Goal: Contribute content: Contribute content

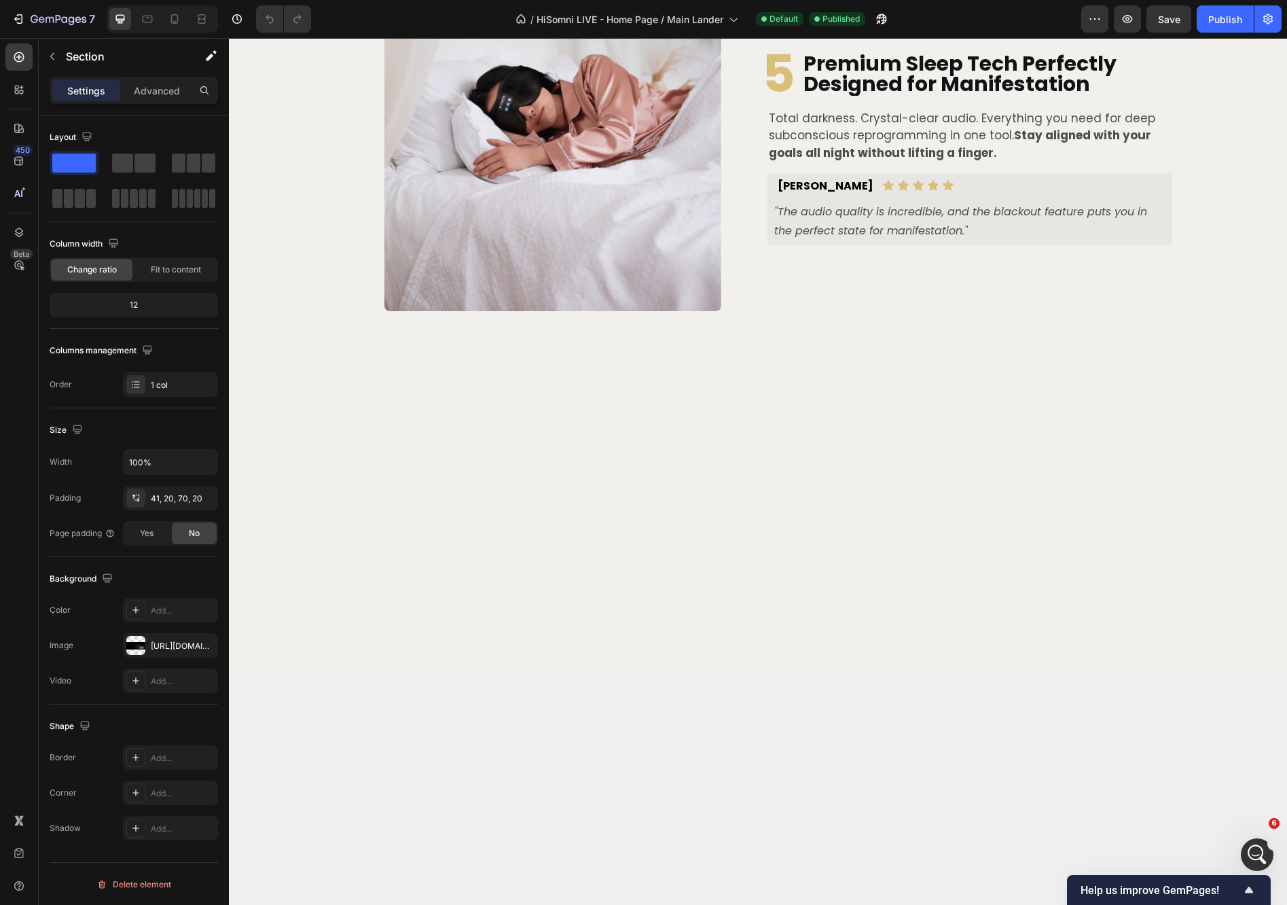
scroll to position [2632, 0]
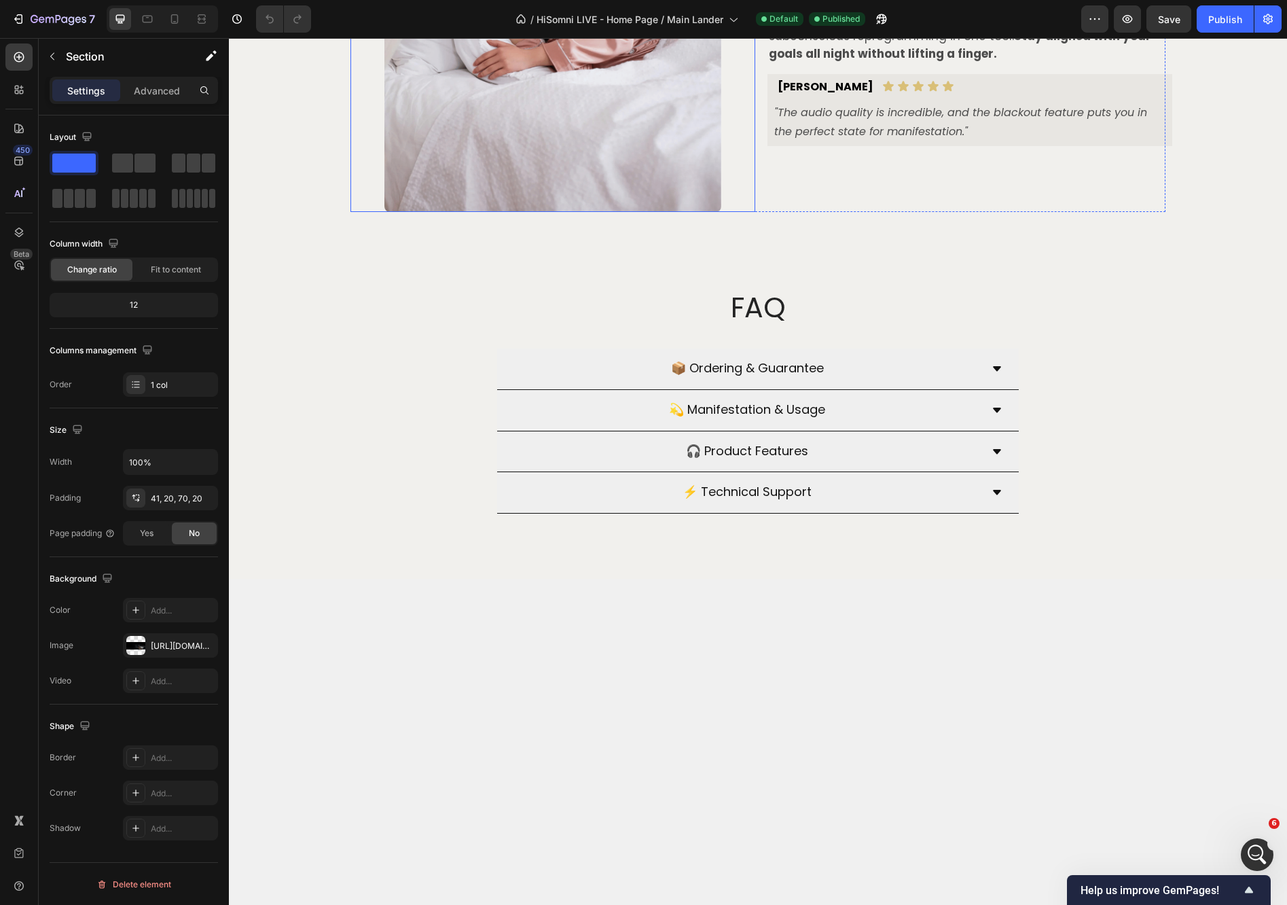
click at [615, 212] on img at bounding box center [552, 43] width 337 height 337
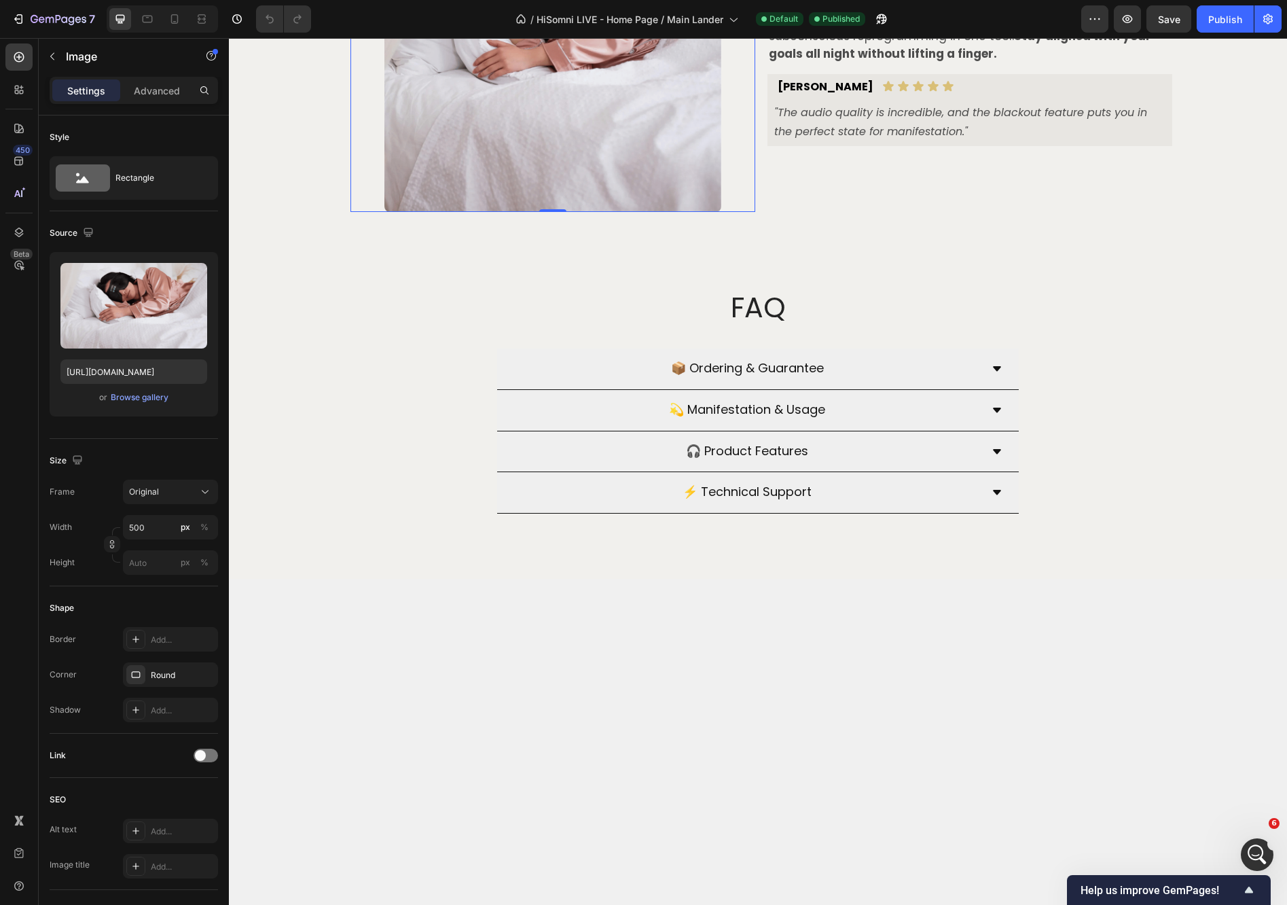
scroll to position [2377, 0]
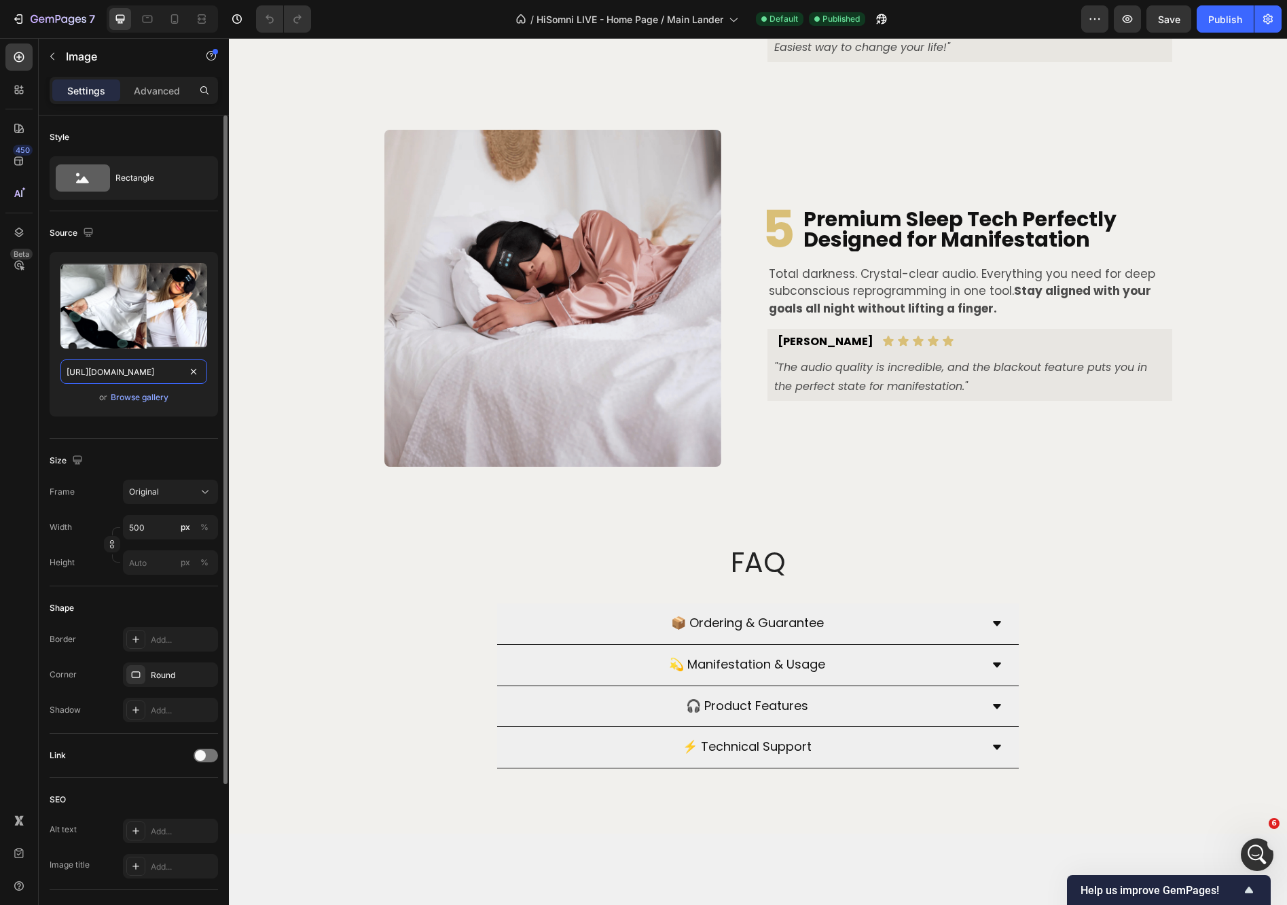
click at [152, 374] on input "[URL][DOMAIN_NAME]" at bounding box center [133, 371] width 147 height 24
click at [162, 403] on div "Browse gallery" at bounding box center [140, 397] width 58 height 12
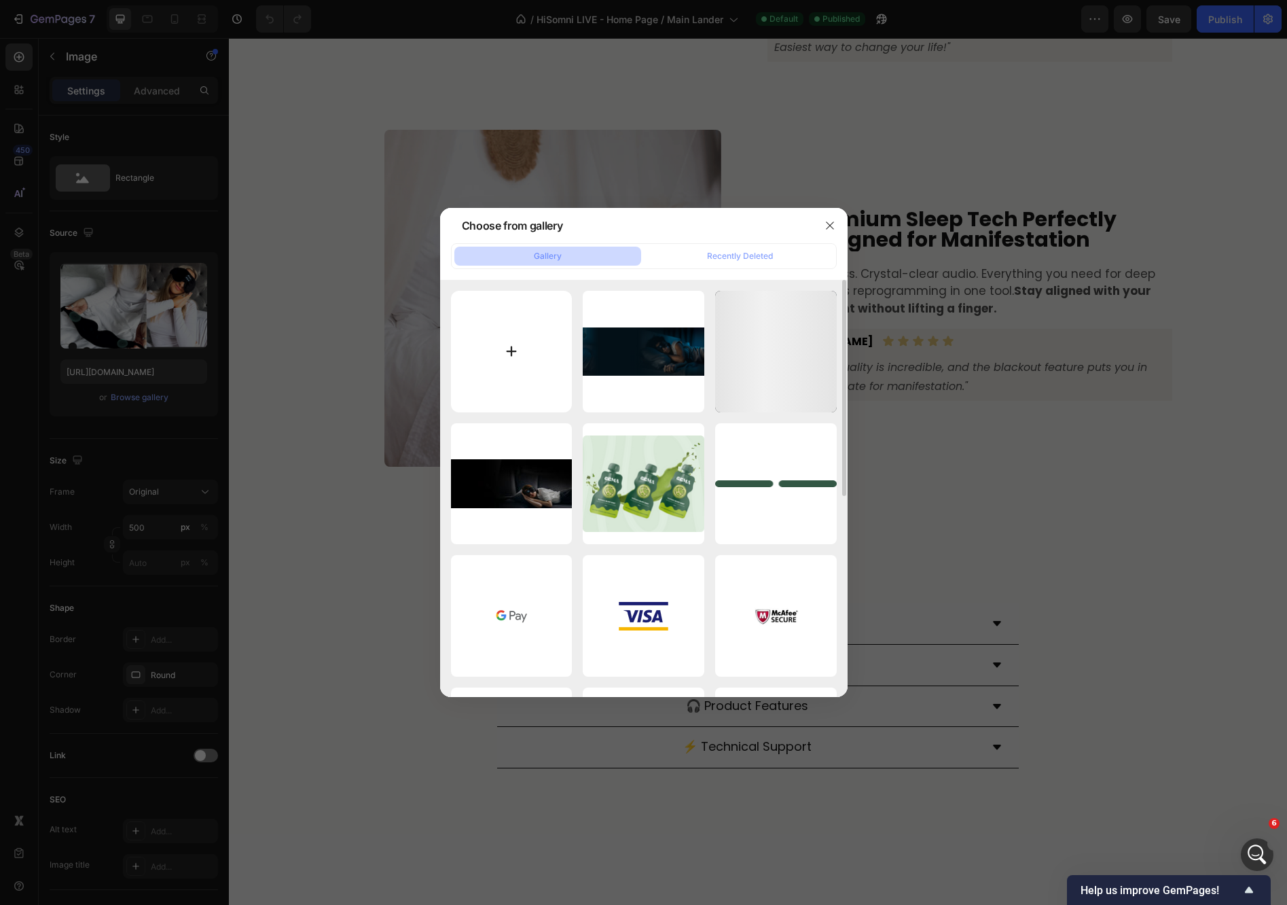
click at [549, 314] on input "file" at bounding box center [512, 352] width 122 height 122
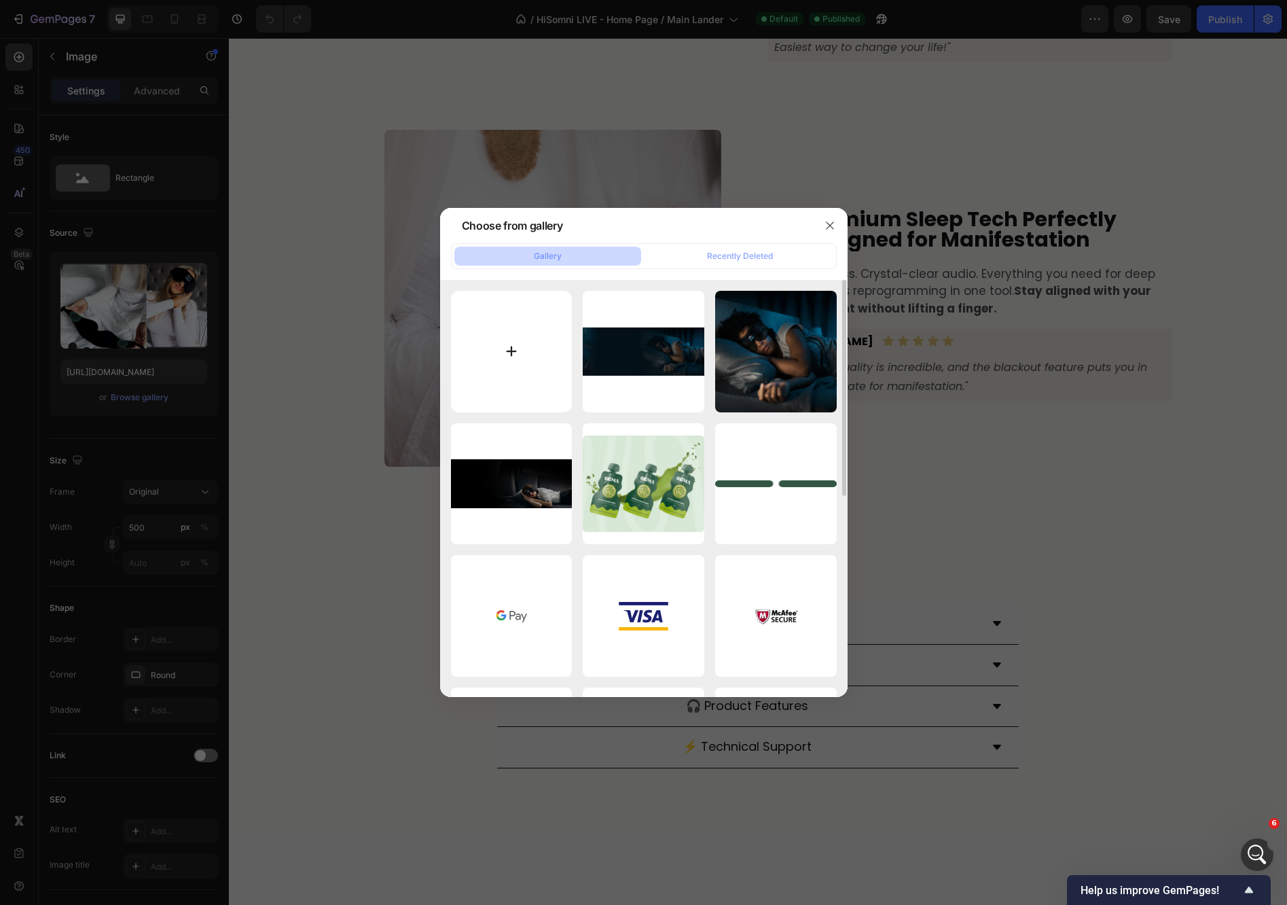
type input "C:\fakepath\Product images (19).webp"
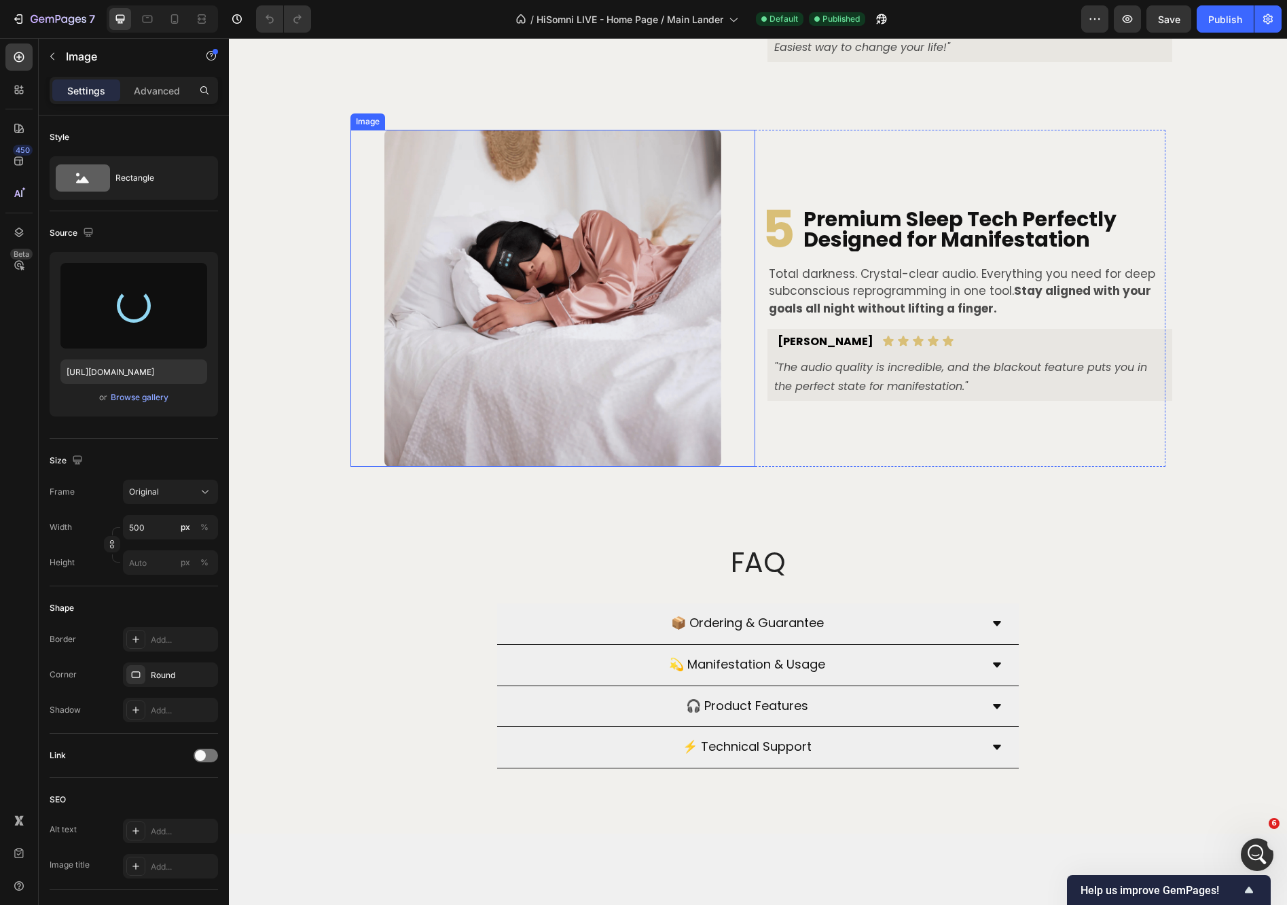
type input "[URL][DOMAIN_NAME]"
click at [590, 467] on img at bounding box center [552, 298] width 337 height 337
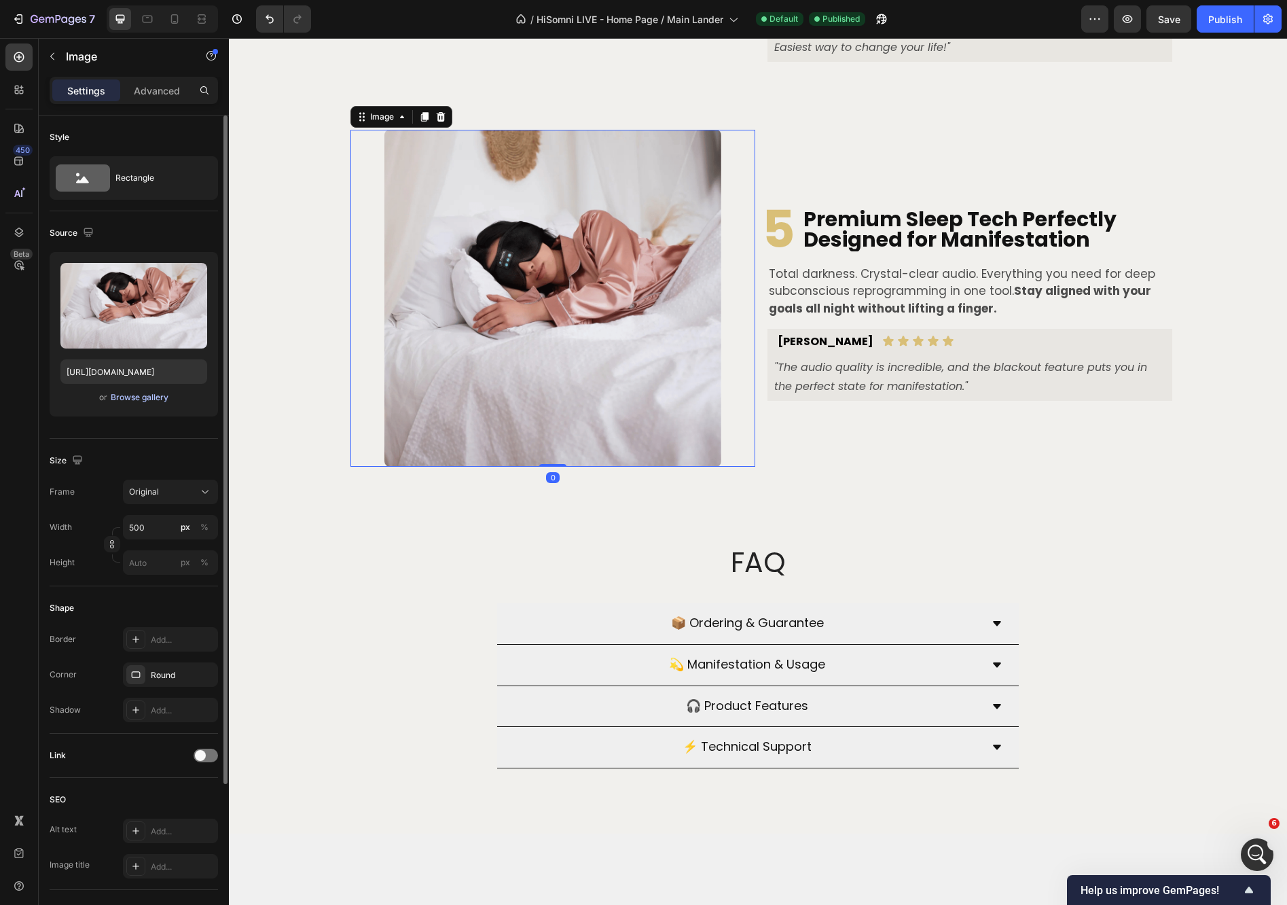
click at [147, 401] on div "Browse gallery" at bounding box center [140, 397] width 58 height 12
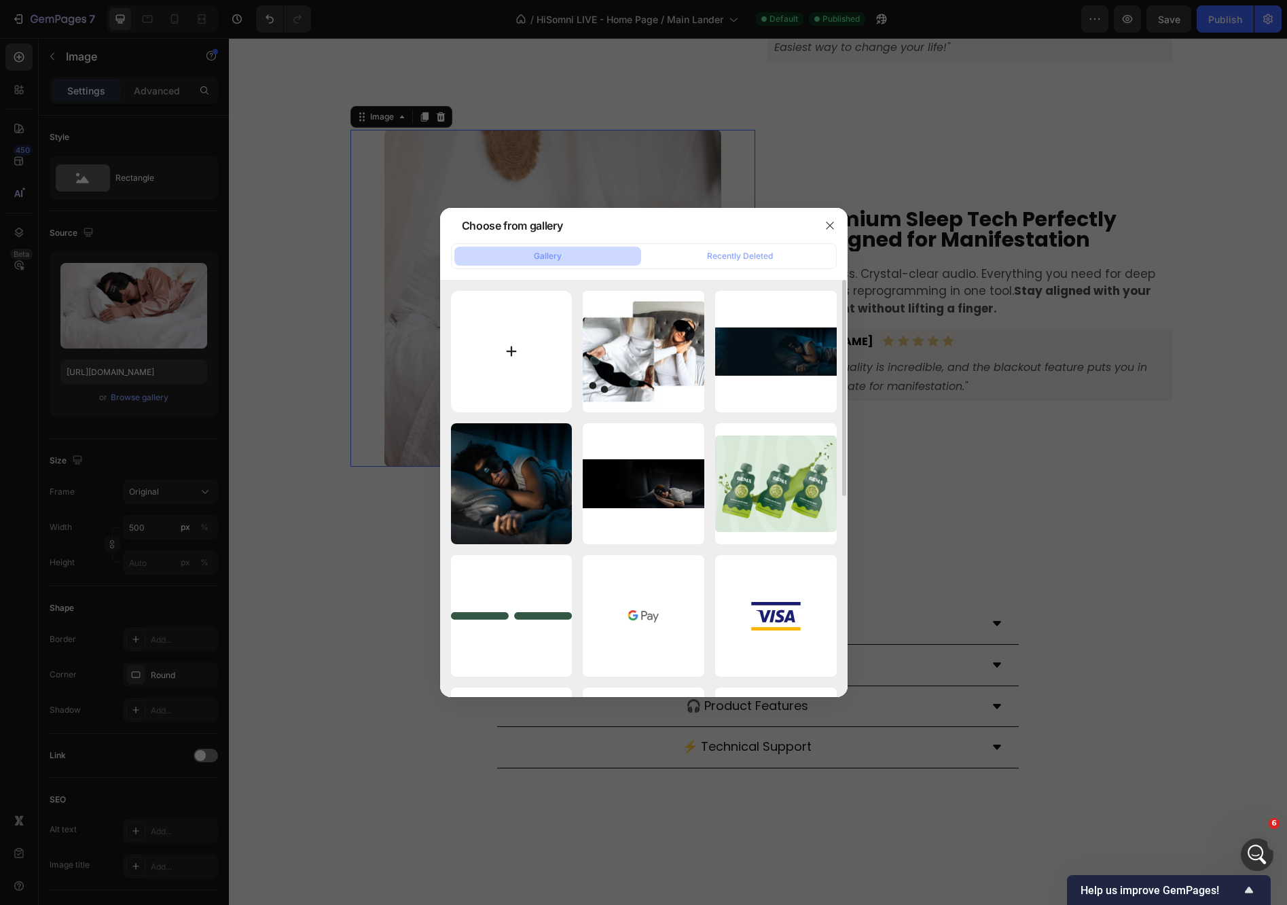
click at [539, 339] on input "file" at bounding box center [512, 352] width 122 height 122
type input "C:\fakepath\Product images (20).webp"
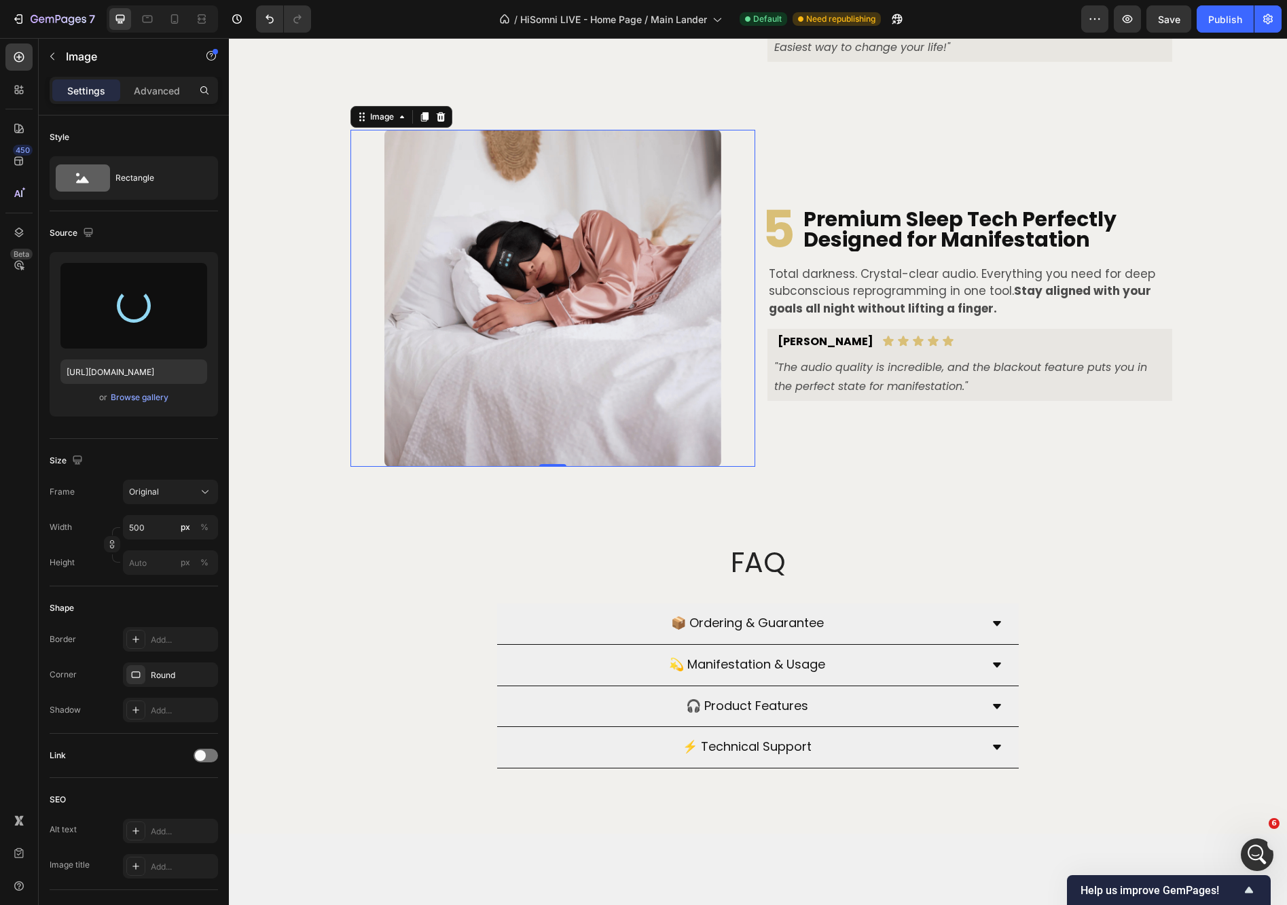
type input "[URL][DOMAIN_NAME]"
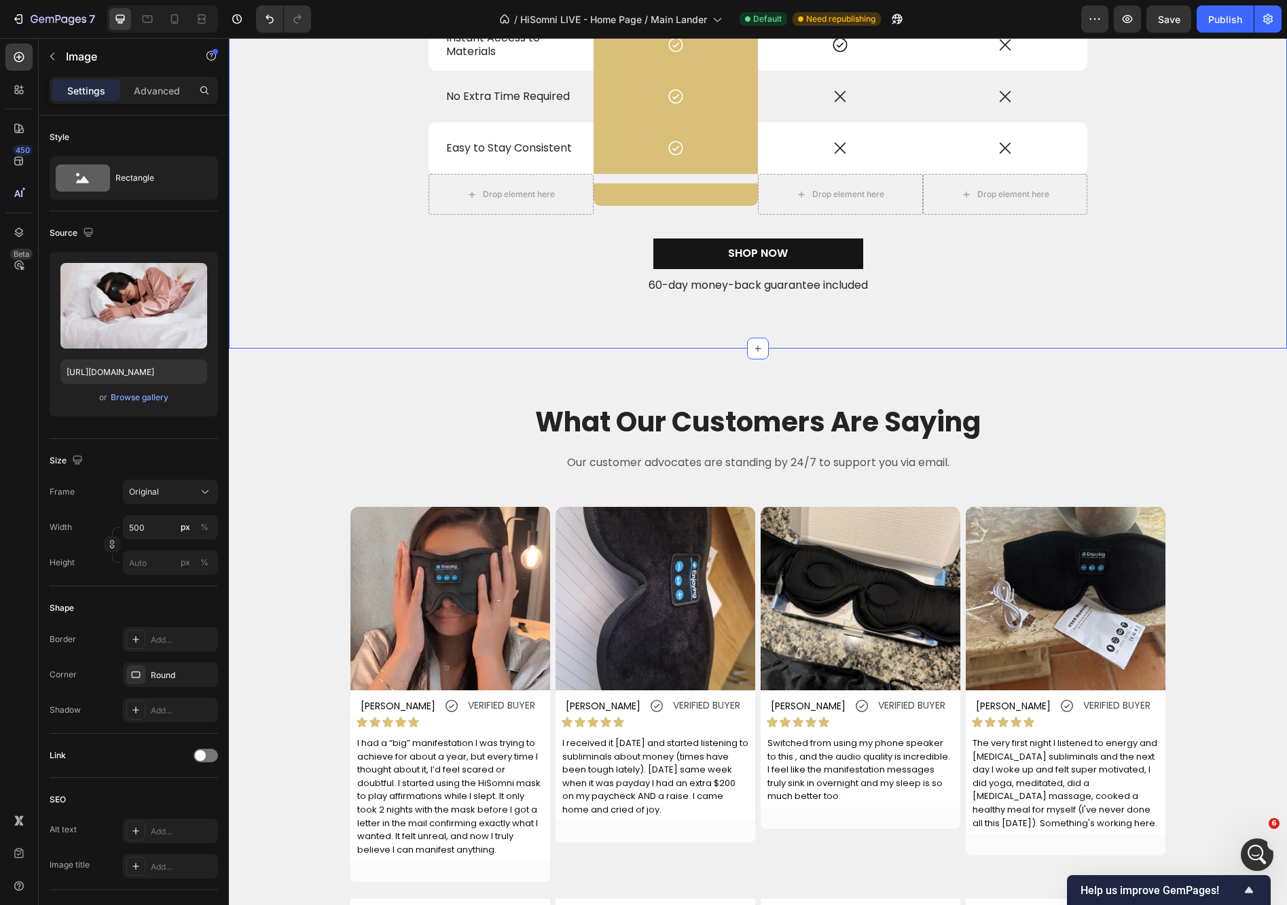
scroll to position [4160, 0]
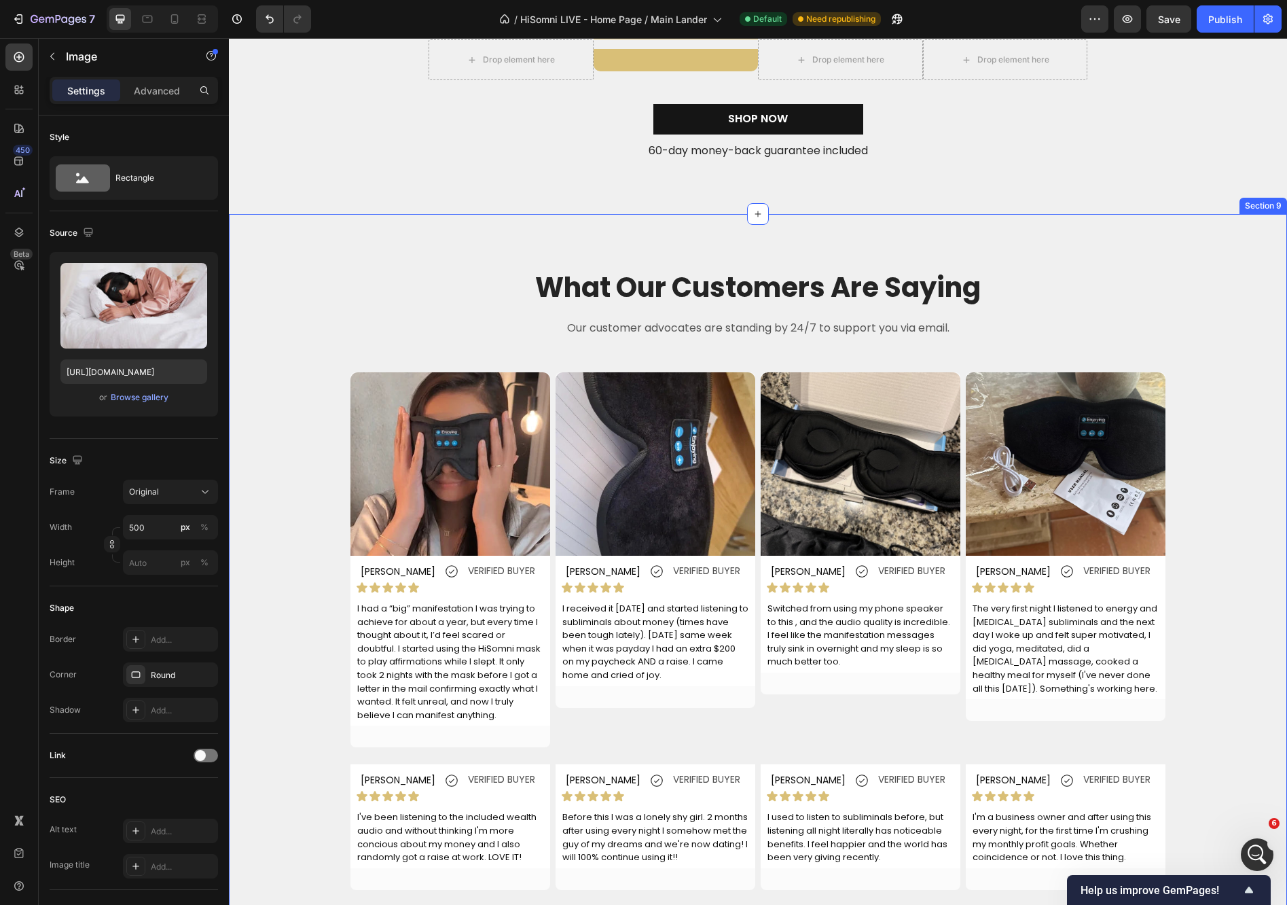
click at [454, 407] on img at bounding box center [450, 463] width 200 height 183
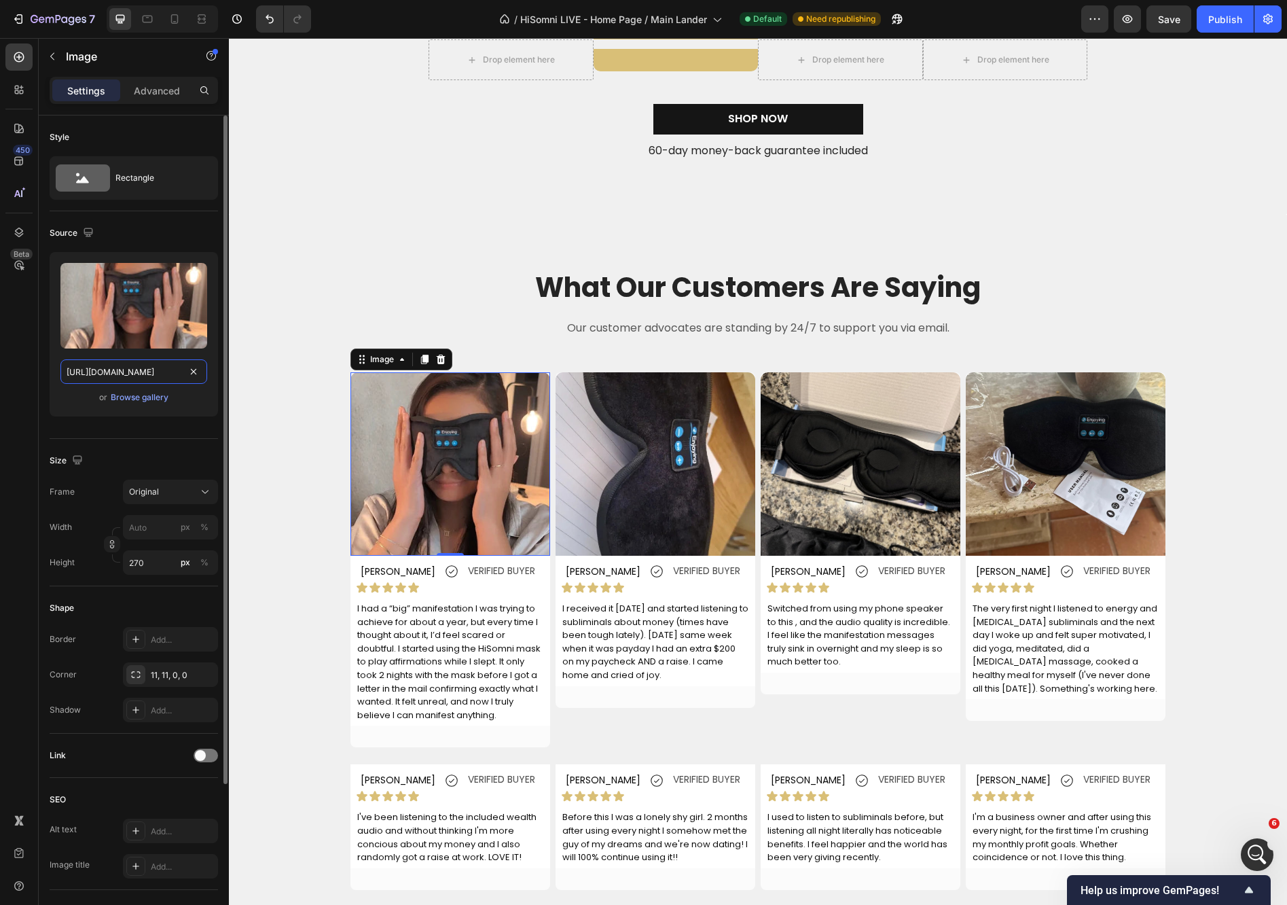
click at [142, 365] on input "[URL][DOMAIN_NAME]" at bounding box center [133, 371] width 147 height 24
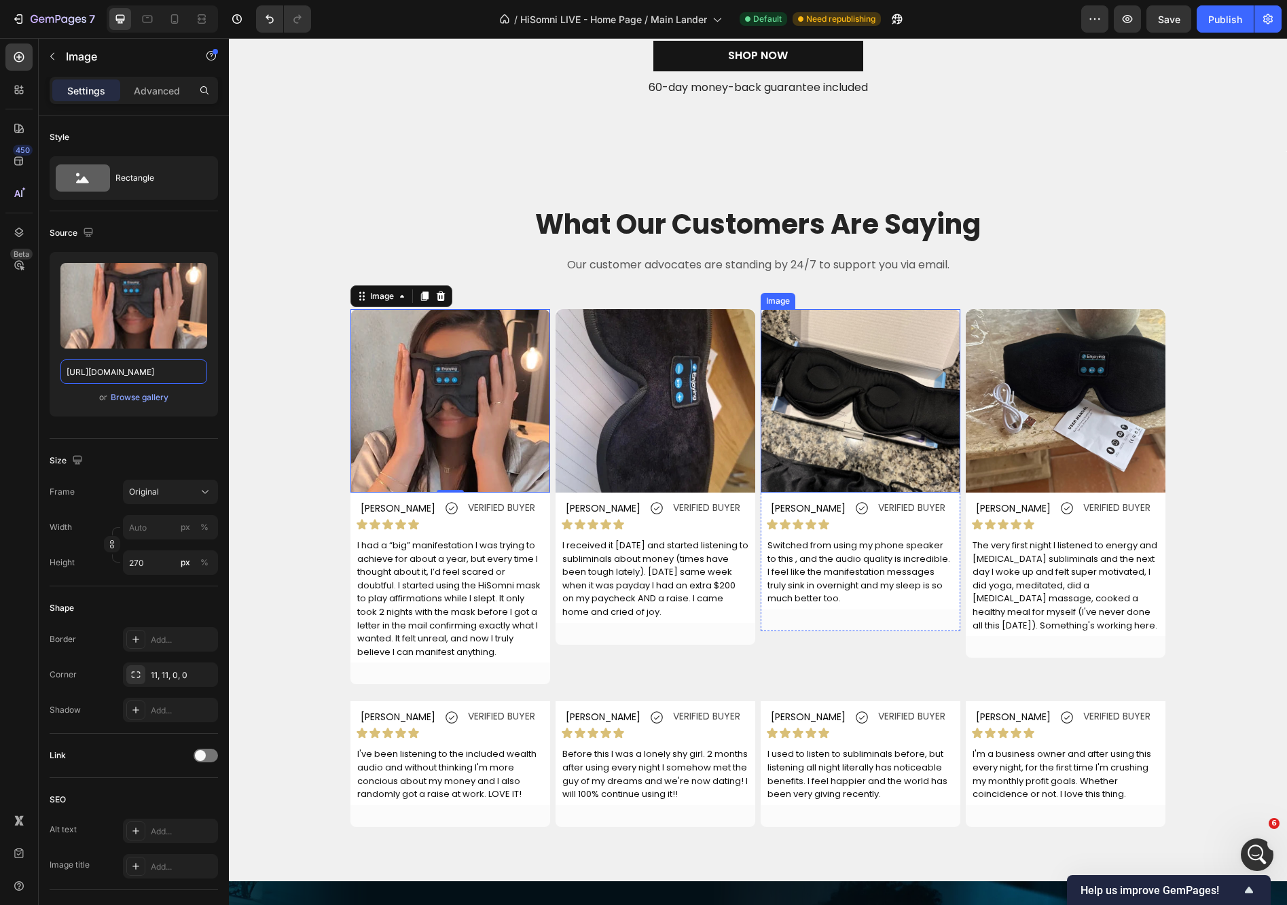
scroll to position [4245, 0]
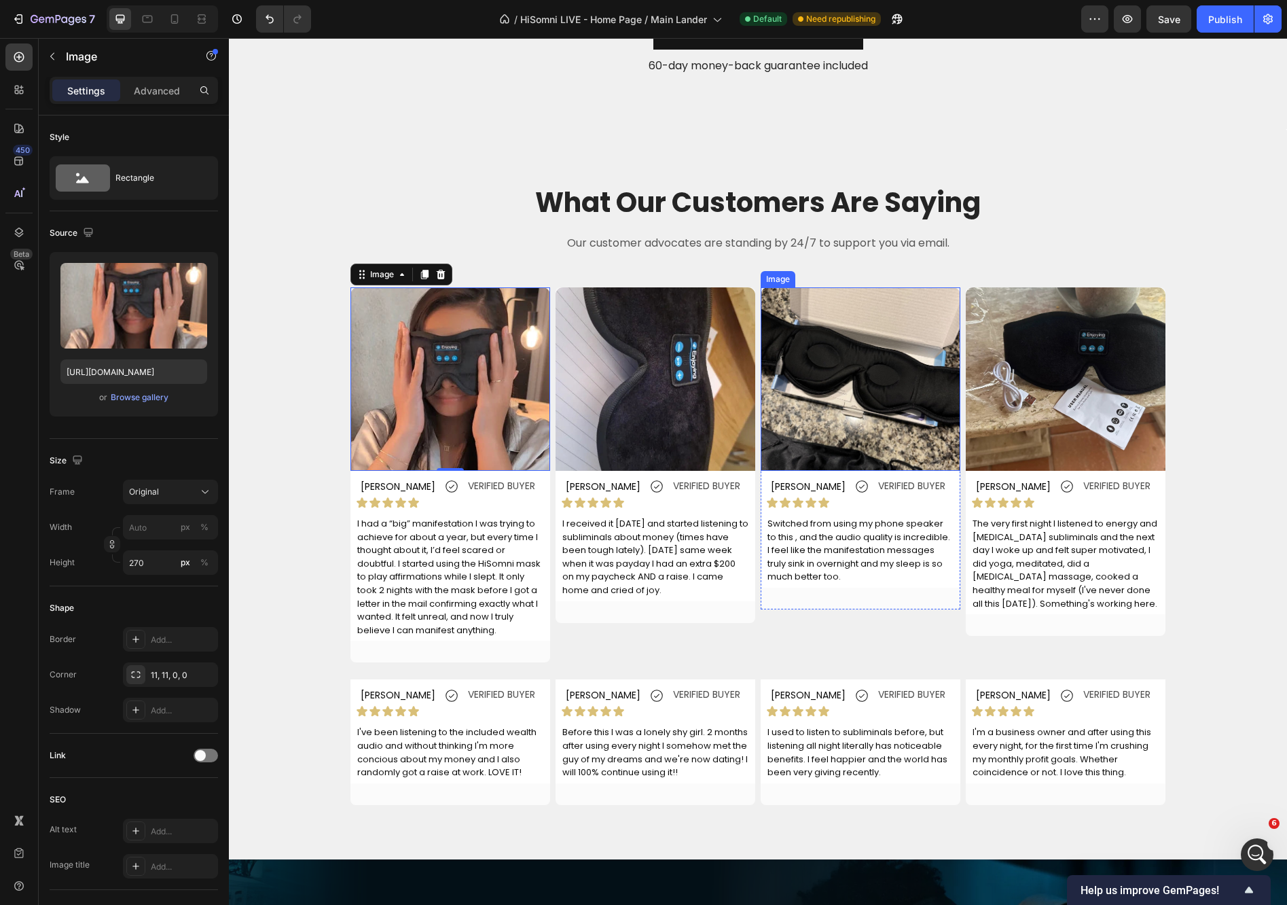
click at [857, 376] on img at bounding box center [861, 378] width 200 height 183
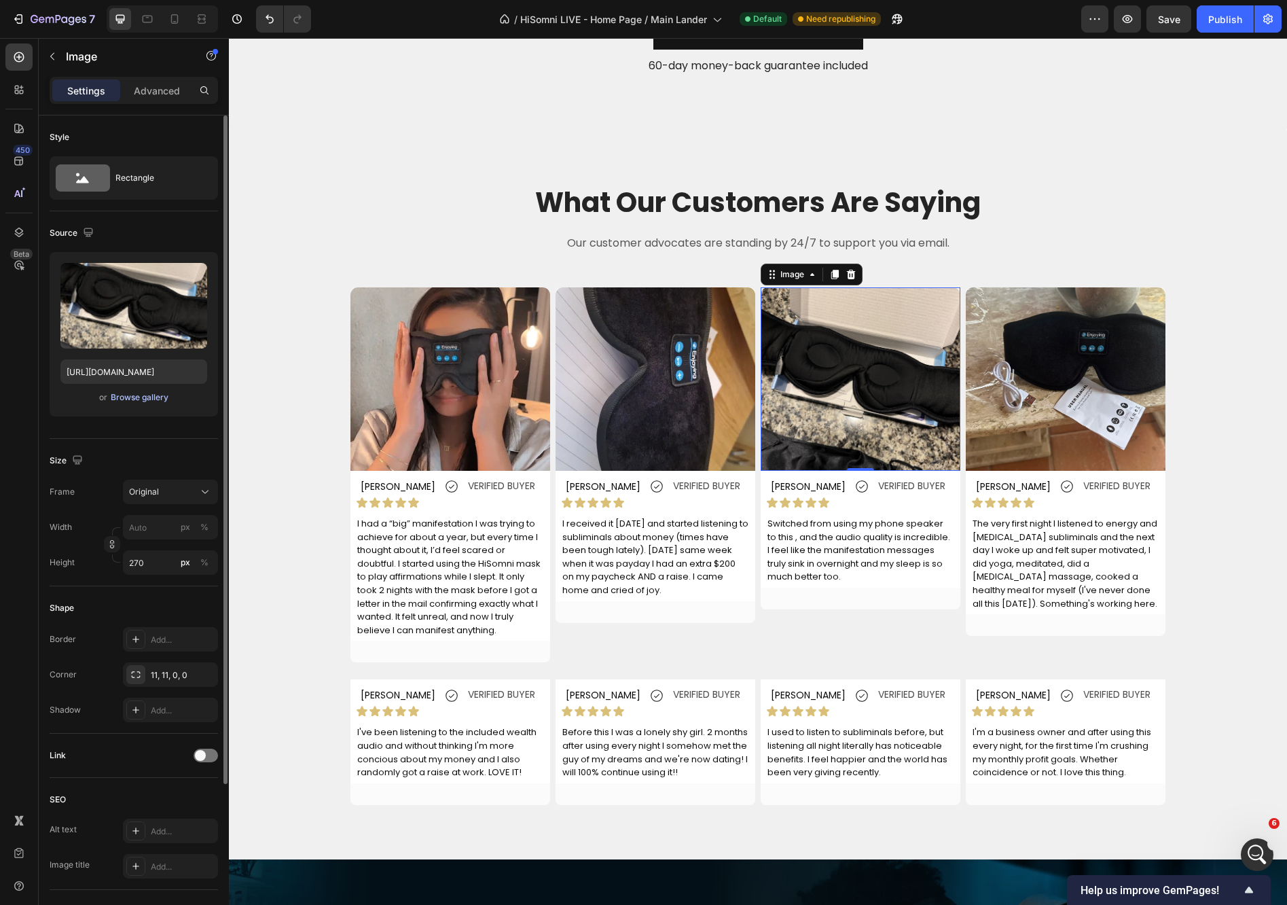
click at [149, 391] on button "Browse gallery" at bounding box center [139, 398] width 59 height 14
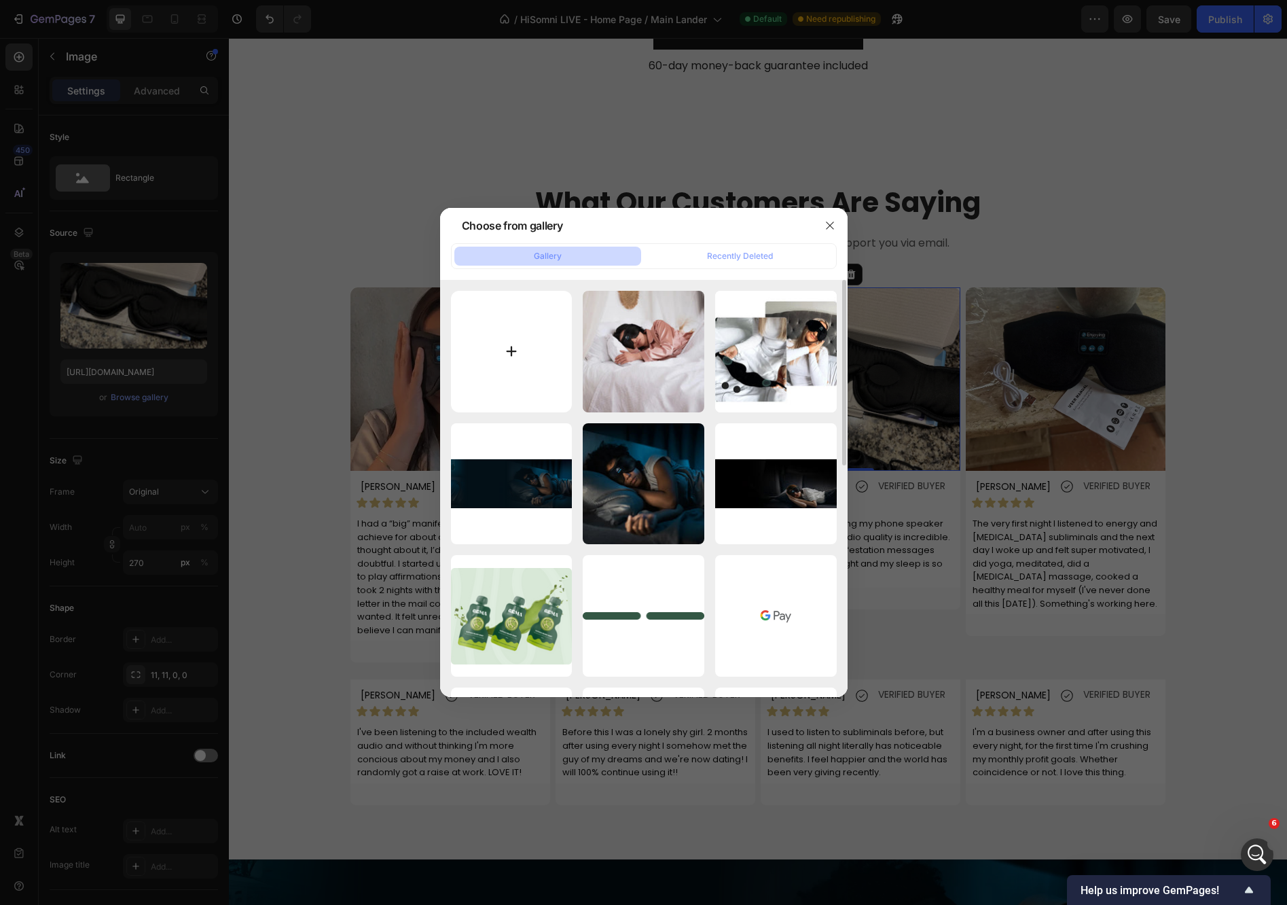
click at [487, 355] on input "file" at bounding box center [512, 352] width 122 height 122
type input "C:\fakepath\e28ca408-9dc5-4524-a8de-17646c1a3407.webp"
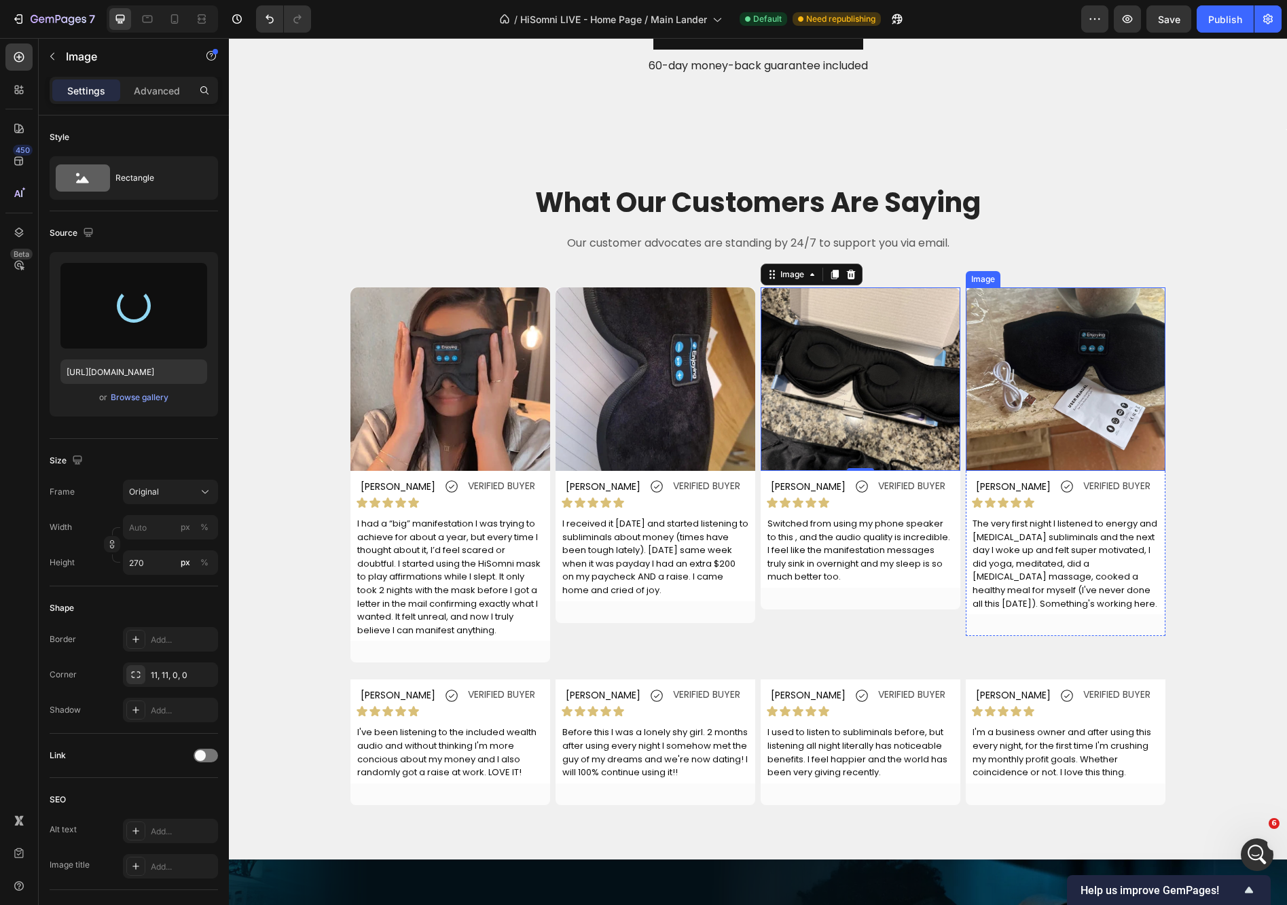
type input "[URL][DOMAIN_NAME]"
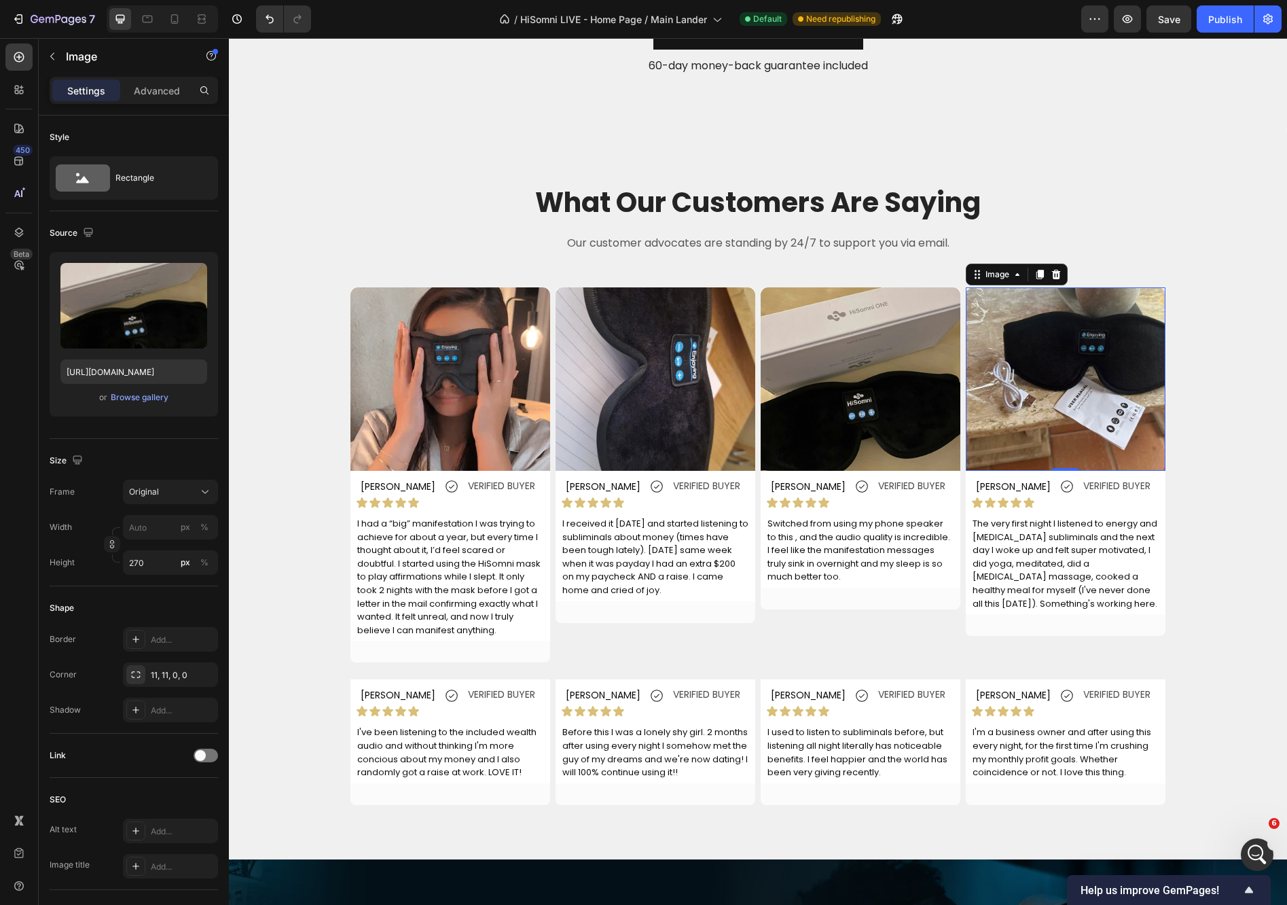
click at [1102, 383] on img at bounding box center [1066, 378] width 200 height 183
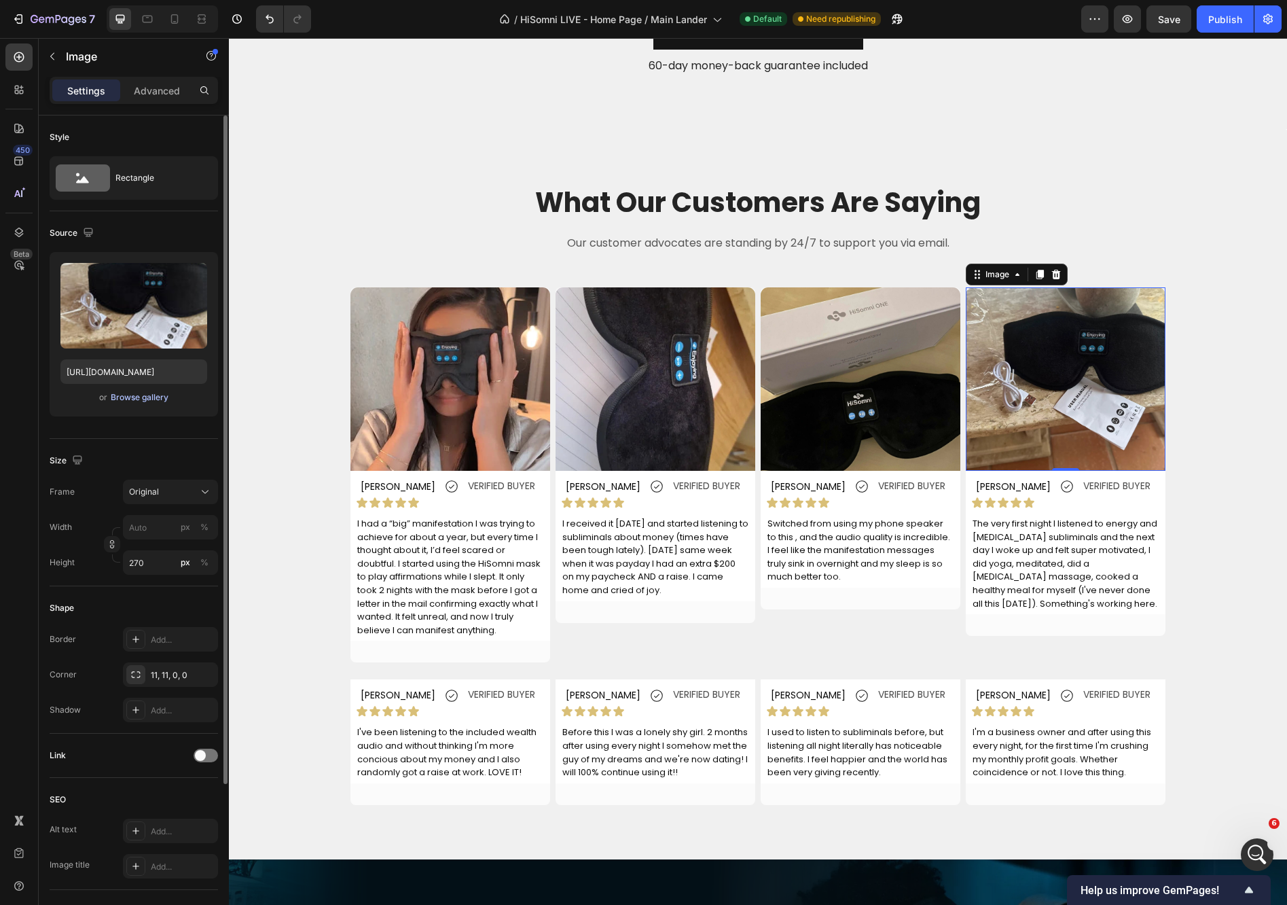
click at [145, 399] on div "Browse gallery" at bounding box center [140, 397] width 58 height 12
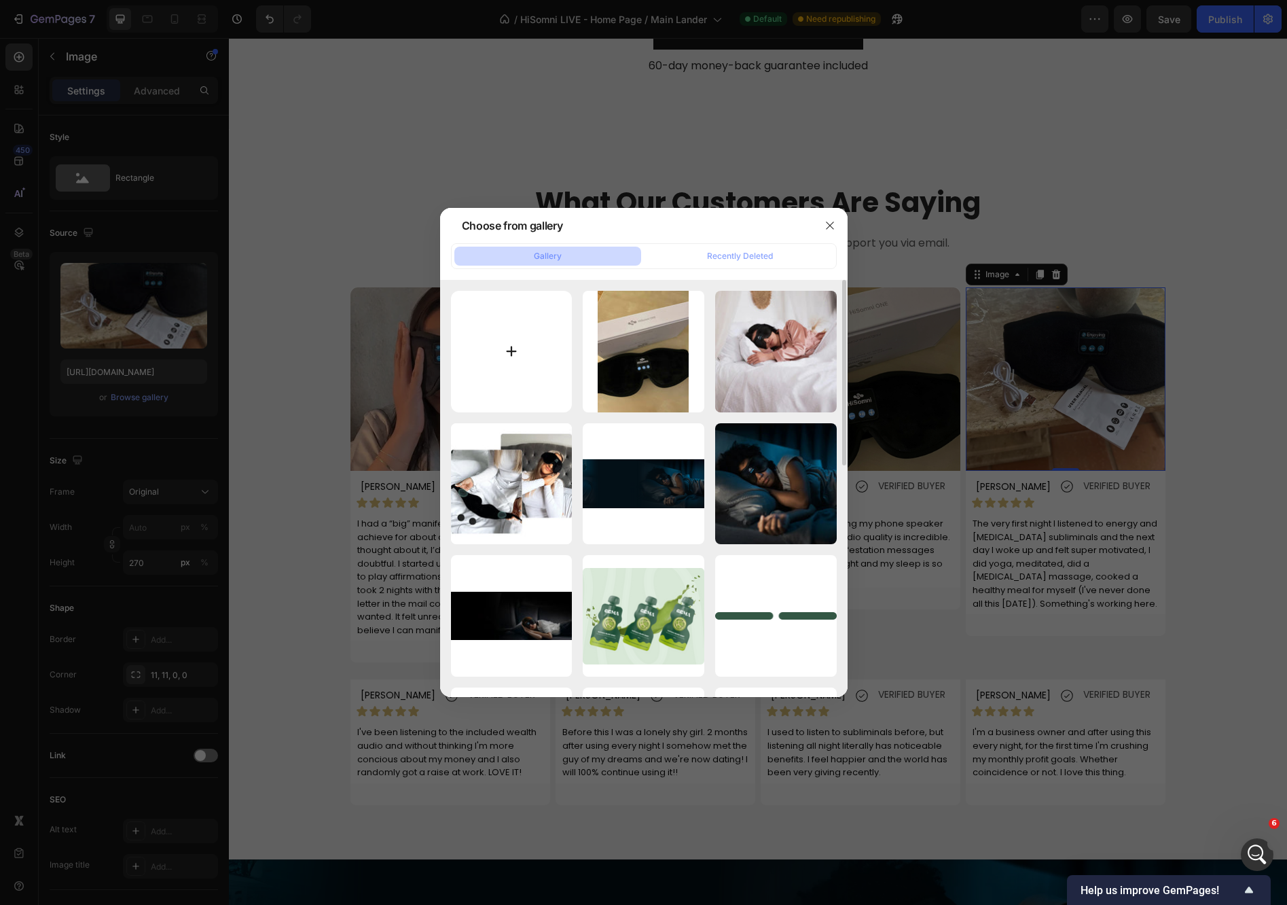
click at [546, 350] on input "file" at bounding box center [512, 352] width 122 height 122
type input "C:\fakepath\97686419-7f80-4912-999b-d0154853f9c9.webp"
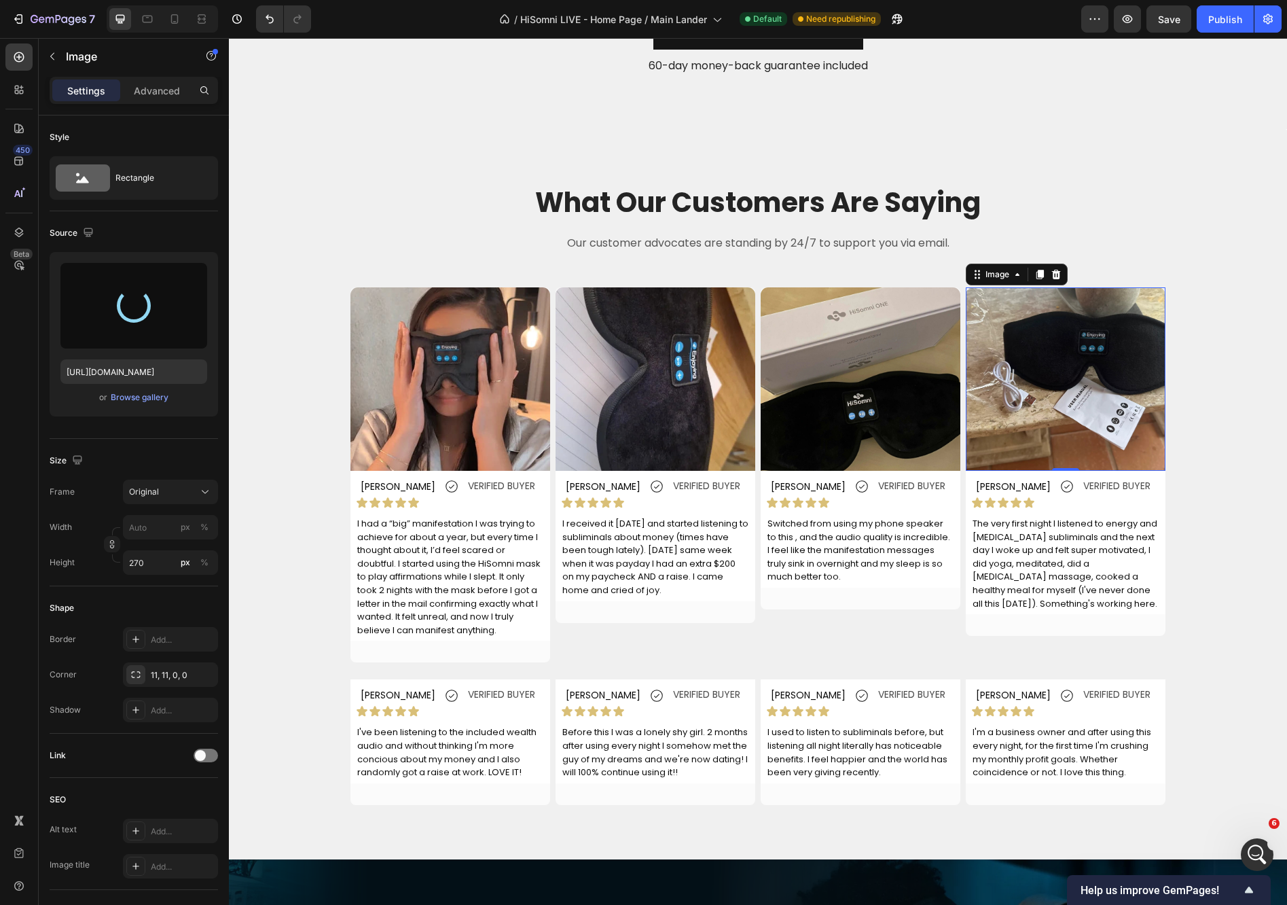
type input "[URL][DOMAIN_NAME]"
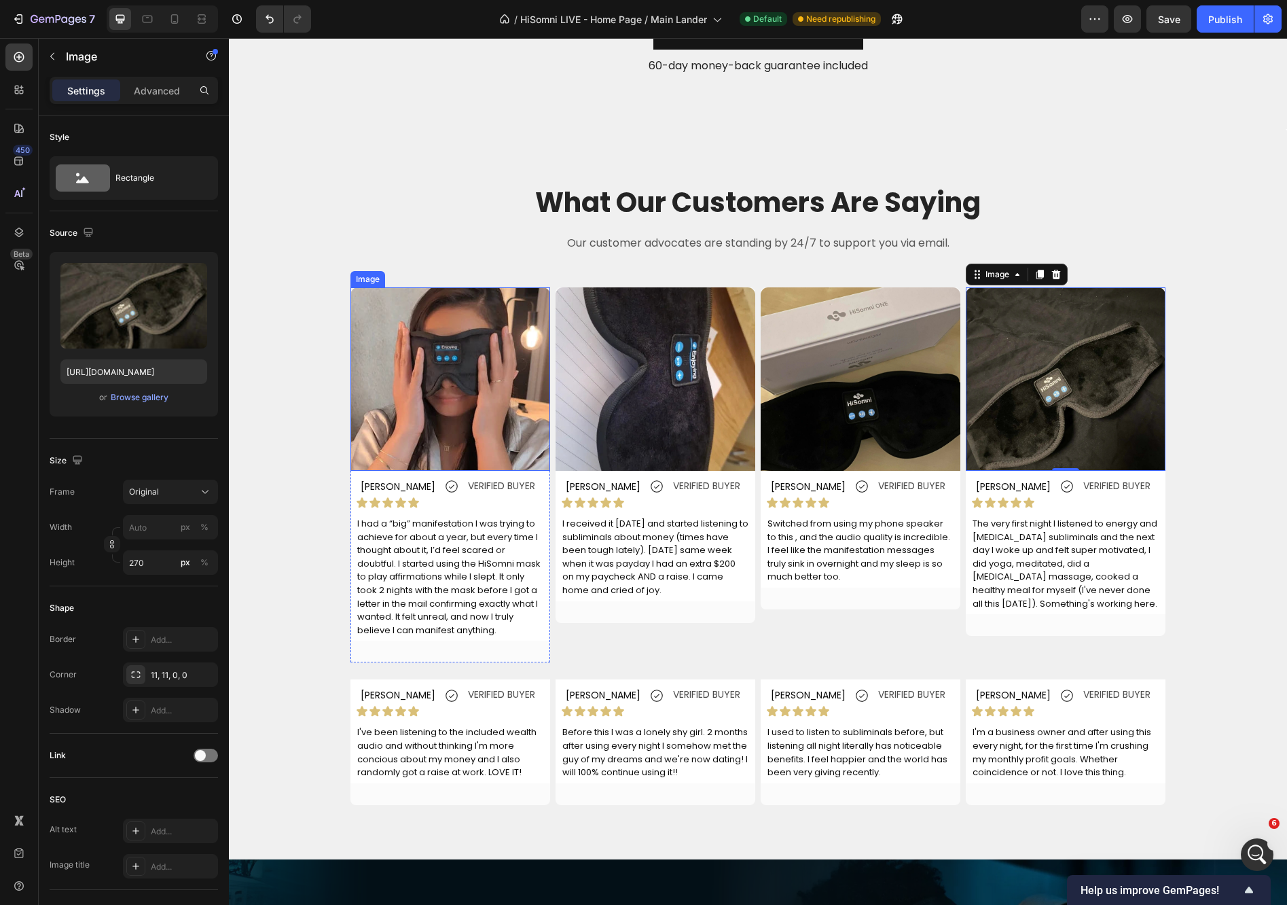
click at [446, 391] on img at bounding box center [450, 378] width 200 height 183
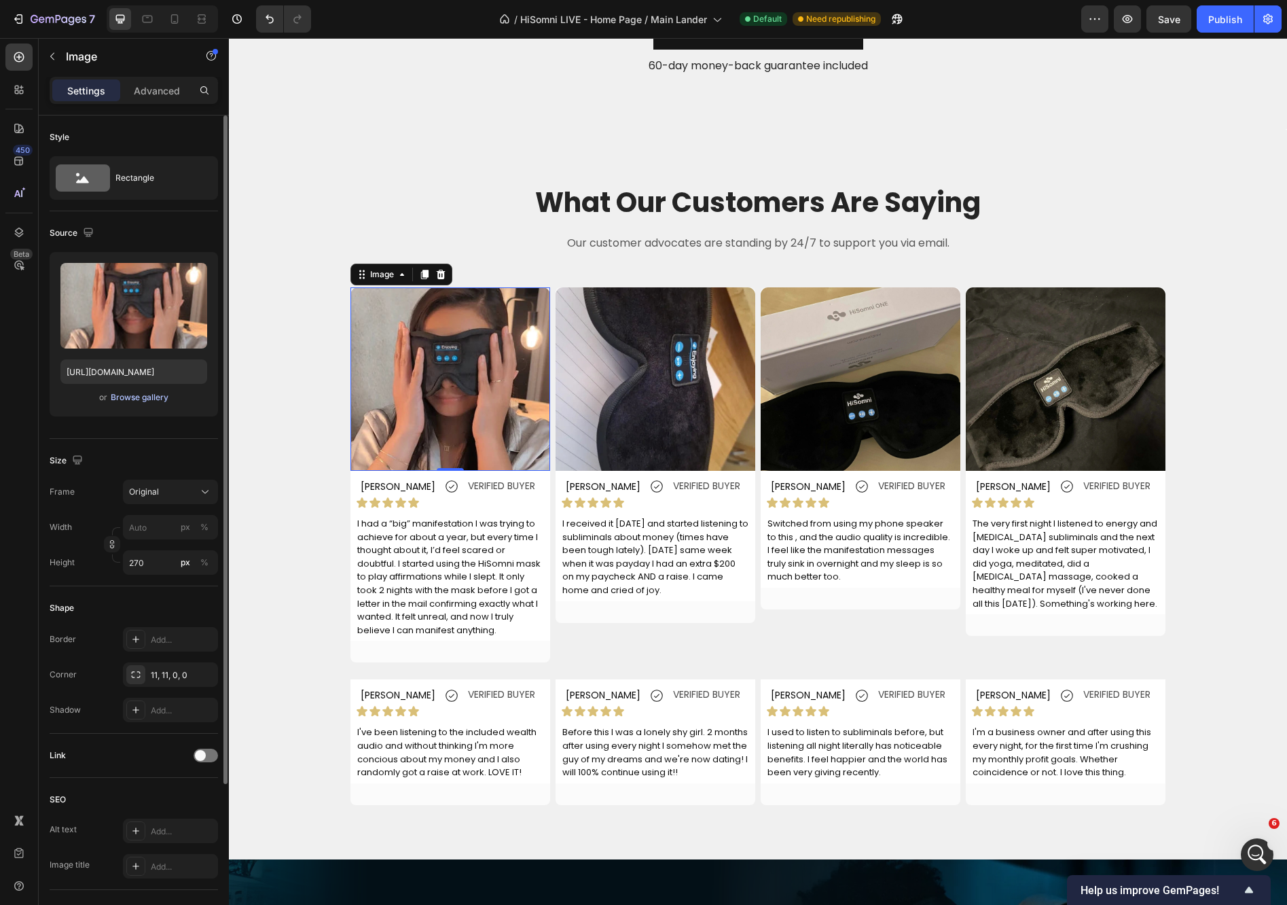
click at [143, 400] on div "Browse gallery" at bounding box center [140, 397] width 58 height 12
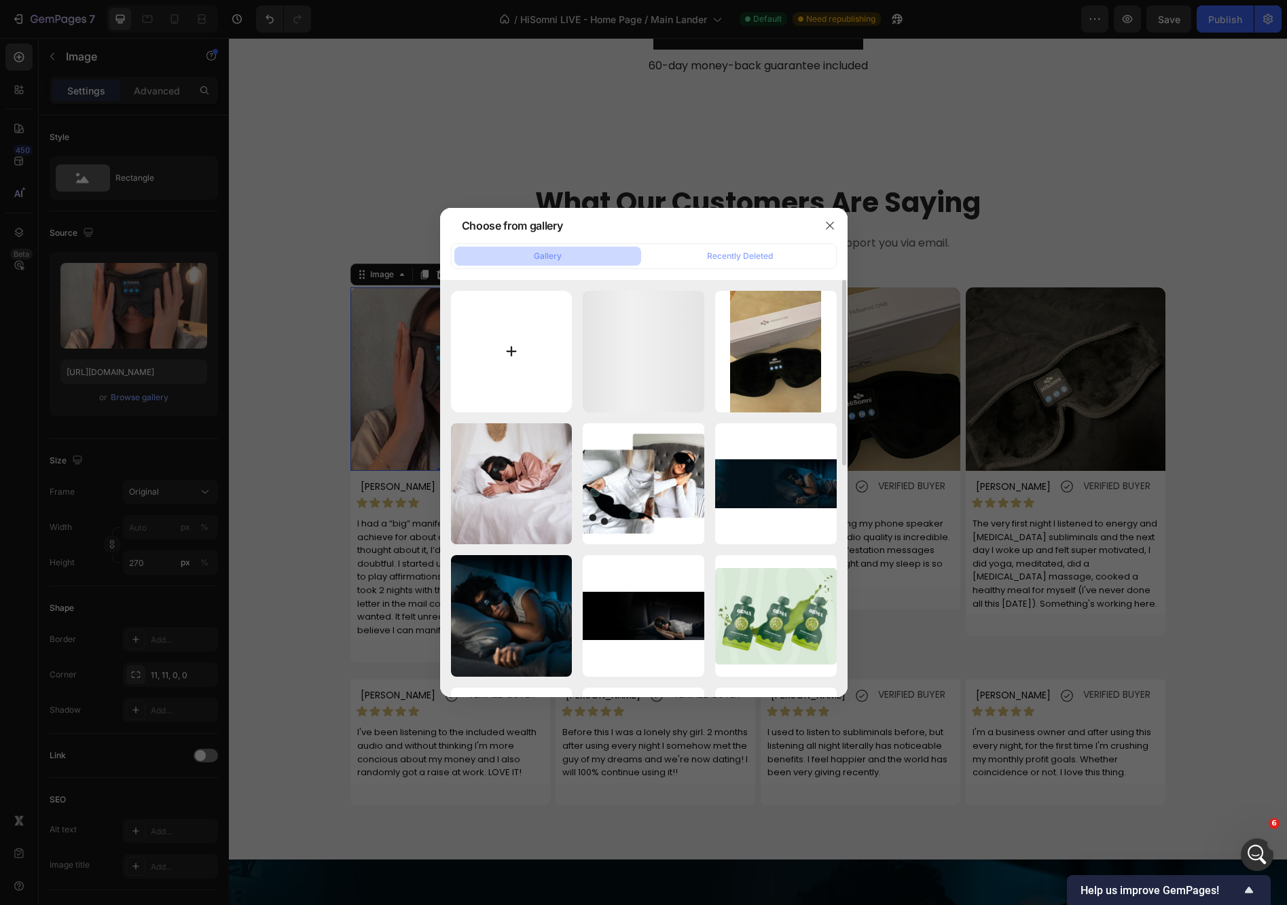
click at [498, 359] on input "file" at bounding box center [512, 352] width 122 height 122
type input "C:\fakepath\Product images (21).webp"
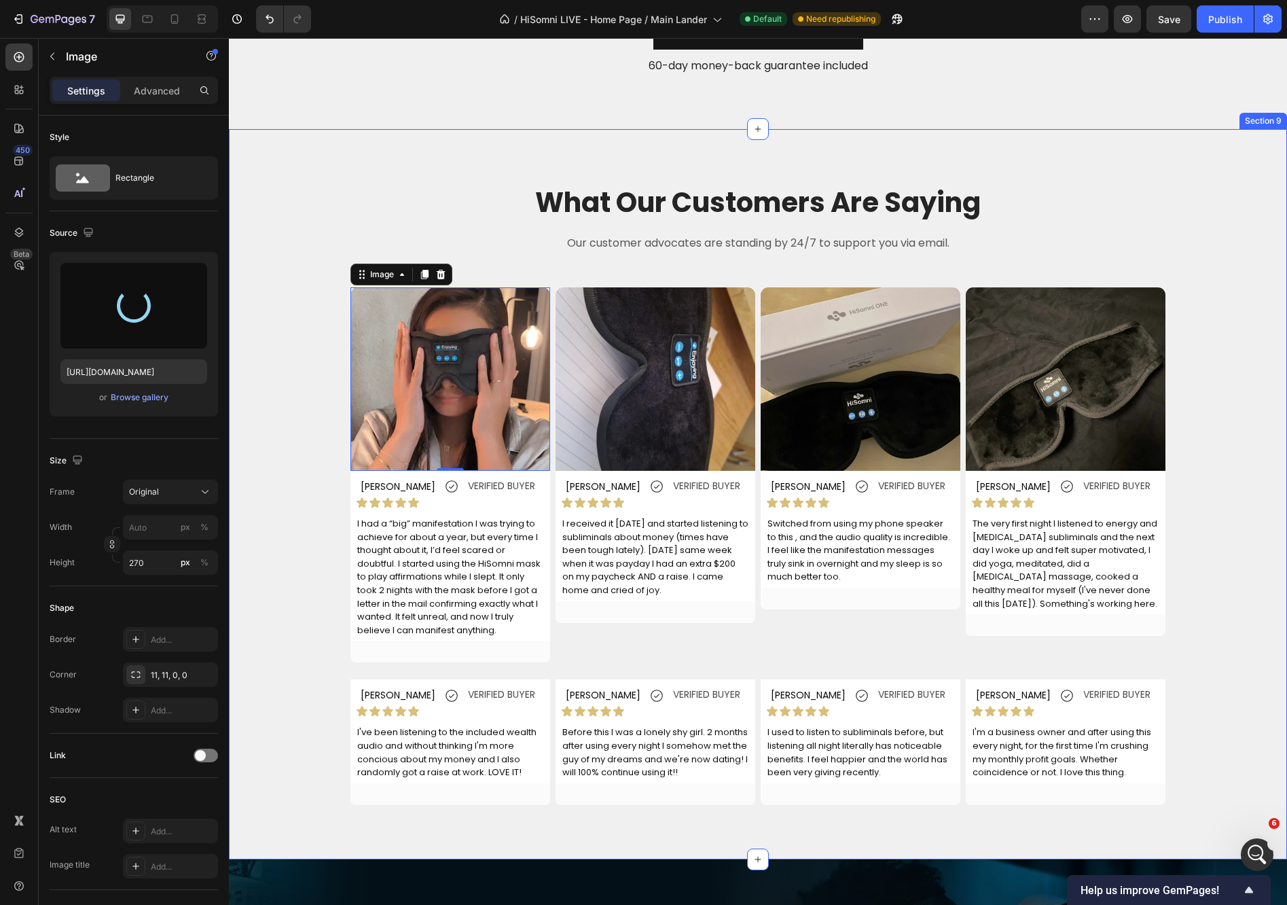
type input "[URL][DOMAIN_NAME]"
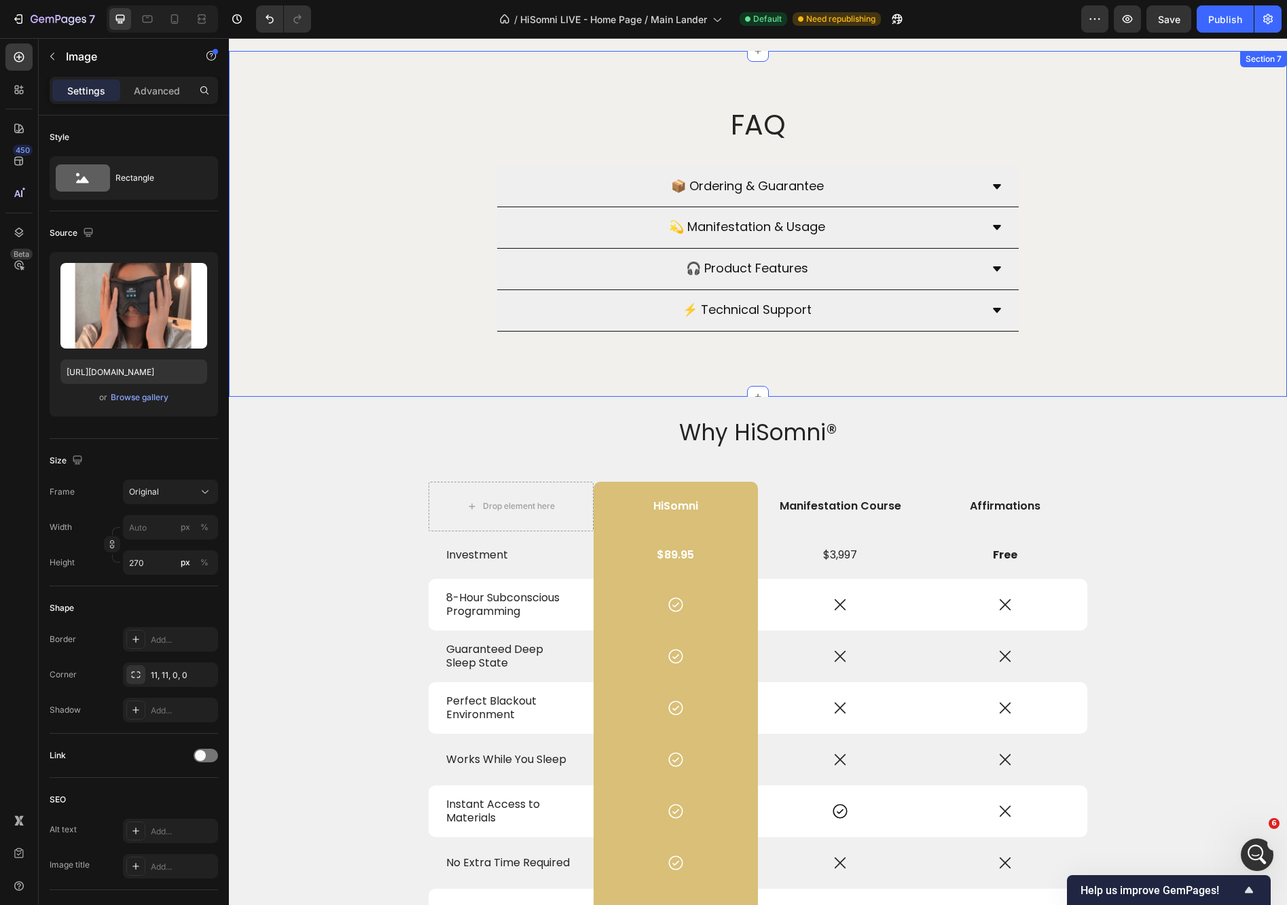
scroll to position [3223, 0]
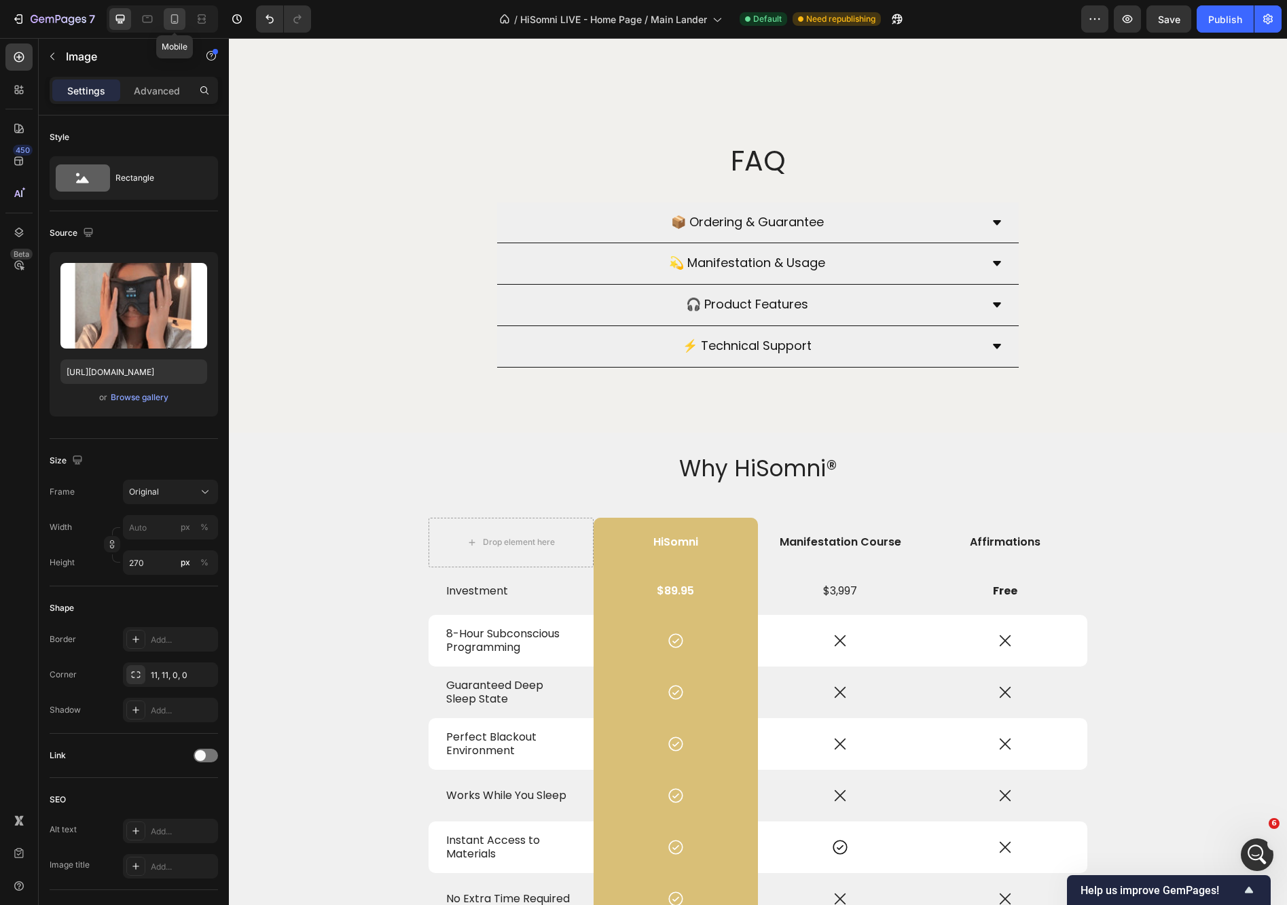
click at [177, 18] on icon at bounding box center [175, 19] width 14 height 14
type input "170"
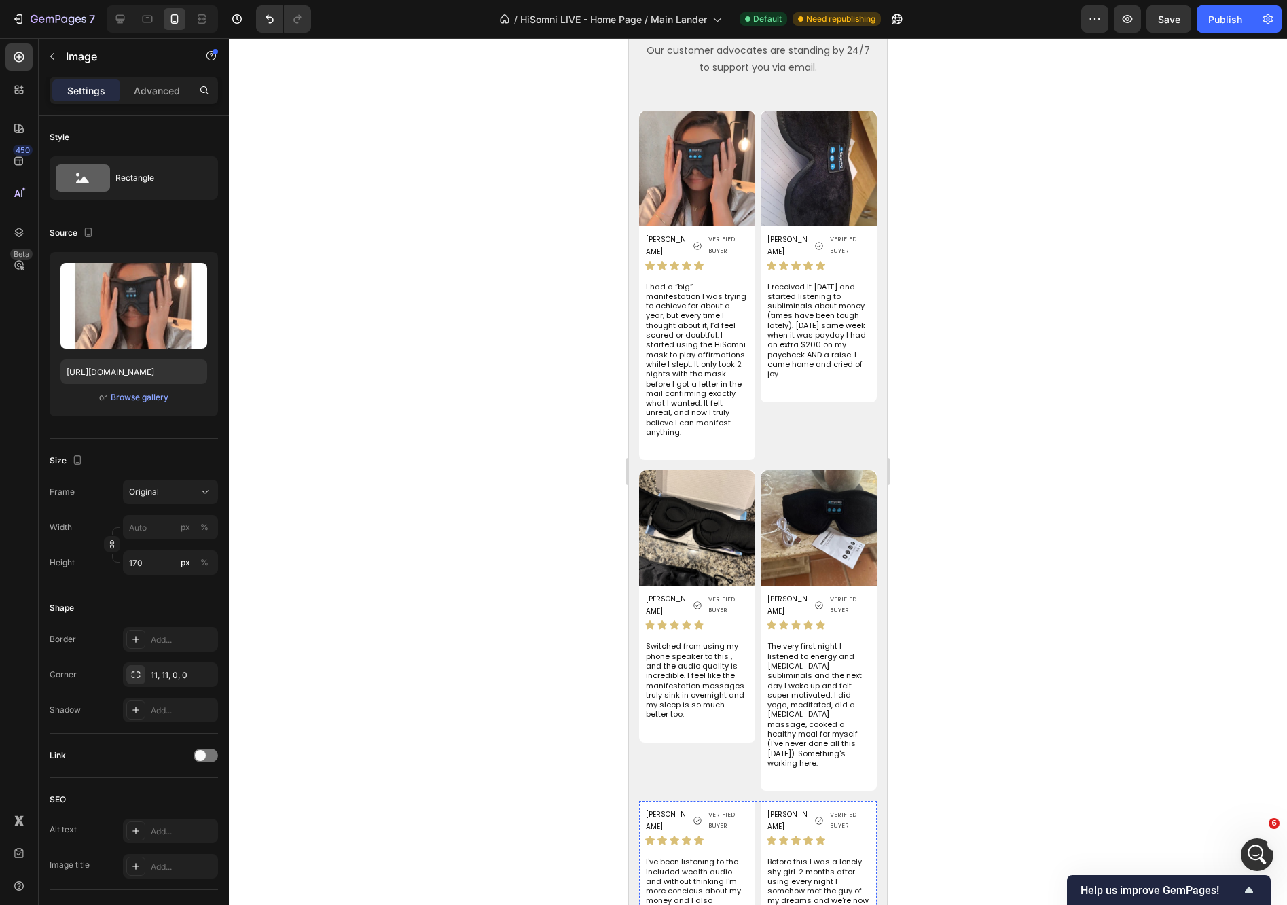
scroll to position [4790, 0]
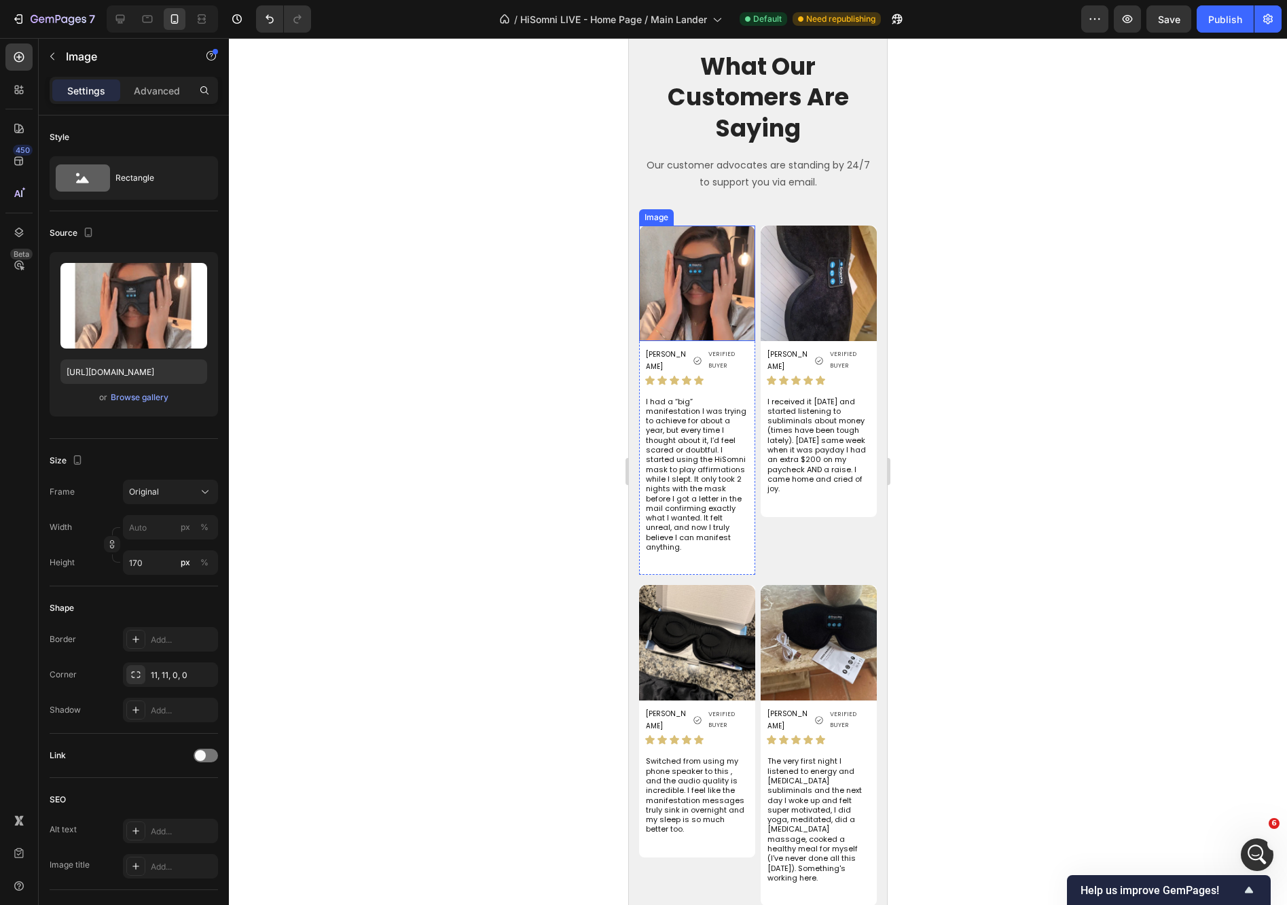
click at [713, 260] on img at bounding box center [697, 282] width 116 height 115
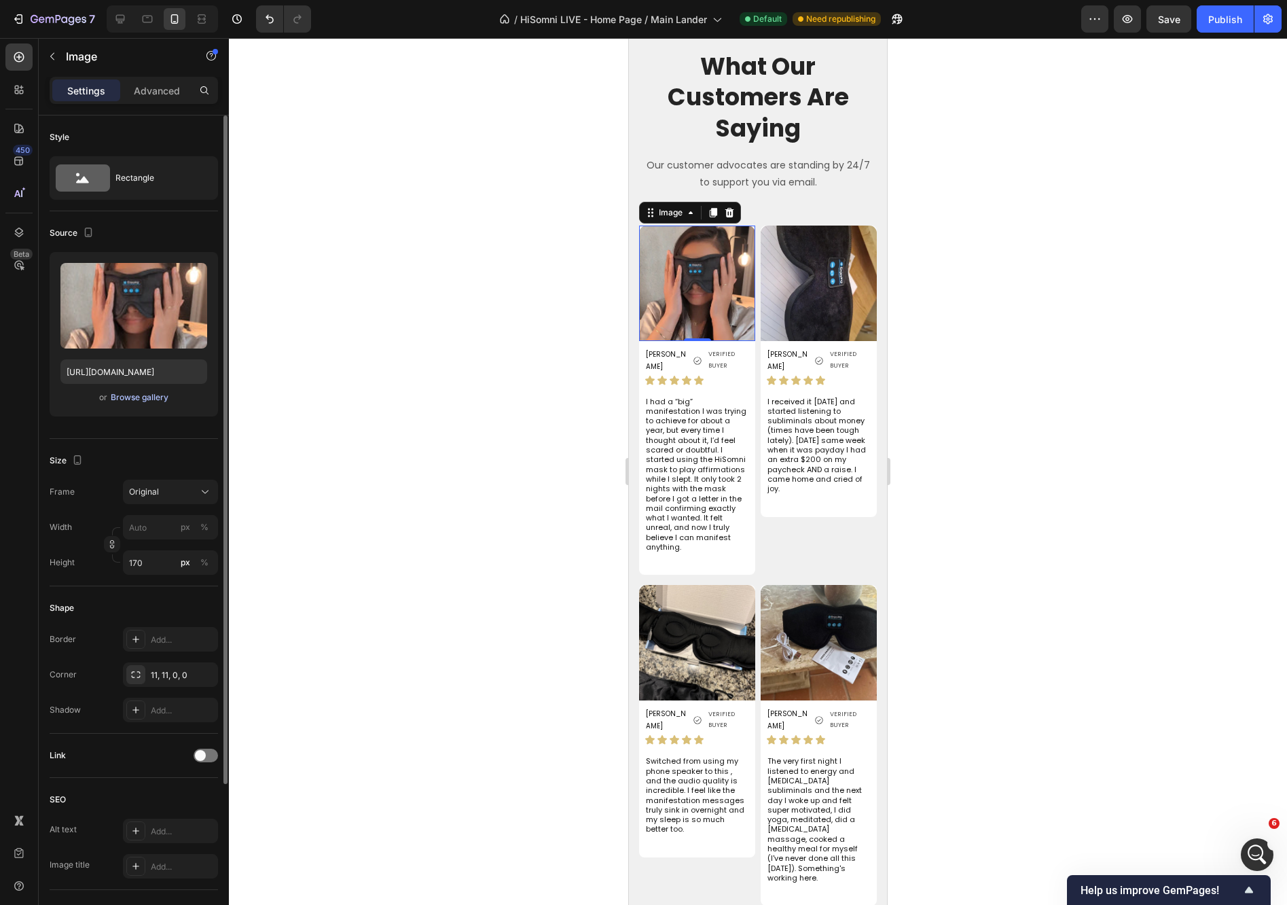
click at [143, 400] on div "Browse gallery" at bounding box center [140, 397] width 58 height 12
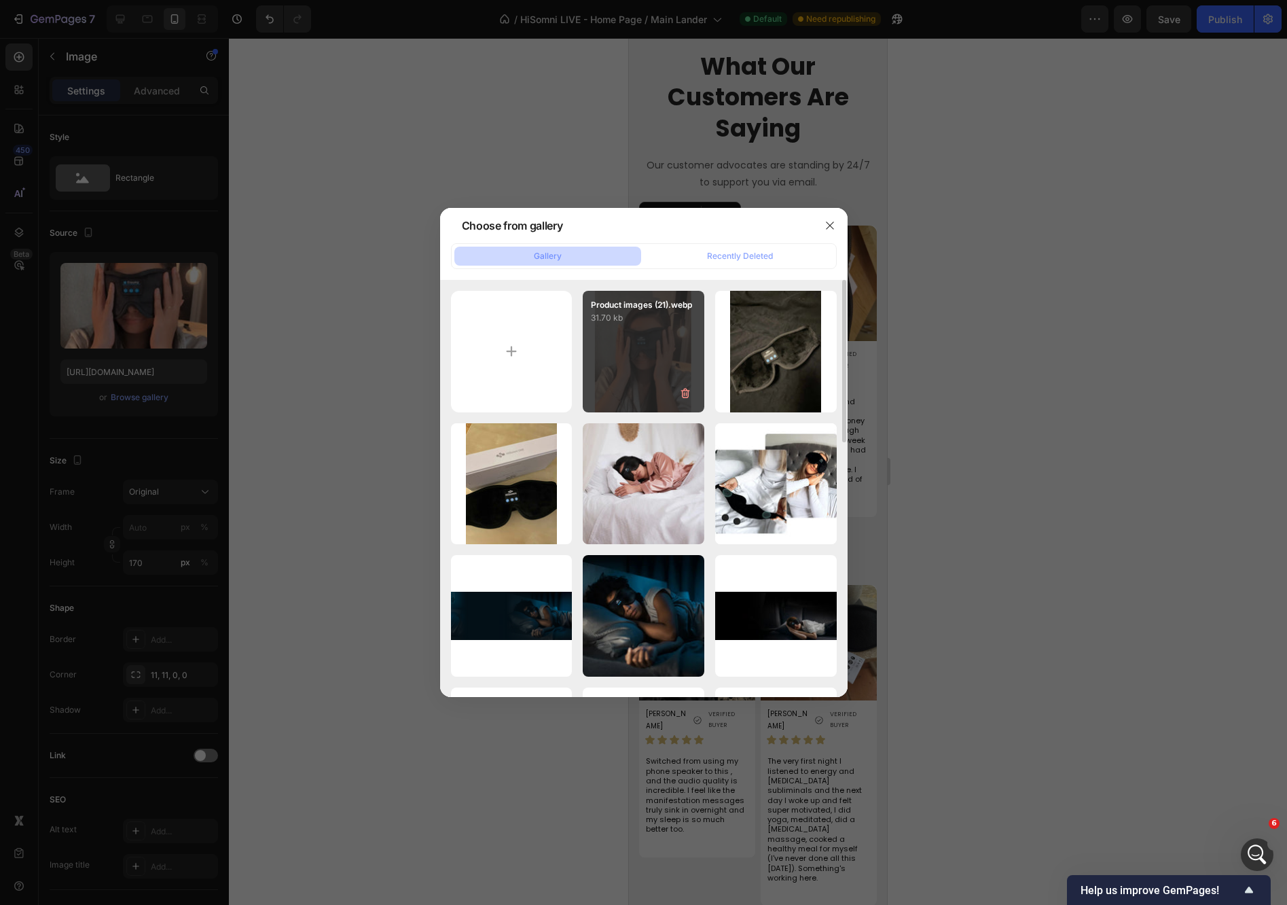
click at [645, 338] on div "Product images (21).webp 31.70 kb" at bounding box center [644, 352] width 122 height 122
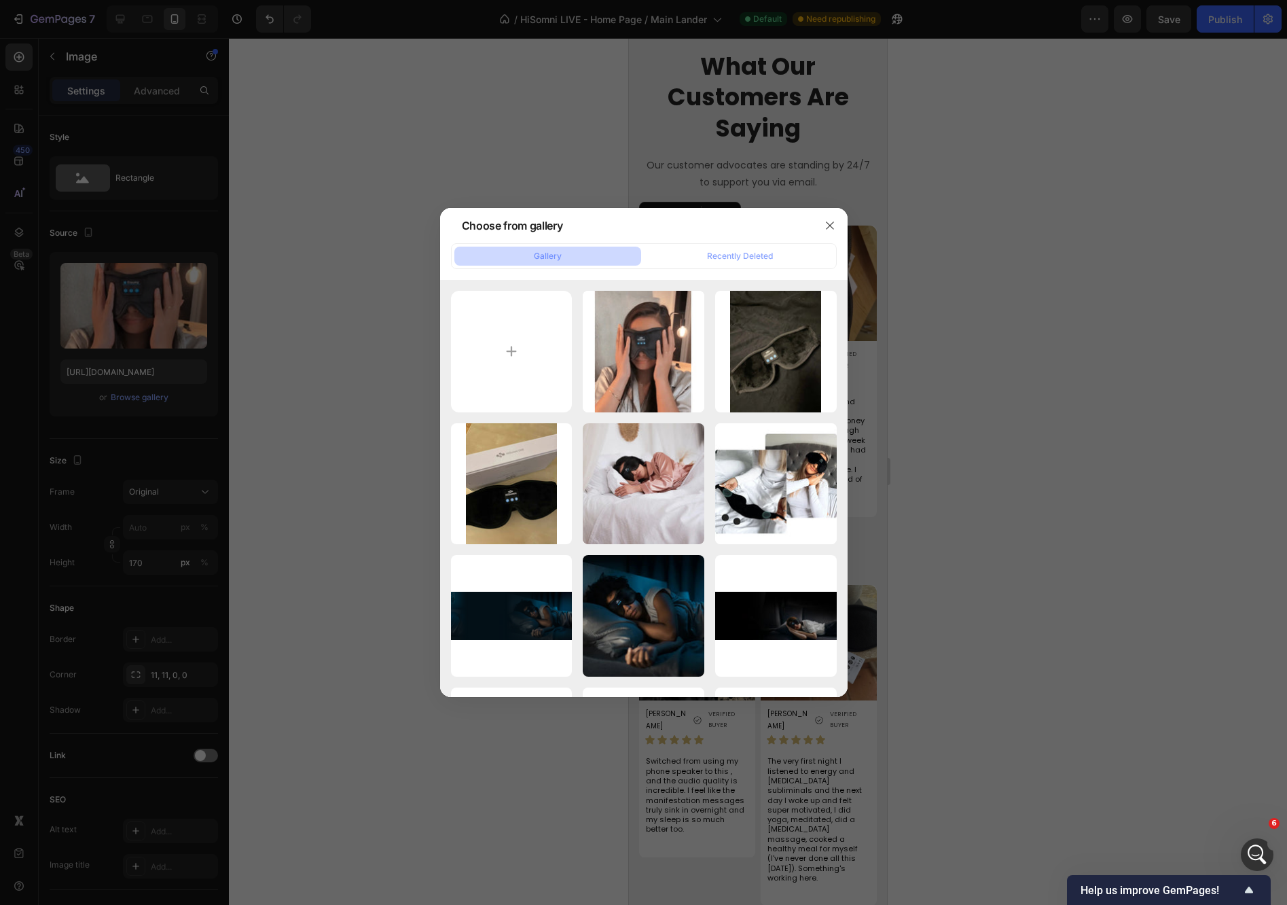
type input "[URL][DOMAIN_NAME]"
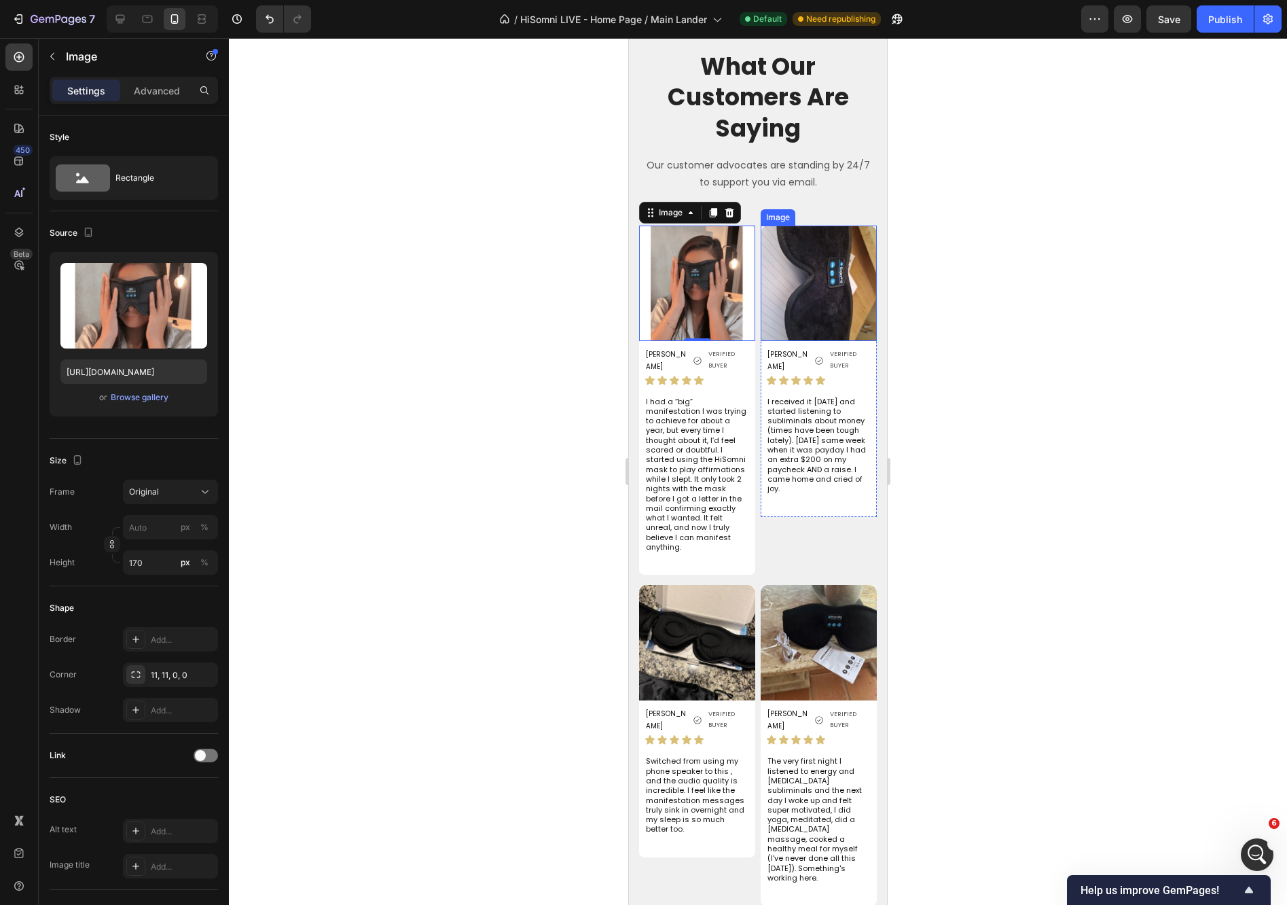
click at [818, 290] on img at bounding box center [819, 282] width 116 height 115
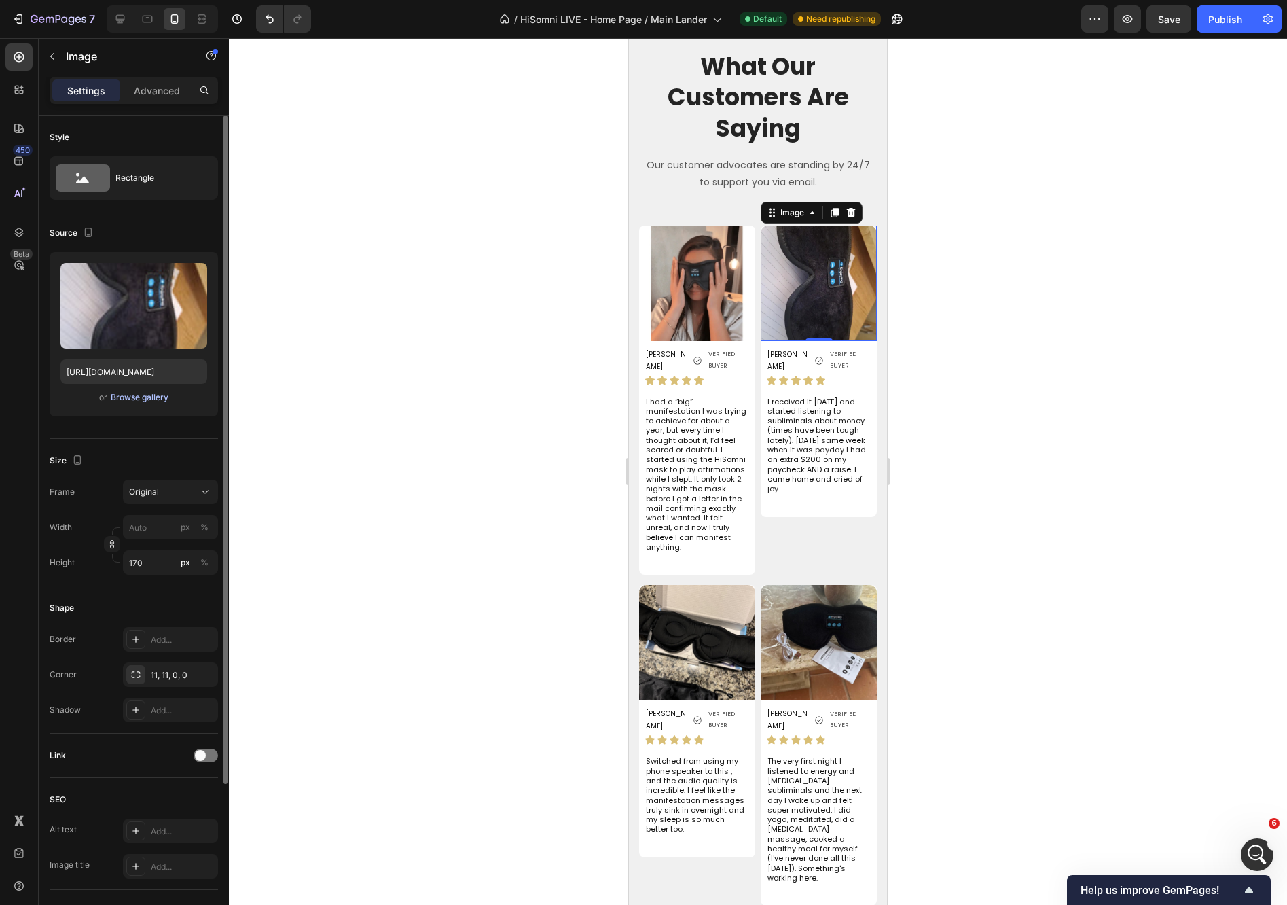
click at [128, 400] on div "Browse gallery" at bounding box center [140, 397] width 58 height 12
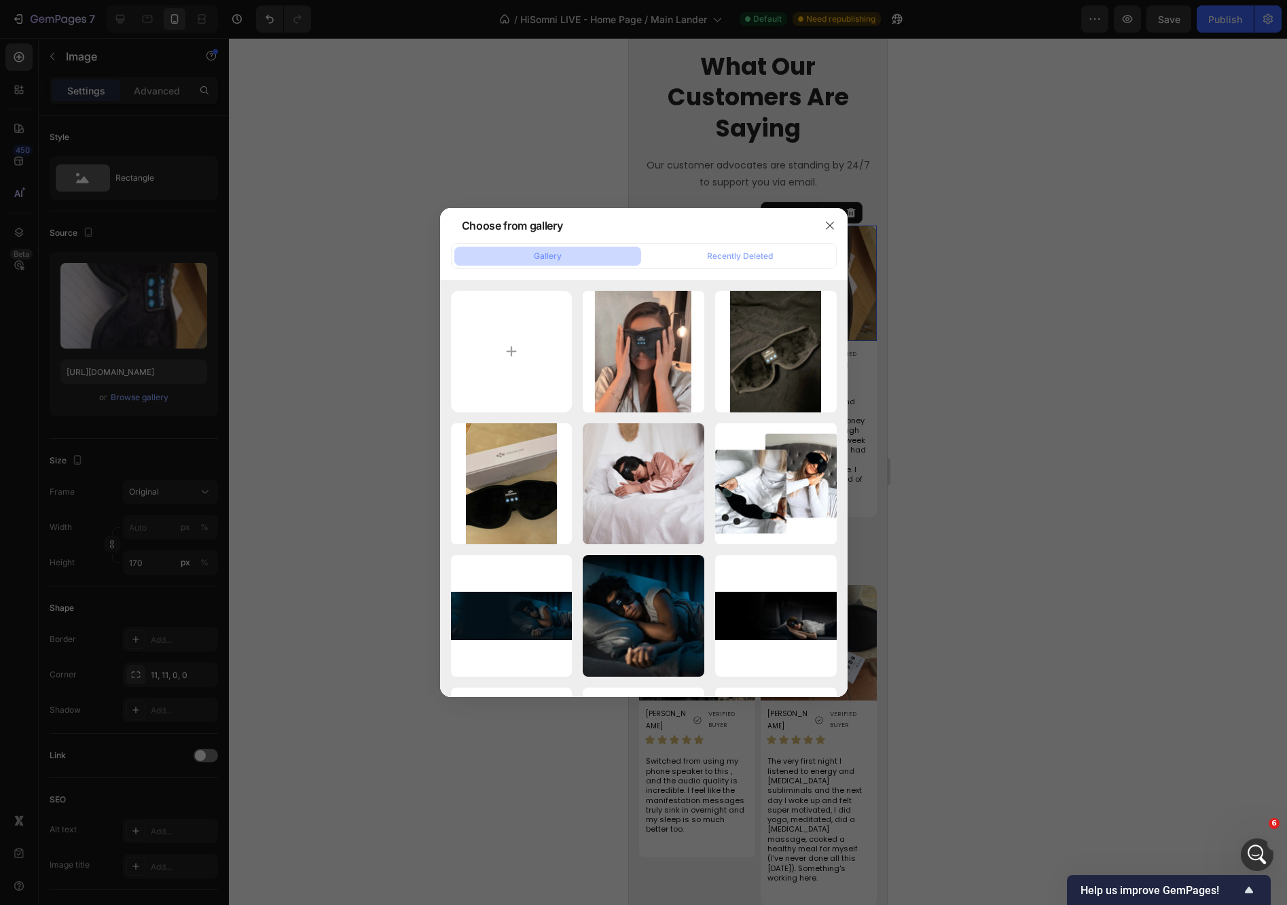
drag, startPoint x: 837, startPoint y: 221, endPoint x: 844, endPoint y: 216, distance: 8.3
click at [837, 220] on button "button" at bounding box center [830, 226] width 22 height 22
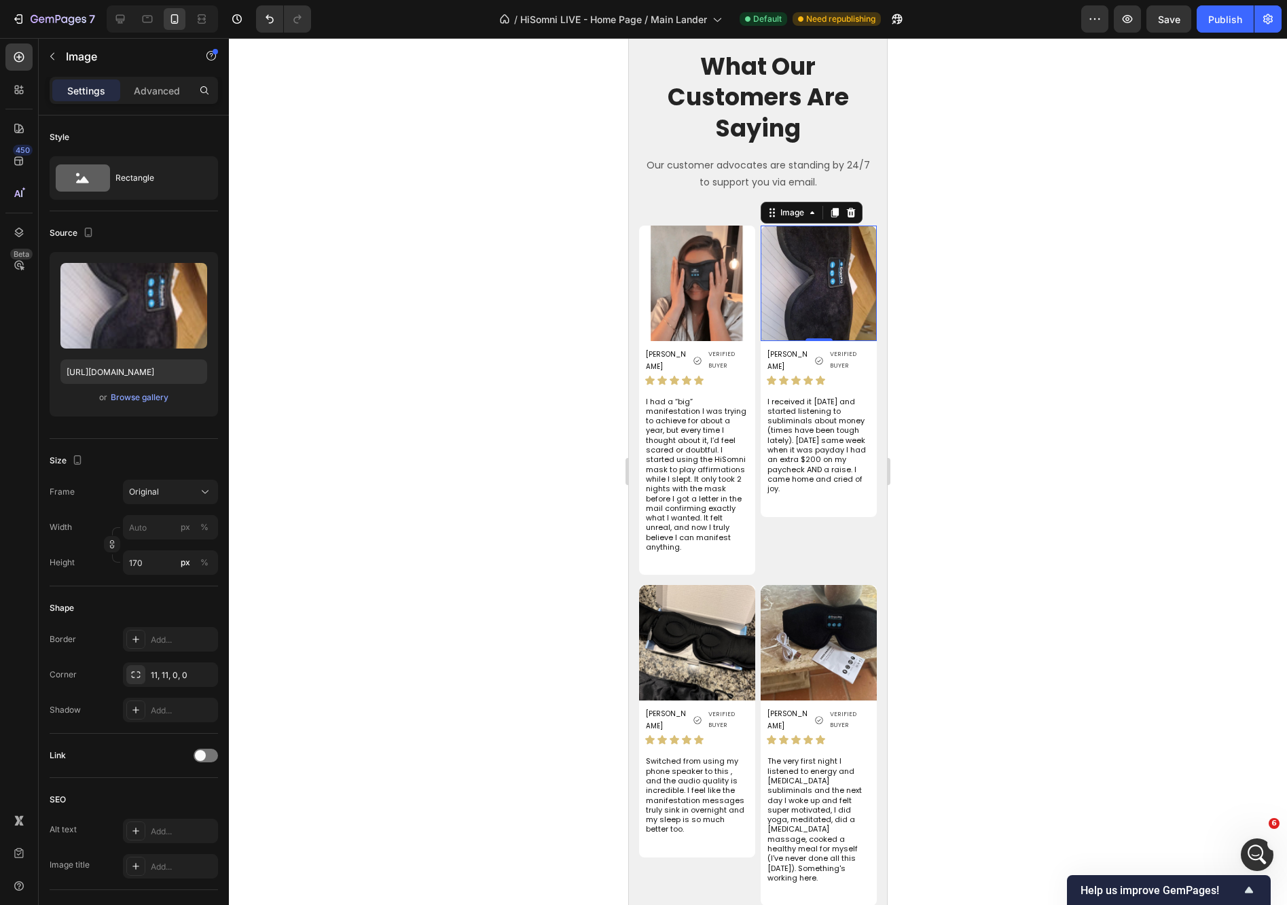
click at [813, 280] on img at bounding box center [819, 282] width 116 height 115
click at [122, 20] on icon at bounding box center [120, 19] width 14 height 14
type input "[URL][DOMAIN_NAME]"
type input "270"
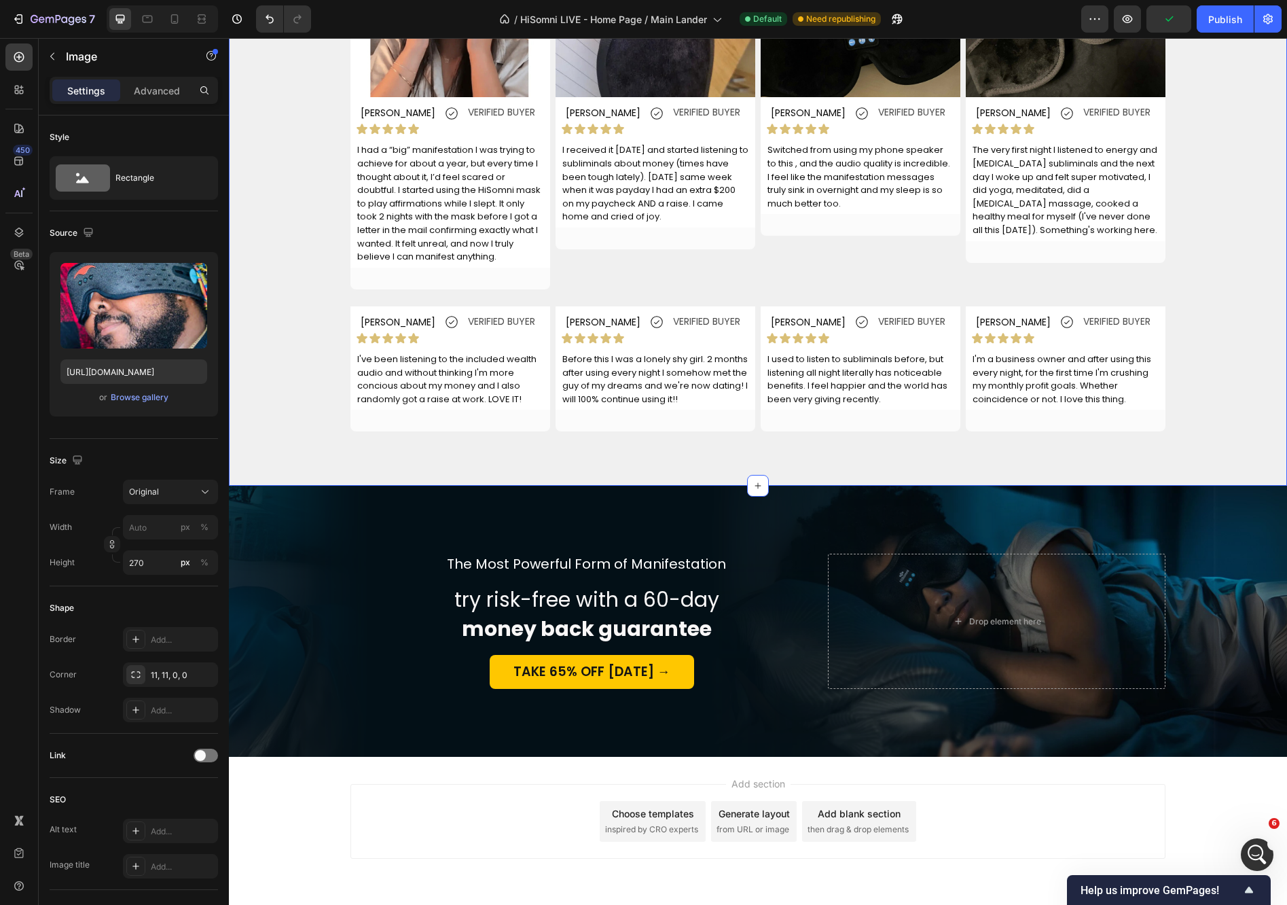
scroll to position [3770, 0]
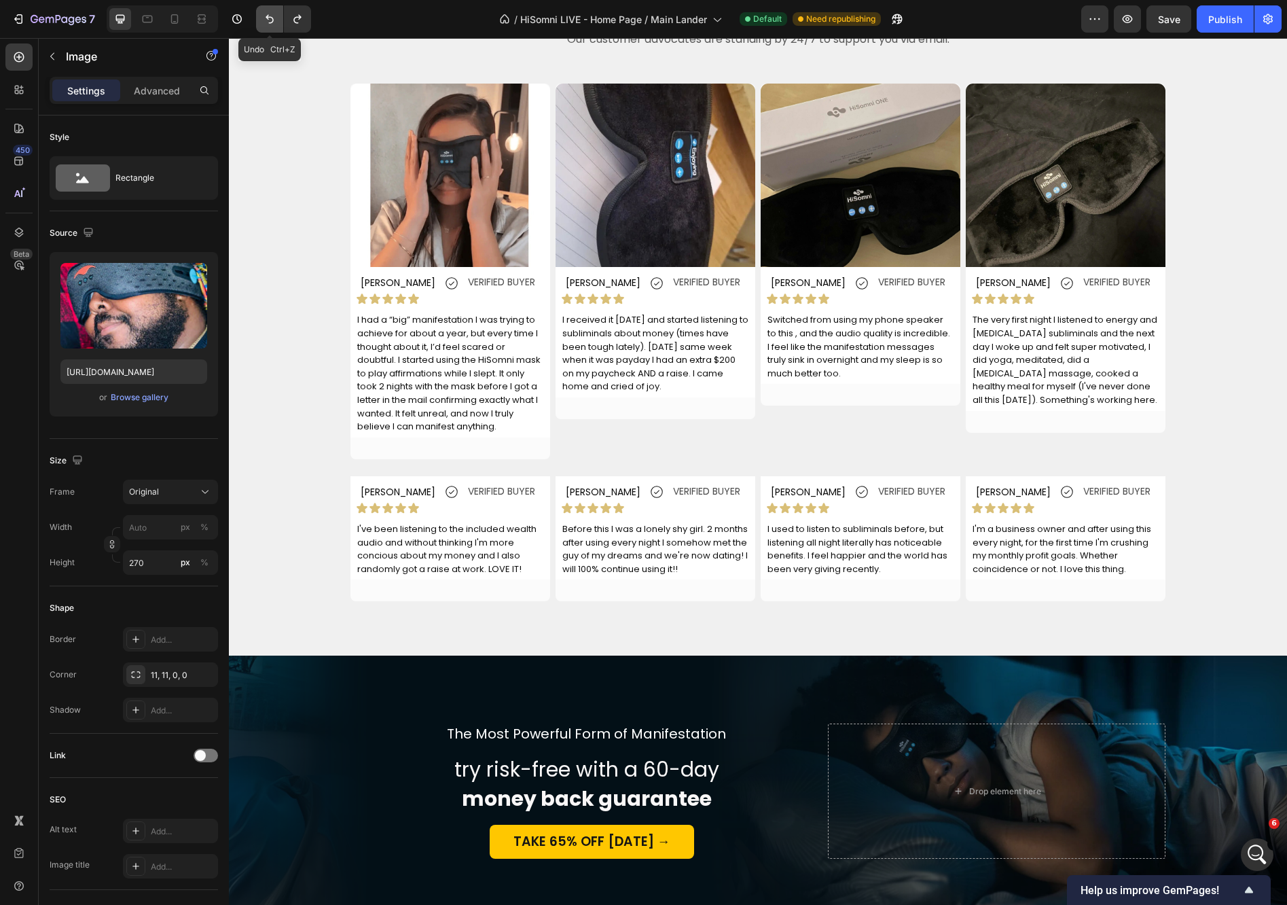
click at [267, 26] on button "Undo/Redo" at bounding box center [269, 18] width 27 height 27
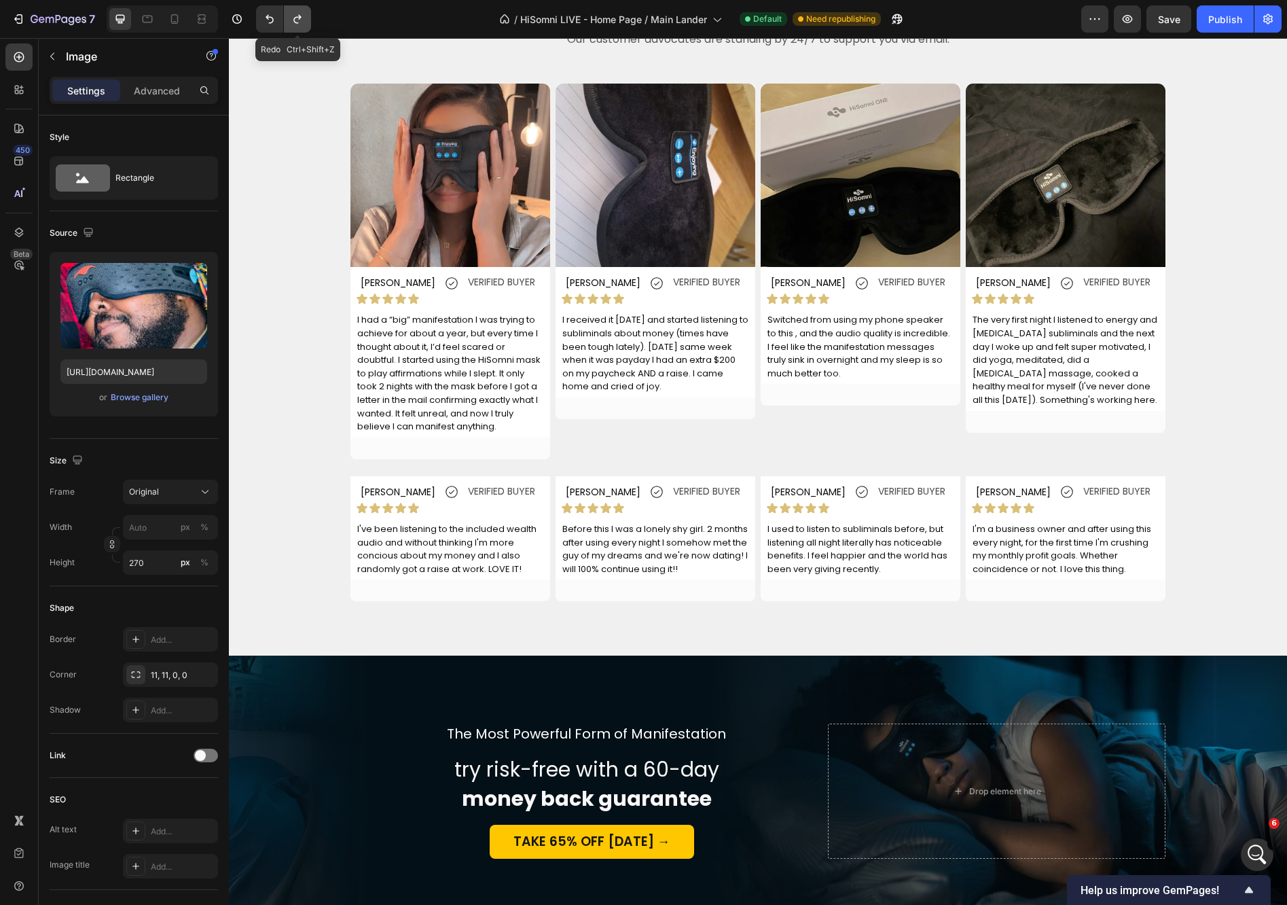
click at [298, 23] on icon "Undo/Redo" at bounding box center [296, 19] width 7 height 9
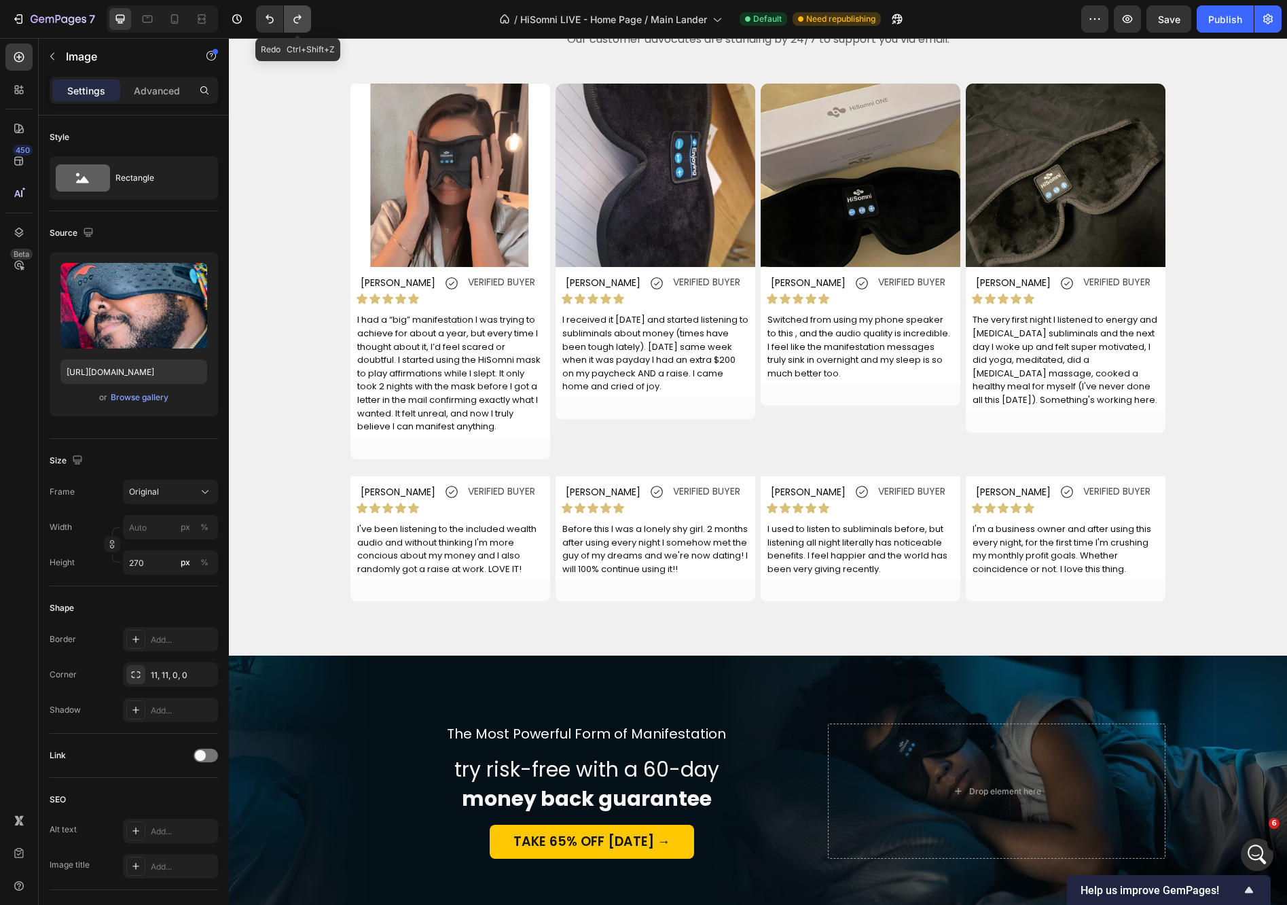
click at [298, 23] on icon "Undo/Redo" at bounding box center [296, 19] width 7 height 9
click at [661, 152] on img at bounding box center [656, 175] width 200 height 183
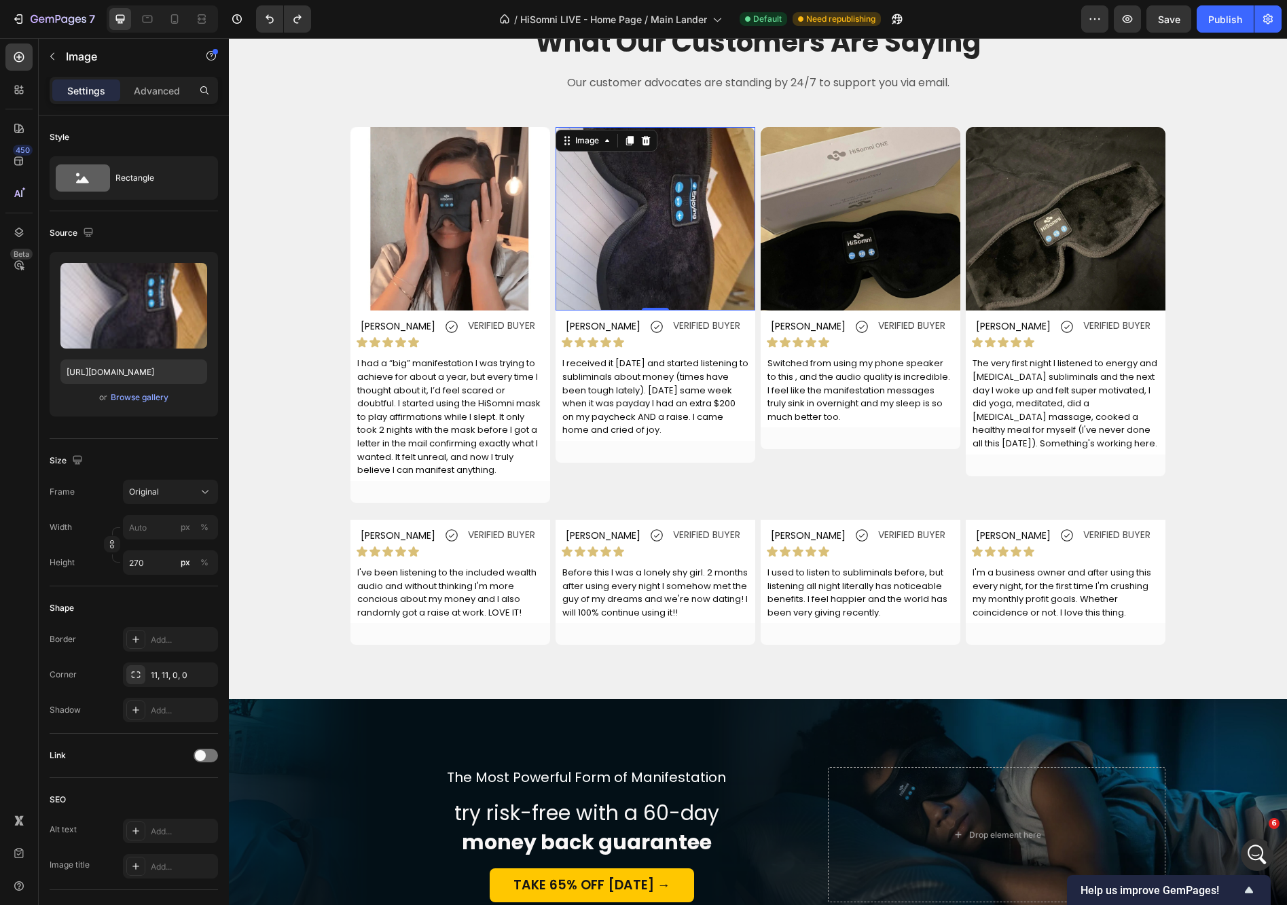
scroll to position [3515, 0]
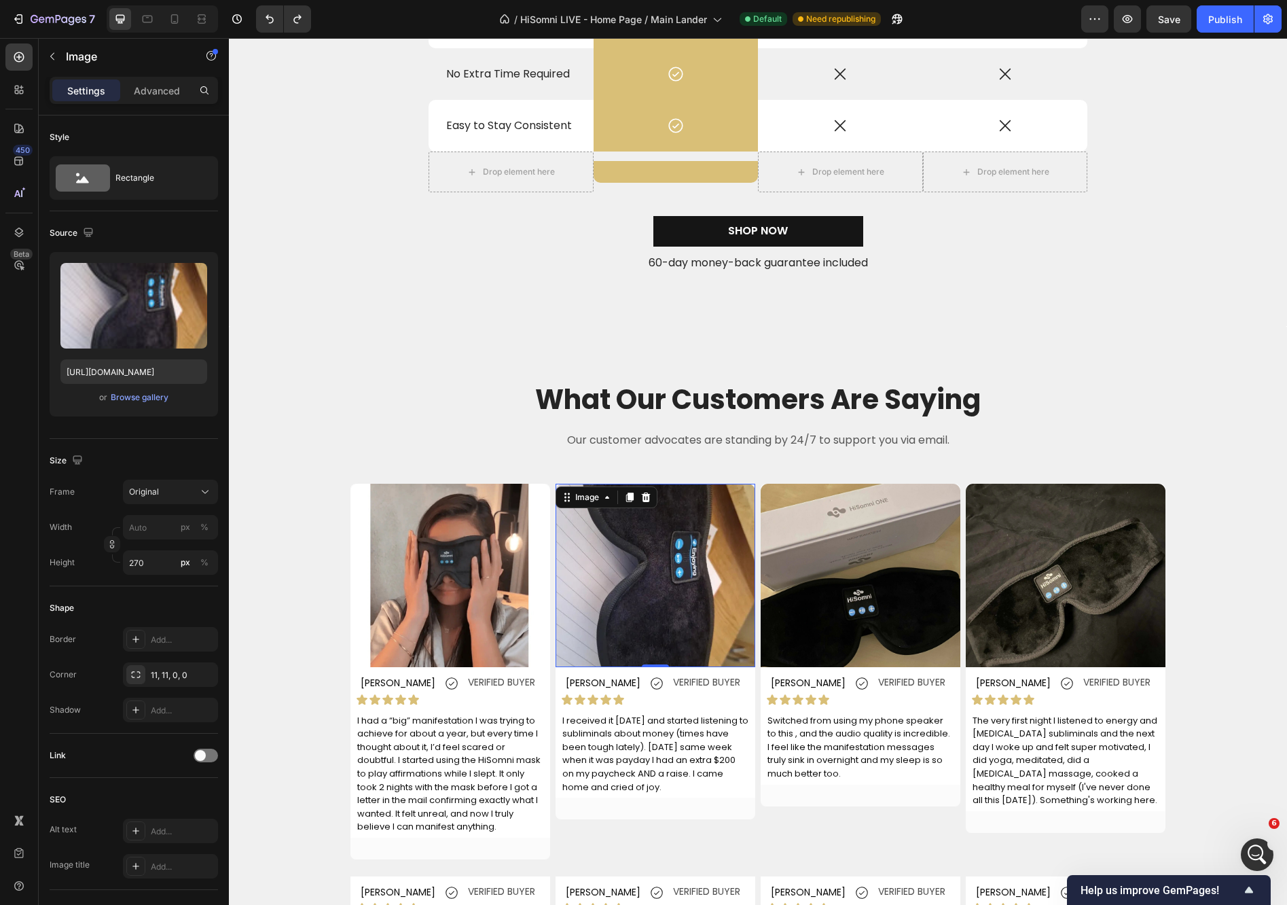
click at [666, 521] on img at bounding box center [656, 575] width 200 height 183
click at [131, 398] on div "Browse gallery" at bounding box center [140, 397] width 58 height 12
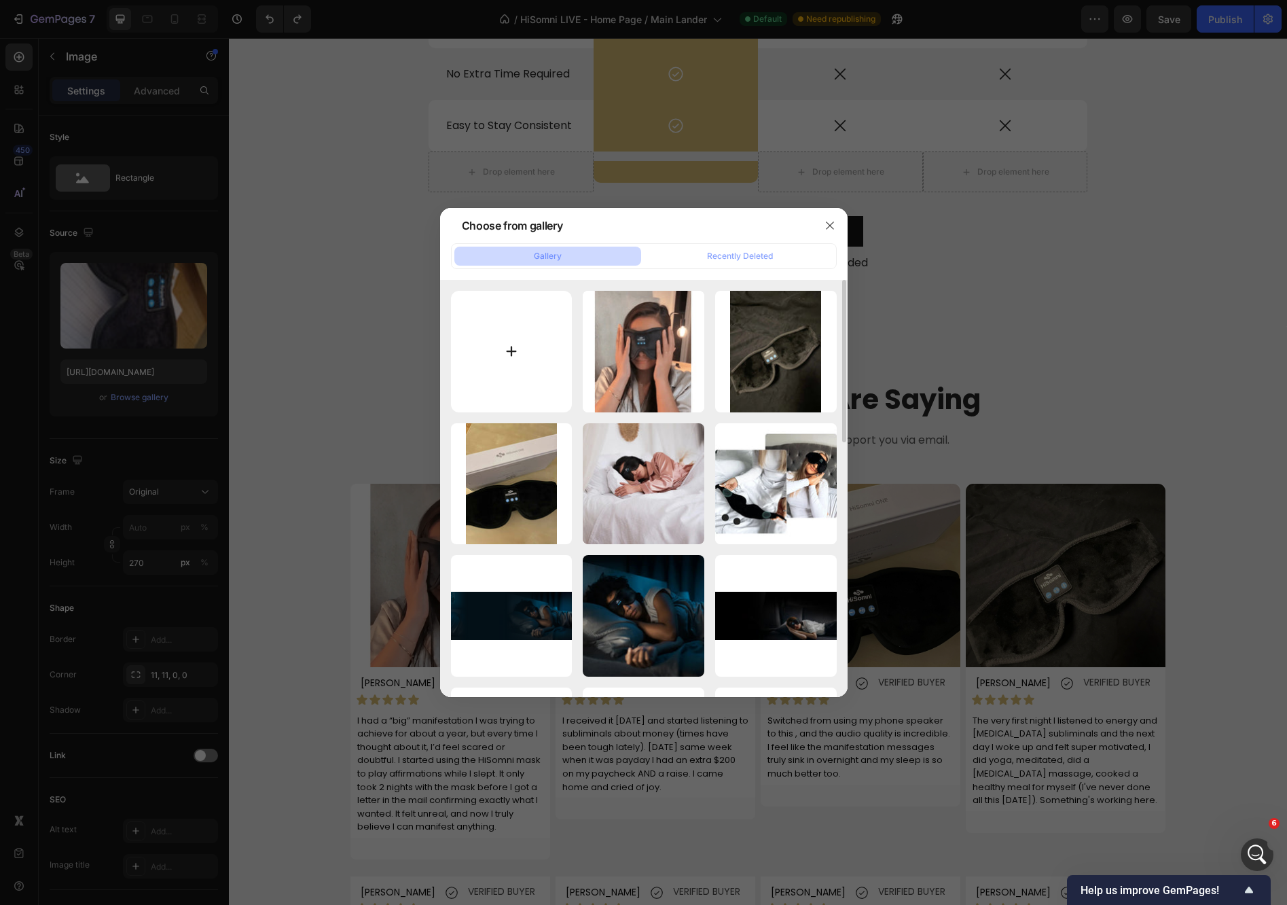
click at [517, 366] on input "file" at bounding box center [512, 352] width 122 height 122
type input "C:\fakepath\6ffdd24b-a411-4979-87e9-93308686bc40.webp"
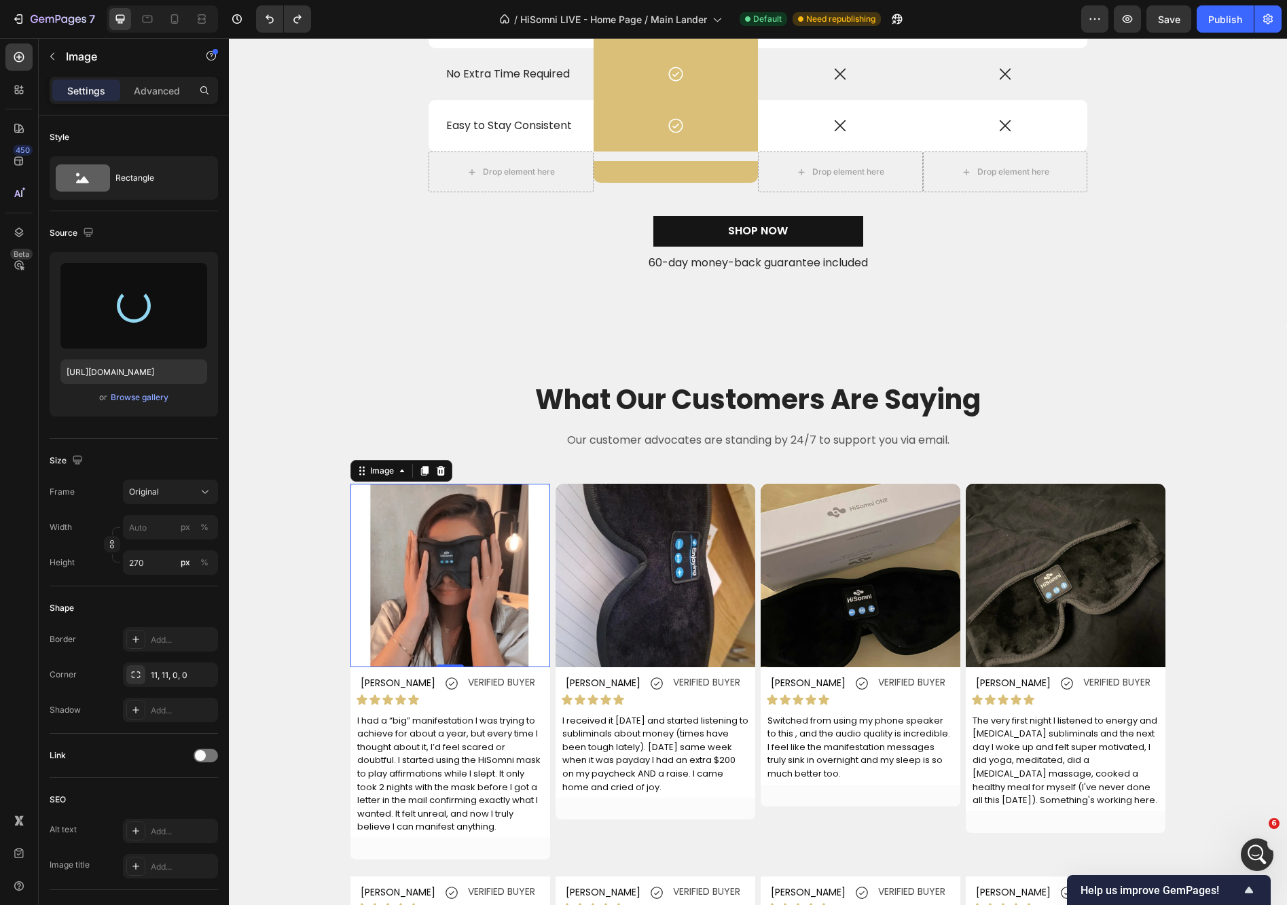
click at [445, 563] on img at bounding box center [450, 575] width 200 height 183
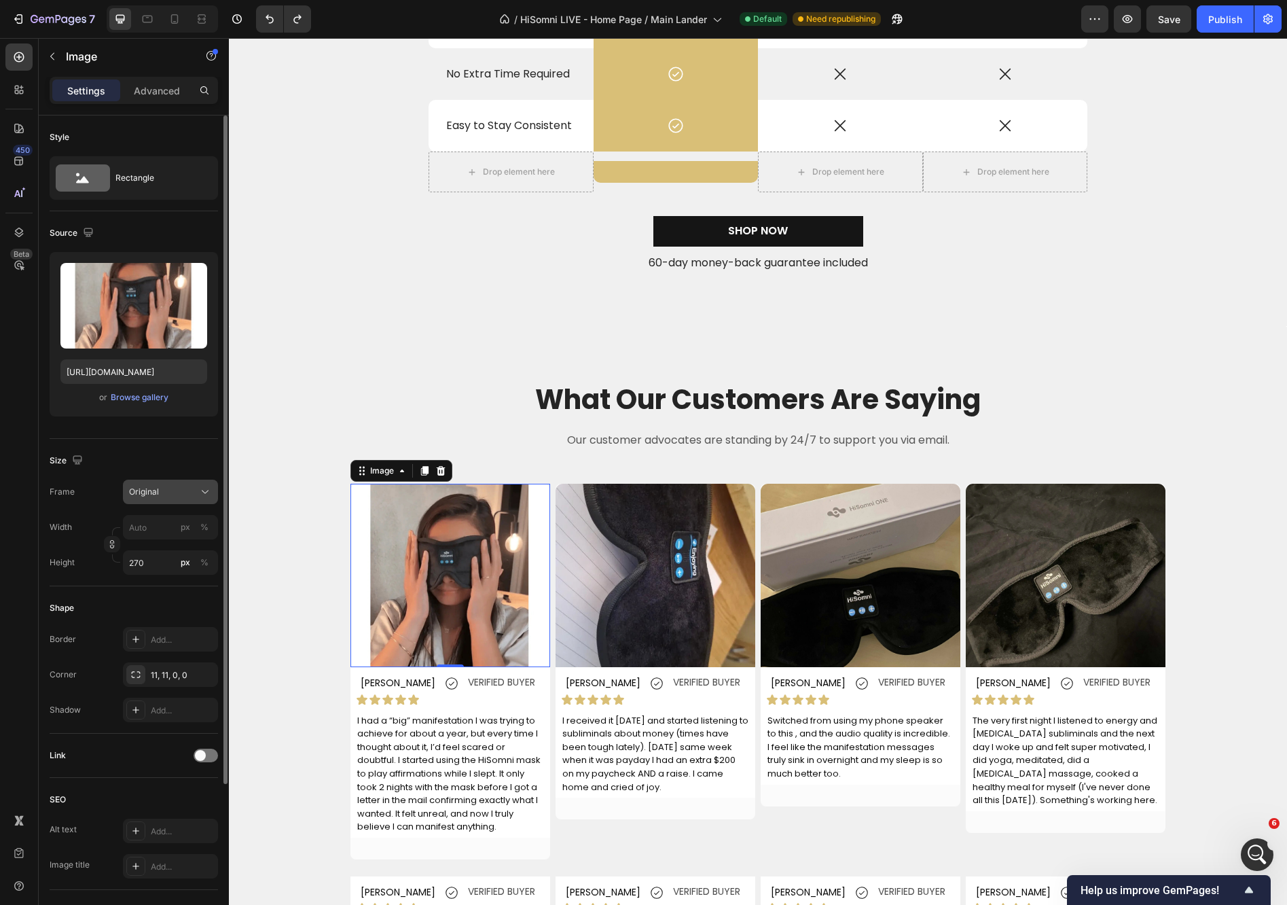
click at [185, 499] on button "Original" at bounding box center [170, 491] width 95 height 24
click at [181, 516] on div "Square" at bounding box center [158, 525] width 109 height 26
type input "270"
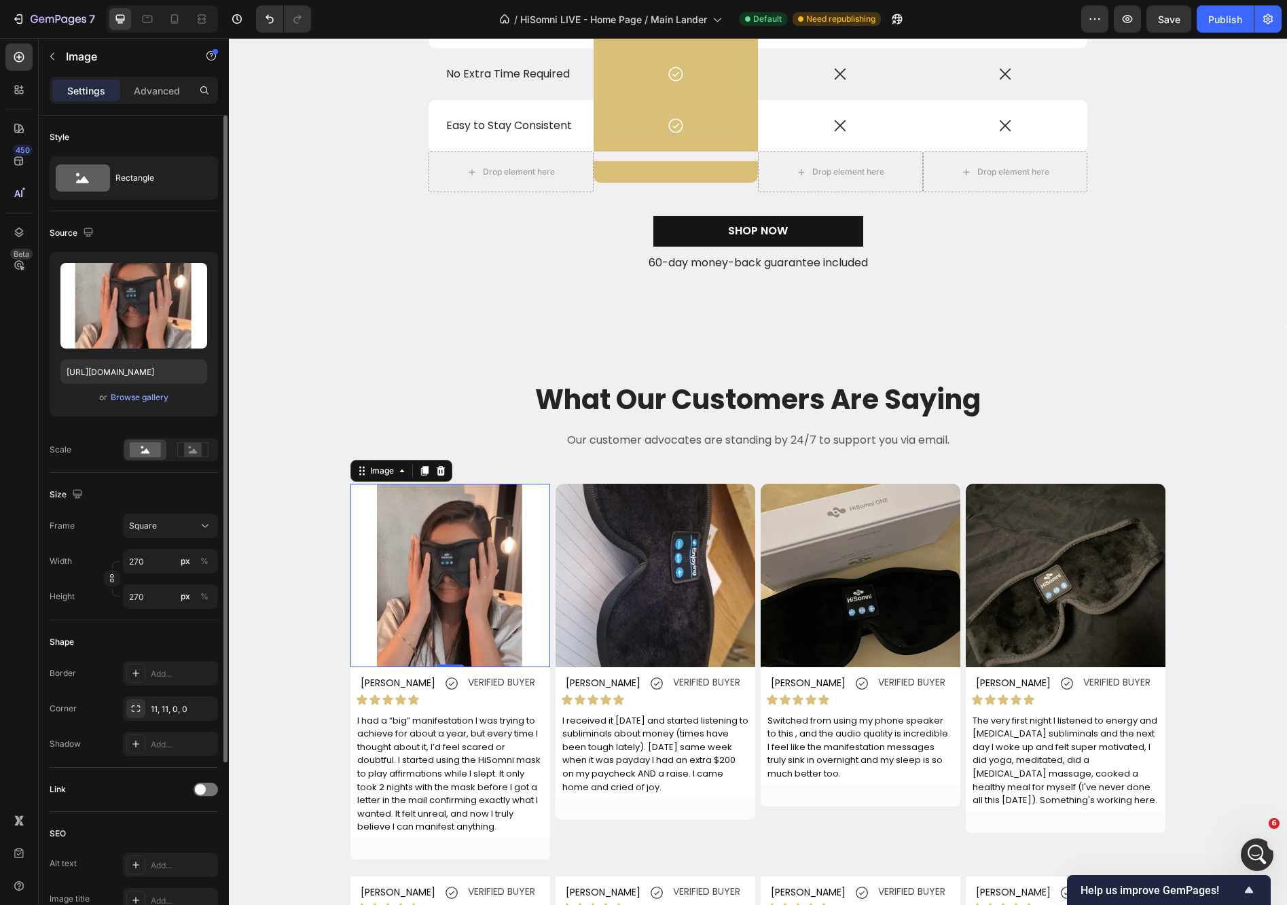
click at [181, 516] on button "Square" at bounding box center [170, 525] width 95 height 24
click at [157, 634] on span "Original" at bounding box center [143, 636] width 30 height 12
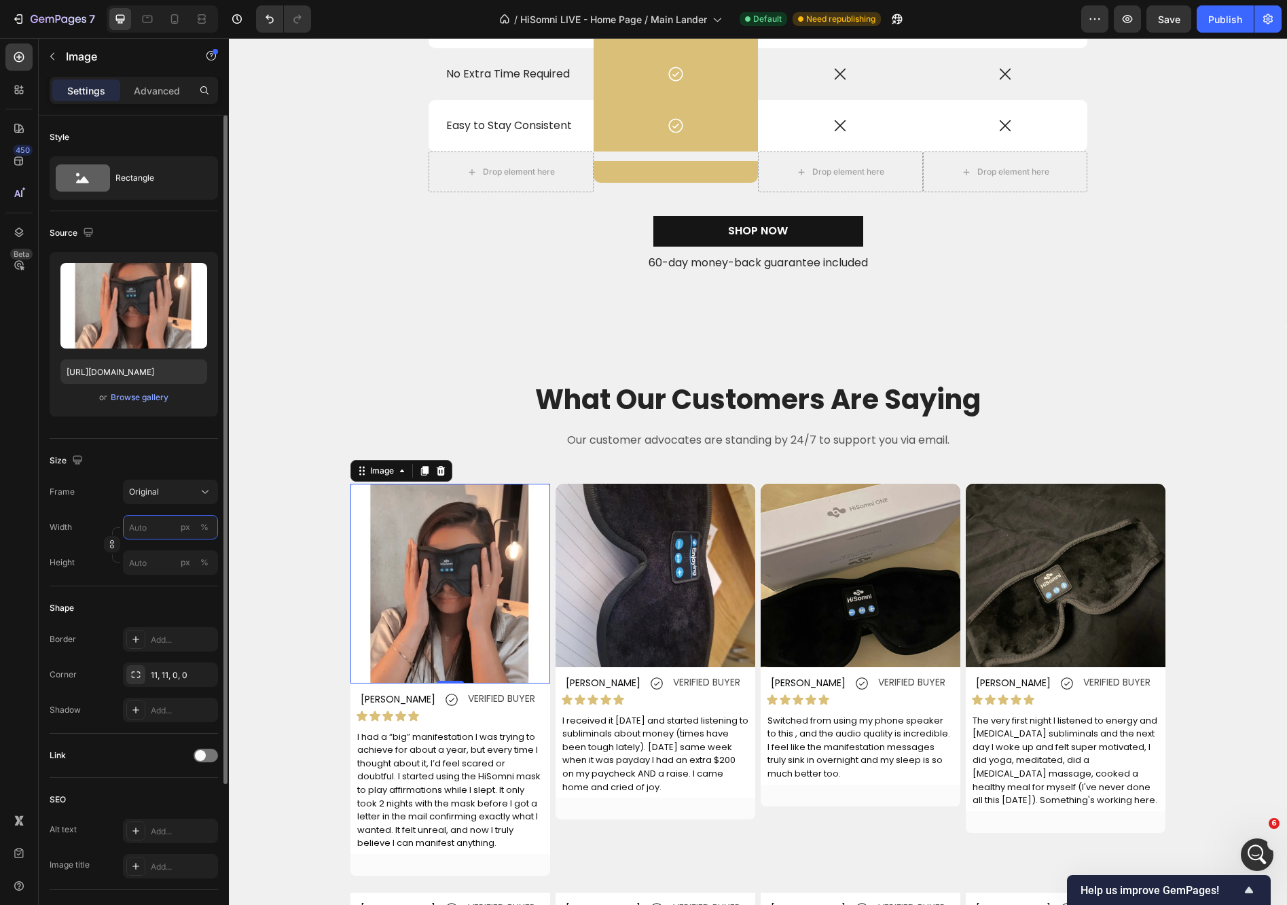
click at [134, 531] on input "px %" at bounding box center [170, 527] width 95 height 24
click at [134, 555] on span "Full" at bounding box center [135, 560] width 14 height 12
click at [171, 530] on input "100" at bounding box center [170, 527] width 95 height 24
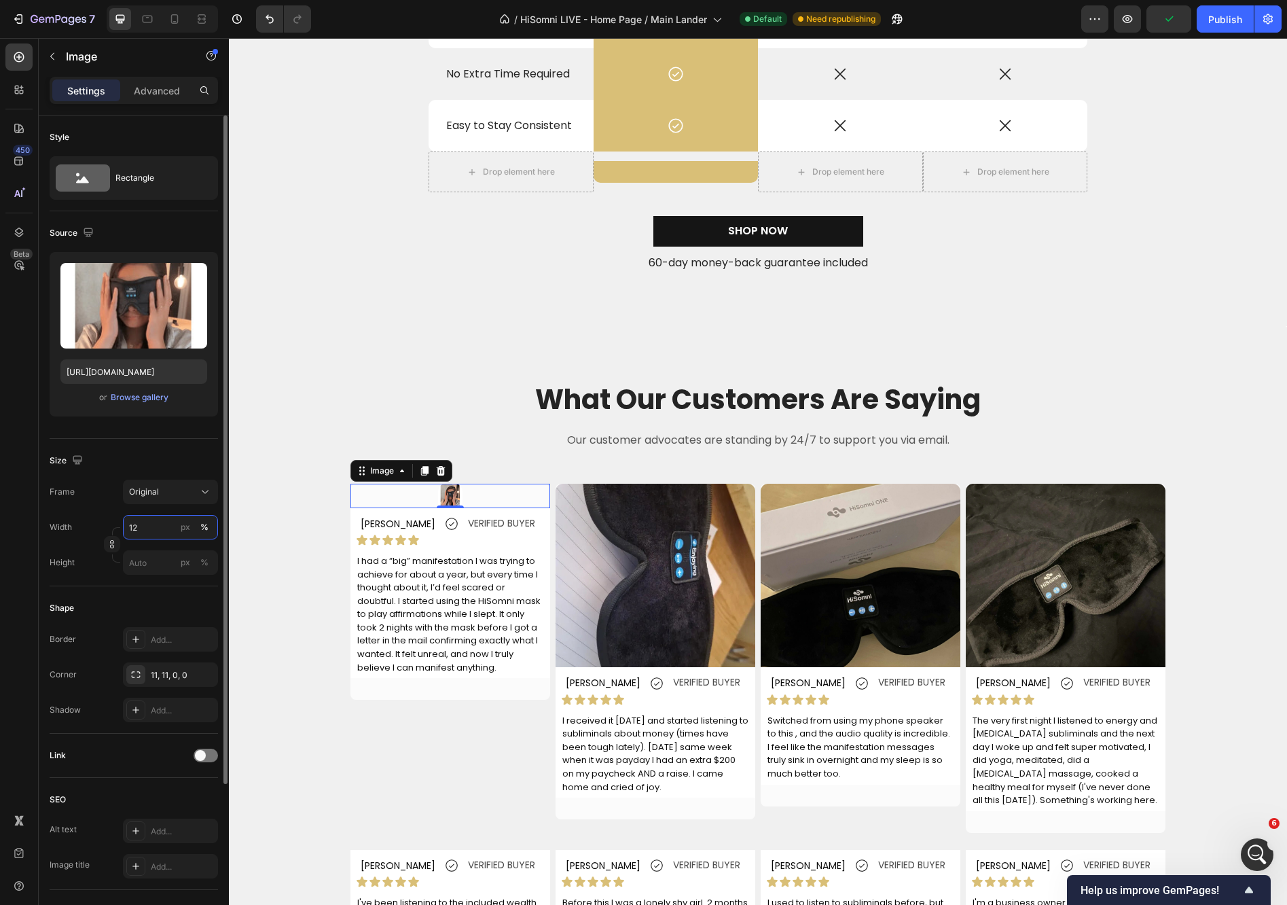
type input "1"
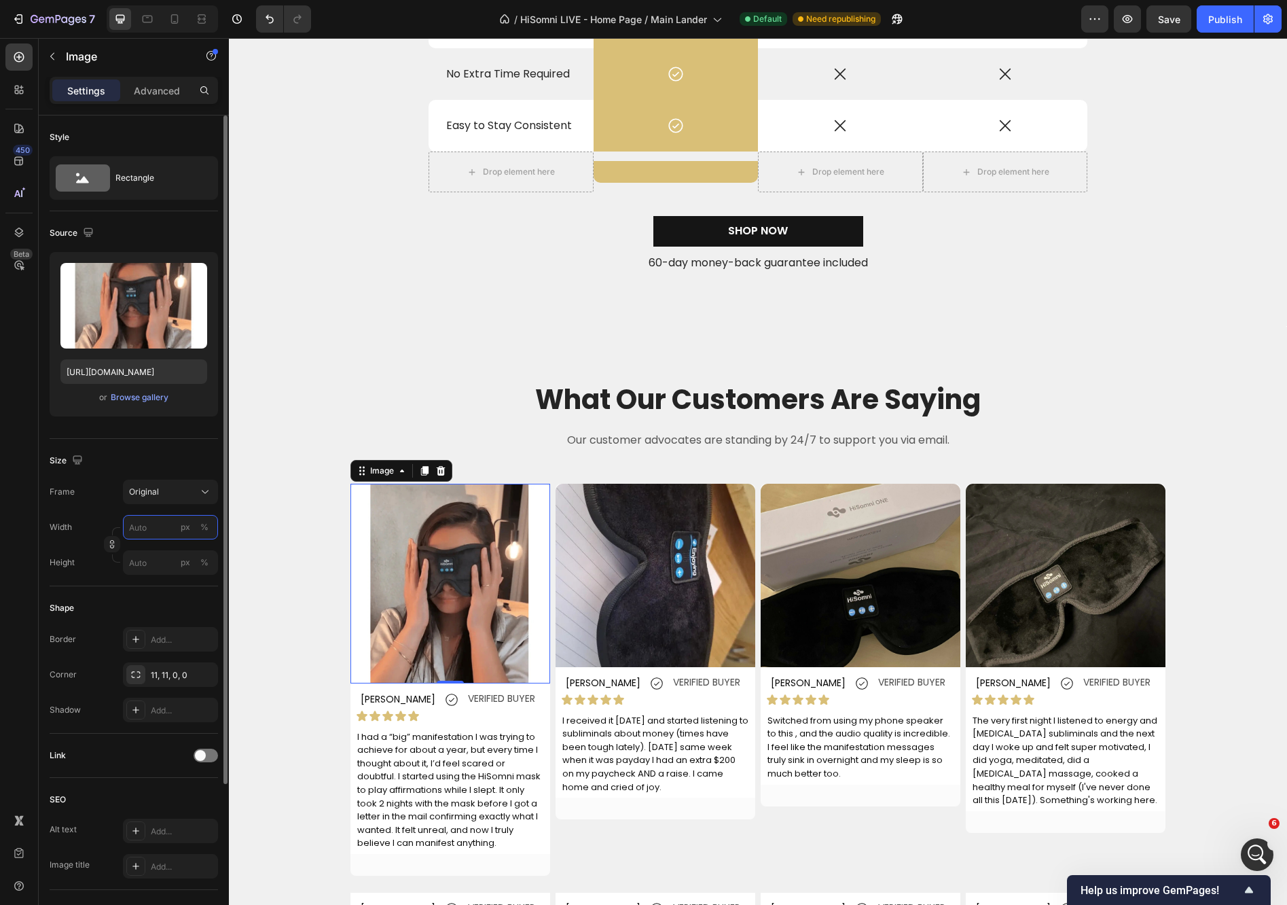
type input "1"
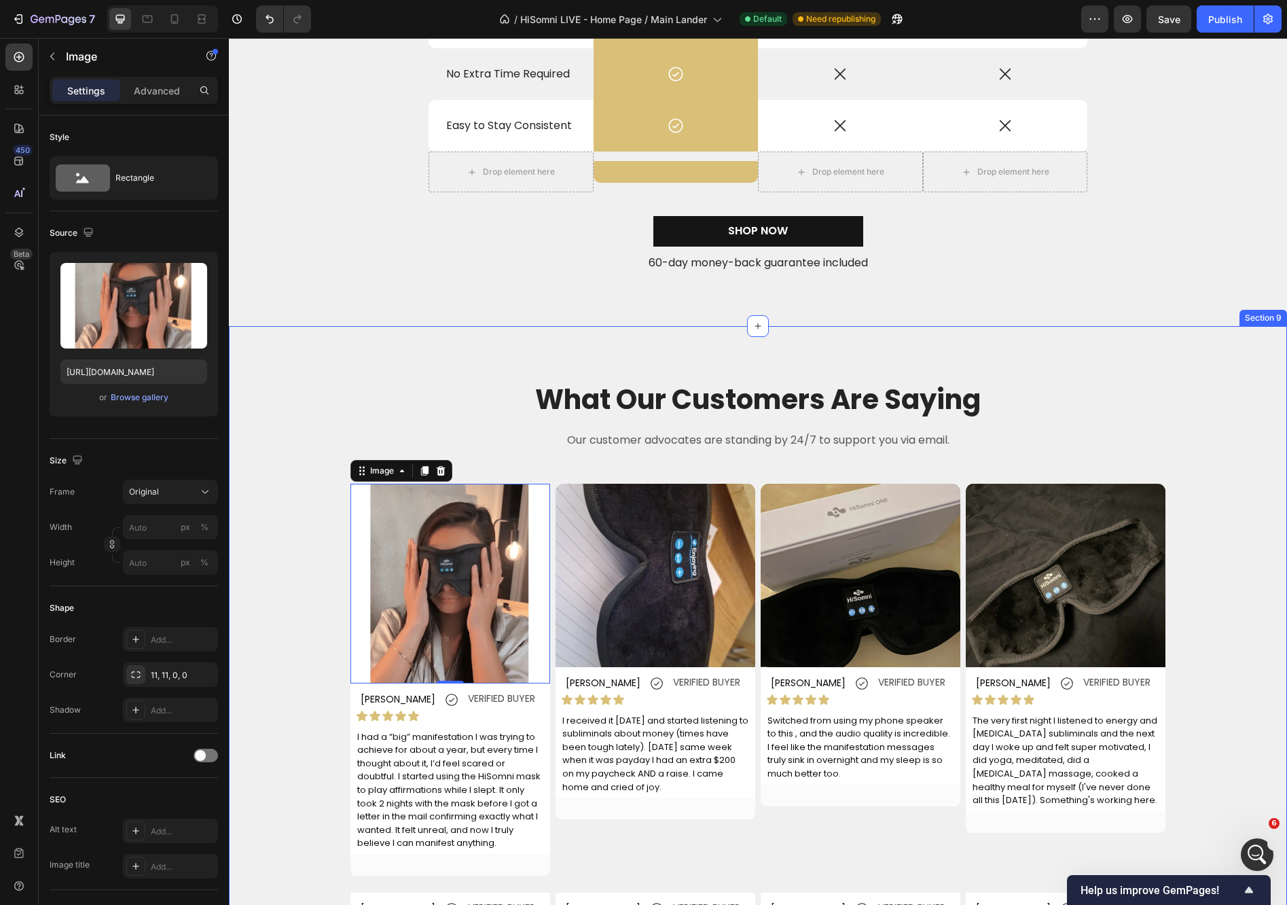
click at [265, 503] on div "What Our Customers Are Saying Heading Our customer advocates are standing by 24…" at bounding box center [758, 699] width 1038 height 638
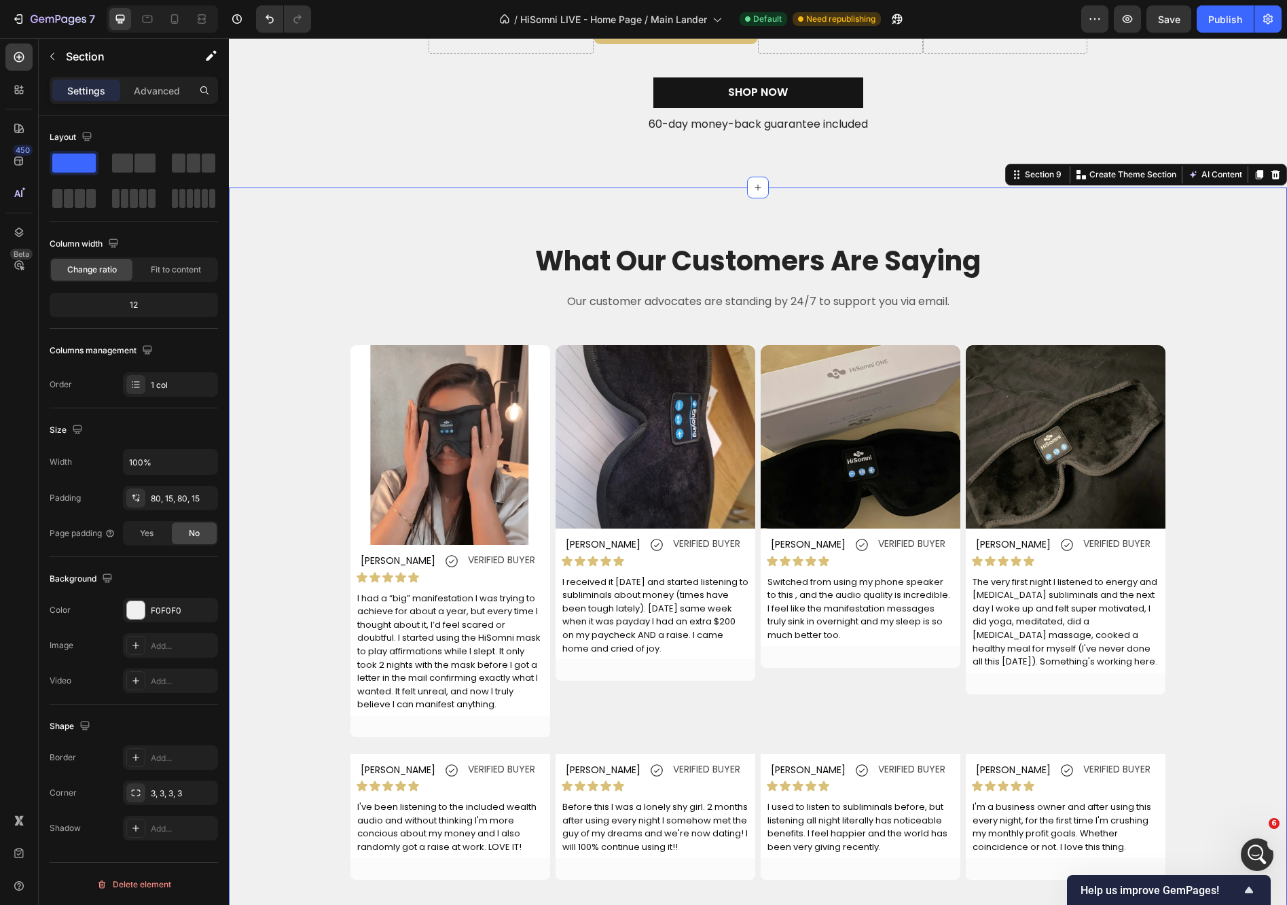
scroll to position [3770, 0]
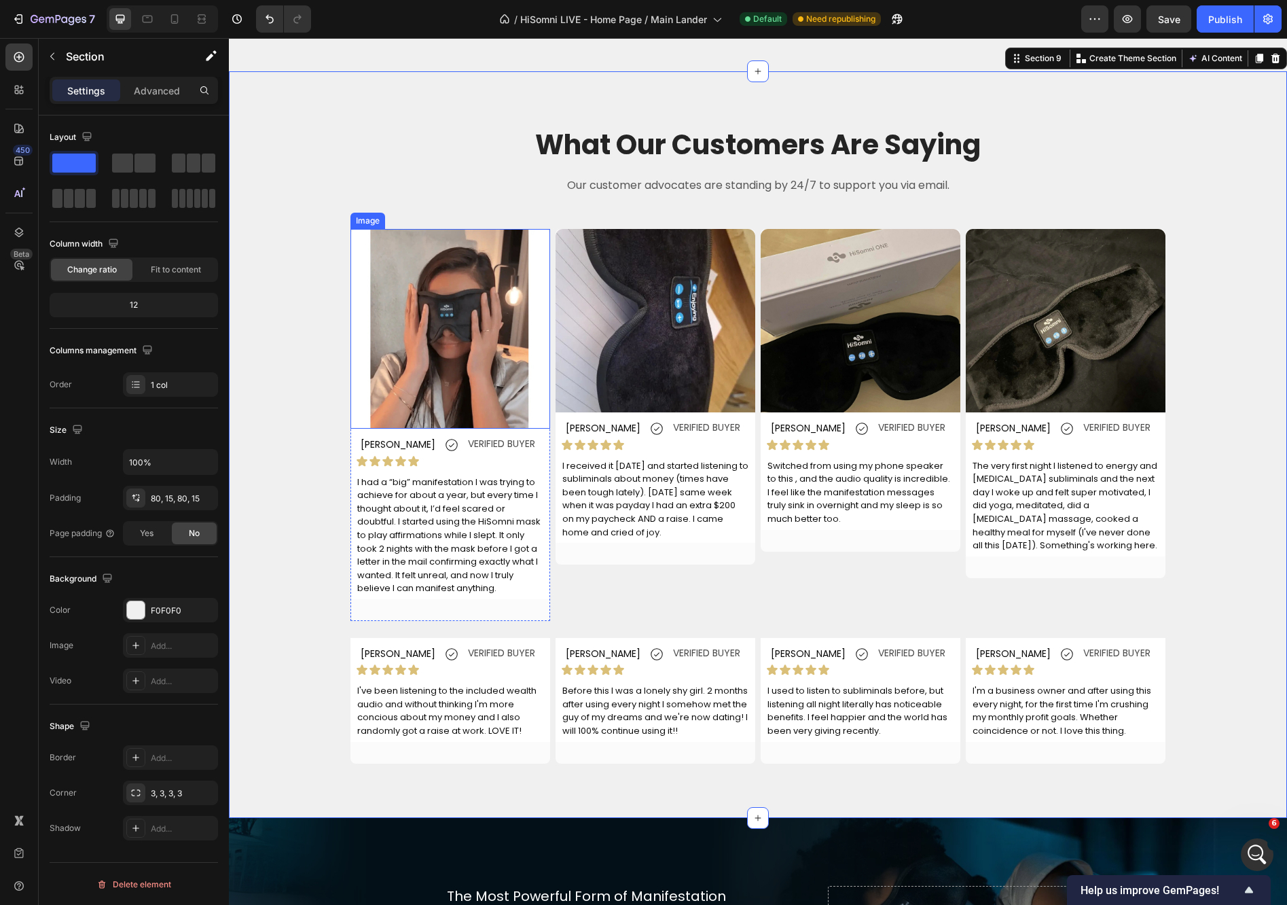
click at [471, 336] on img at bounding box center [450, 329] width 200 height 200
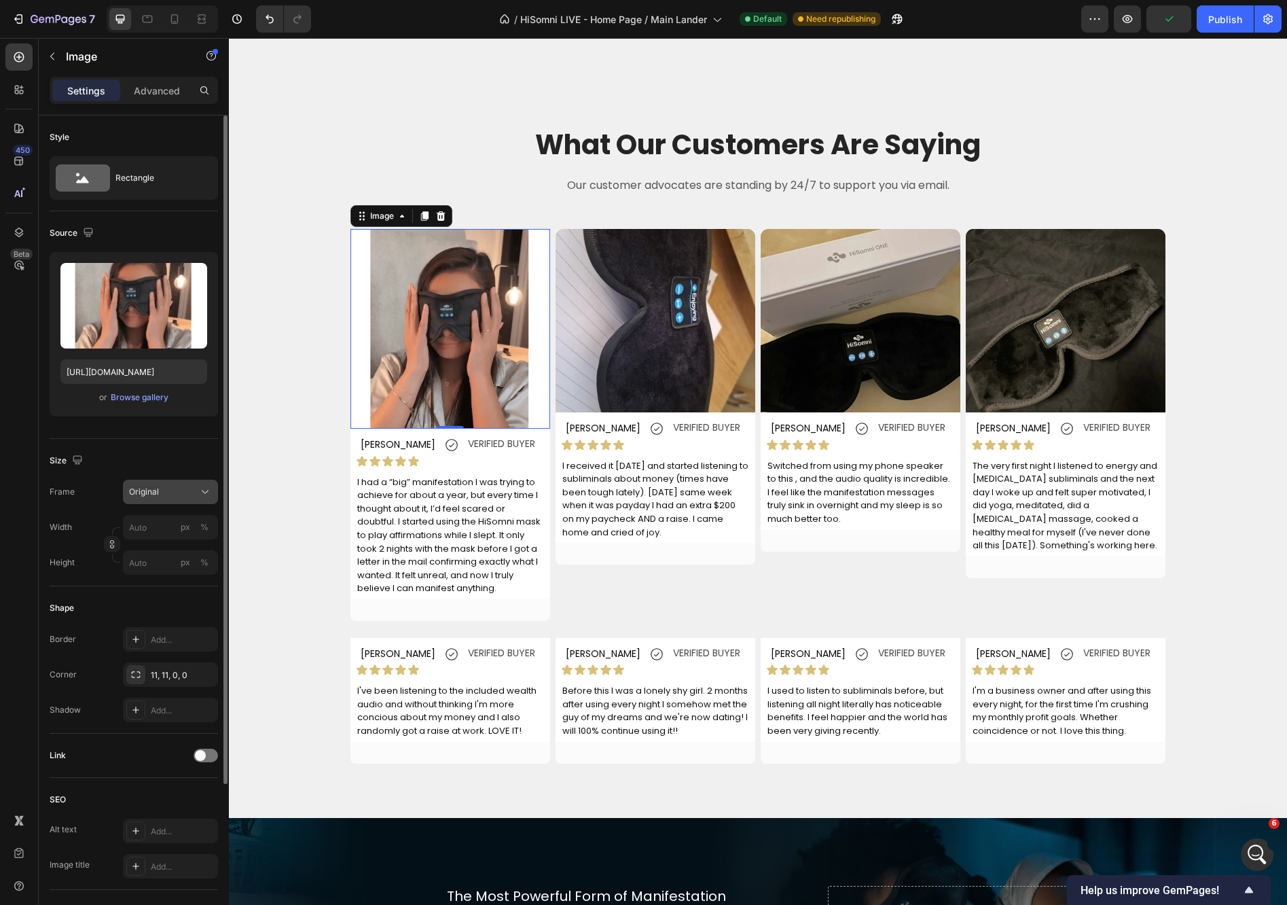
click at [173, 494] on div "Original" at bounding box center [162, 492] width 67 height 12
click at [175, 514] on div "Square" at bounding box center [158, 525] width 109 height 26
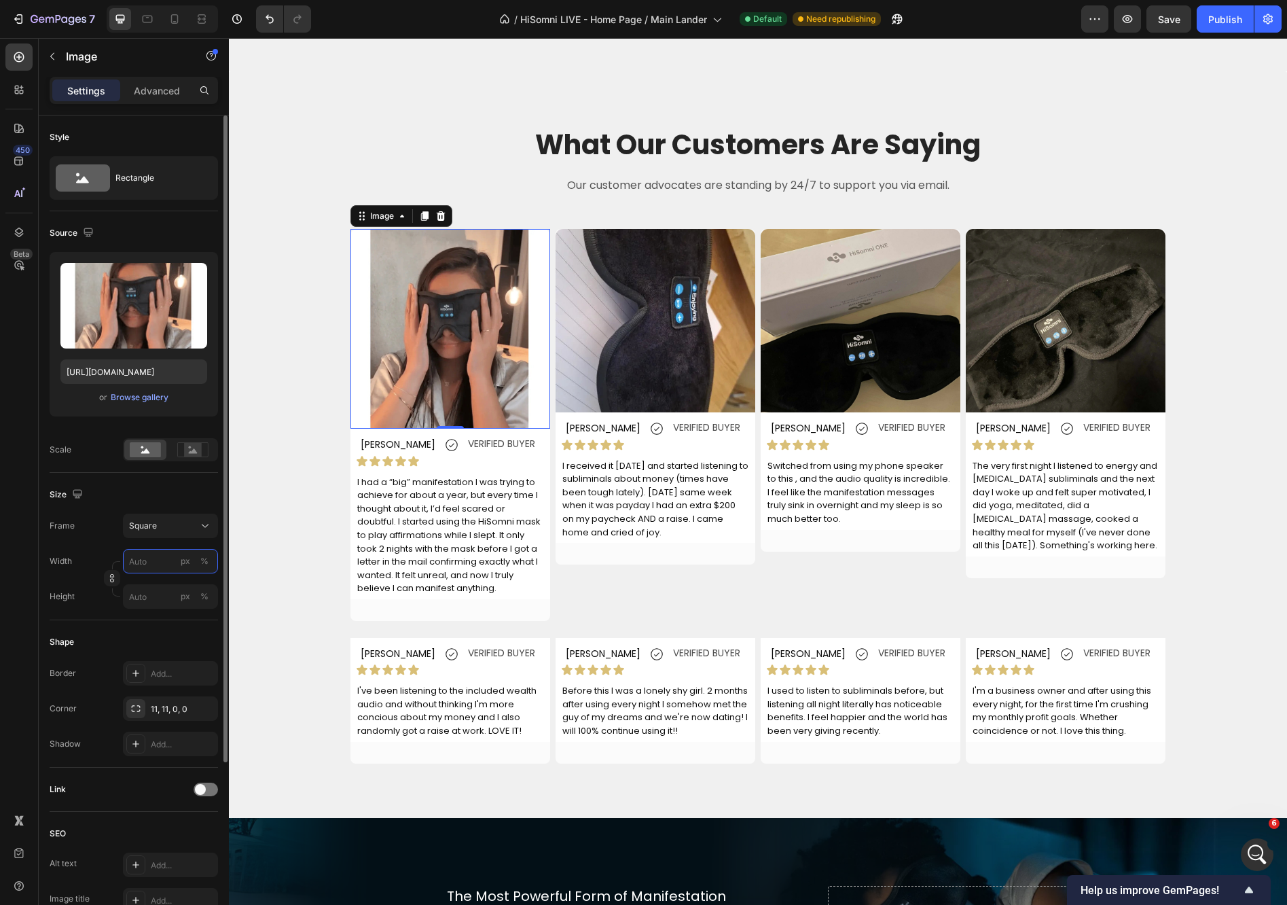
click at [170, 552] on input "px %" at bounding box center [170, 561] width 95 height 24
click at [150, 604] on div "Full 100%" at bounding box center [156, 593] width 111 height 24
type input "100"
click at [410, 393] on img at bounding box center [450, 329] width 200 height 200
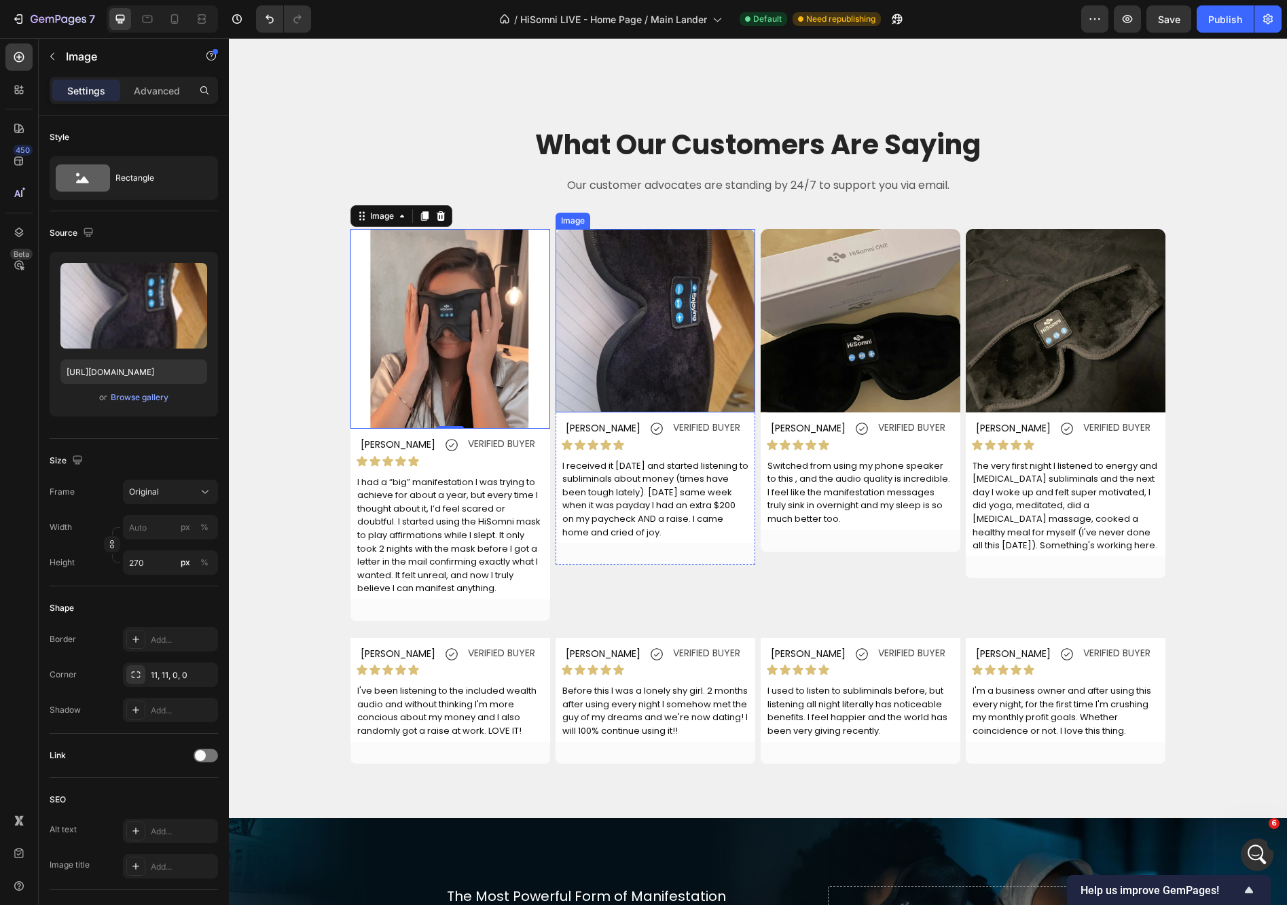
click at [655, 351] on img at bounding box center [656, 320] width 200 height 183
click at [460, 352] on img at bounding box center [450, 329] width 200 height 200
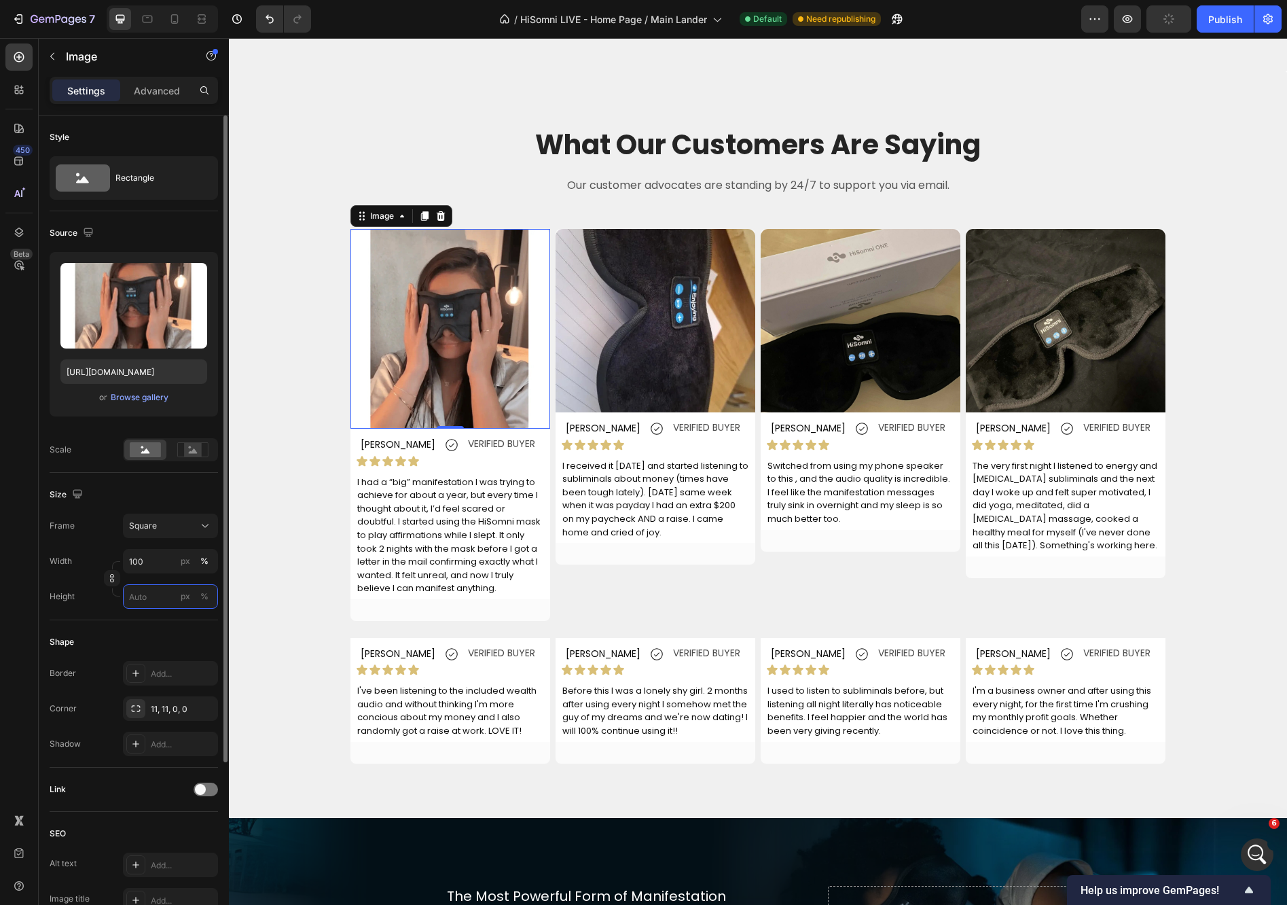
click at [148, 596] on input "px %" at bounding box center [170, 596] width 95 height 24
type input "2"
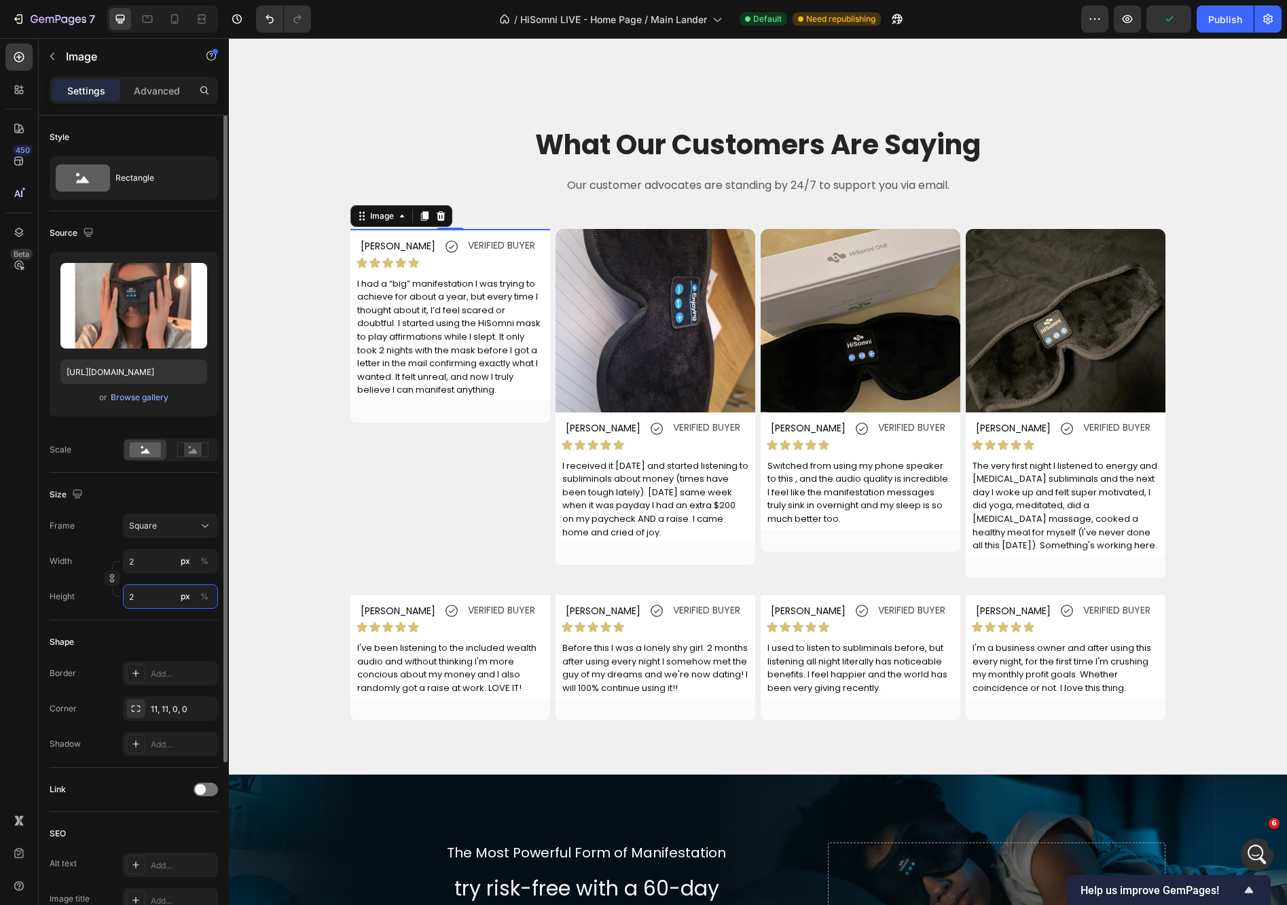
type input "27"
type input "270"
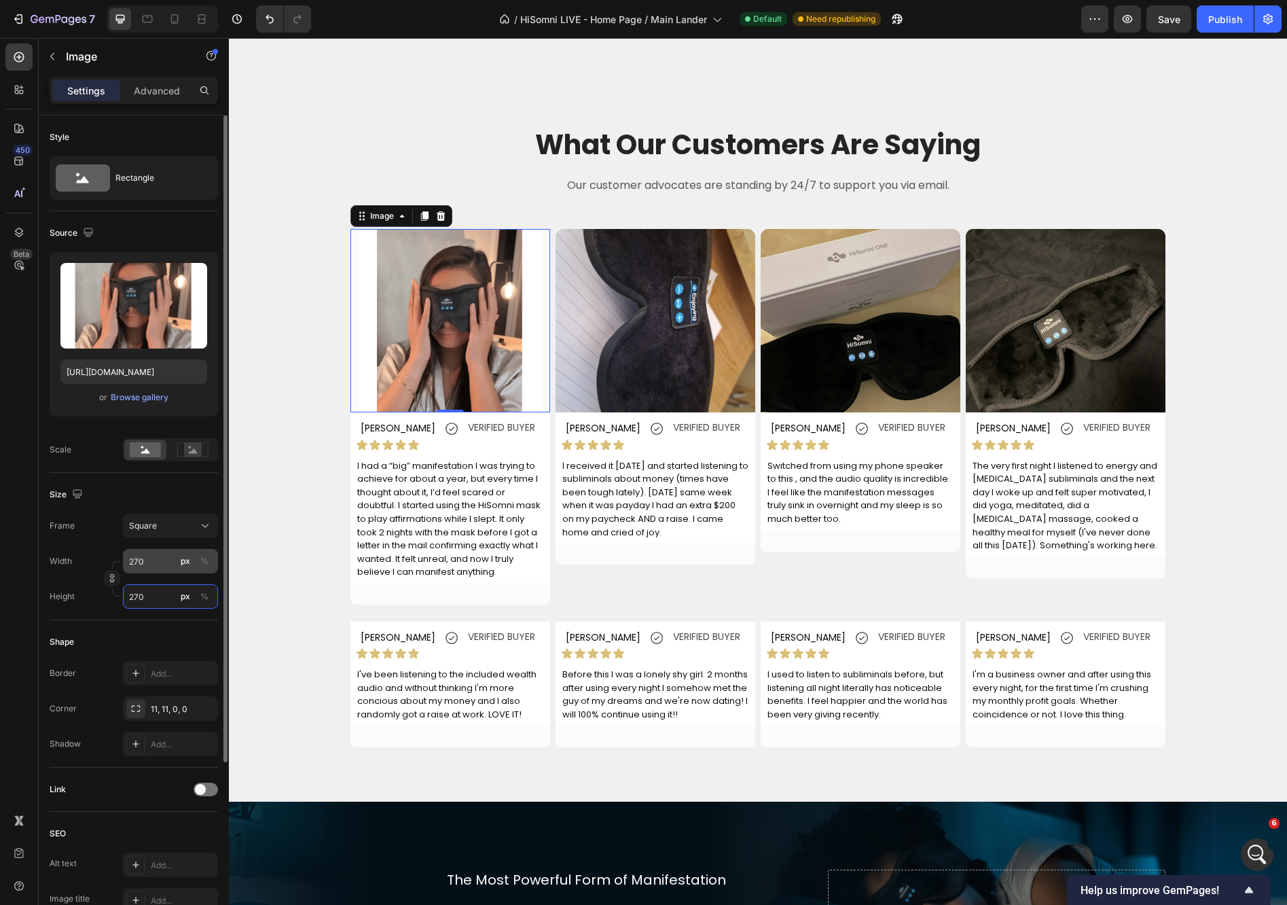
type input "270"
click at [160, 556] on input "270" at bounding box center [170, 561] width 95 height 24
click at [77, 547] on div "Frame Square Width 270 px % Height 270 px %" at bounding box center [134, 560] width 168 height 95
click at [179, 520] on div "Square" at bounding box center [162, 526] width 67 height 12
click at [148, 657] on span "Custom" at bounding box center [143, 660] width 30 height 12
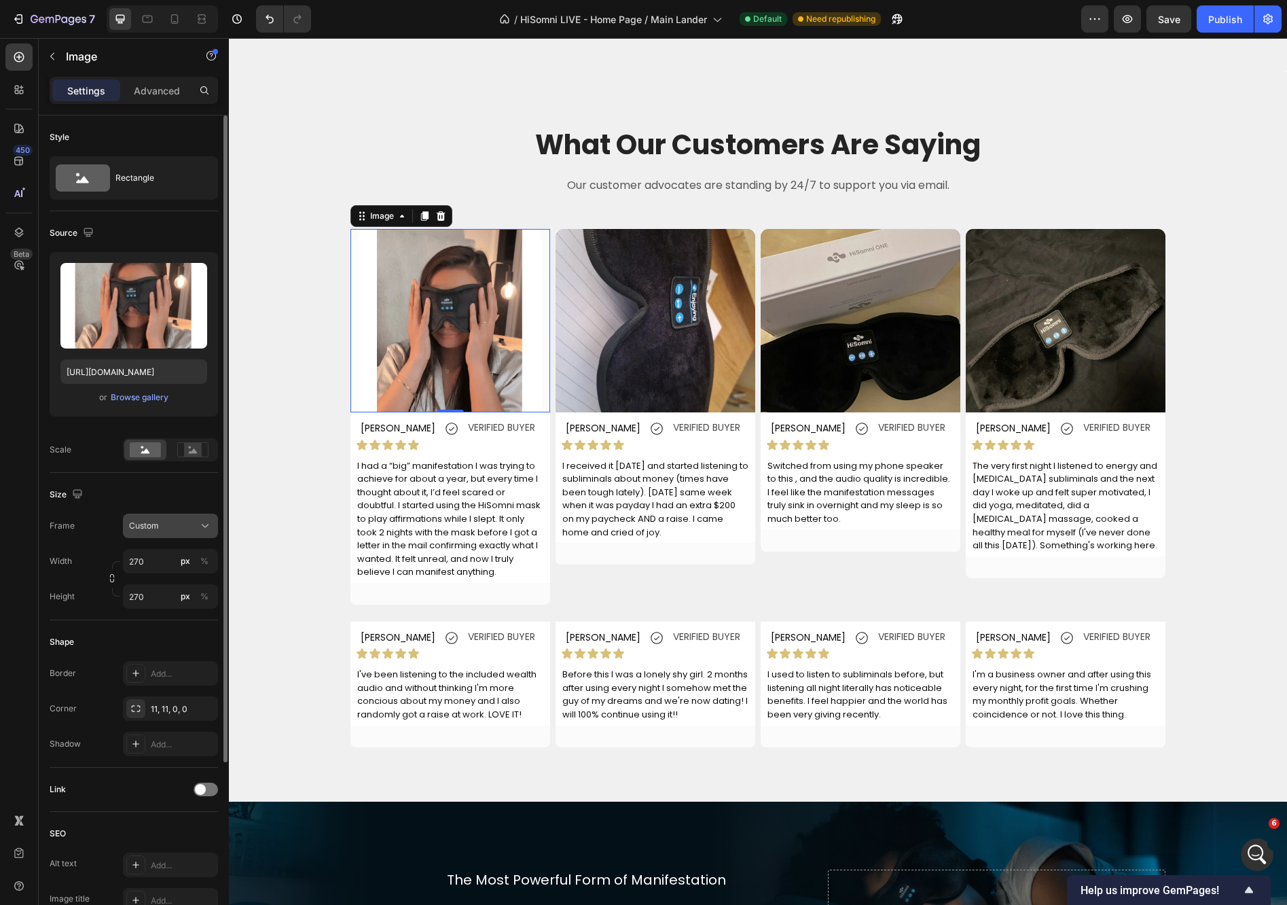
click at [177, 521] on div "Custom" at bounding box center [162, 526] width 67 height 12
click at [109, 507] on div "Size Frame Custom Square Vertical Horizontal Original Custom Width 270 px % Hei…" at bounding box center [134, 546] width 168 height 147
click at [152, 564] on input "270" at bounding box center [170, 561] width 95 height 24
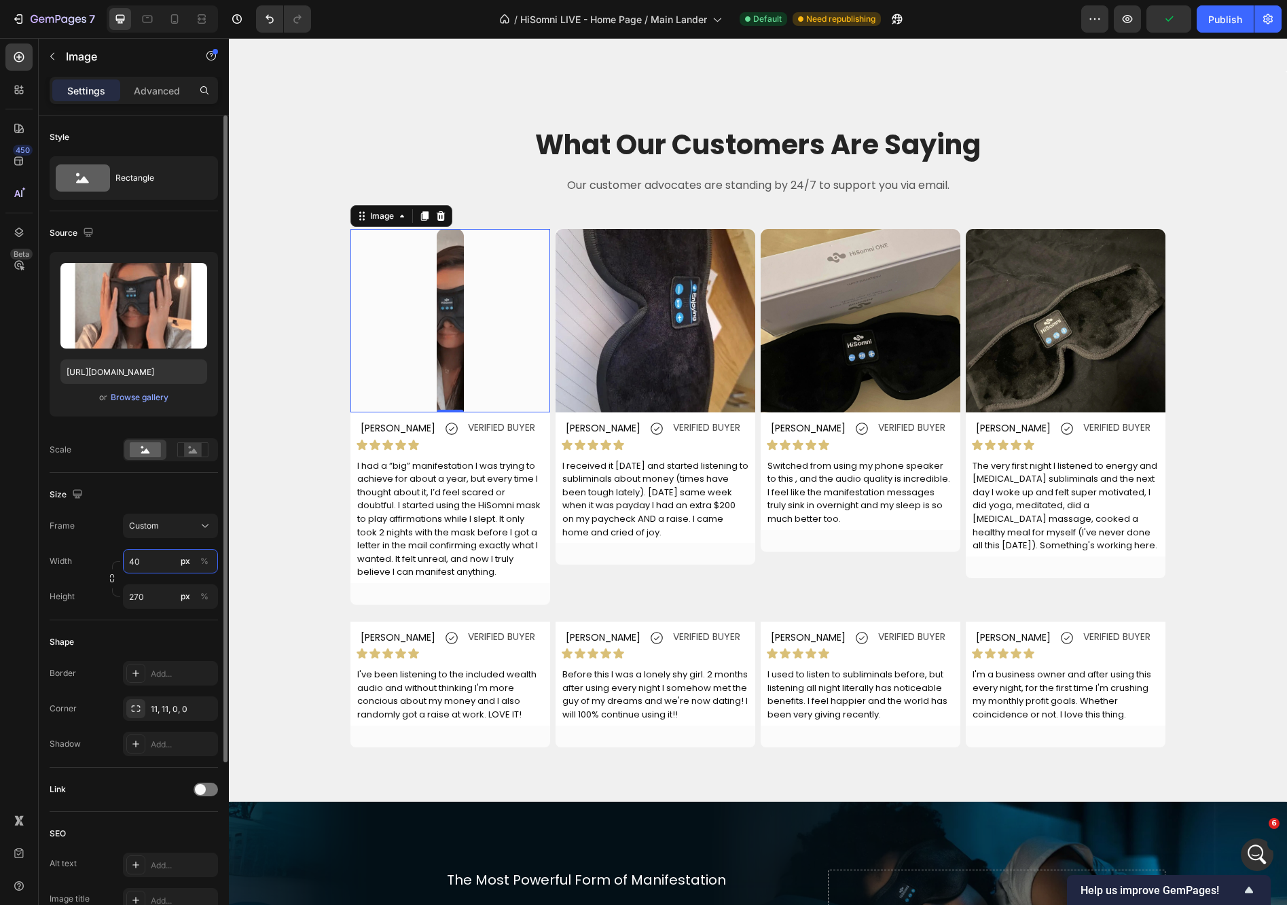
type input "4"
click at [166, 525] on div "Custom" at bounding box center [162, 526] width 67 height 12
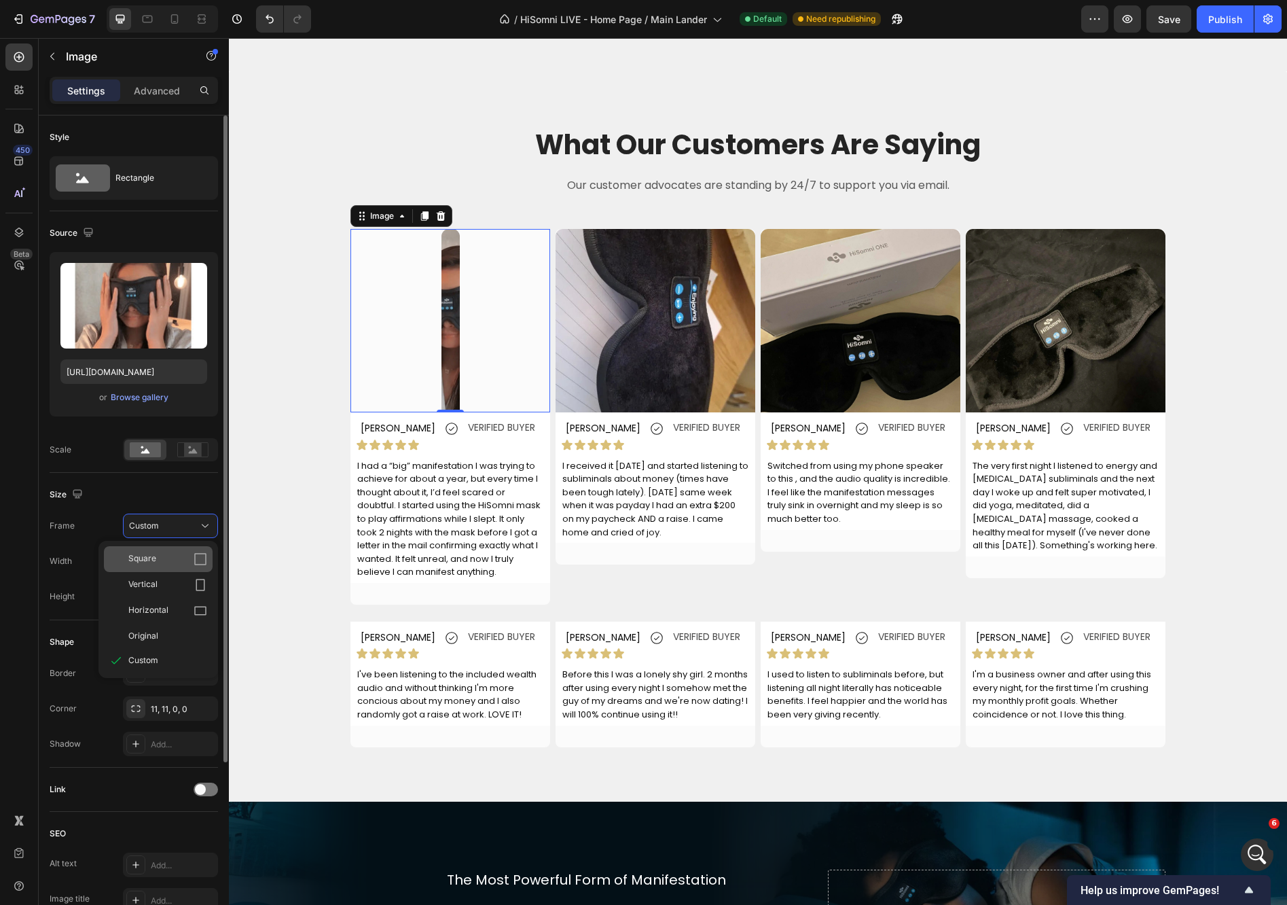
click at [150, 559] on span "Square" at bounding box center [142, 559] width 28 height 14
type input "27"
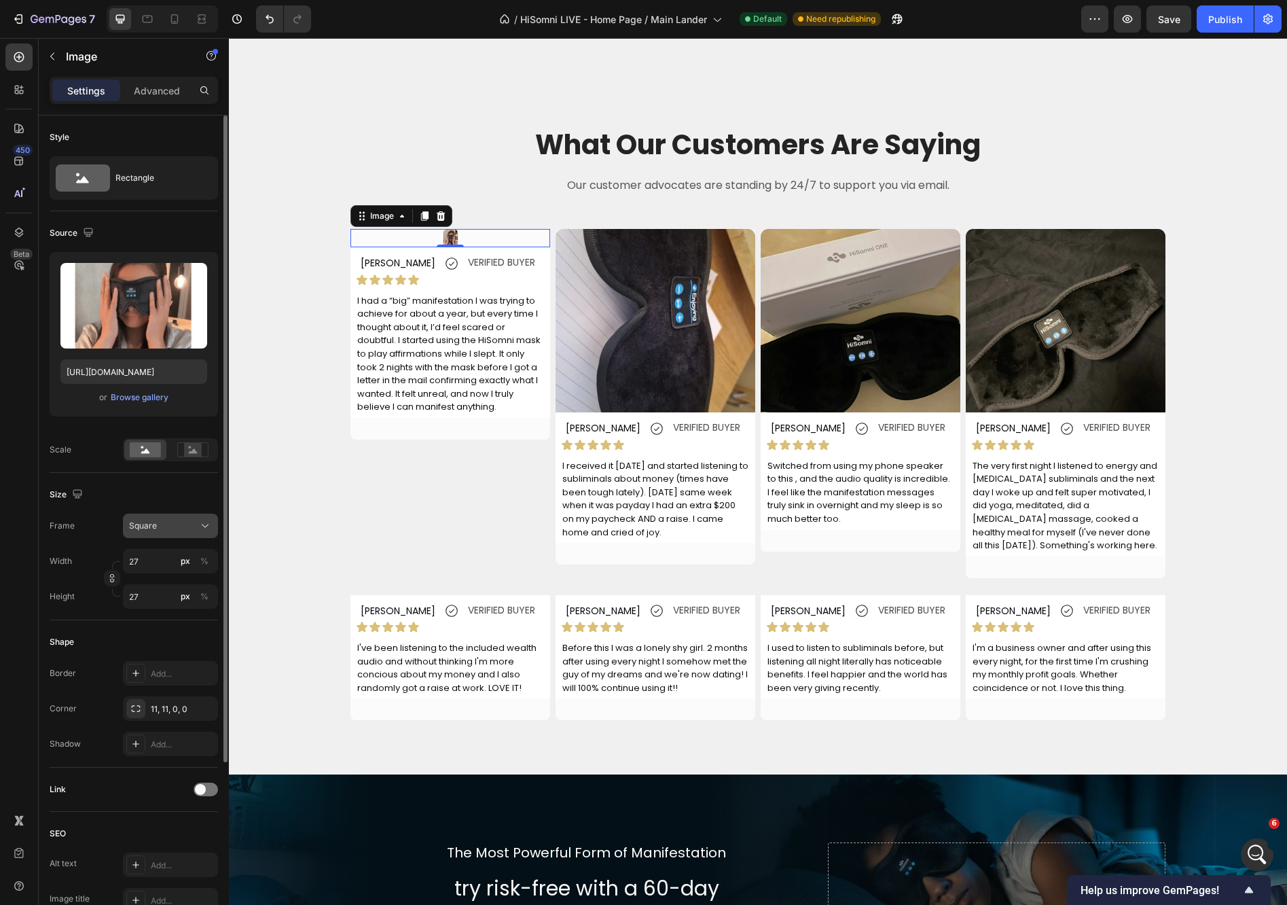
click at [177, 524] on div "Square" at bounding box center [162, 526] width 67 height 12
drag, startPoint x: 164, startPoint y: 631, endPoint x: 162, endPoint y: 623, distance: 7.6
click at [162, 630] on div "Original" at bounding box center [167, 636] width 79 height 12
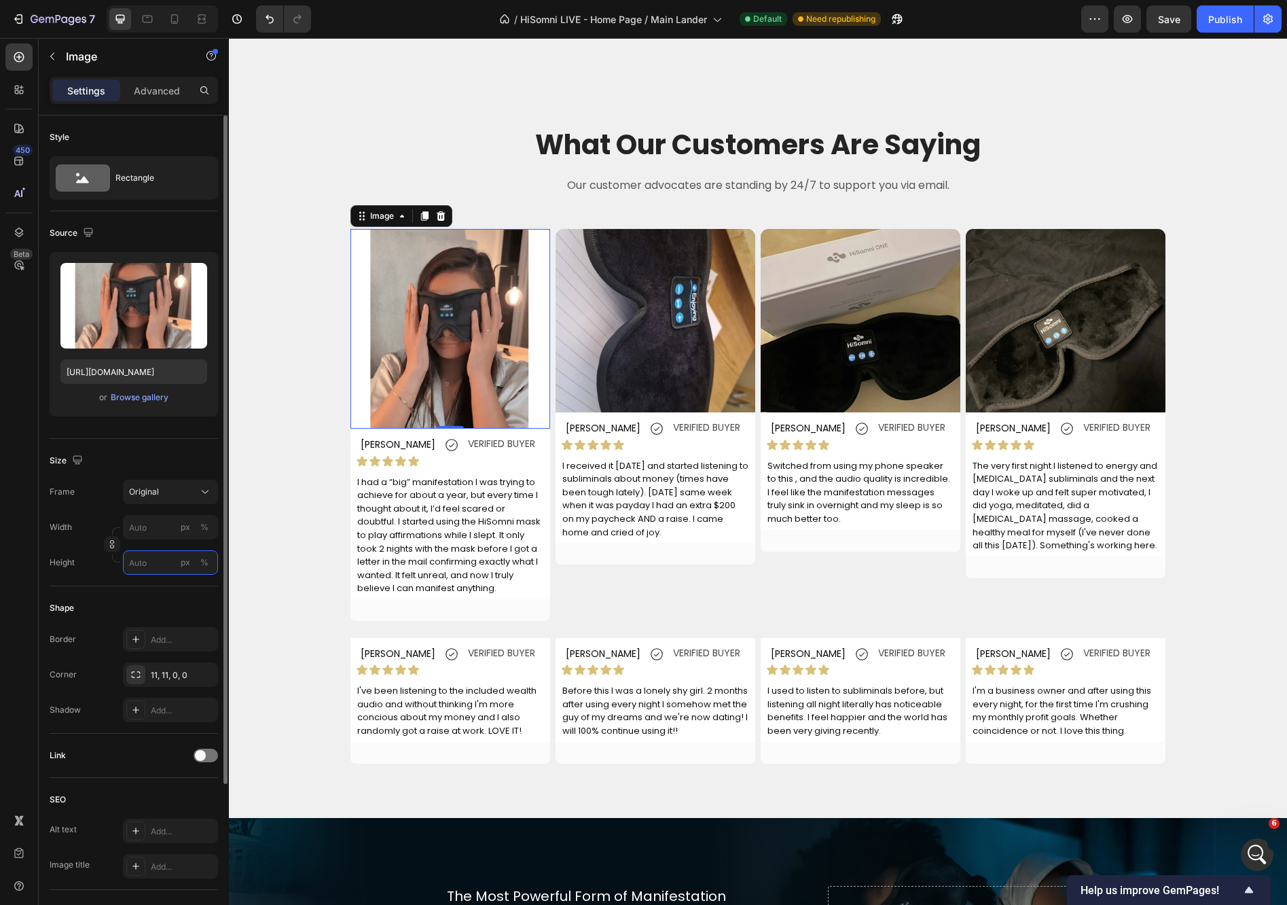
click at [149, 557] on input "px %" at bounding box center [170, 562] width 95 height 24
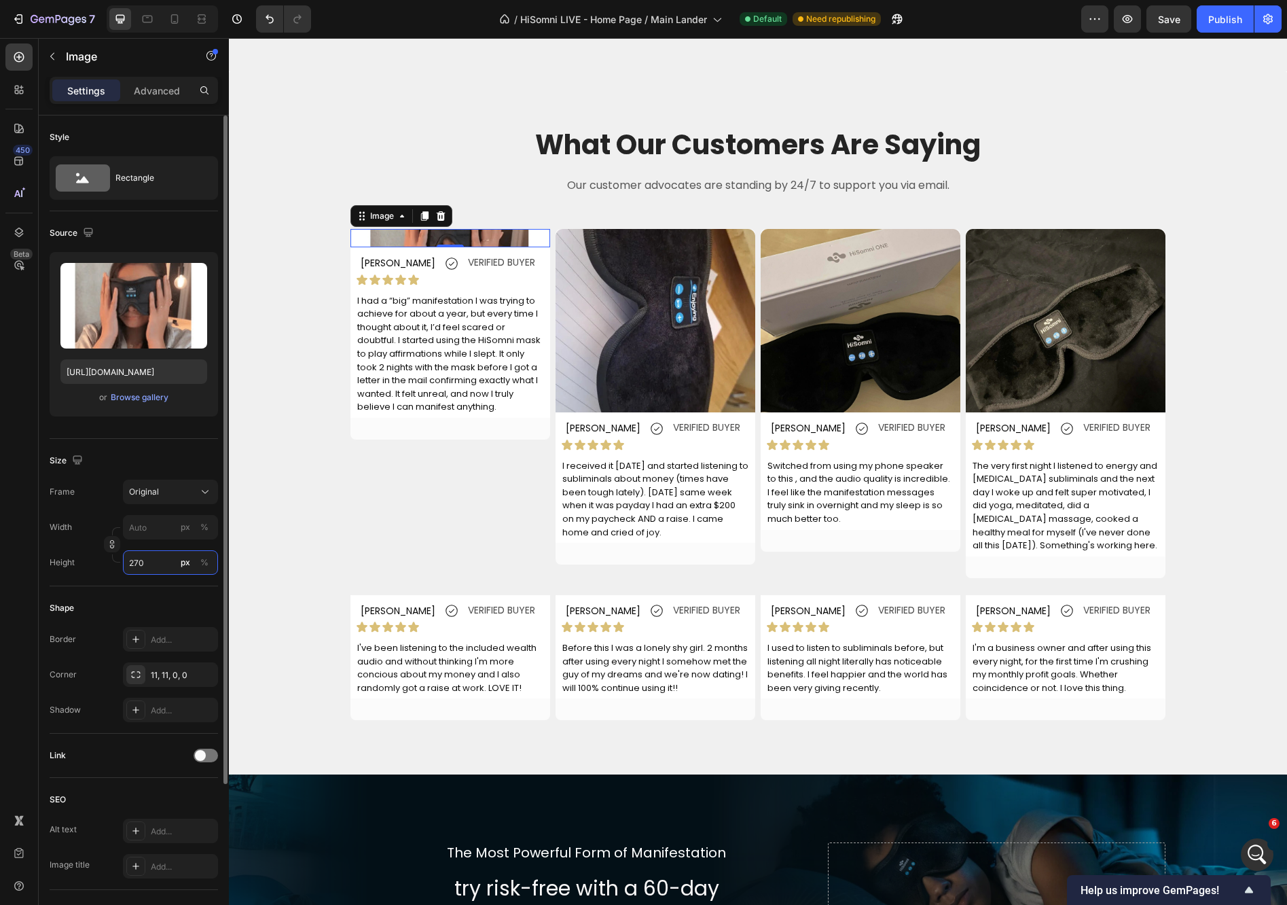
type input "27"
click at [156, 522] on input "px %" at bounding box center [170, 527] width 95 height 24
click at [727, 314] on img at bounding box center [656, 320] width 200 height 183
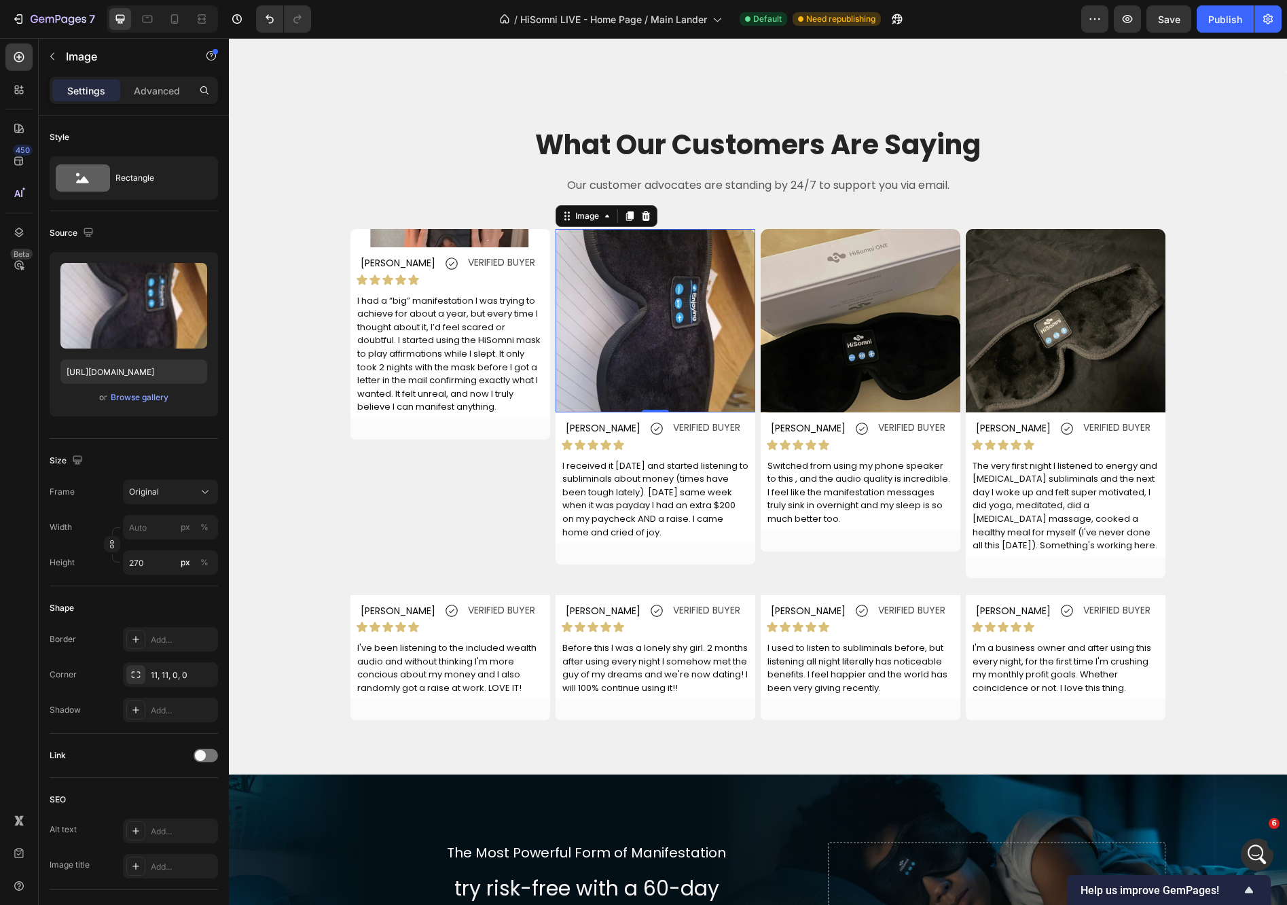
click at [727, 314] on img at bounding box center [656, 320] width 200 height 183
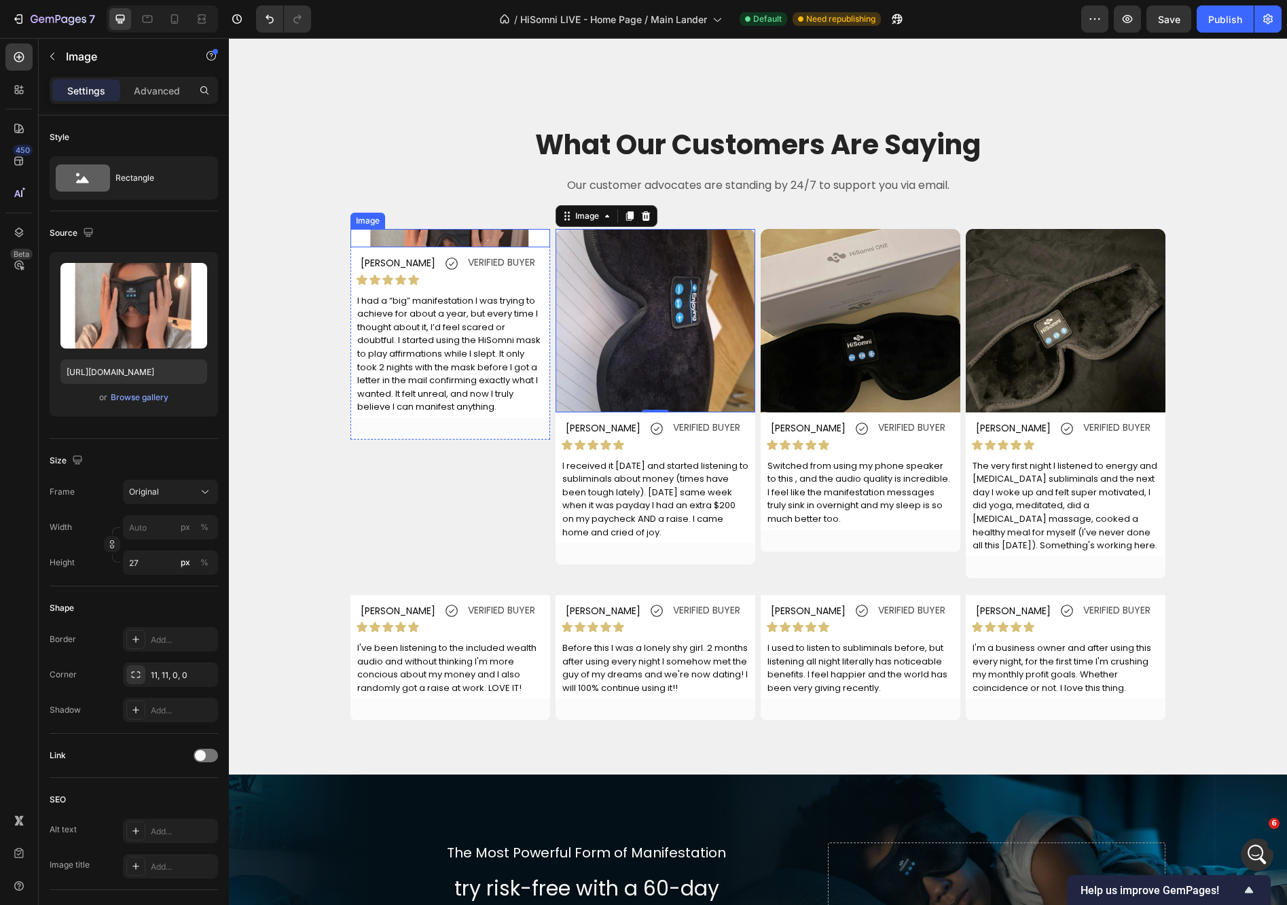
click at [477, 236] on img at bounding box center [450, 238] width 200 height 18
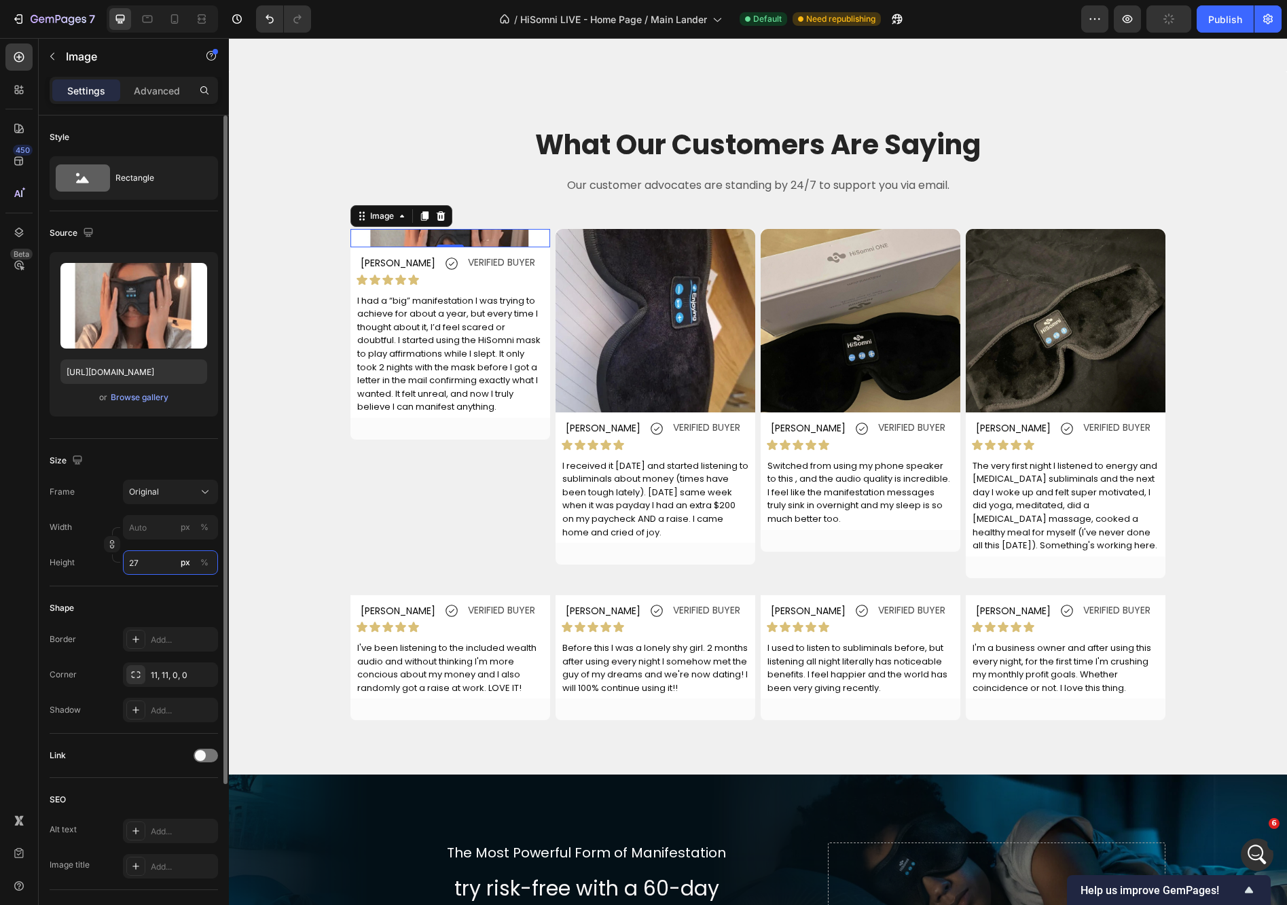
click at [151, 554] on input "27" at bounding box center [170, 562] width 95 height 24
click at [151, 564] on input "27" at bounding box center [170, 562] width 95 height 24
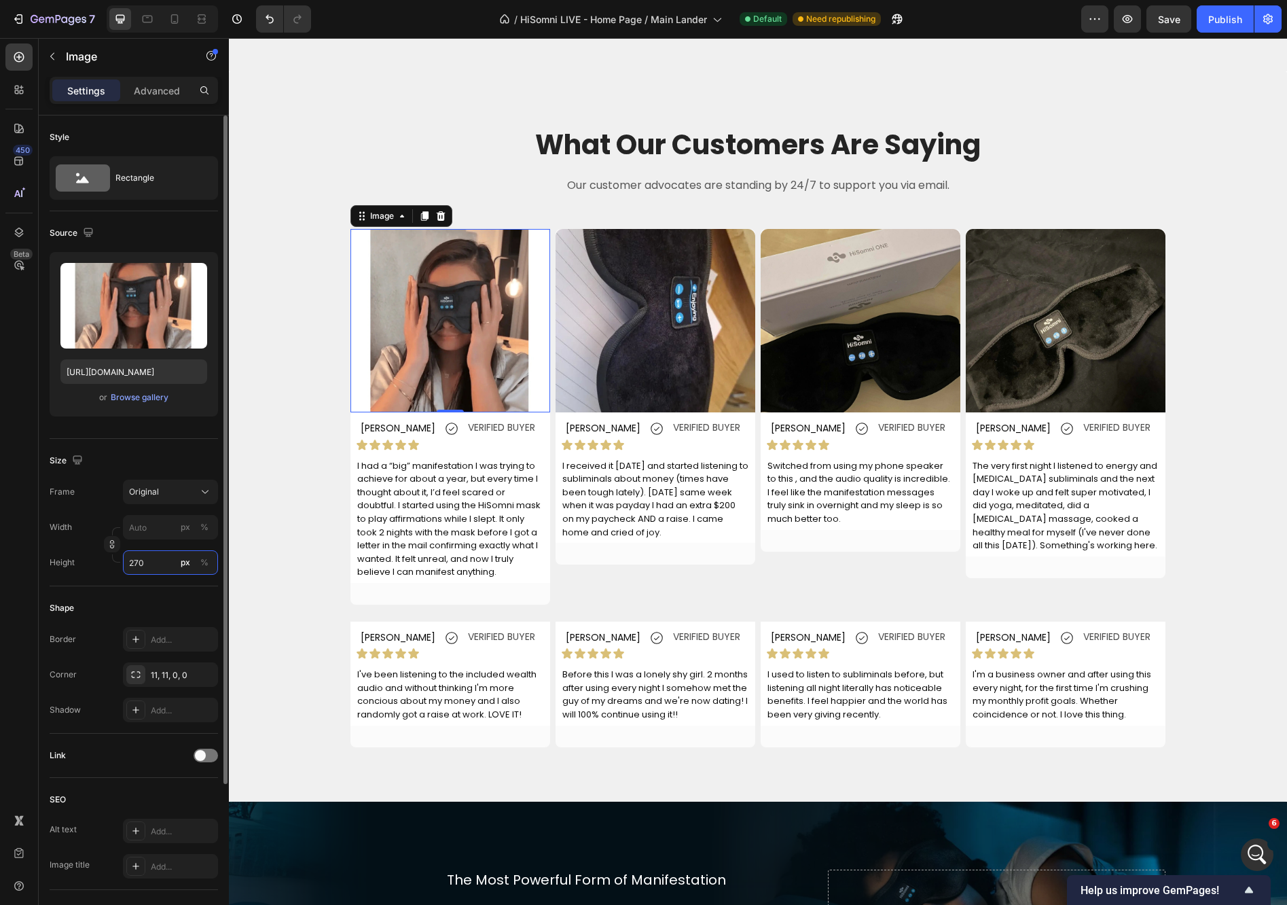
type input "270"
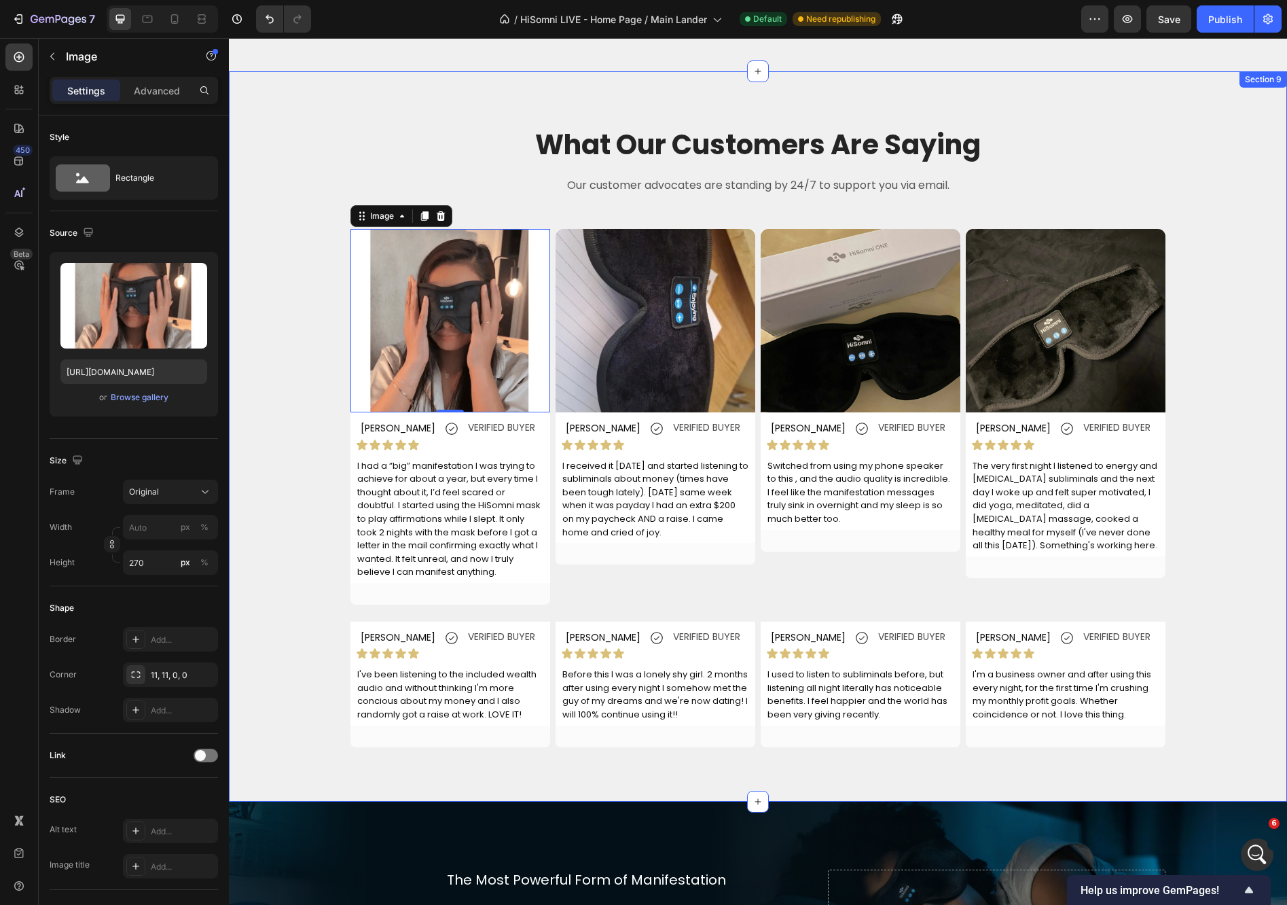
click at [305, 496] on div "What Our Customers Are Saying Heading Our customer advocates are standing by 24…" at bounding box center [758, 436] width 1038 height 621
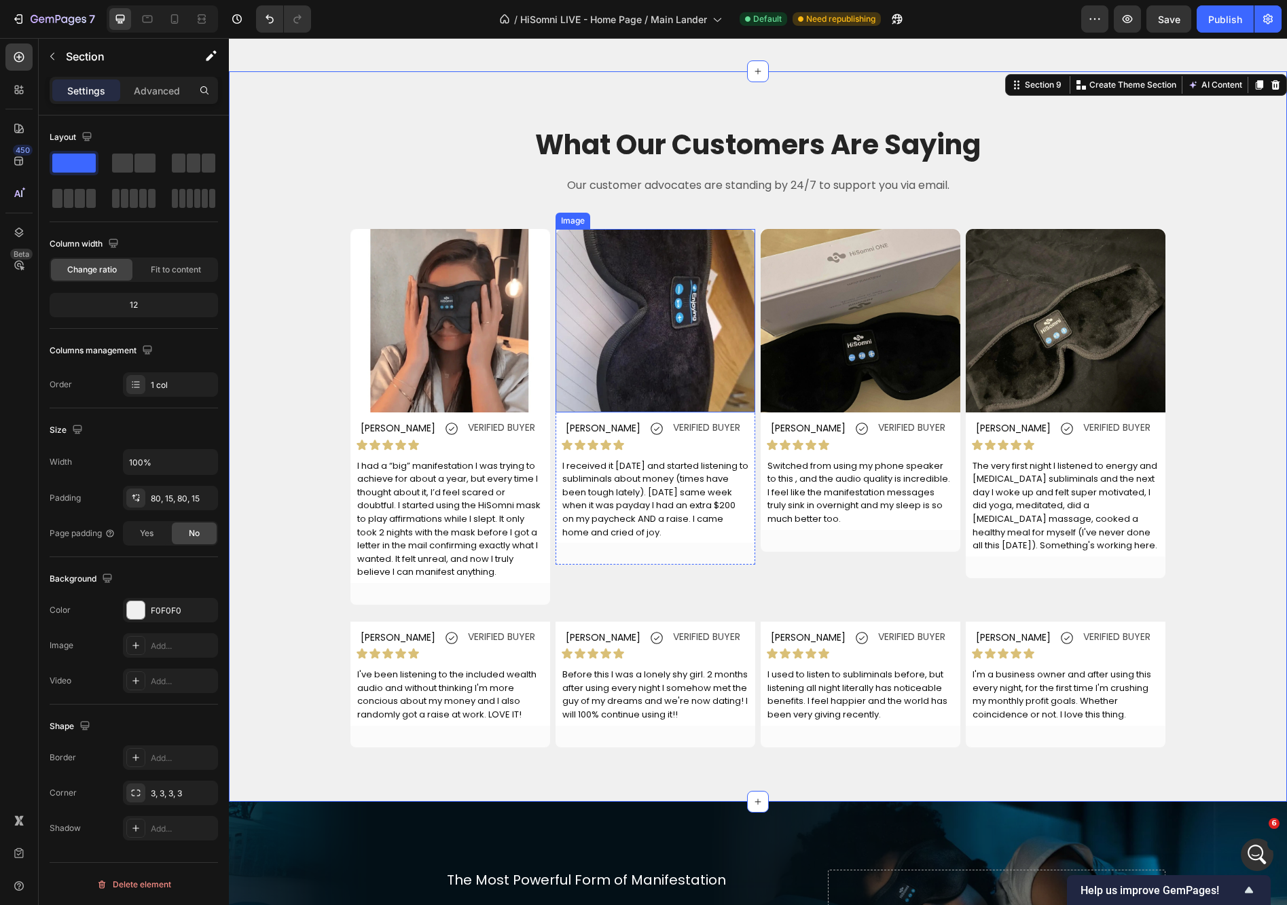
click at [640, 286] on img at bounding box center [656, 320] width 200 height 183
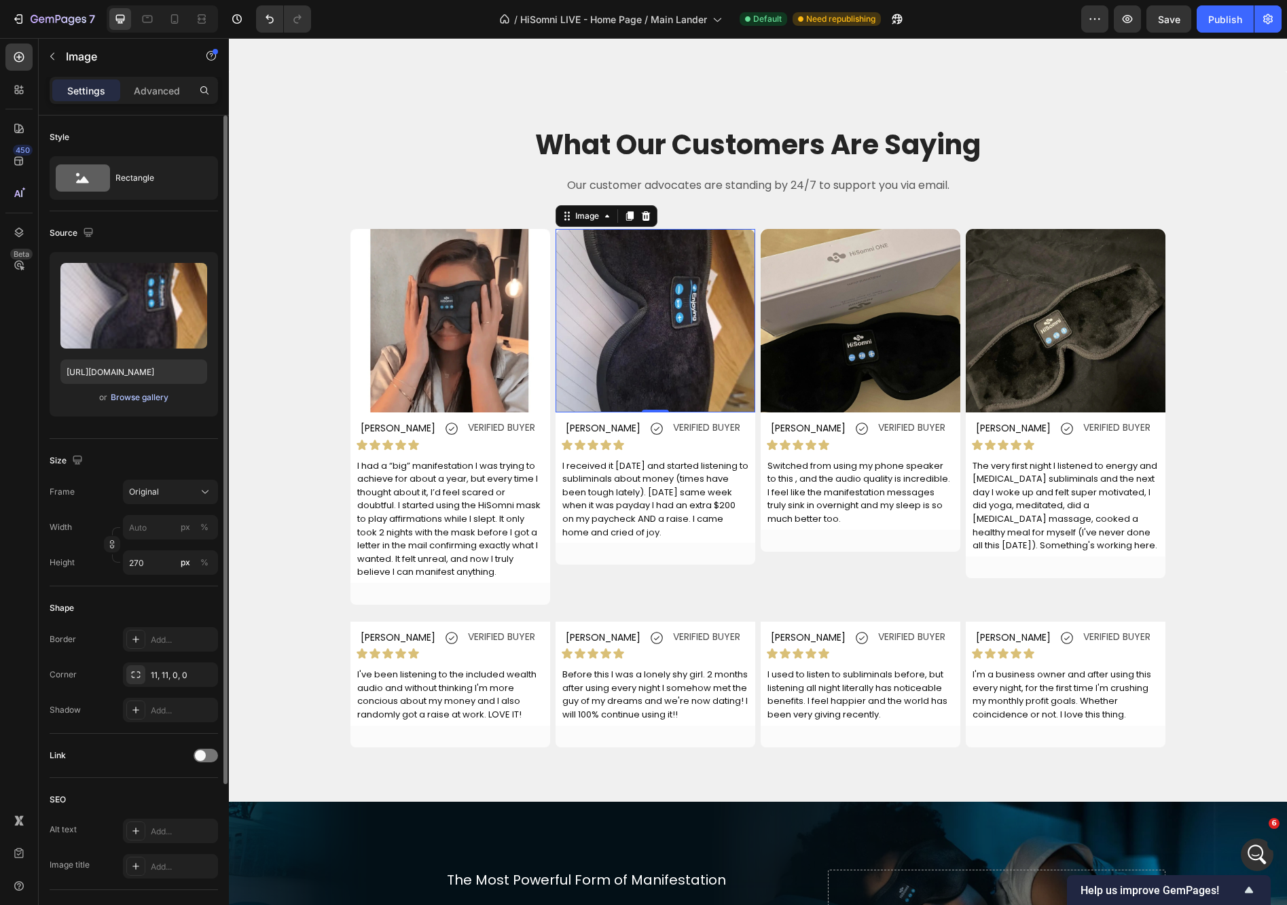
click at [140, 399] on div "Browse gallery" at bounding box center [140, 397] width 58 height 12
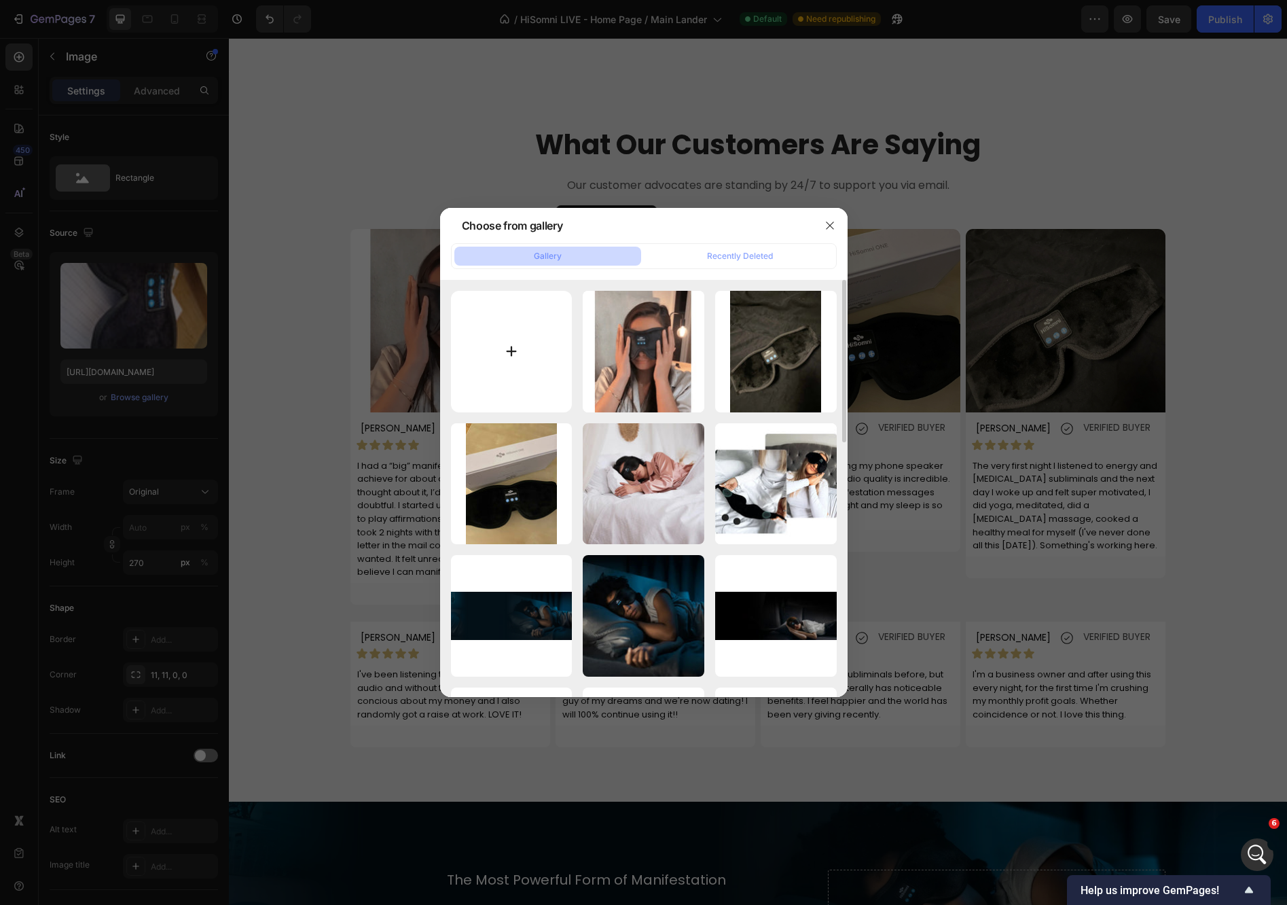
click at [544, 347] on input "file" at bounding box center [512, 352] width 122 height 122
type input "C:\fakepath\6ffdd24b-a411-4979-87e9-93308686bc40.webp"
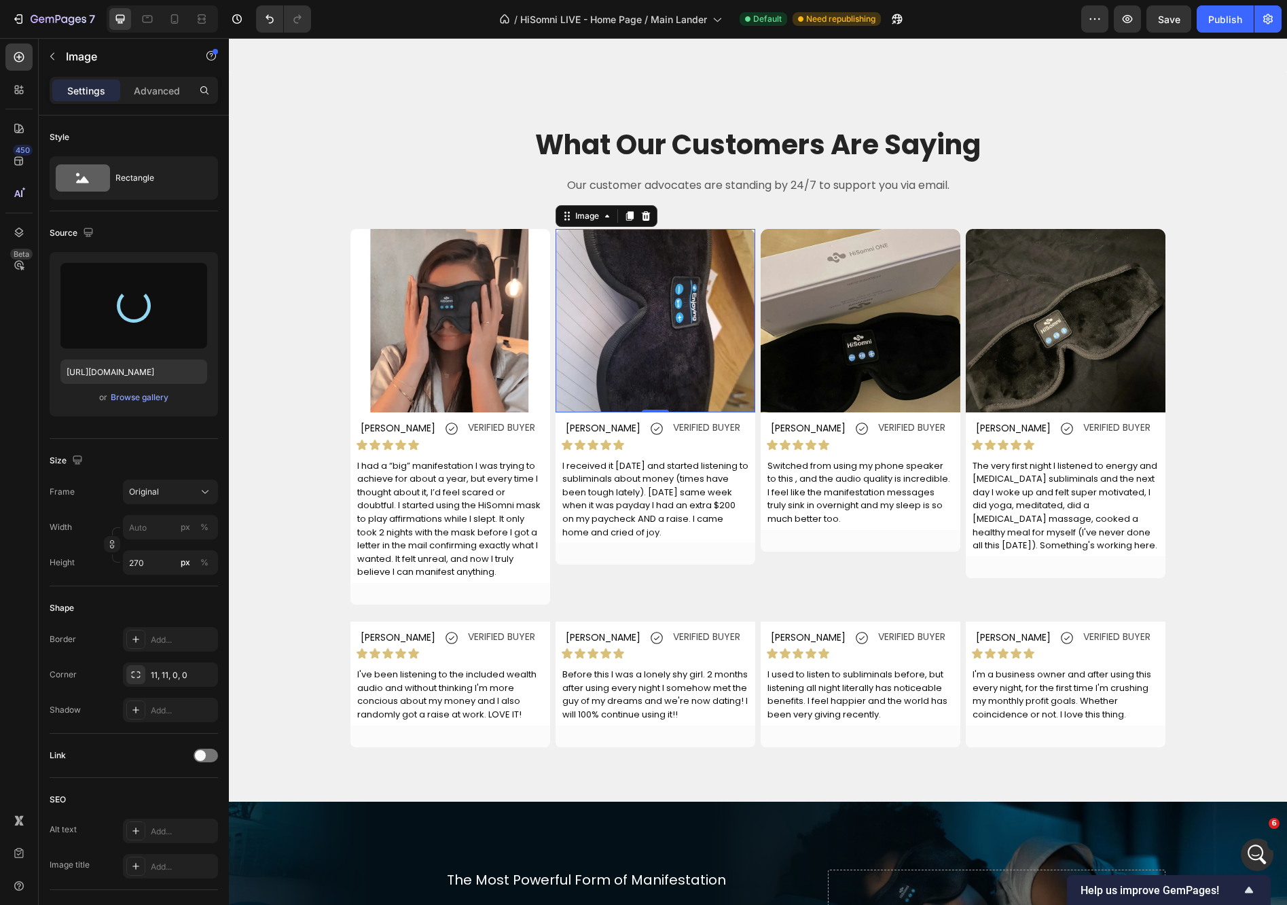
type input "[URL][DOMAIN_NAME]"
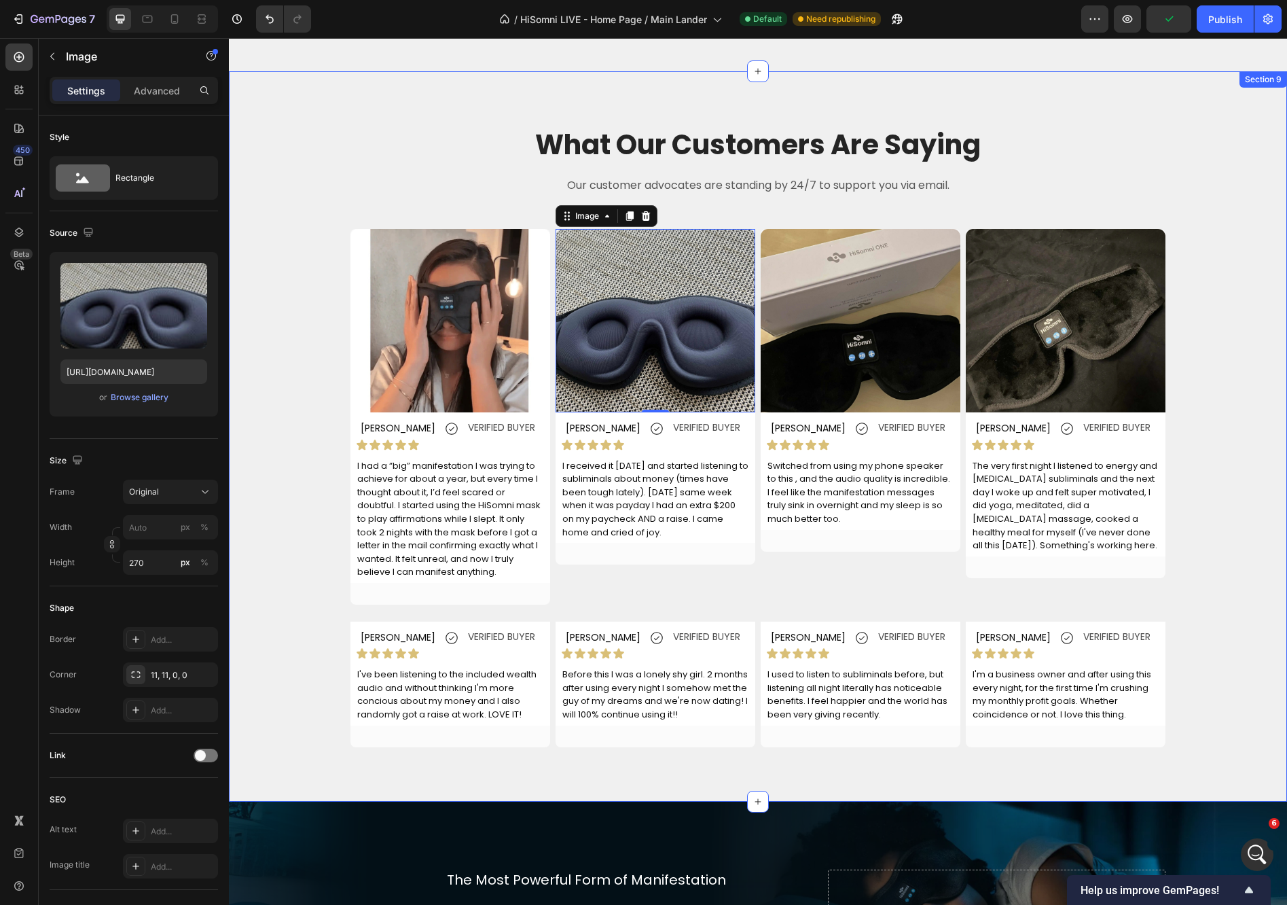
click at [1221, 194] on div "What Our Customers Are Saying Heading Our customer advocates are standing by 24…" at bounding box center [758, 436] width 1038 height 621
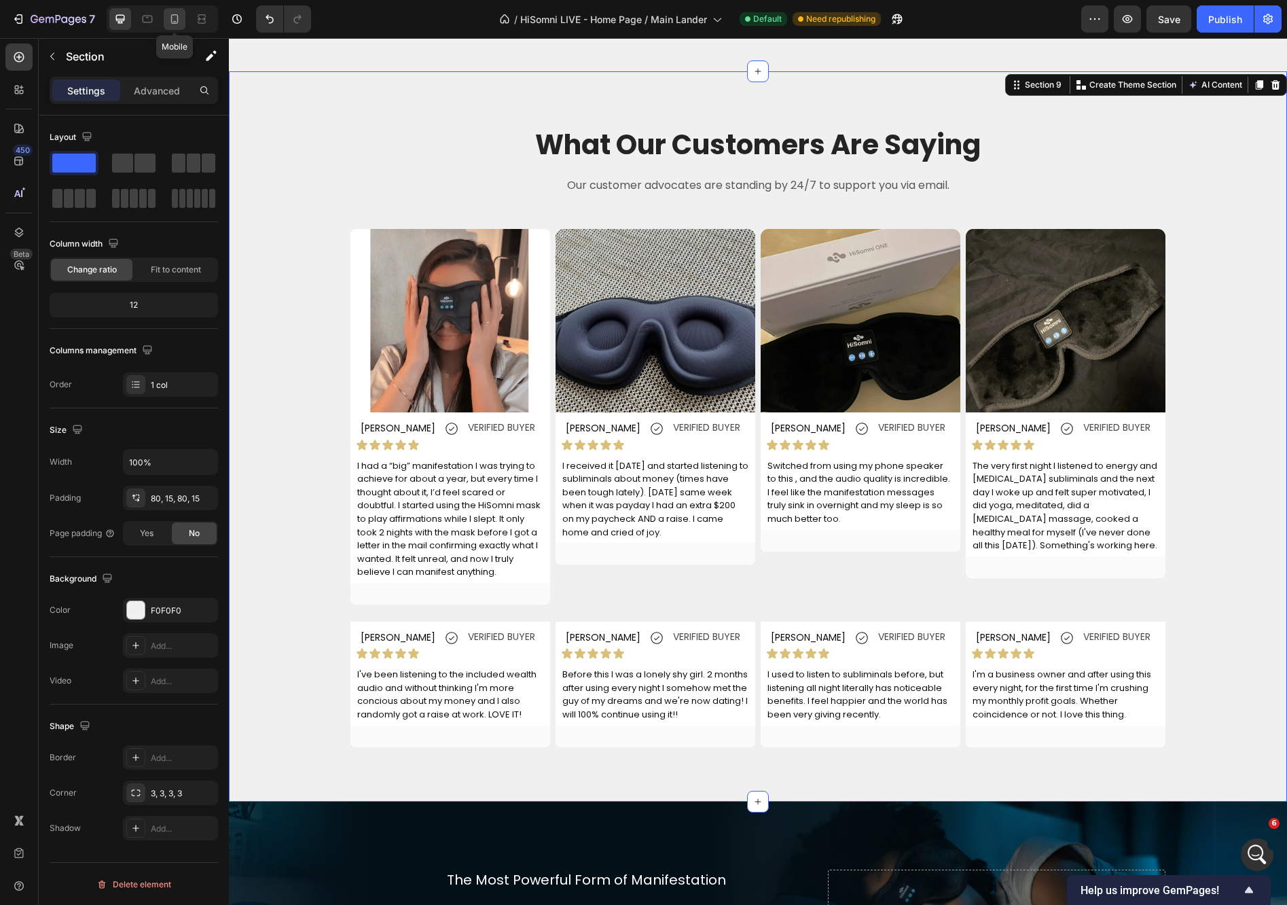
click at [175, 22] on icon at bounding box center [174, 21] width 3 height 1
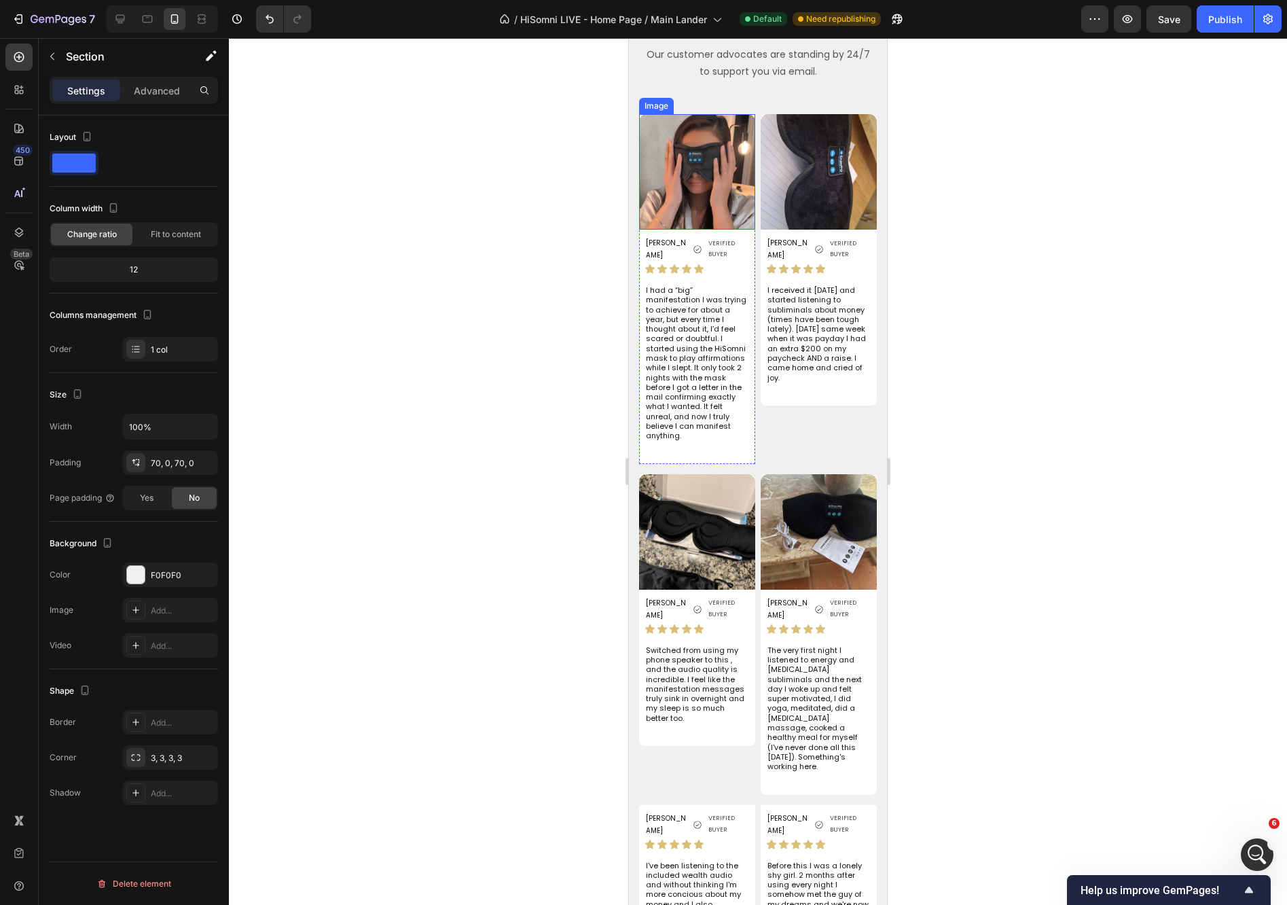
scroll to position [3722, 0]
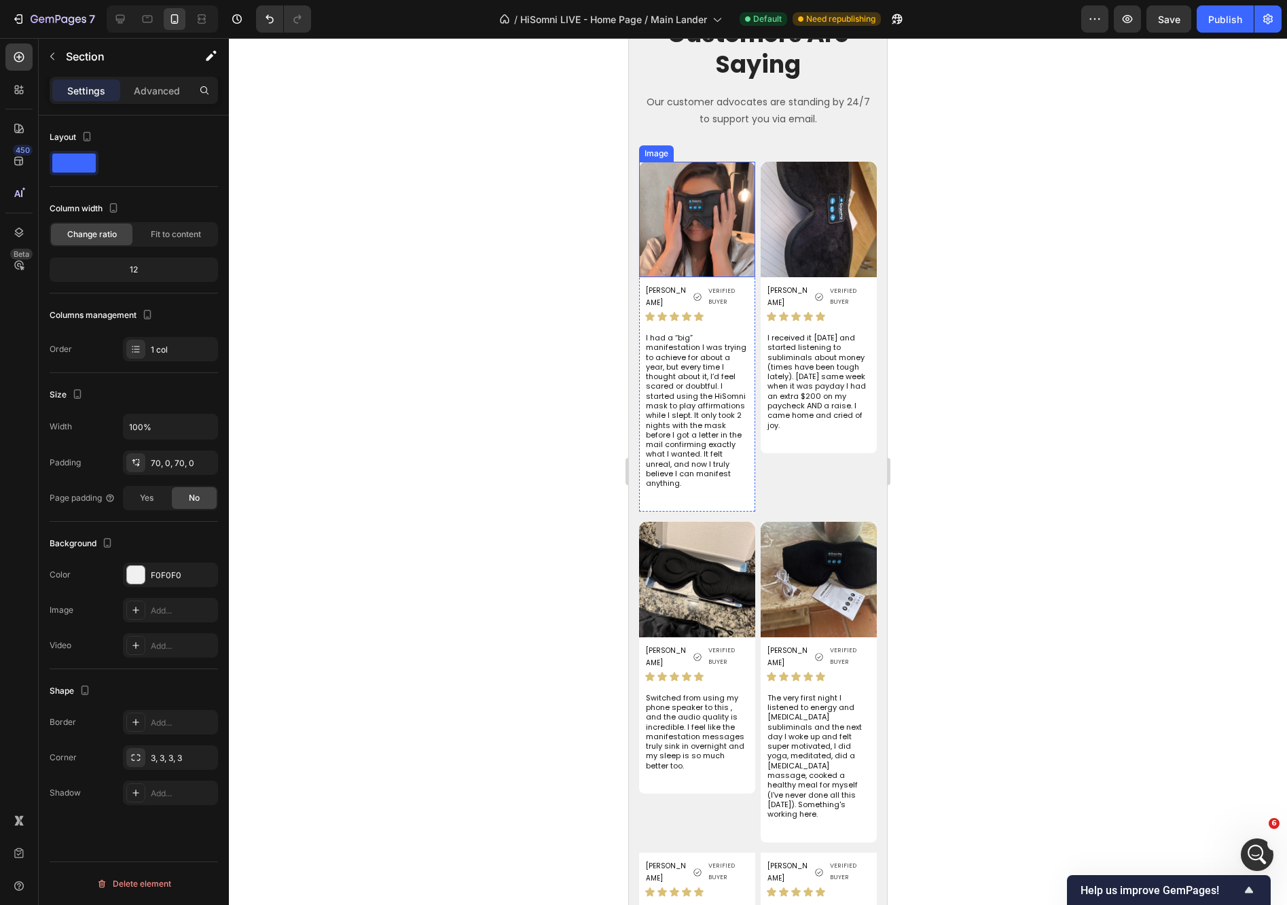
click at [693, 223] on img at bounding box center [697, 219] width 116 height 115
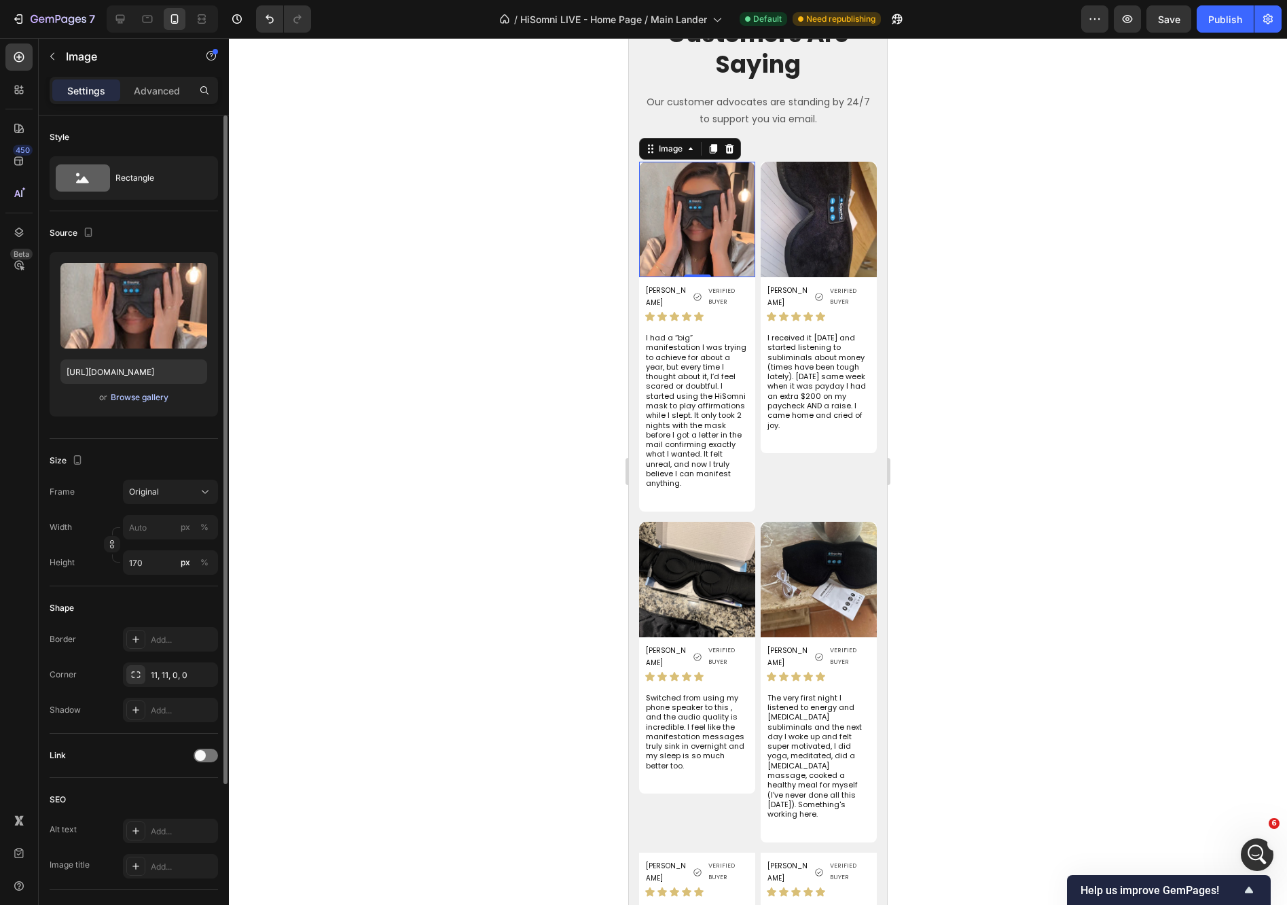
click at [125, 394] on div "Browse gallery" at bounding box center [140, 397] width 58 height 12
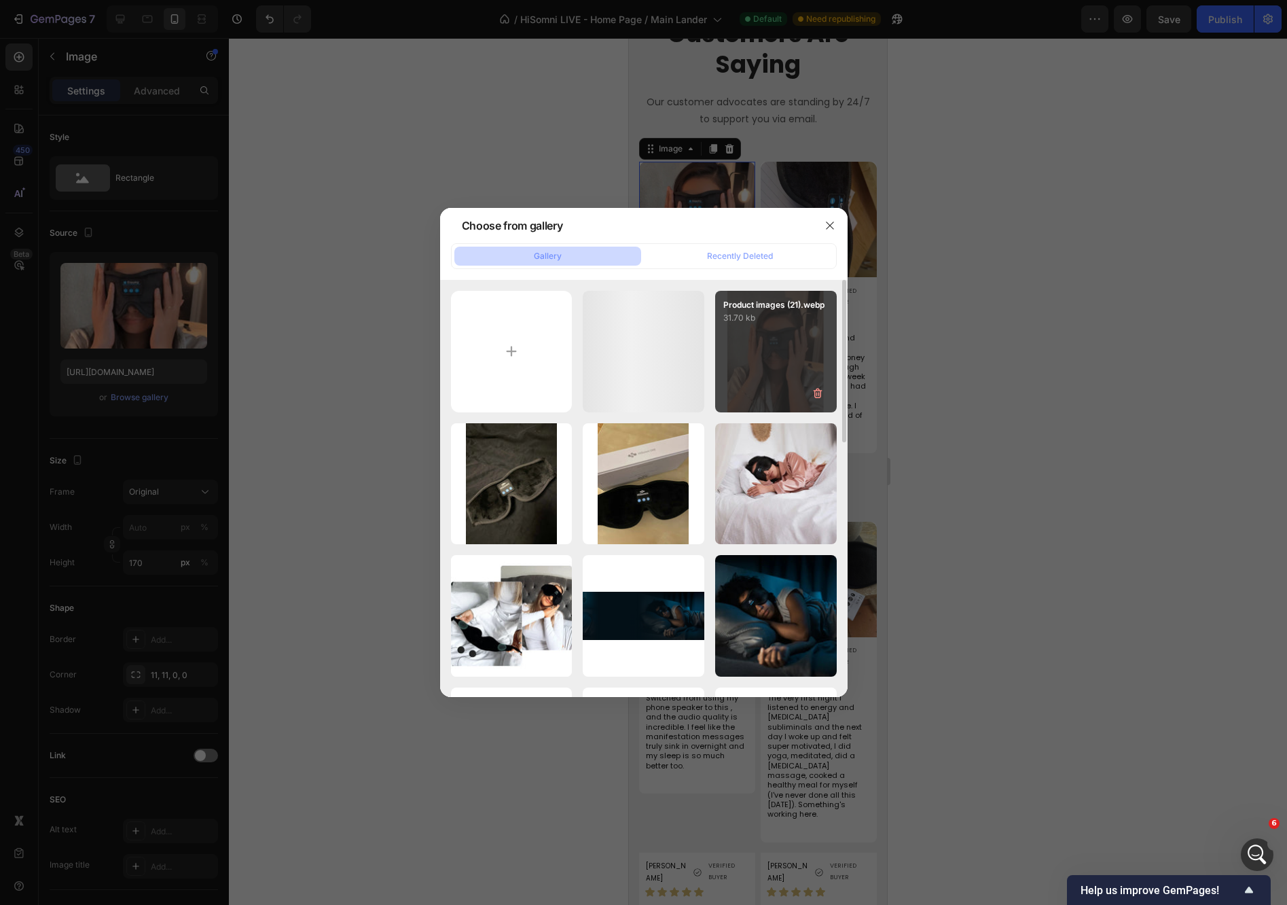
click at [747, 349] on div "Product images (21).webp 31.70 kb" at bounding box center [776, 352] width 122 height 122
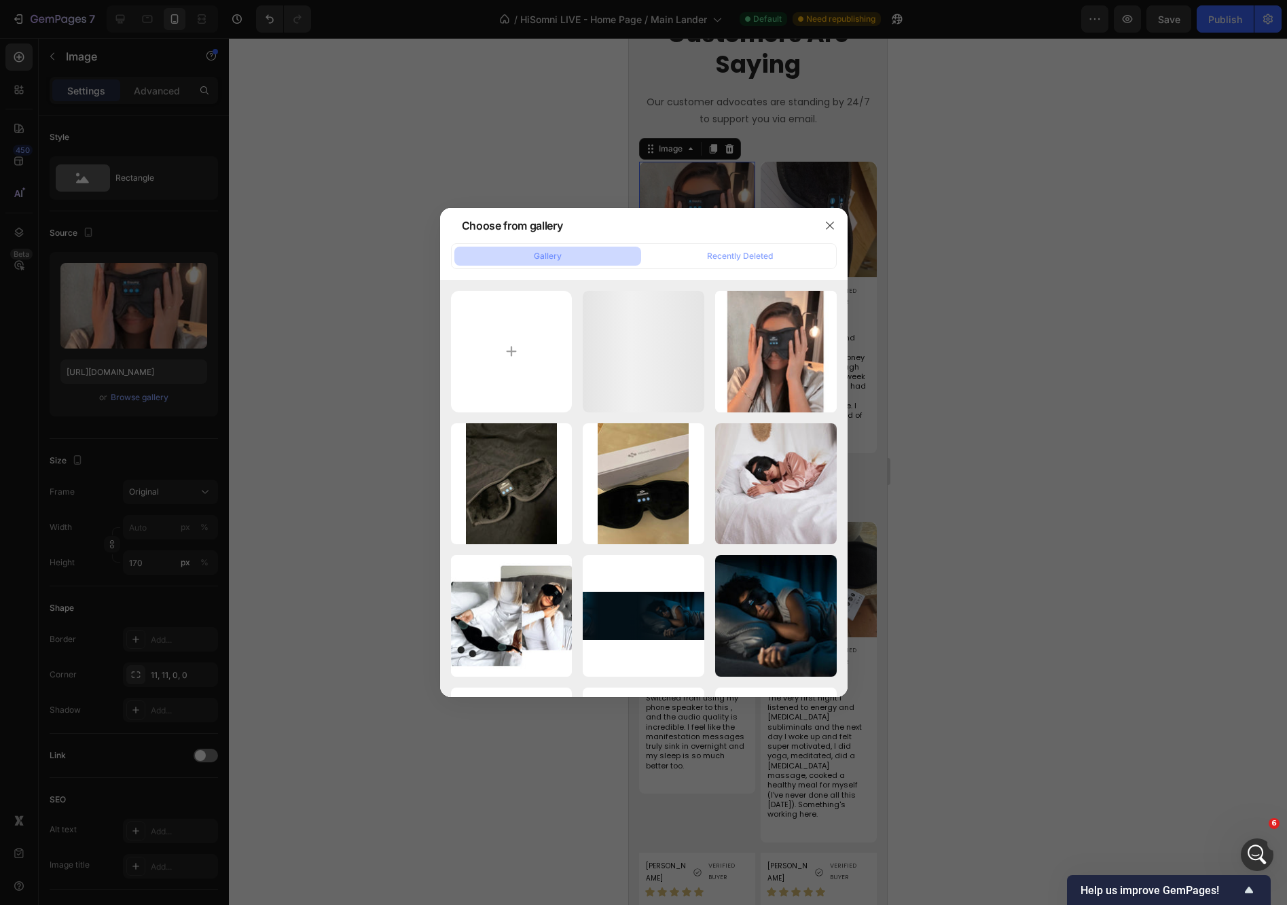
type input "[URL][DOMAIN_NAME]"
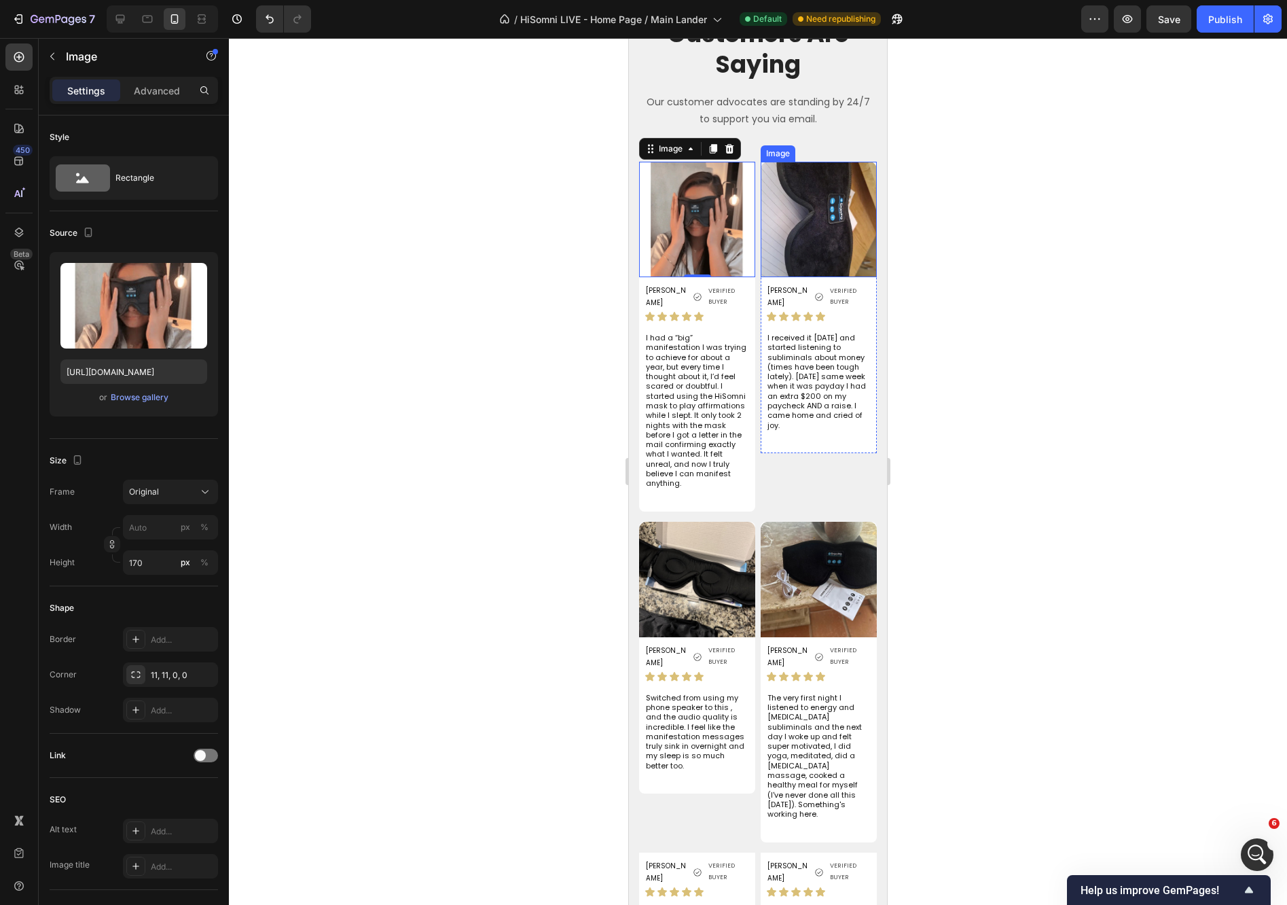
click at [817, 208] on img at bounding box center [819, 219] width 116 height 115
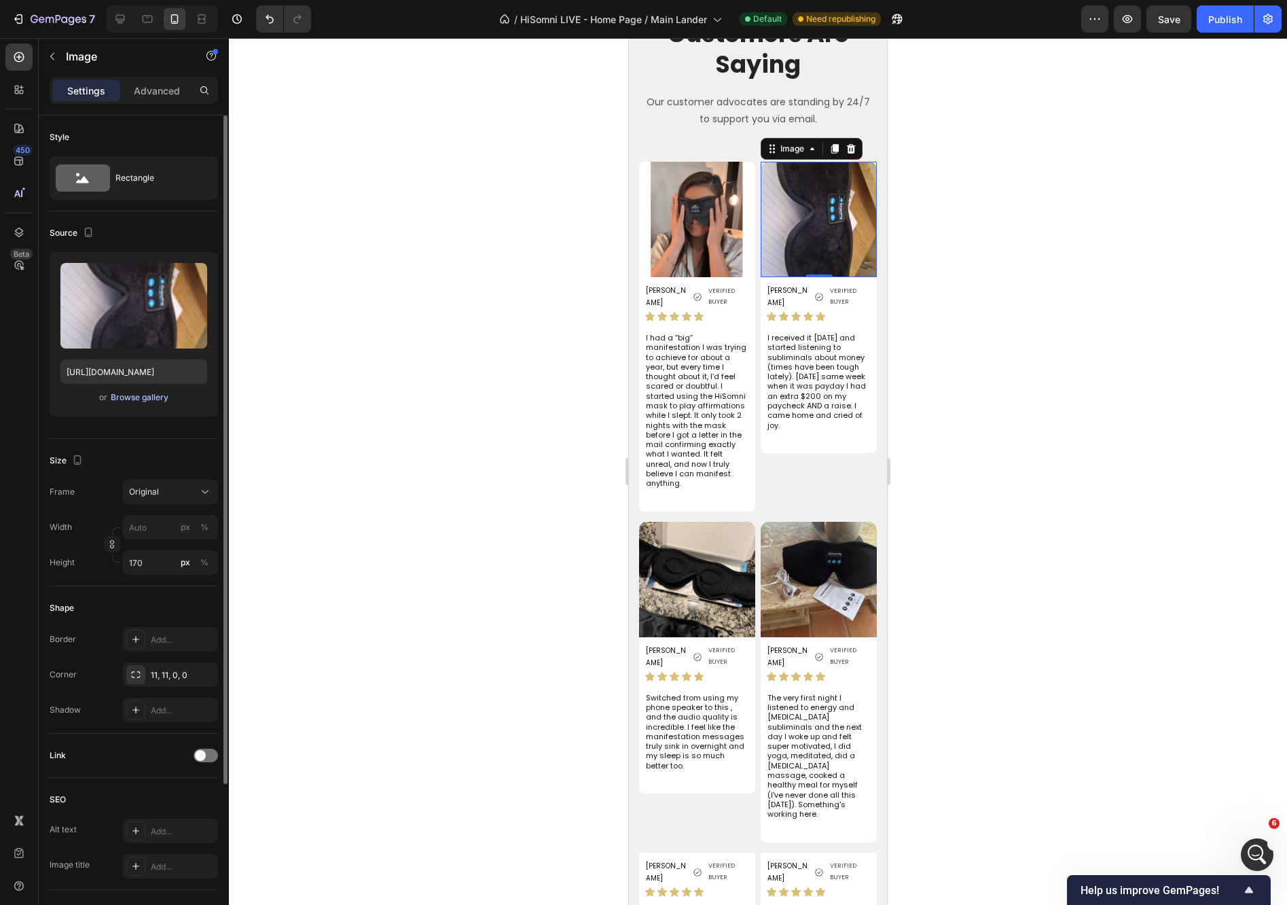
click at [135, 399] on div "Browse gallery" at bounding box center [140, 397] width 58 height 12
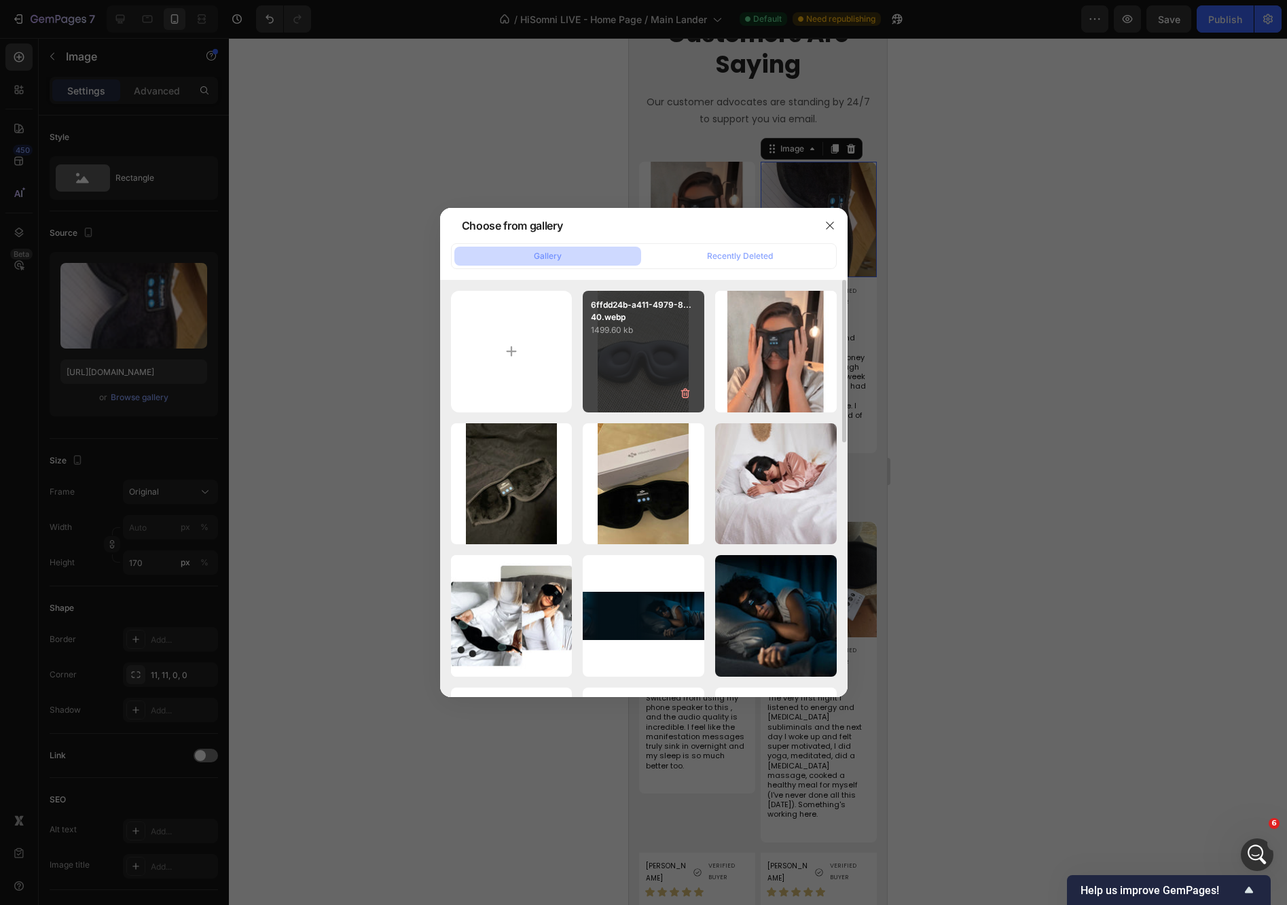
click at [642, 386] on div "6ffdd24b-a411-4979-8...40.webp 1499.60 kb" at bounding box center [644, 352] width 122 height 122
type input "[URL][DOMAIN_NAME]"
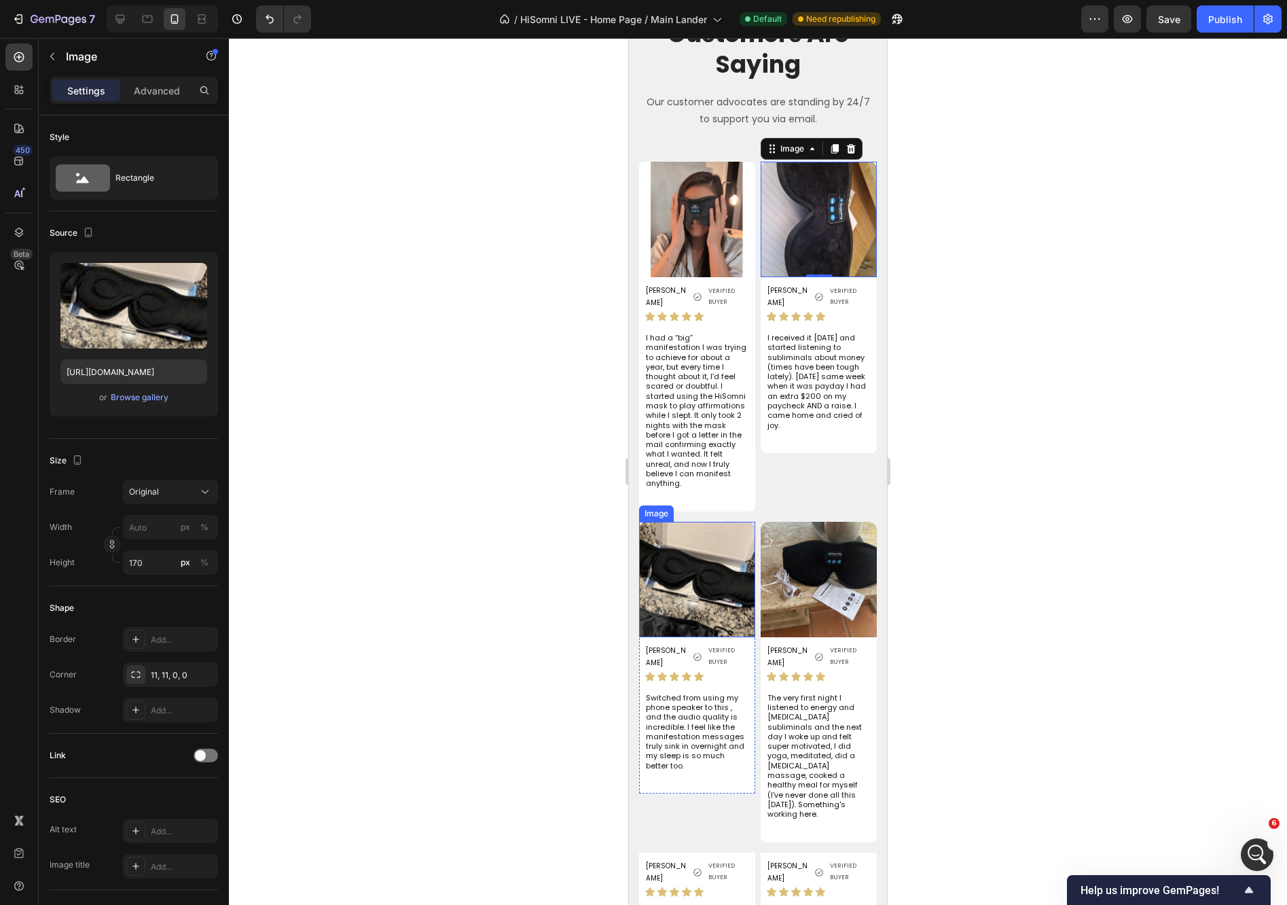
click at [691, 549] on img at bounding box center [697, 579] width 116 height 115
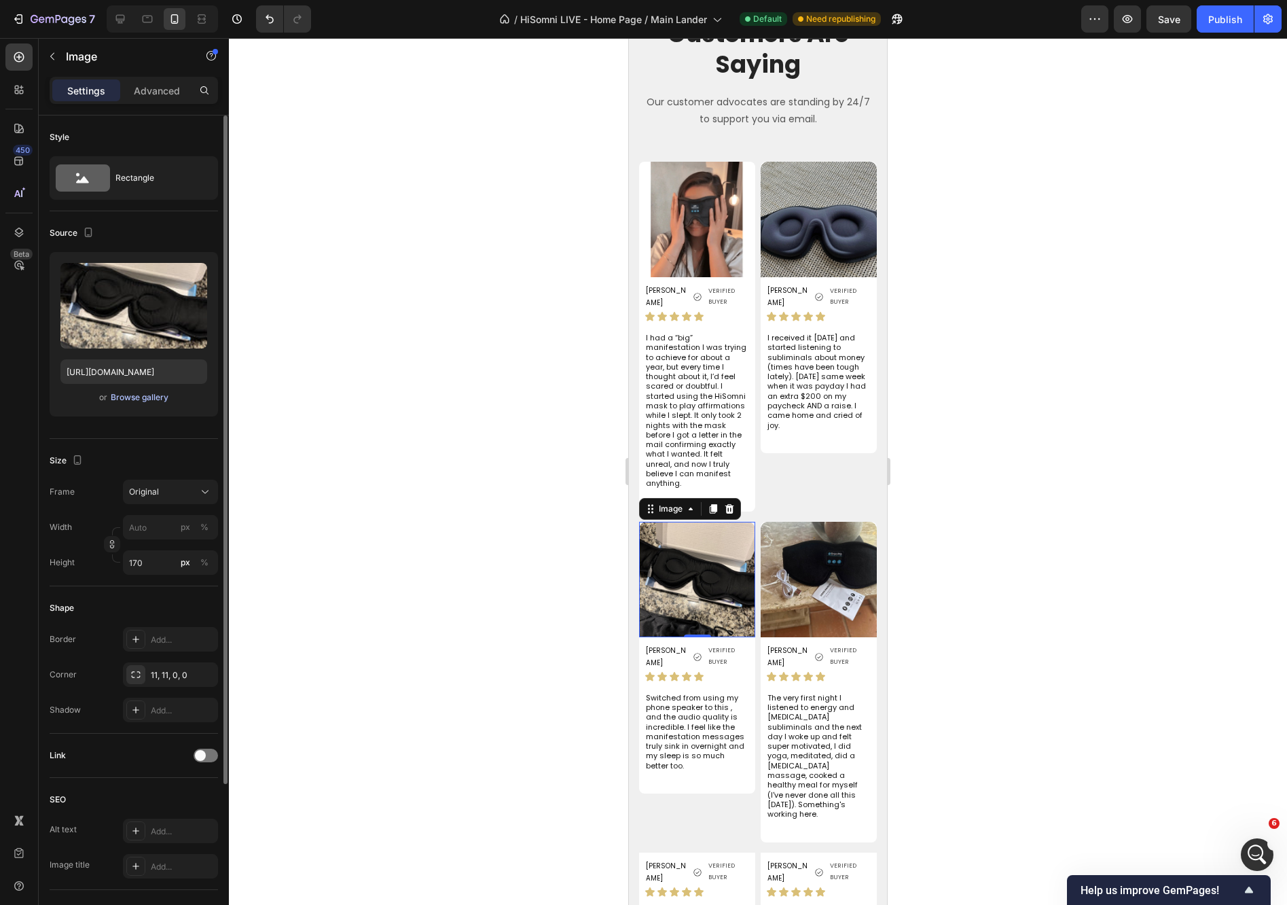
click at [153, 400] on div "Browse gallery" at bounding box center [140, 397] width 58 height 12
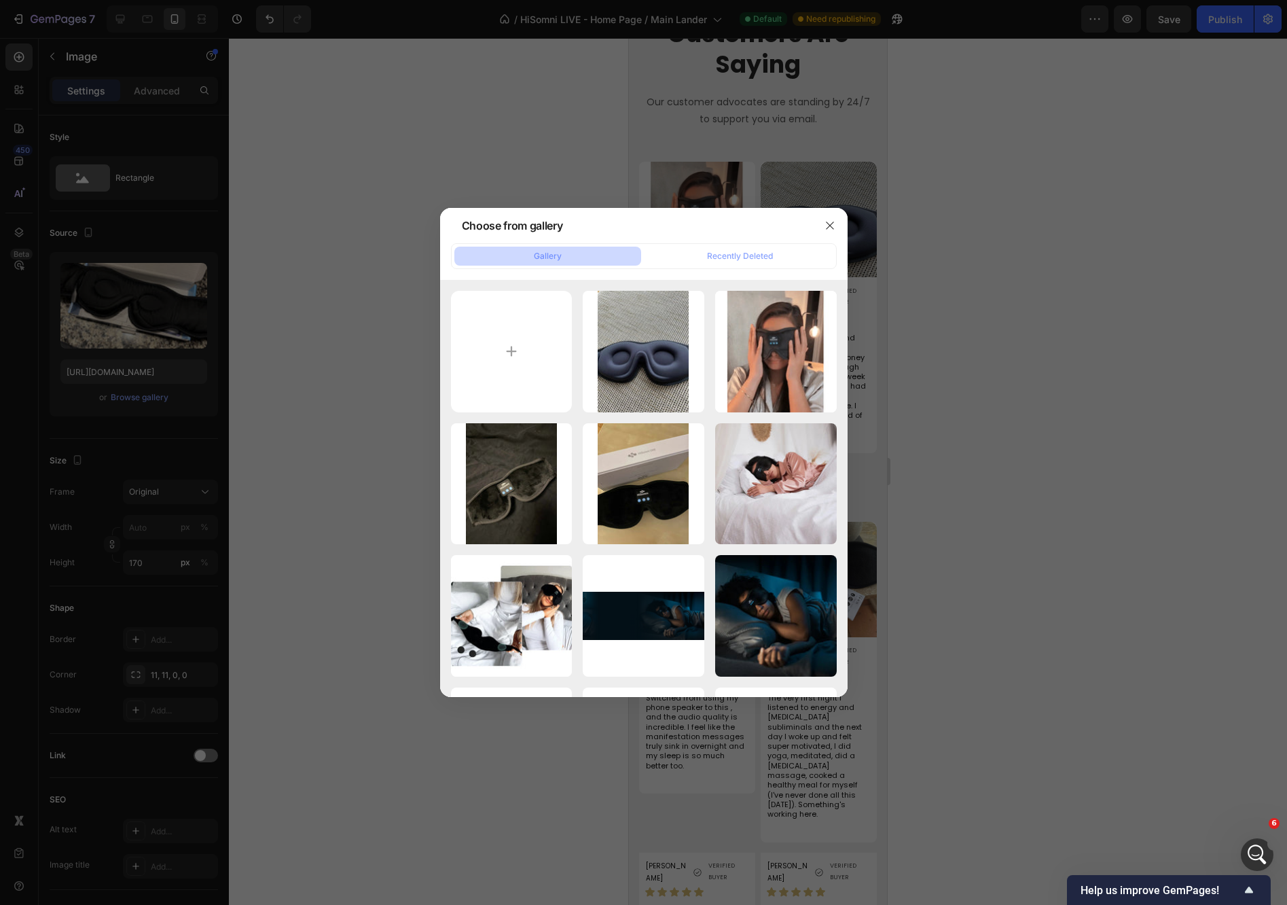
drag, startPoint x: 513, startPoint y: 488, endPoint x: 685, endPoint y: 184, distance: 348.5
click at [0, 0] on div "97686419-7f80-4912-9...c9.webp 510.01 kb" at bounding box center [0, 0] width 0 height 0
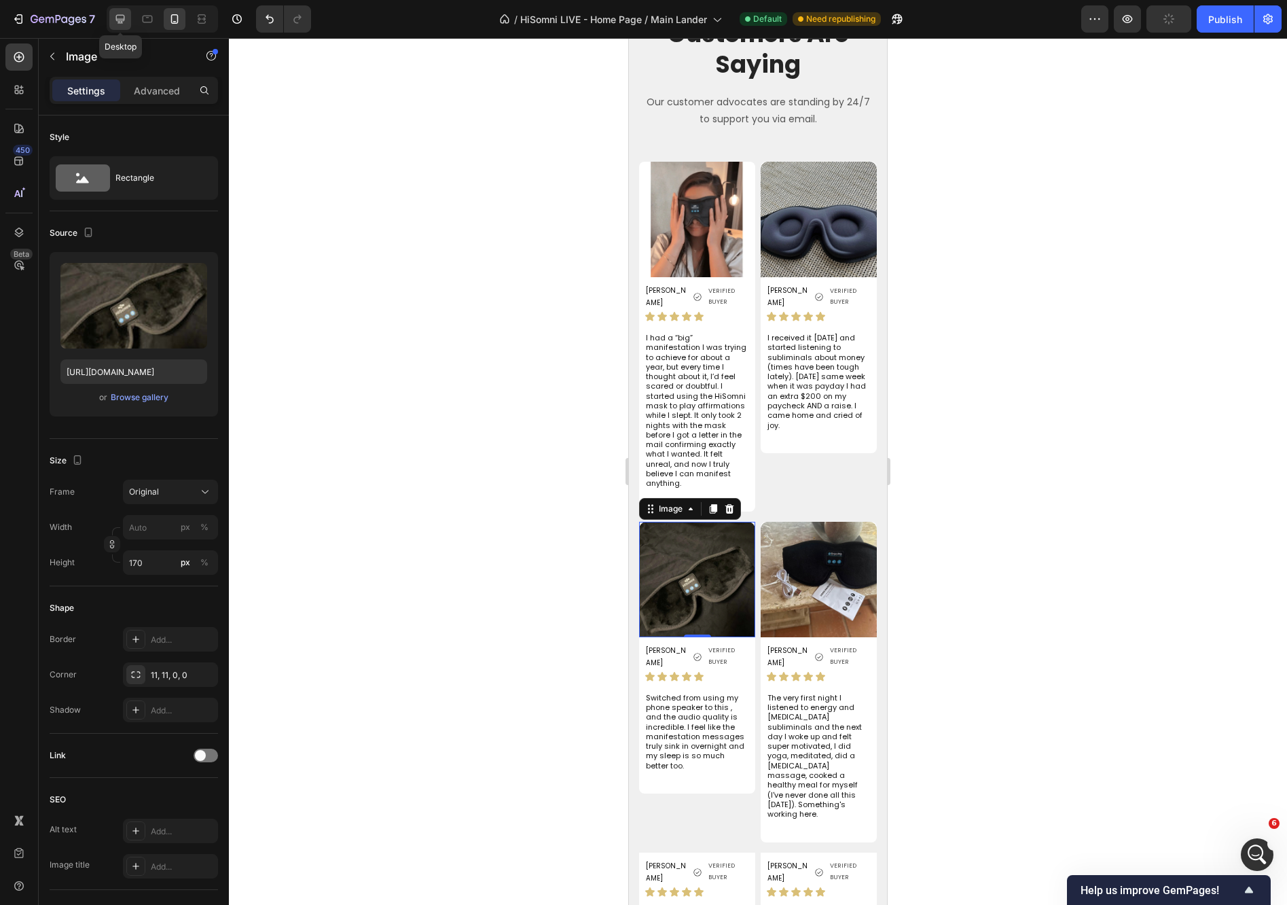
click at [119, 14] on icon at bounding box center [120, 19] width 14 height 14
type input "[URL][DOMAIN_NAME]"
type input "270"
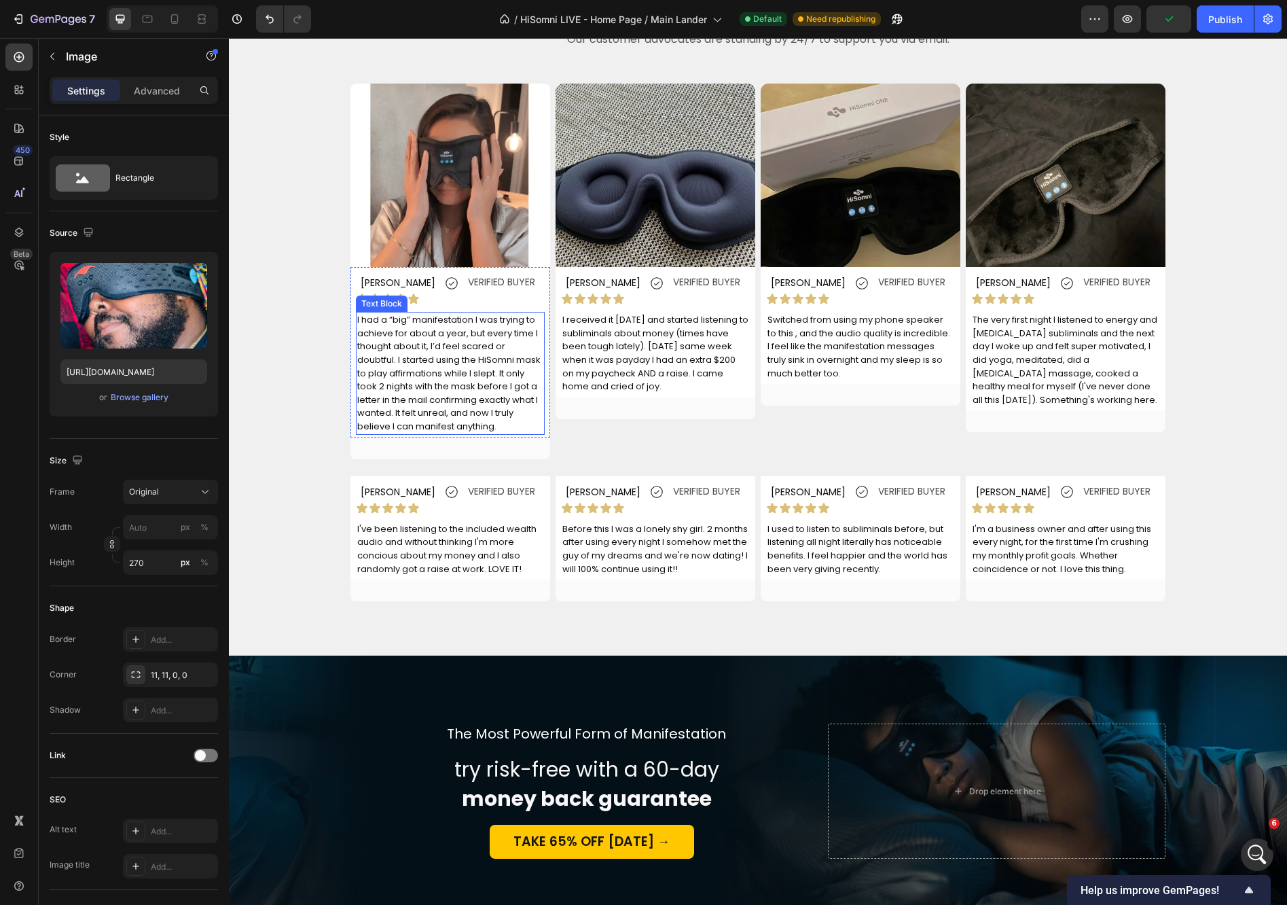
scroll to position [3554, 0]
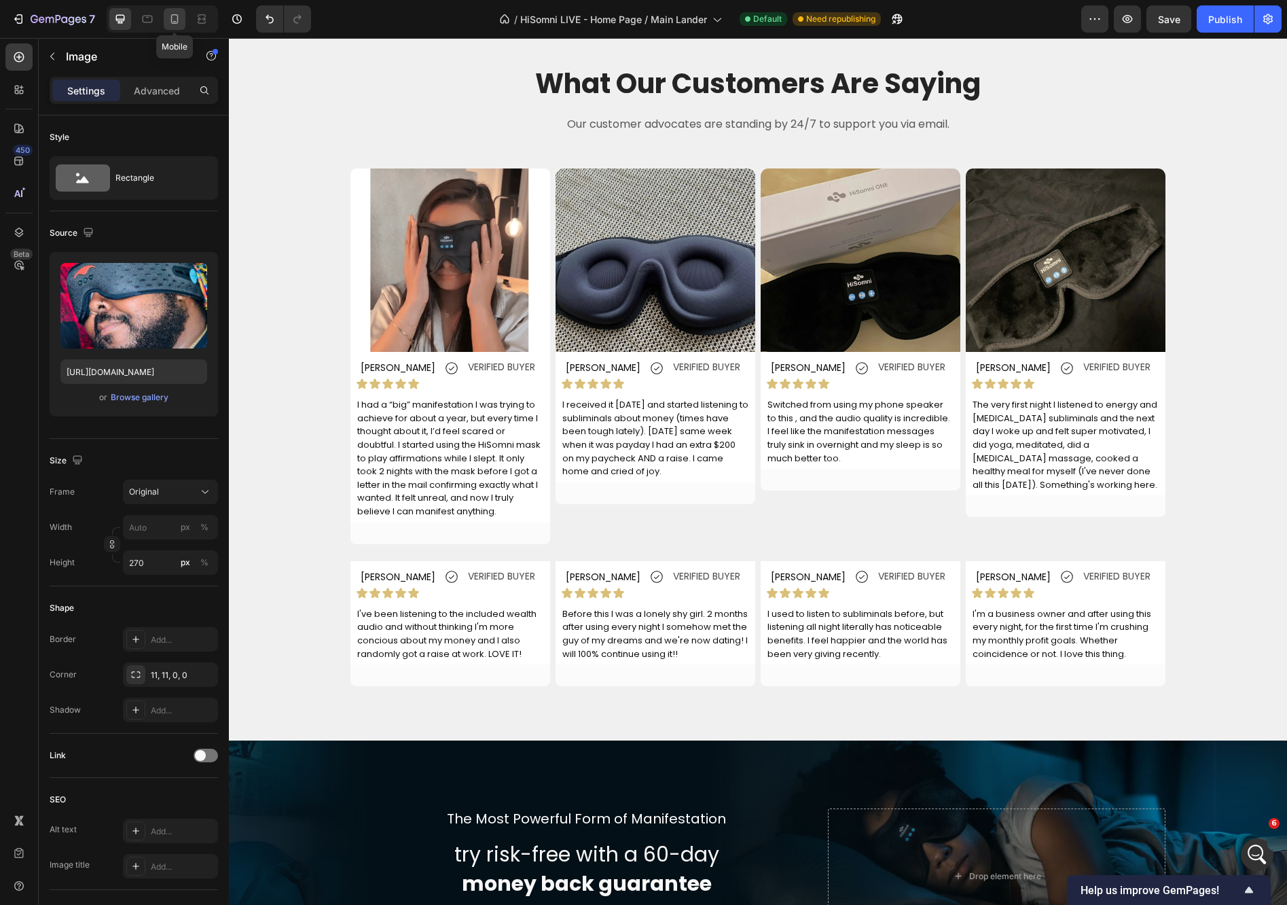
click at [176, 26] on div at bounding box center [175, 19] width 22 height 22
type input "[URL][DOMAIN_NAME]"
type input "170"
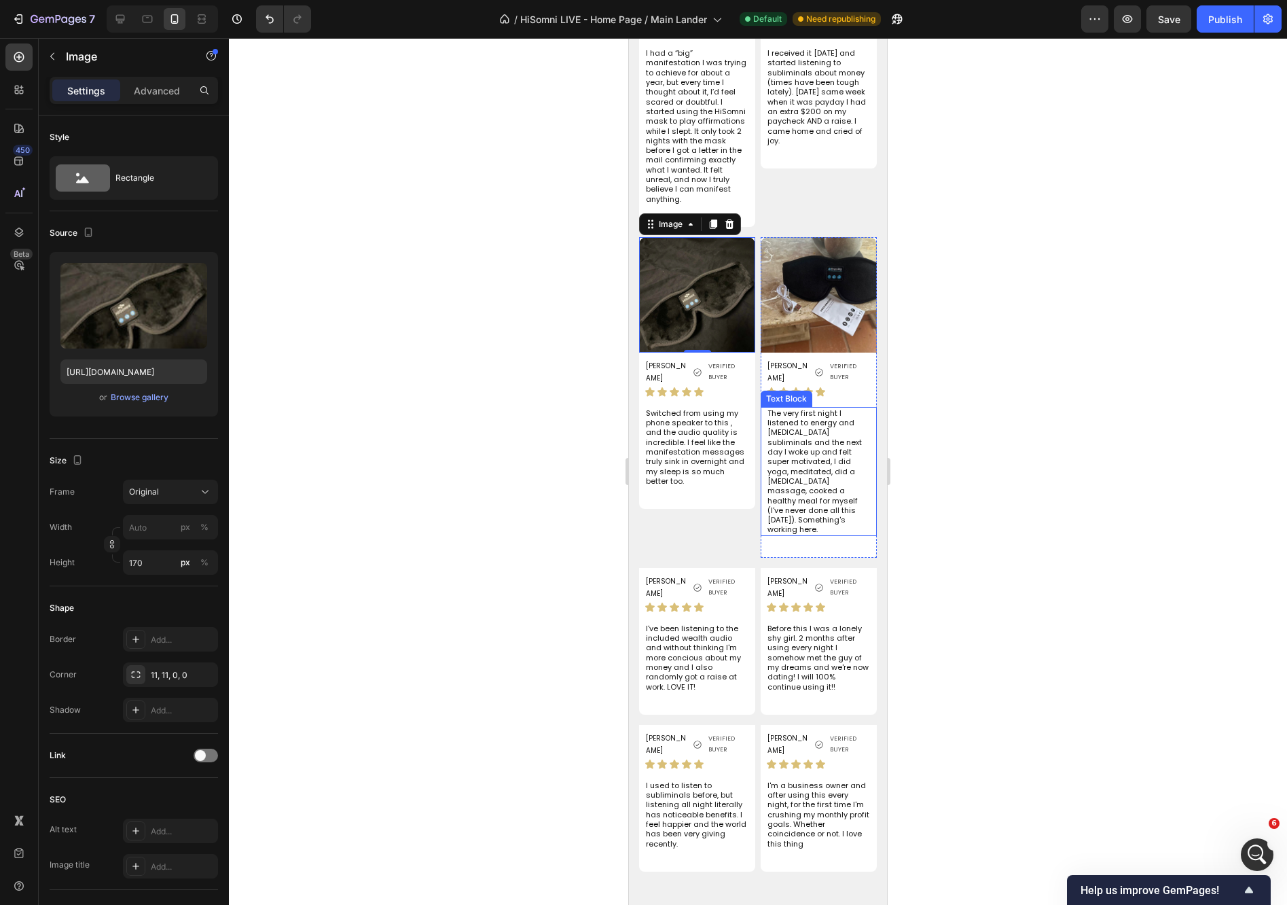
scroll to position [3885, 0]
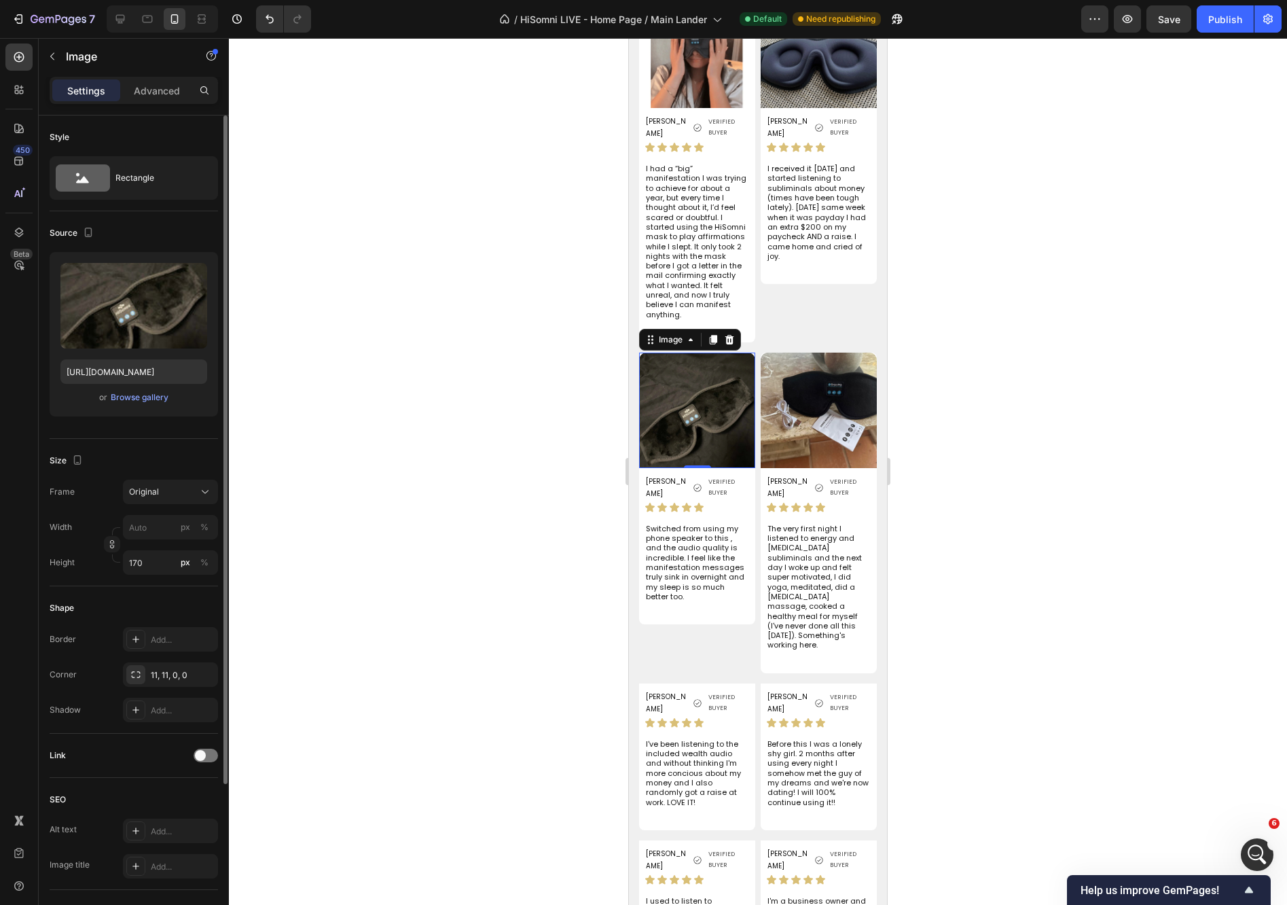
click at [156, 405] on div "or Browse gallery" at bounding box center [133, 397] width 147 height 16
click at [162, 398] on div "Browse gallery" at bounding box center [140, 397] width 58 height 12
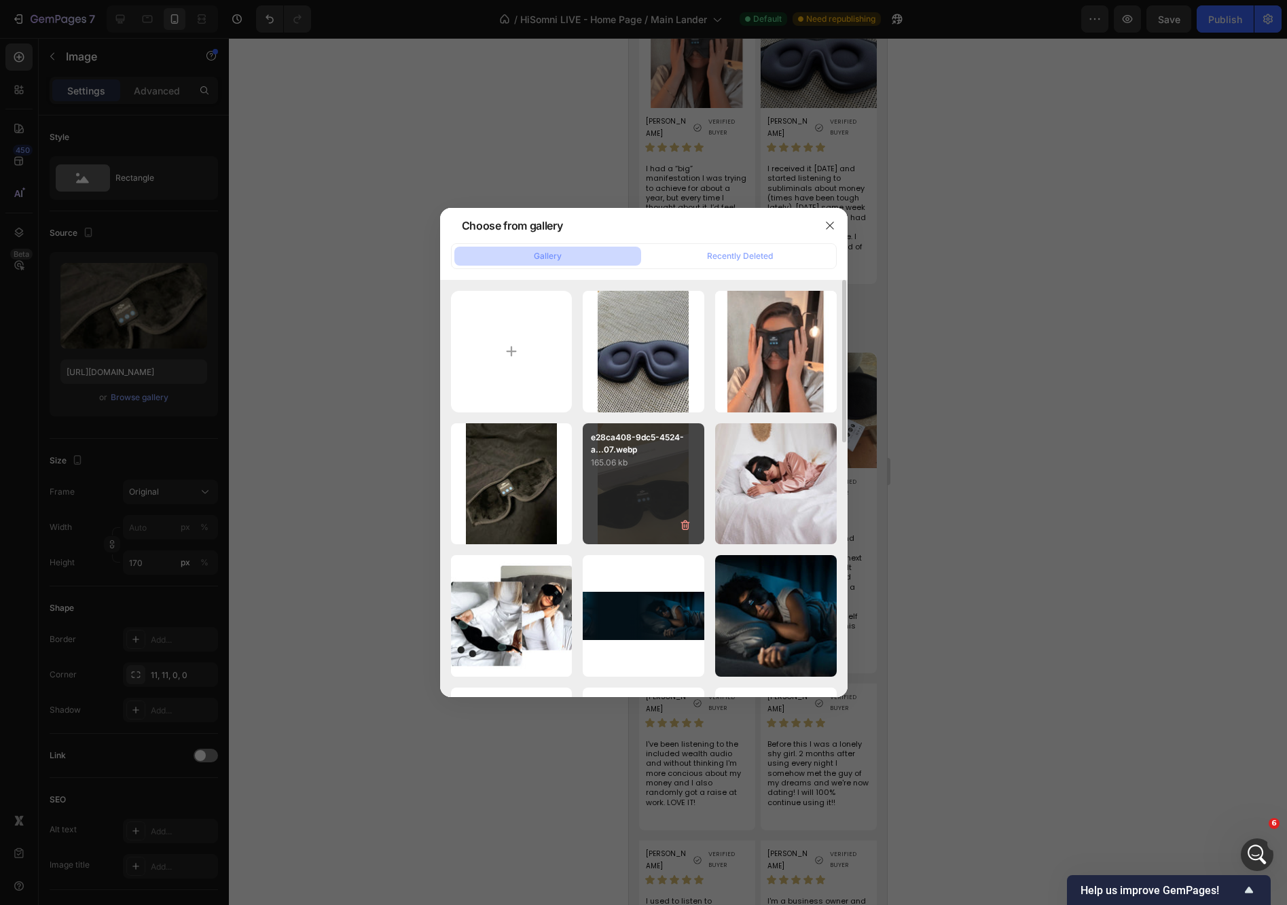
click at [667, 488] on div "e28ca408-9dc5-4524-a...07.webp 165.06 kb" at bounding box center [644, 484] width 122 height 122
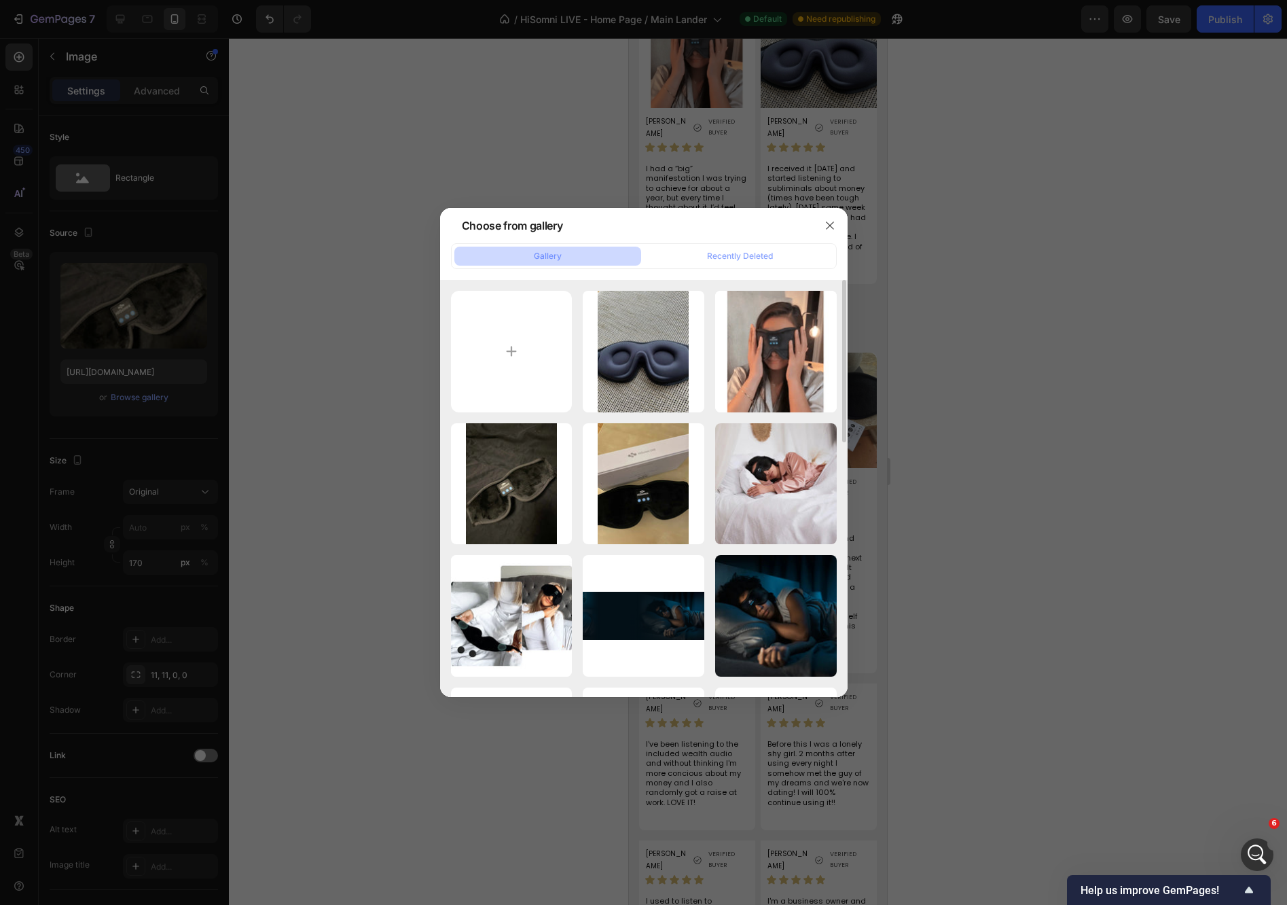
type input "[URL][DOMAIN_NAME]"
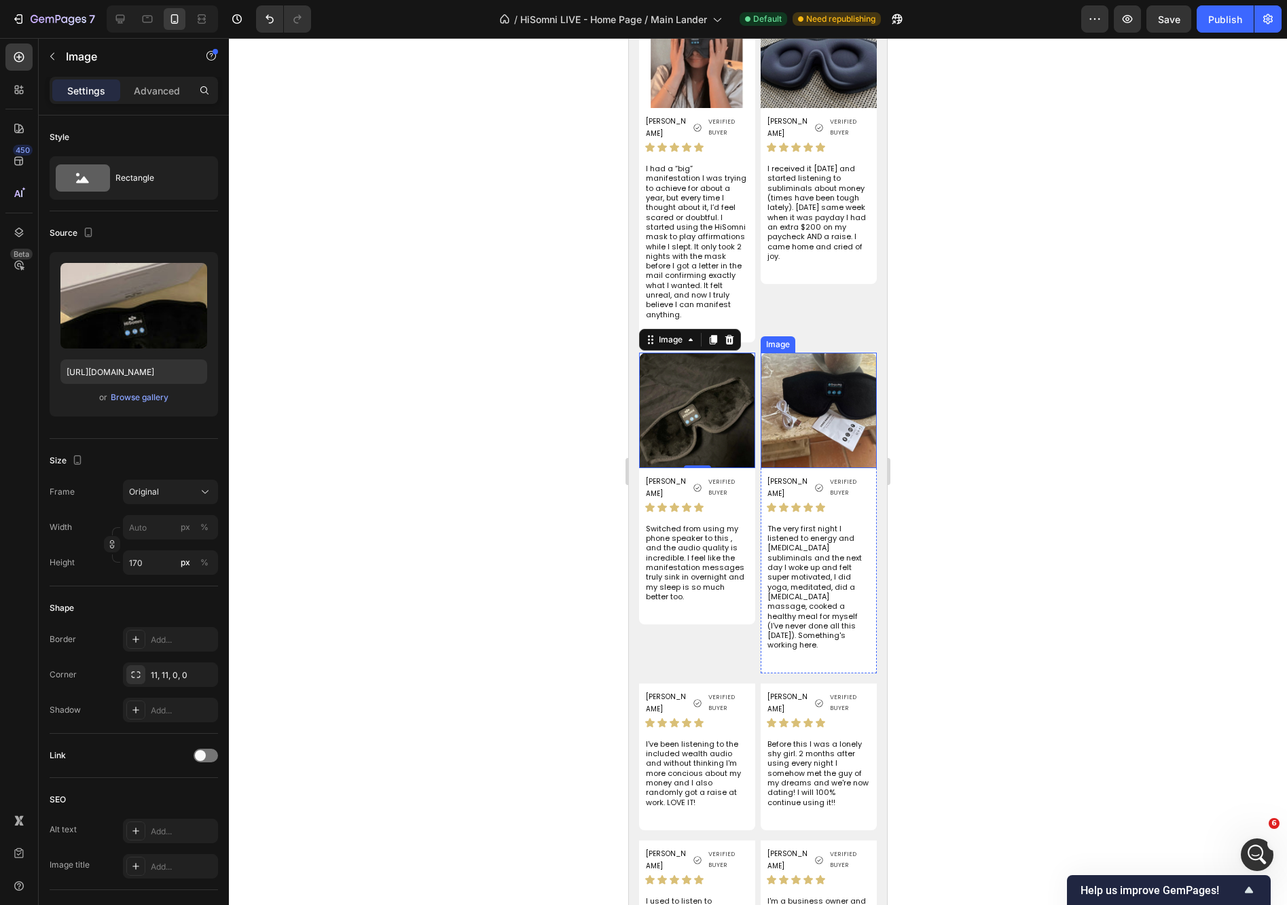
click at [821, 385] on img at bounding box center [819, 409] width 116 height 115
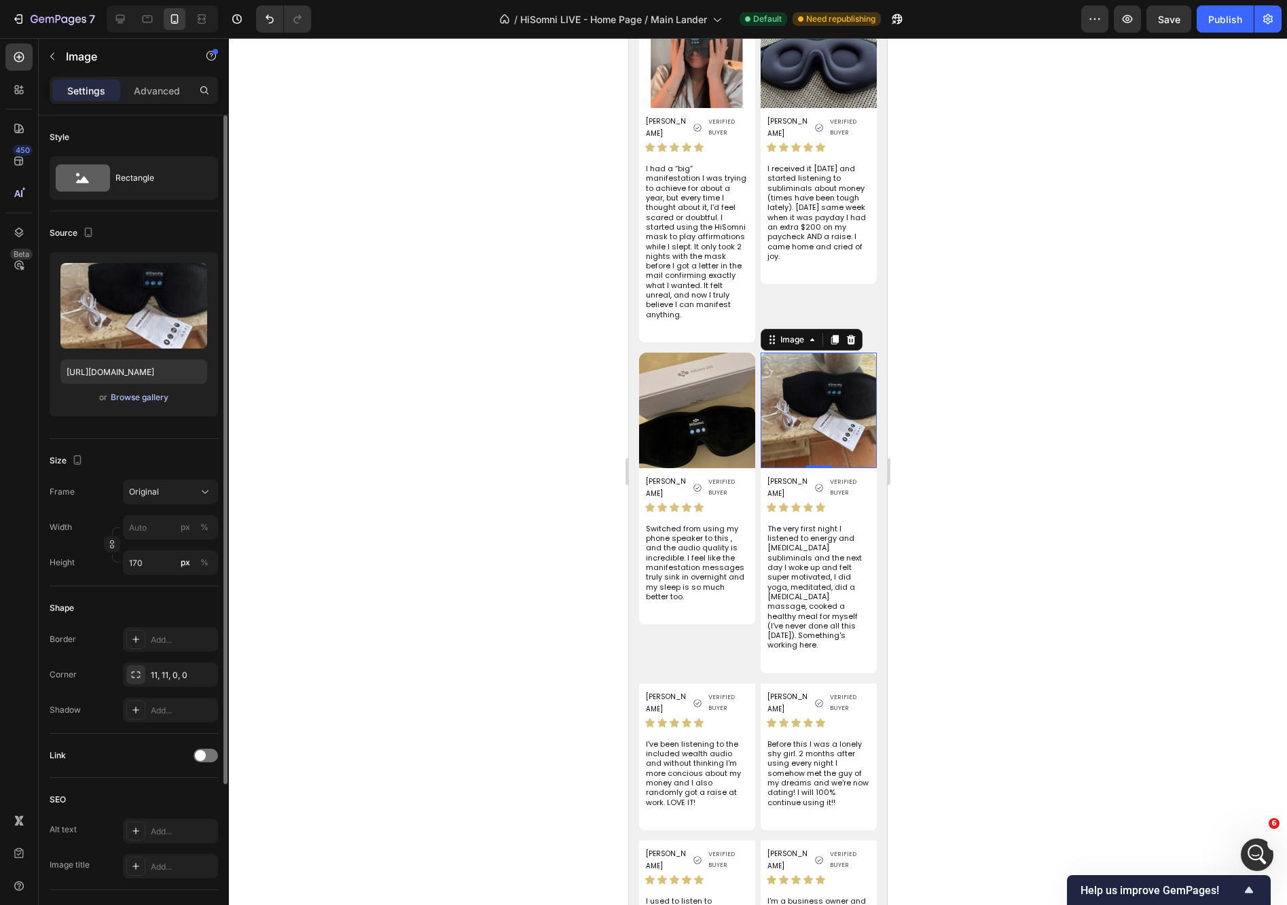
click at [125, 399] on div "Browse gallery" at bounding box center [140, 397] width 58 height 12
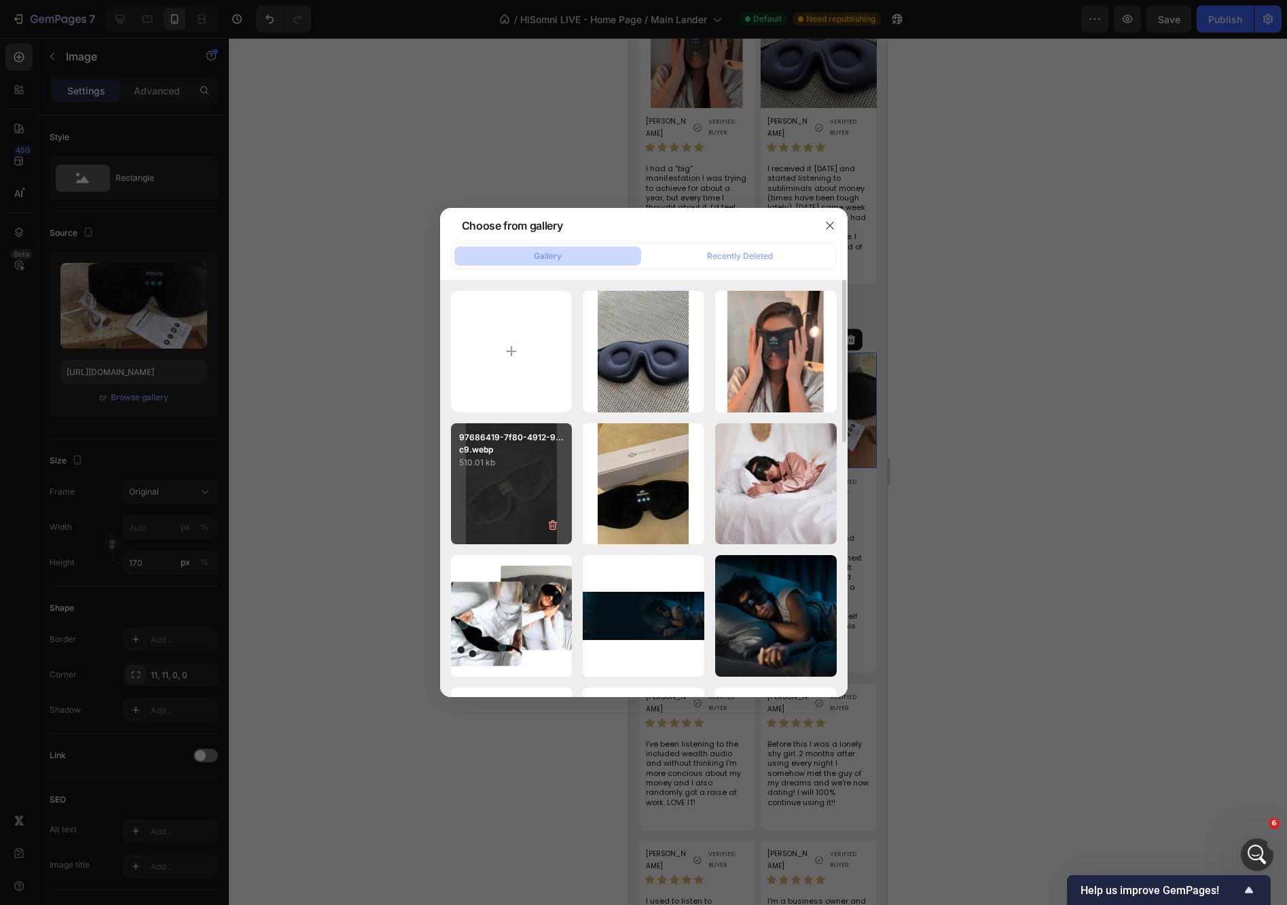
click at [495, 471] on div "97686419-7f80-4912-9...c9.webp 510.01 kb" at bounding box center [512, 484] width 122 height 122
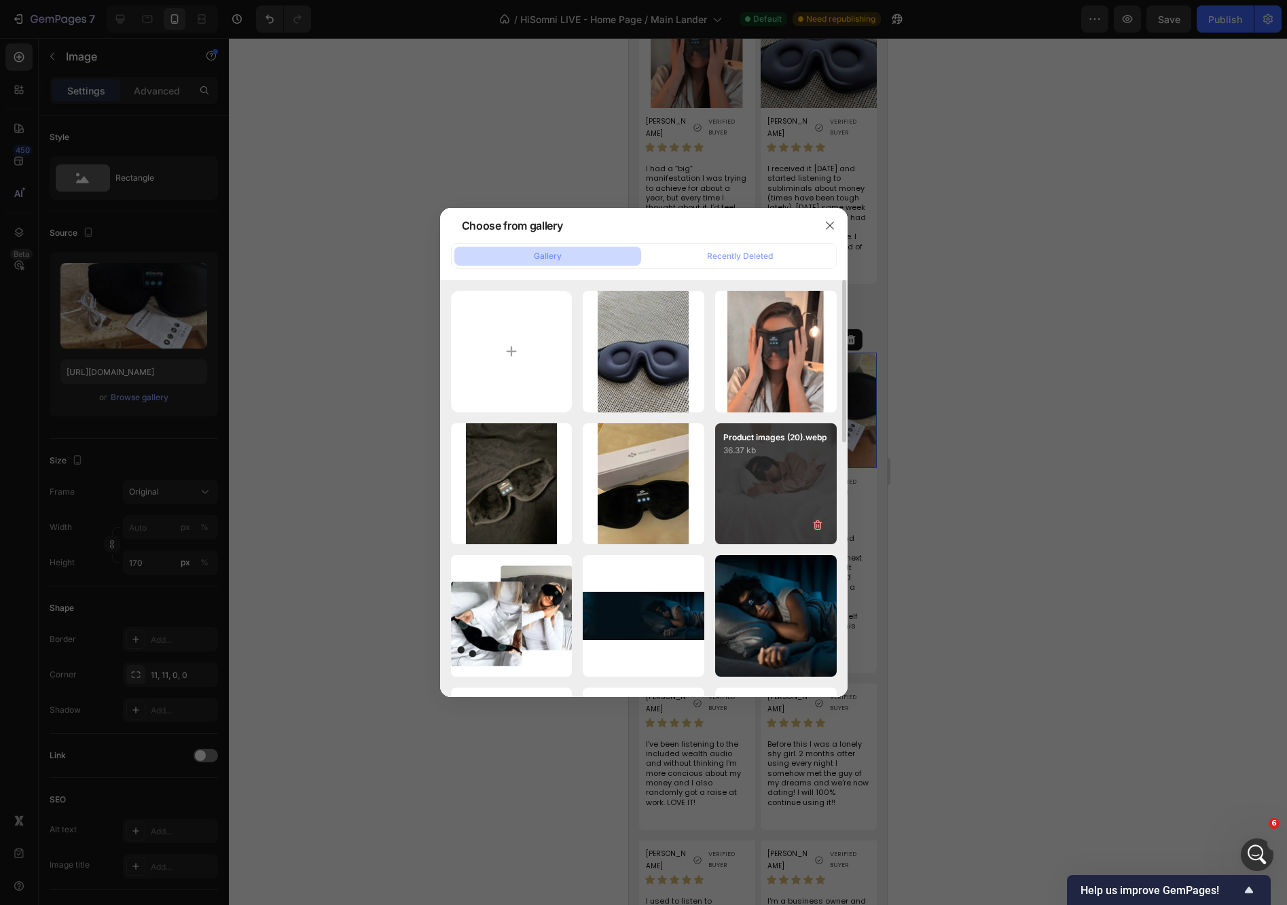
type input "[URL][DOMAIN_NAME]"
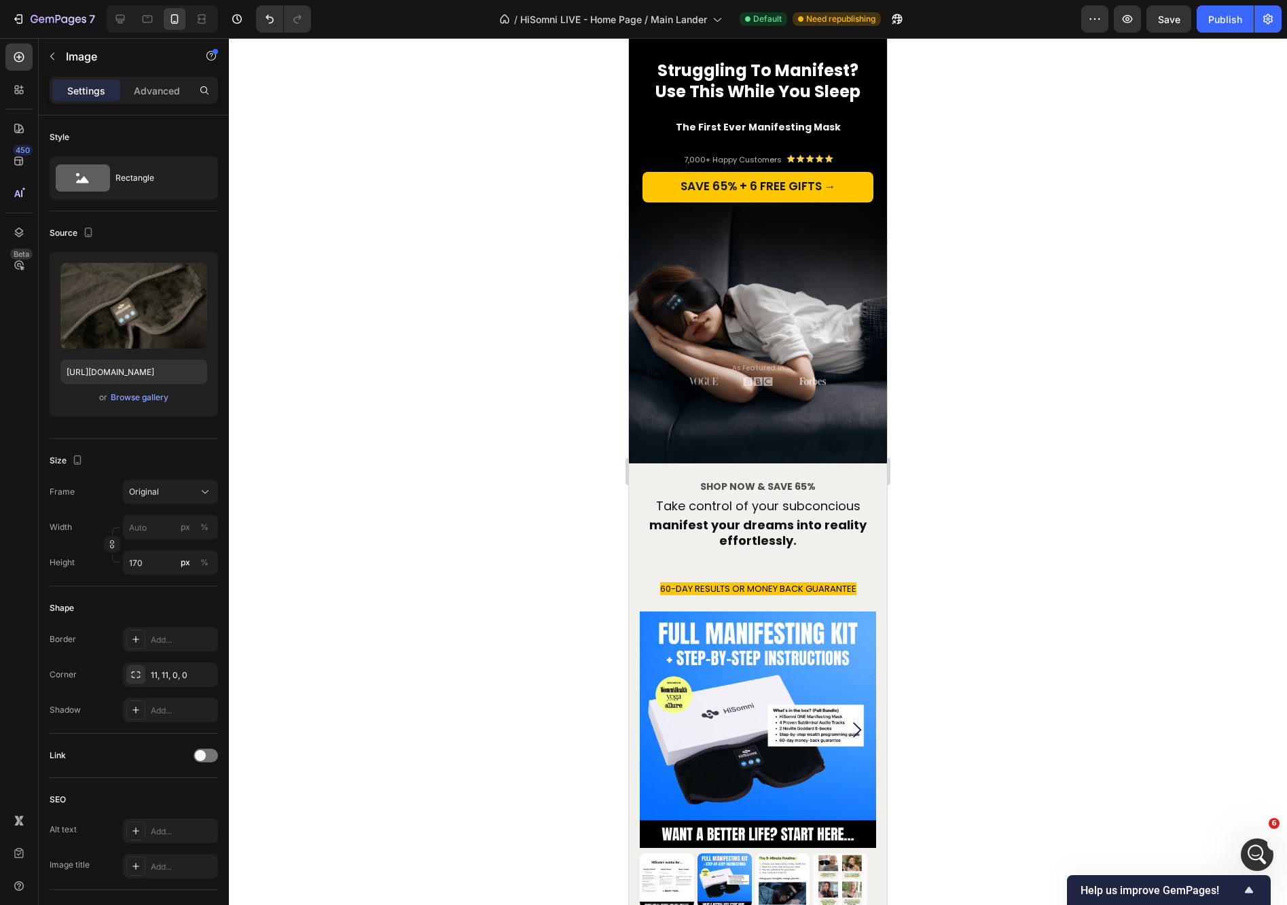
scroll to position [0, 0]
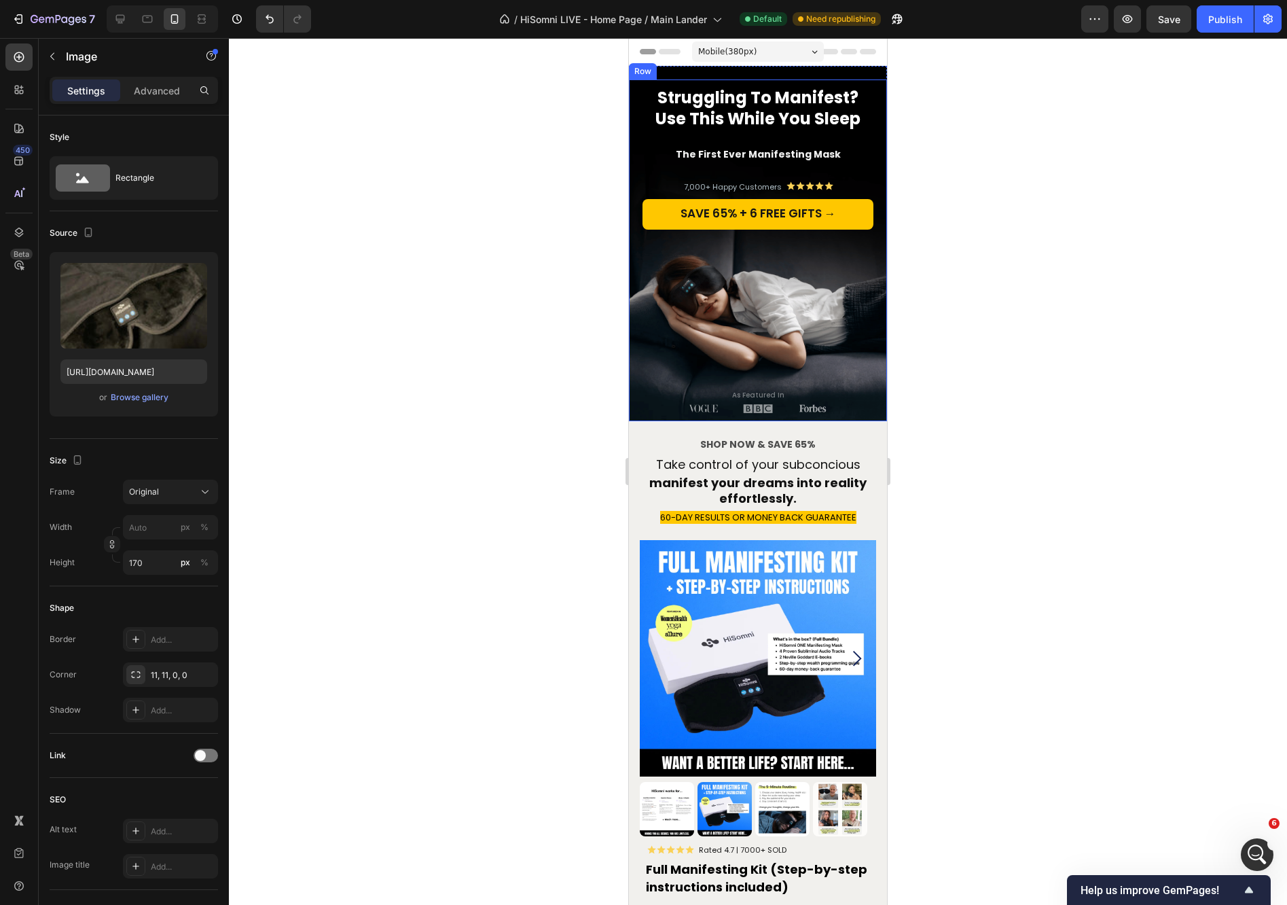
click at [788, 292] on div "SAVE 65% + 6 FREE GIFTS → Button" at bounding box center [757, 259] width 231 height 134
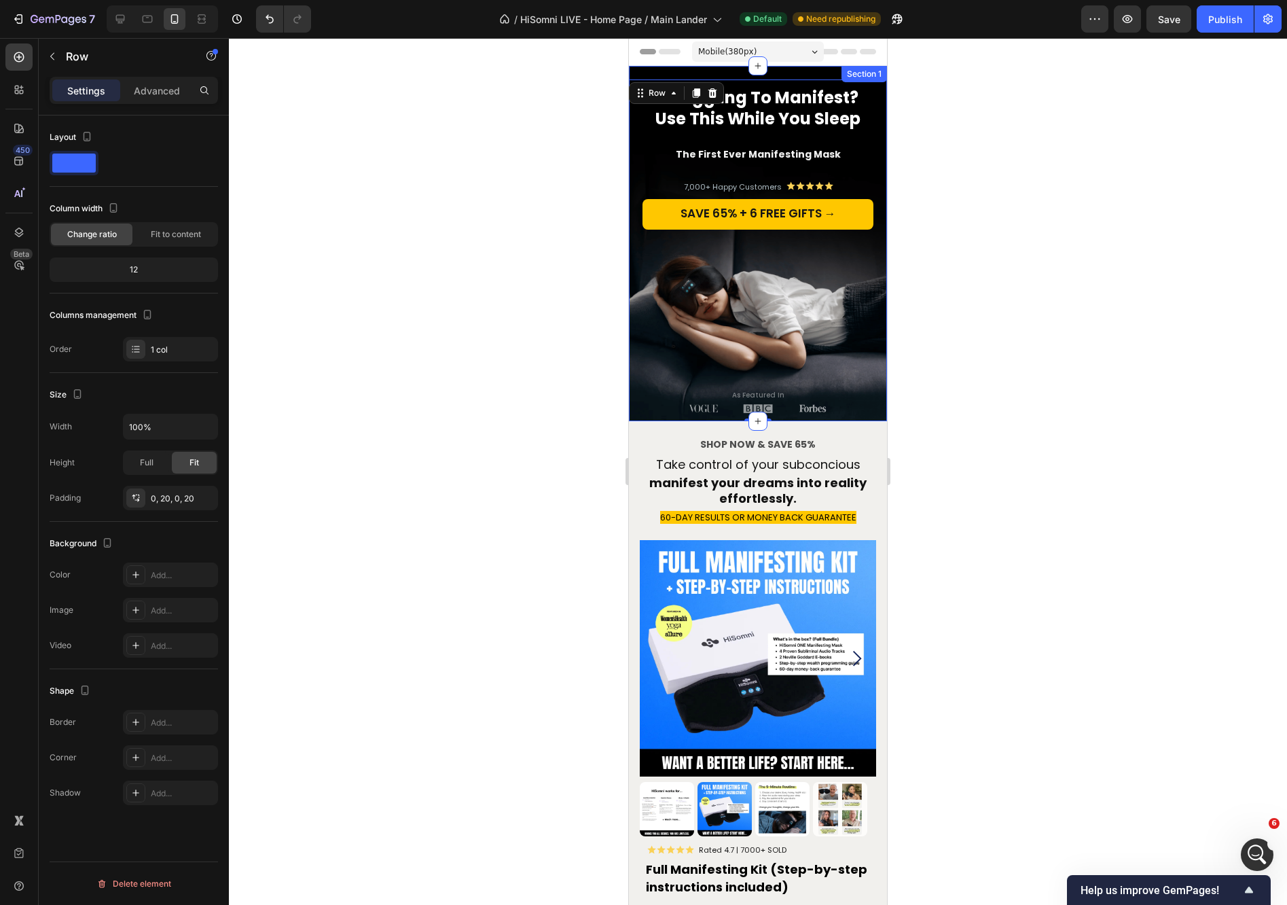
click at [654, 66] on div "Struggling To Manifest? Use This While You Sleep Heading The First Ever Manifes…" at bounding box center [758, 243] width 258 height 355
click at [189, 604] on div "[URL][DOMAIN_NAME]" at bounding box center [170, 610] width 39 height 12
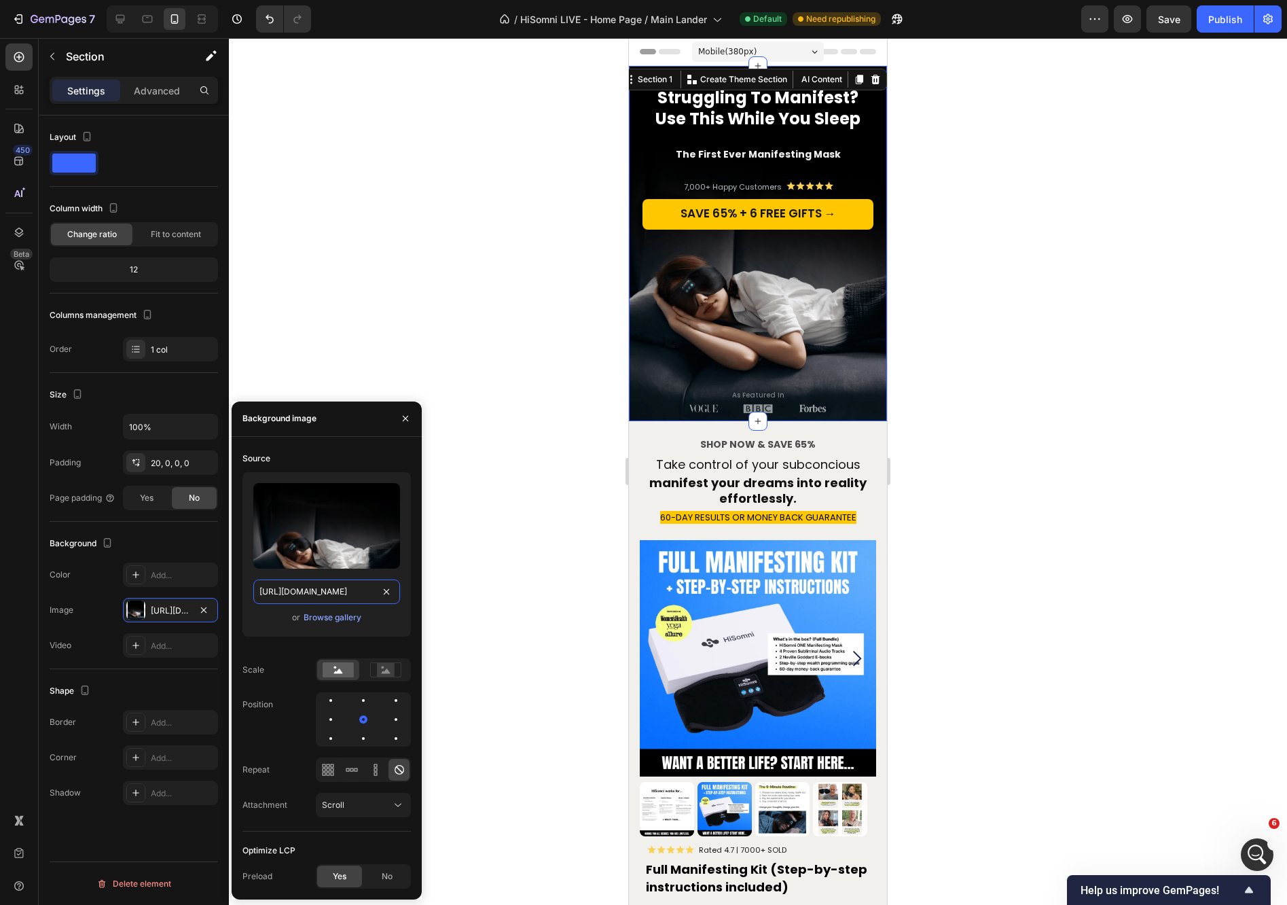
click at [329, 598] on input "[URL][DOMAIN_NAME]" at bounding box center [326, 591] width 147 height 24
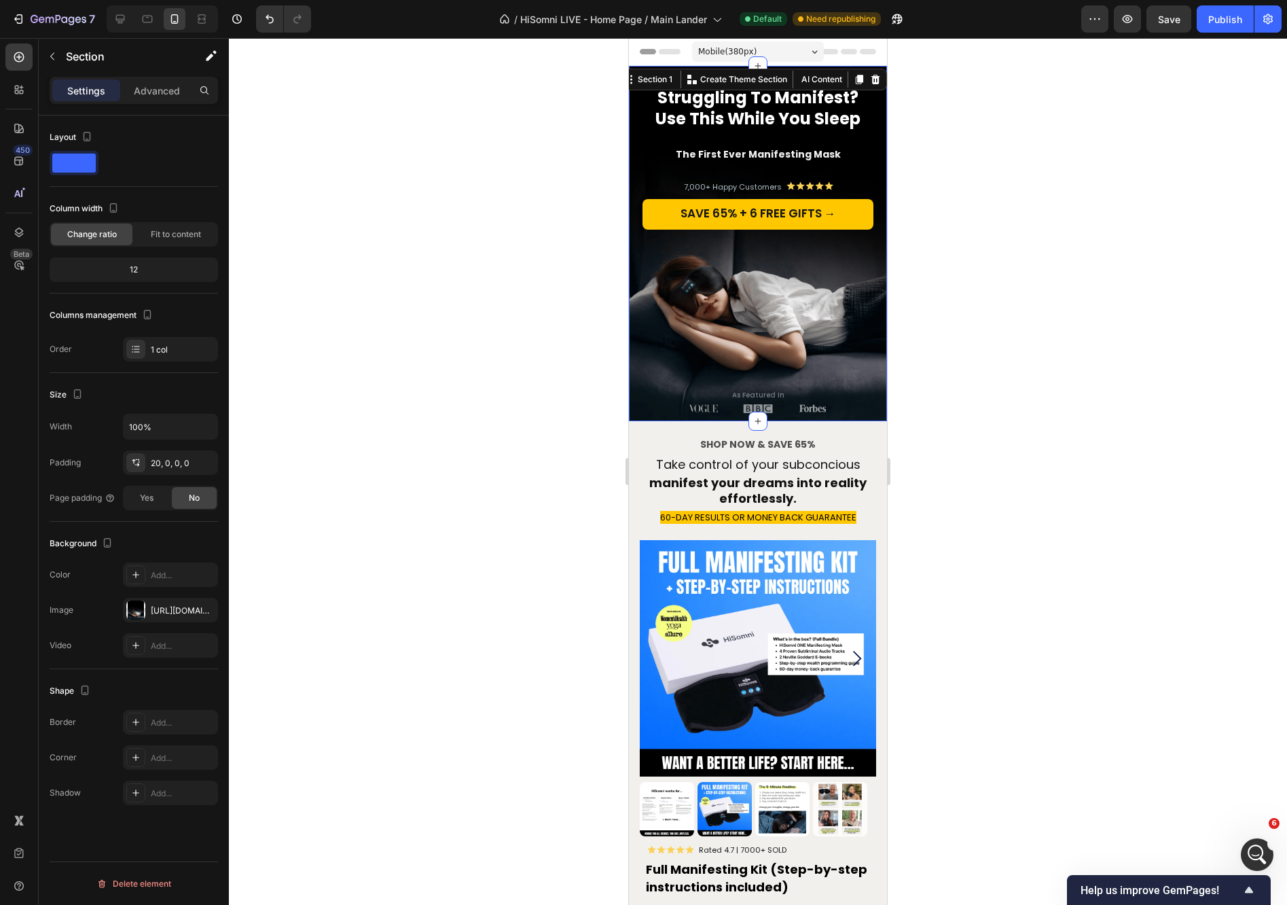
drag, startPoint x: 1049, startPoint y: 407, endPoint x: 1111, endPoint y: 159, distance: 255.5
click at [1053, 399] on div at bounding box center [758, 471] width 1058 height 867
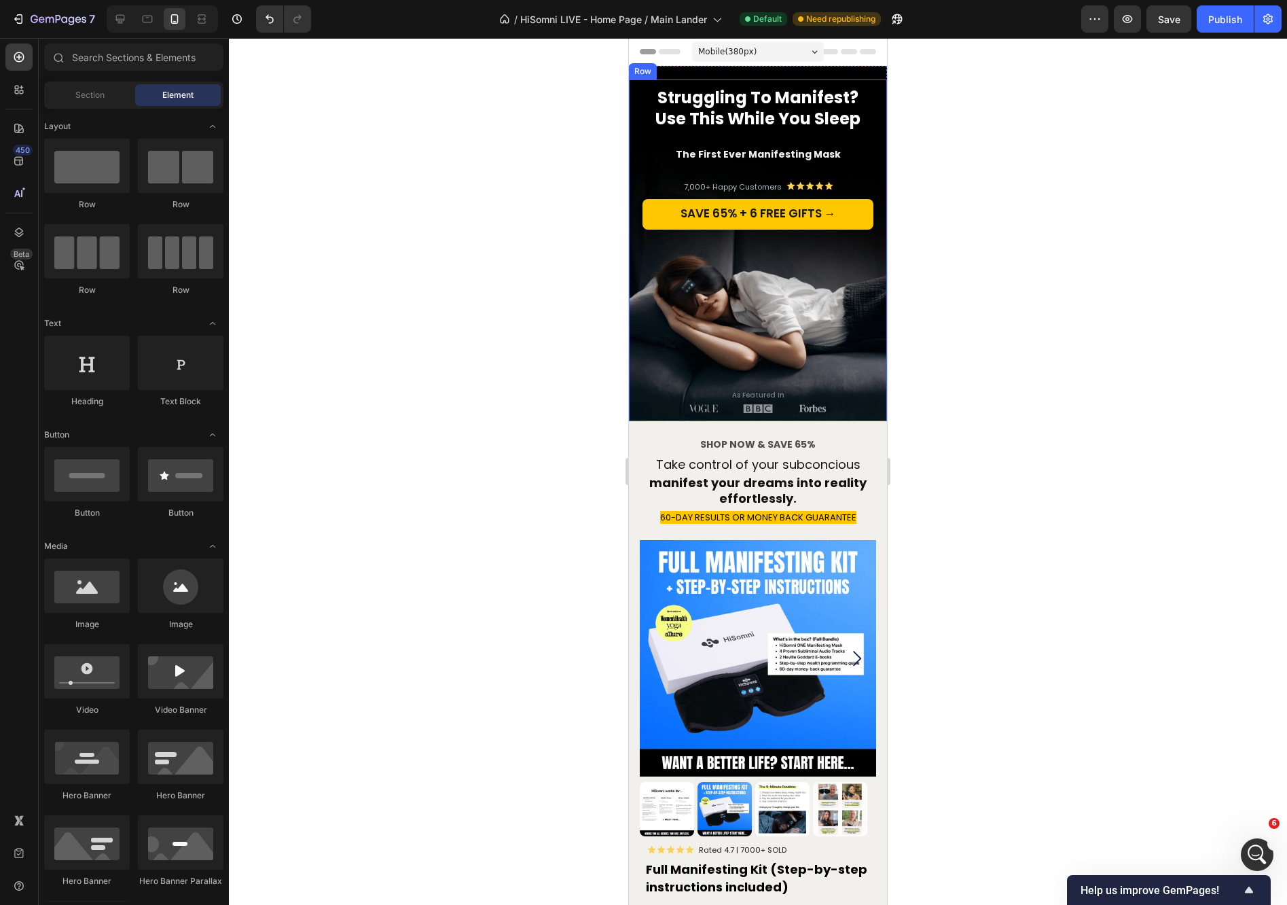
click at [672, 275] on div "SAVE 65% + 6 FREE GIFTS → Button" at bounding box center [757, 259] width 231 height 134
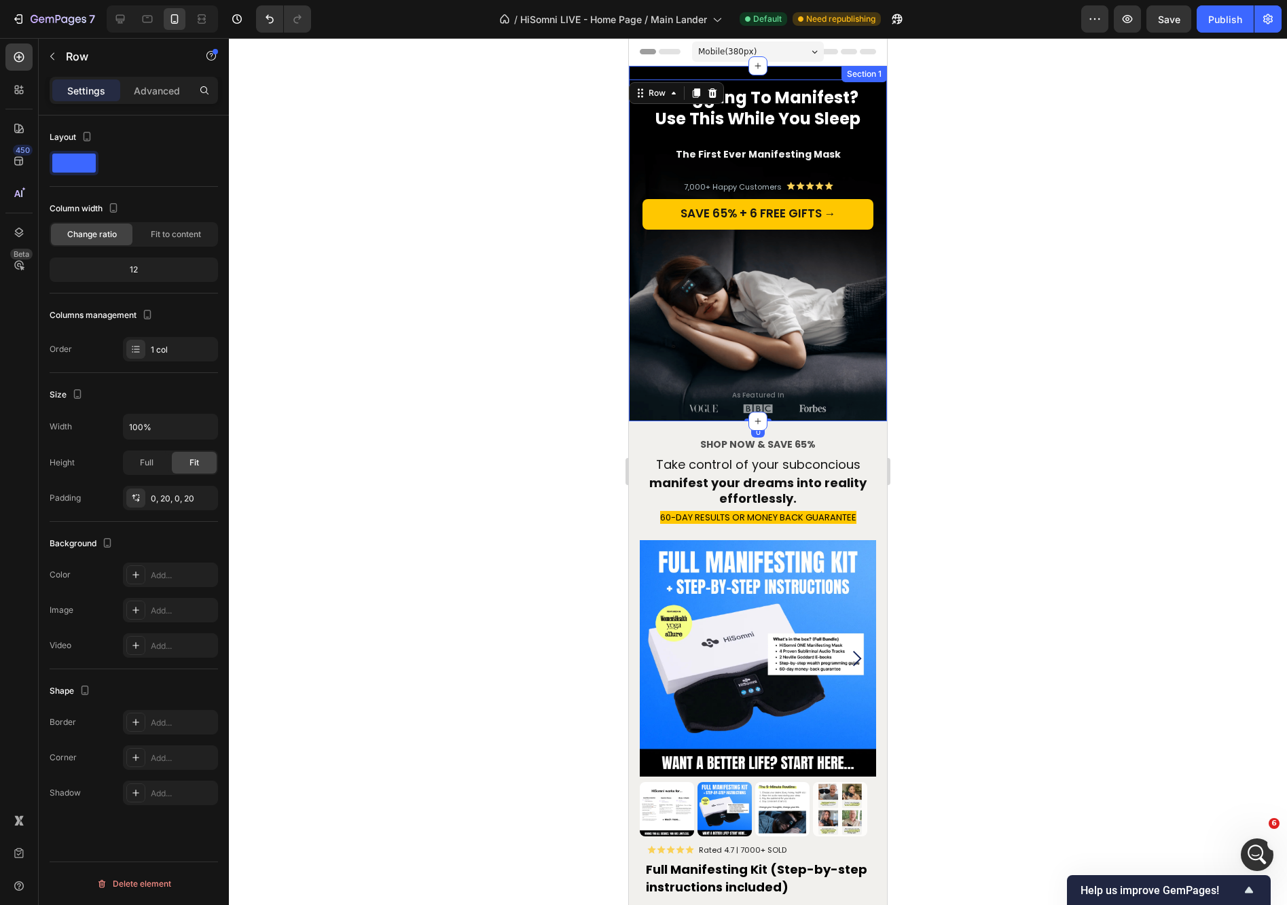
click at [653, 67] on div "Struggling To Manifest? Use This While You Sleep Heading The First Ever Manifes…" at bounding box center [758, 243] width 258 height 355
click at [164, 607] on div "[URL][DOMAIN_NAME]" at bounding box center [170, 610] width 39 height 12
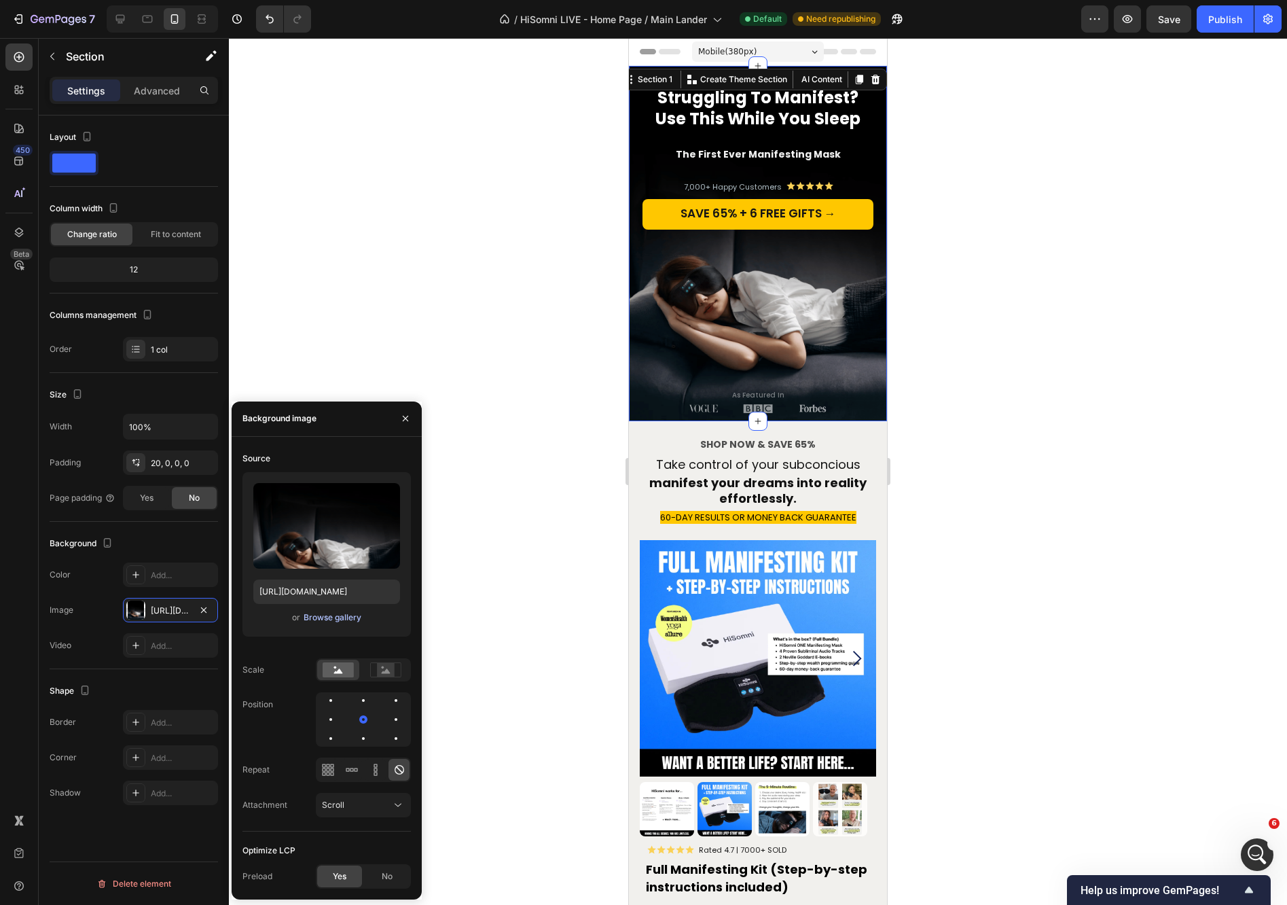
click at [324, 612] on div "Browse gallery" at bounding box center [333, 617] width 58 height 12
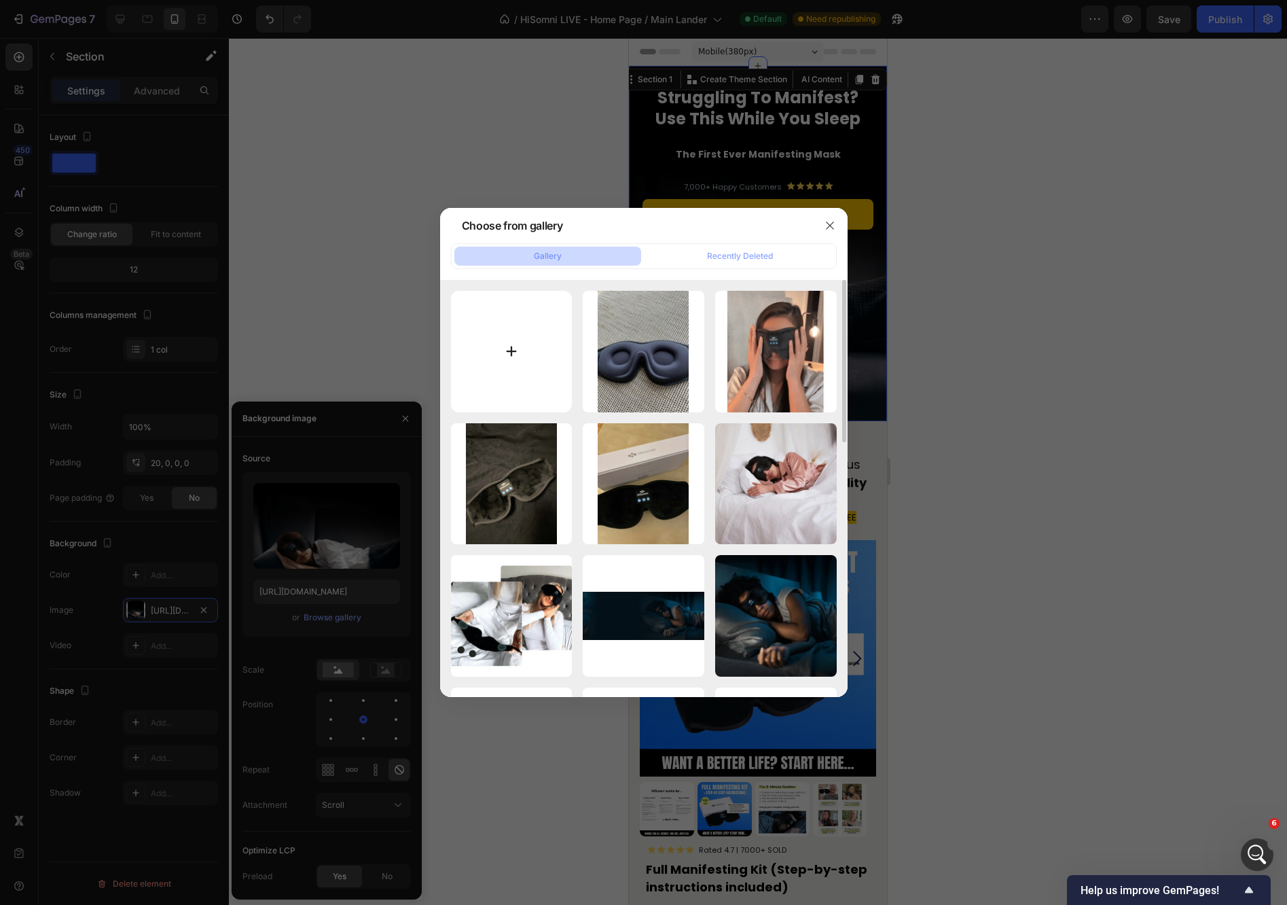
click at [500, 382] on input "file" at bounding box center [512, 352] width 122 height 122
type input "C:\fakepath\Untitled design (20).webp"
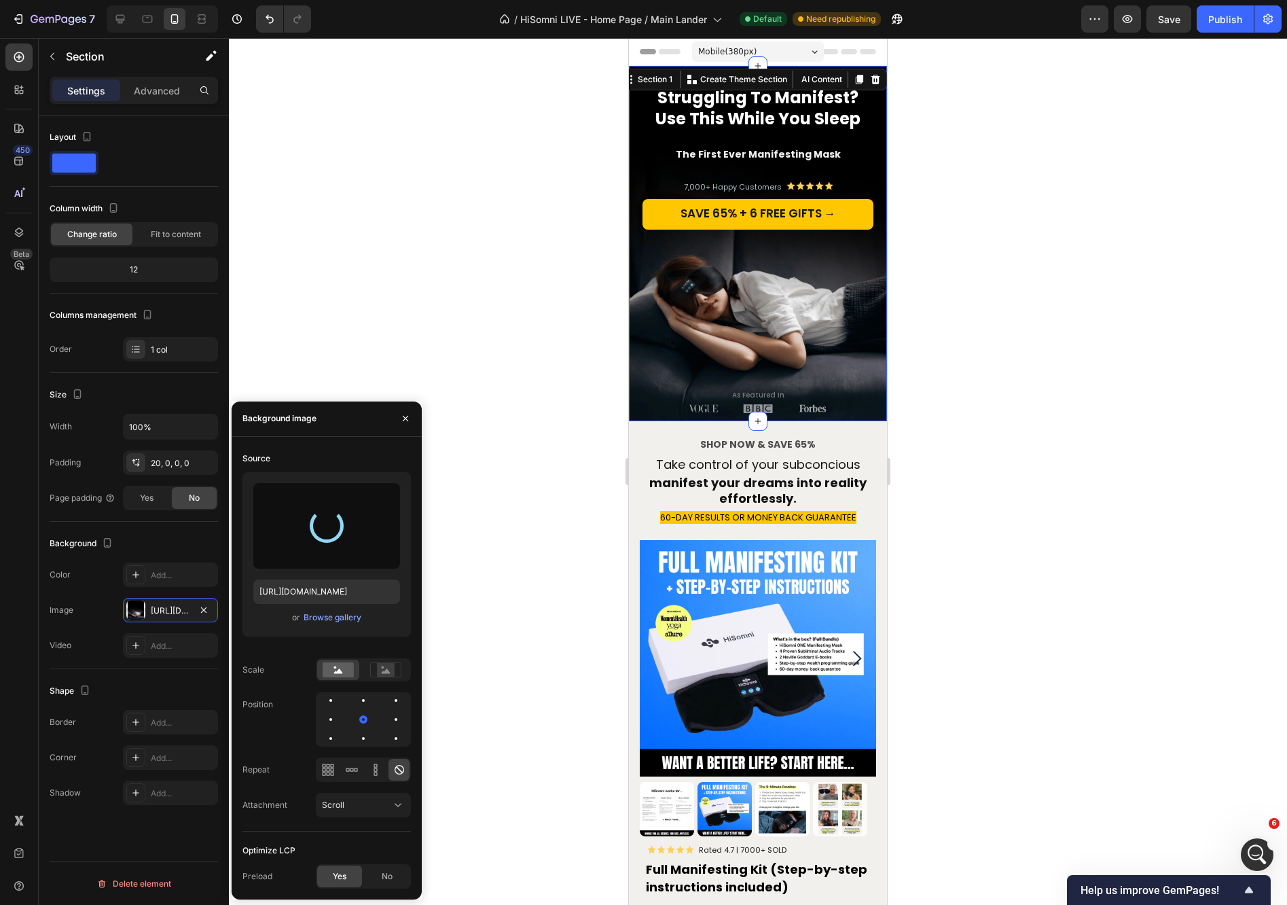
type input "[URL][DOMAIN_NAME]"
click at [1051, 202] on div at bounding box center [758, 471] width 1058 height 867
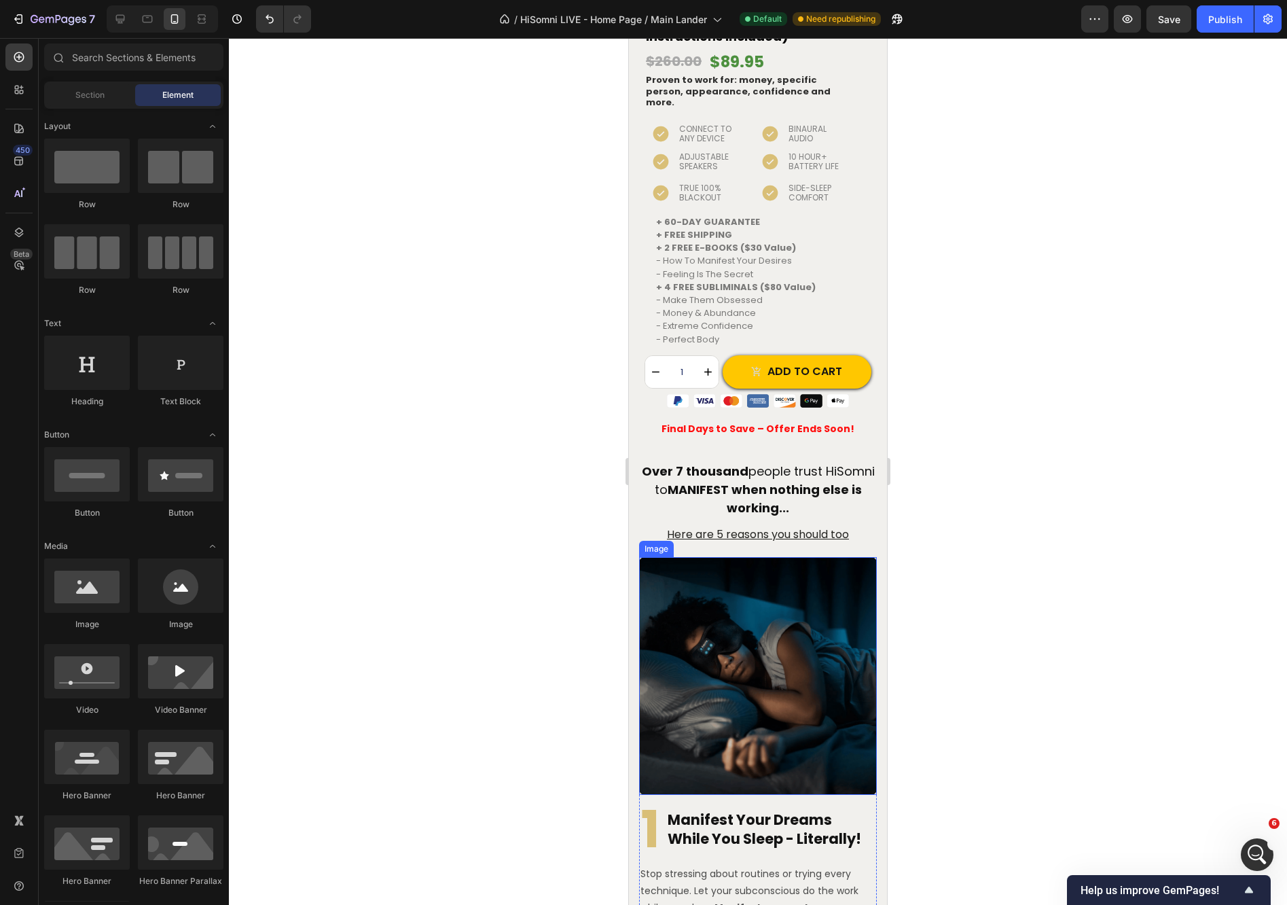
scroll to position [1189, 0]
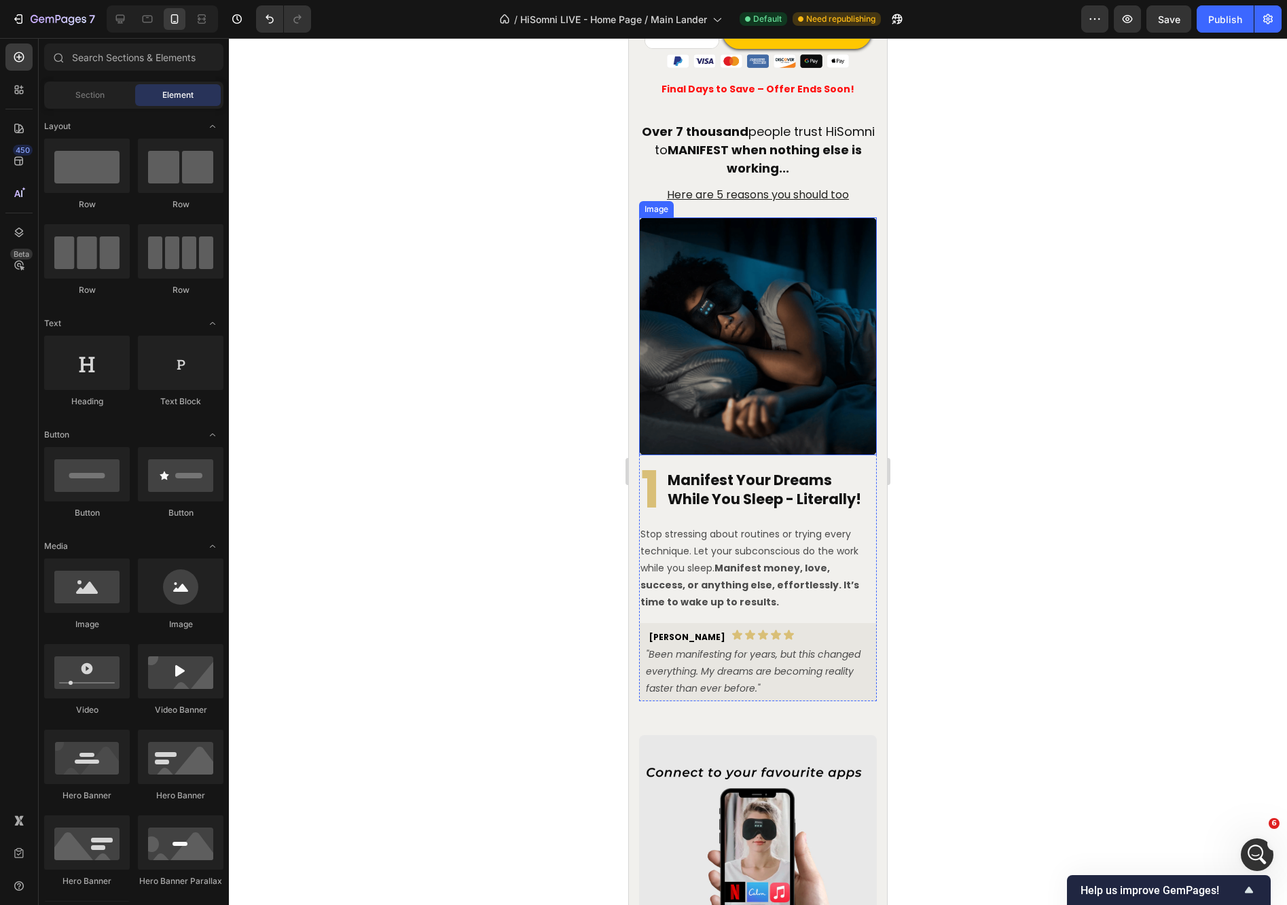
click at [767, 340] on img at bounding box center [758, 336] width 238 height 238
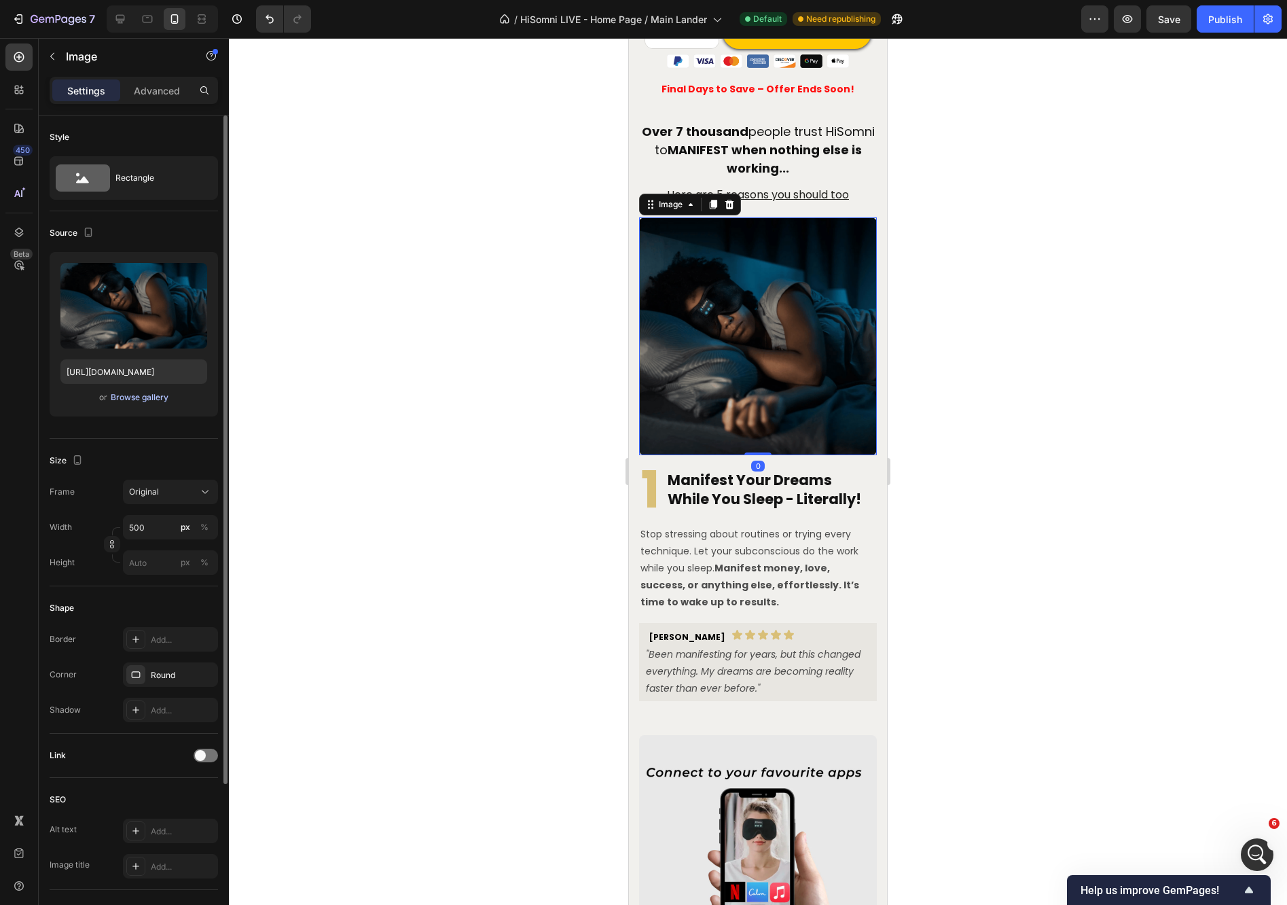
click at [117, 394] on div "Browse gallery" at bounding box center [140, 397] width 58 height 12
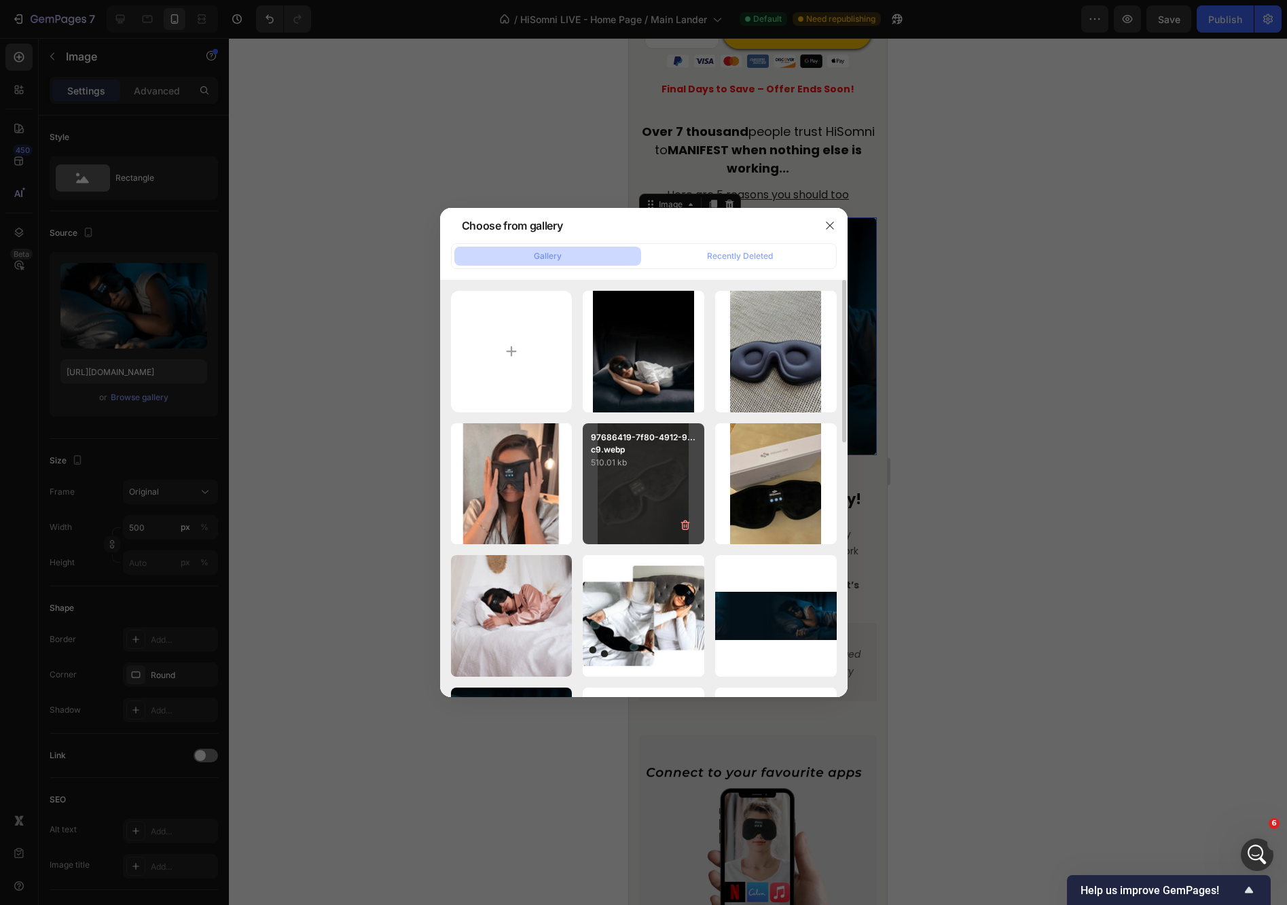
scroll to position [255, 0]
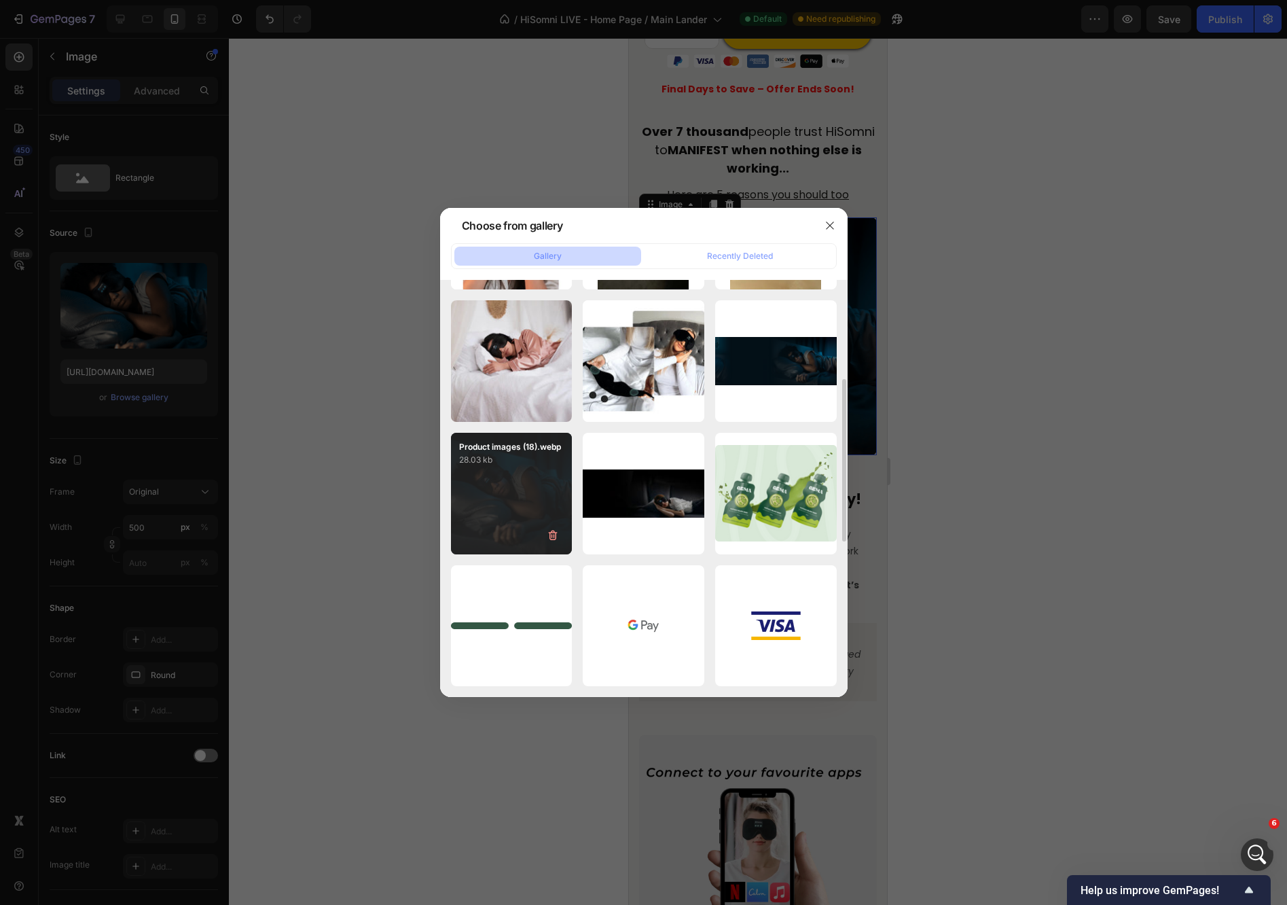
click at [517, 497] on div "Product images (18).webp 28.03 kb" at bounding box center [512, 494] width 122 height 122
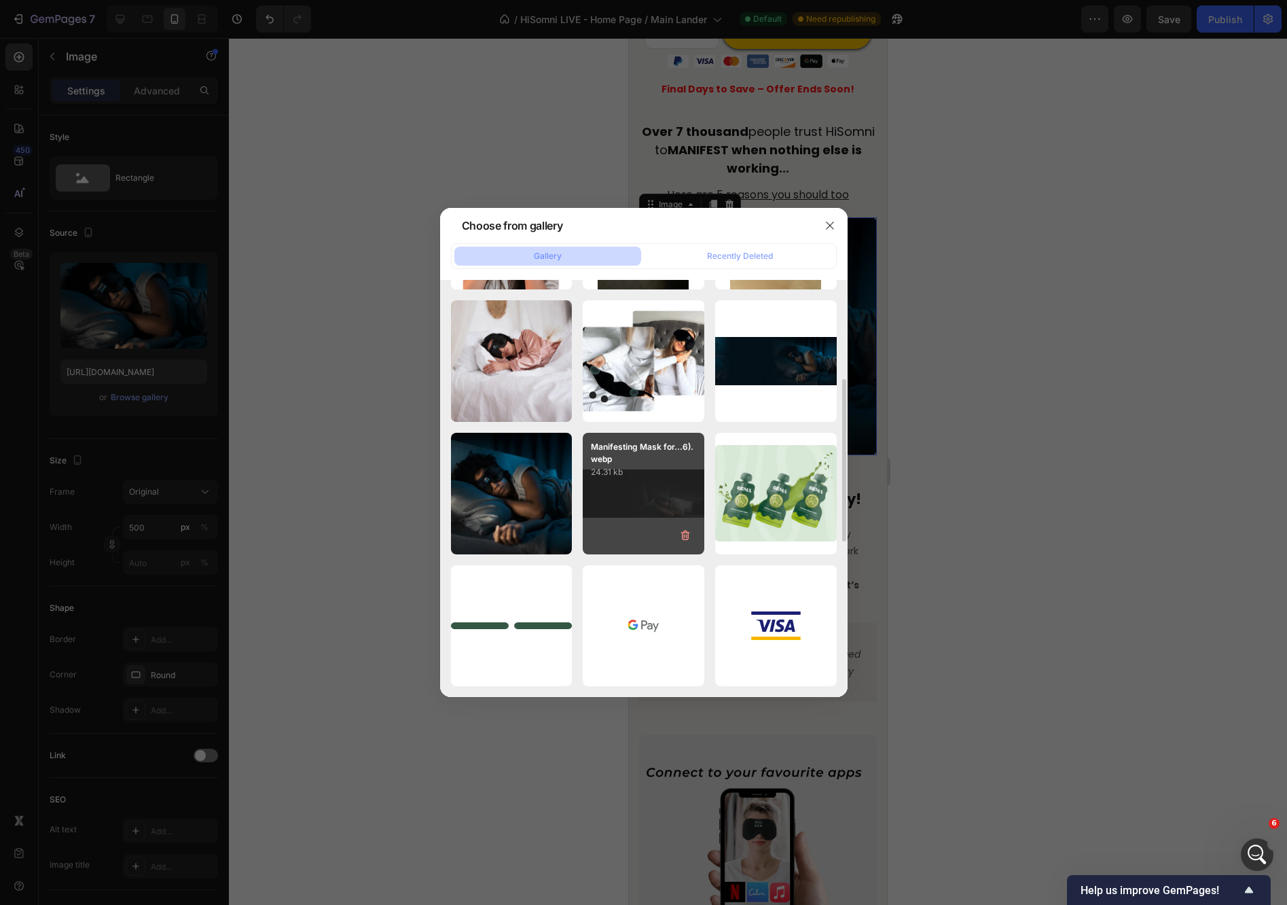
type input "[URL][DOMAIN_NAME]"
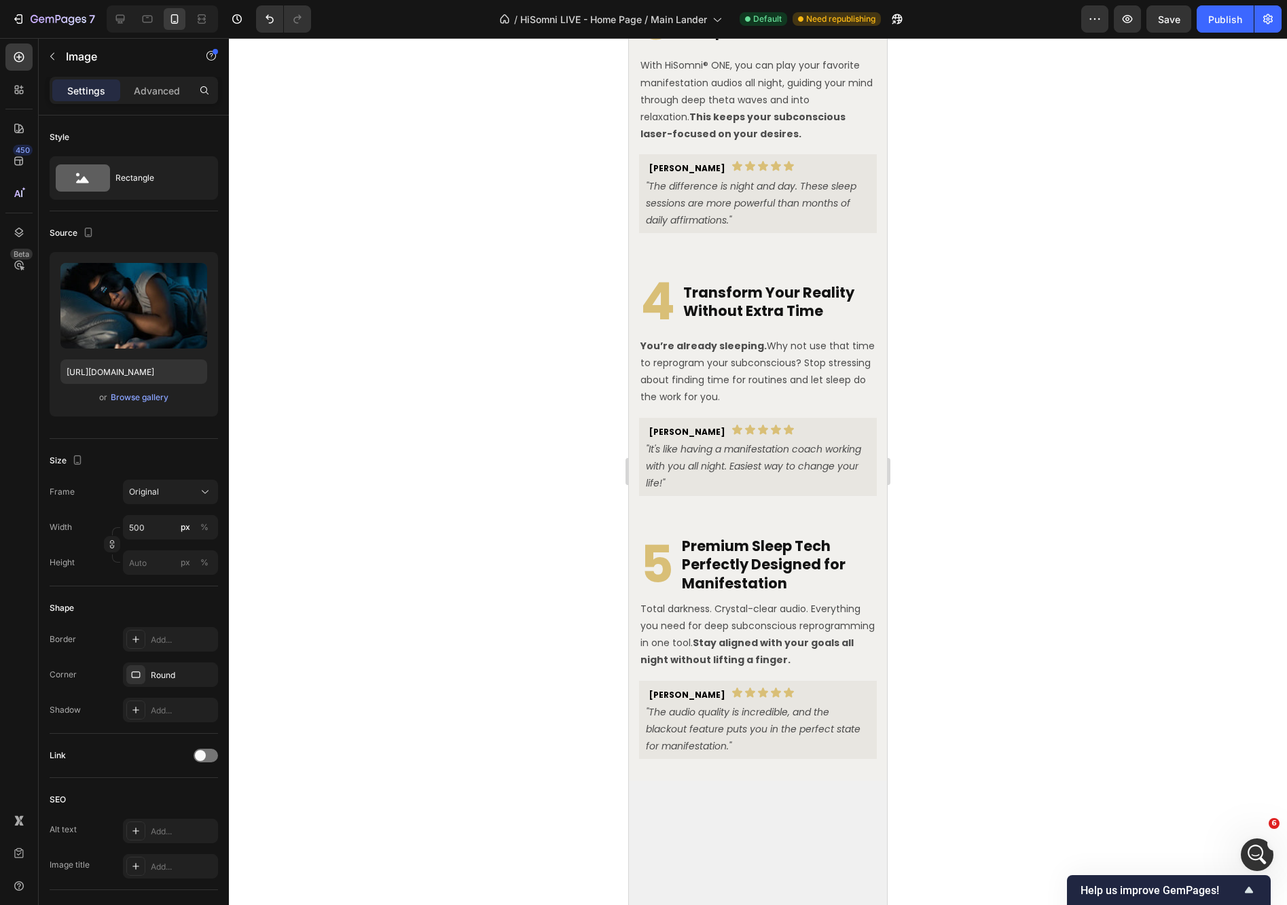
scroll to position [2547, 0]
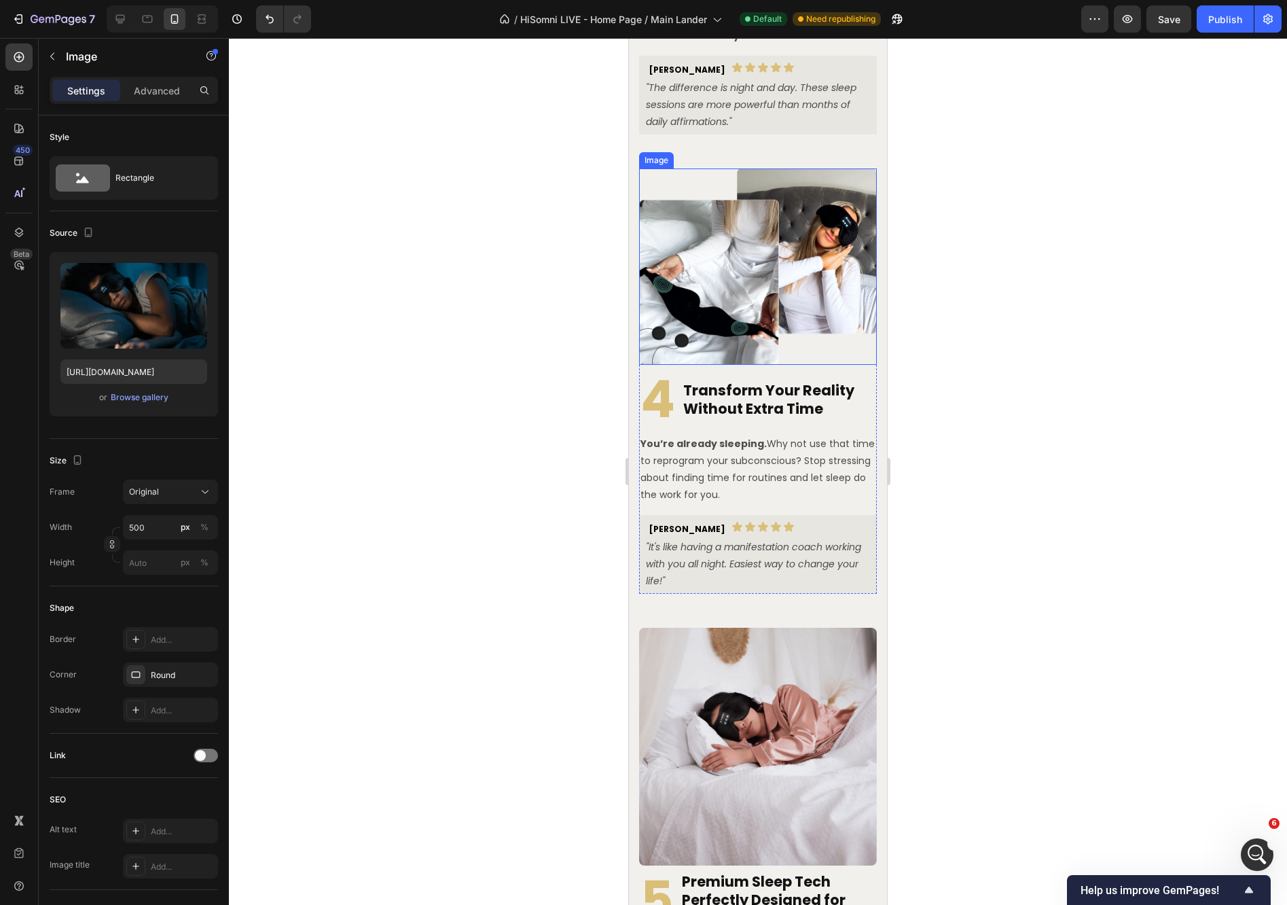
click at [759, 365] on img at bounding box center [758, 266] width 238 height 196
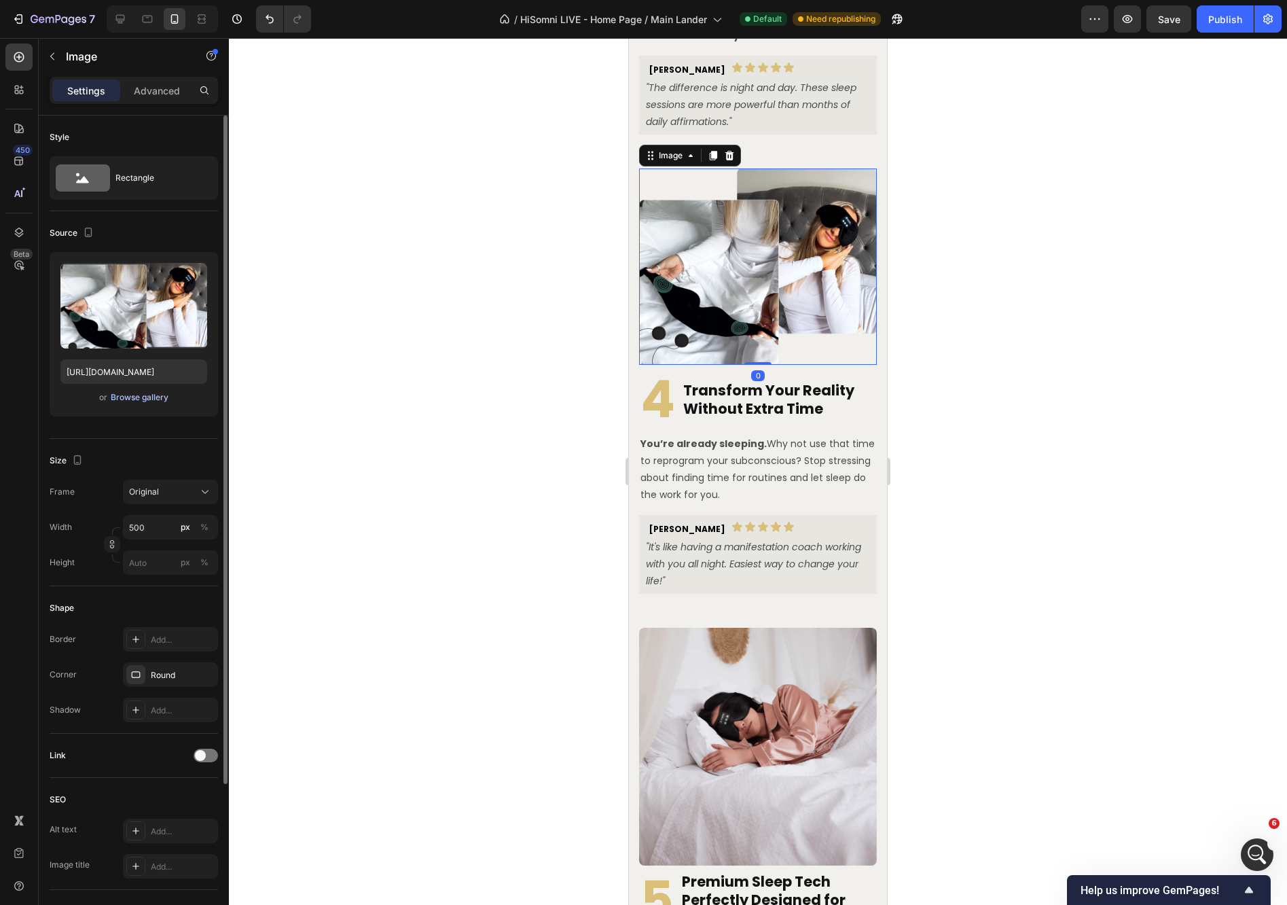
click at [137, 403] on div "or Browse gallery" at bounding box center [133, 397] width 147 height 16
click at [141, 398] on div "Browse gallery" at bounding box center [140, 397] width 58 height 12
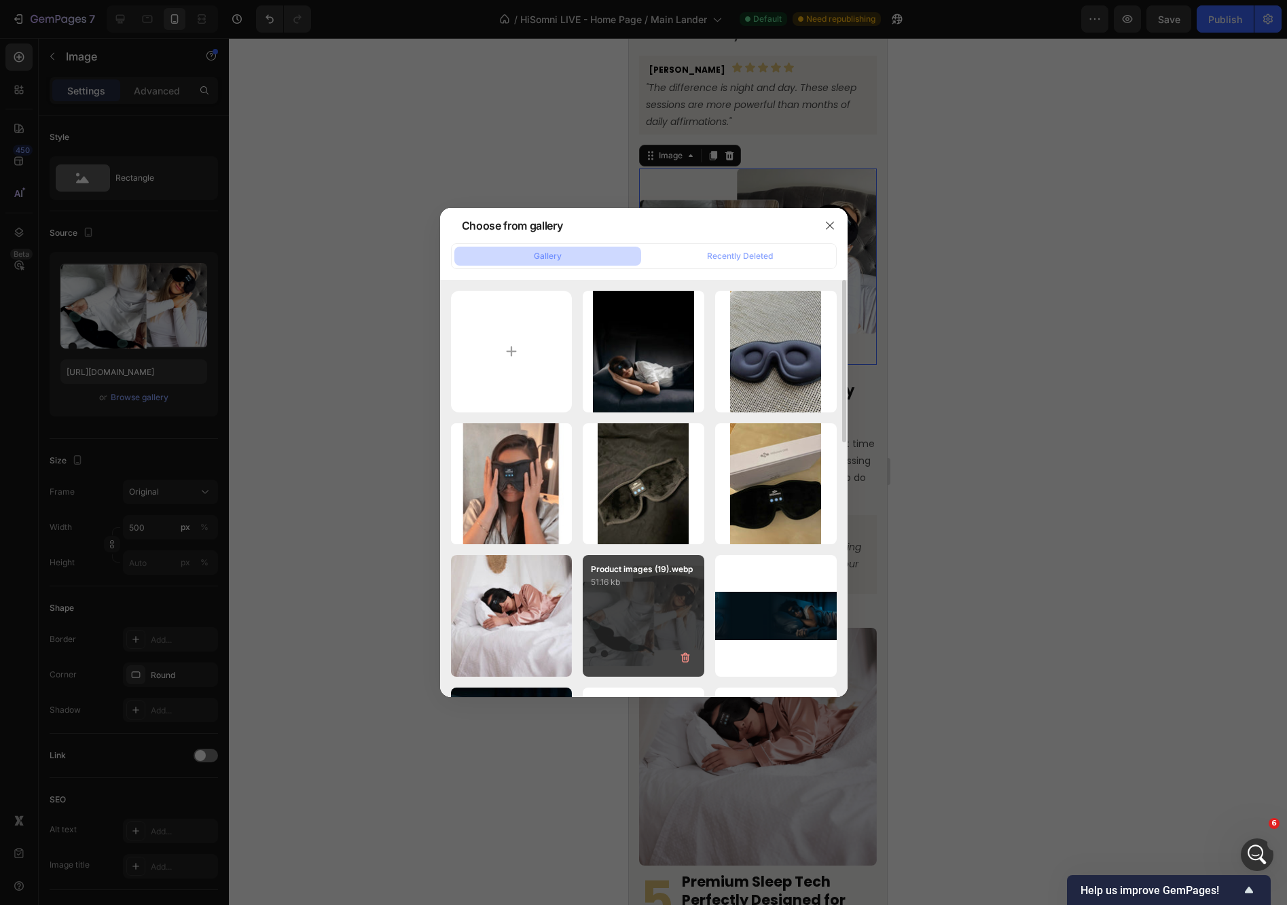
click at [645, 608] on div "Product images (19).webp 51.16 kb" at bounding box center [644, 616] width 122 height 122
type input "[URL][DOMAIN_NAME]"
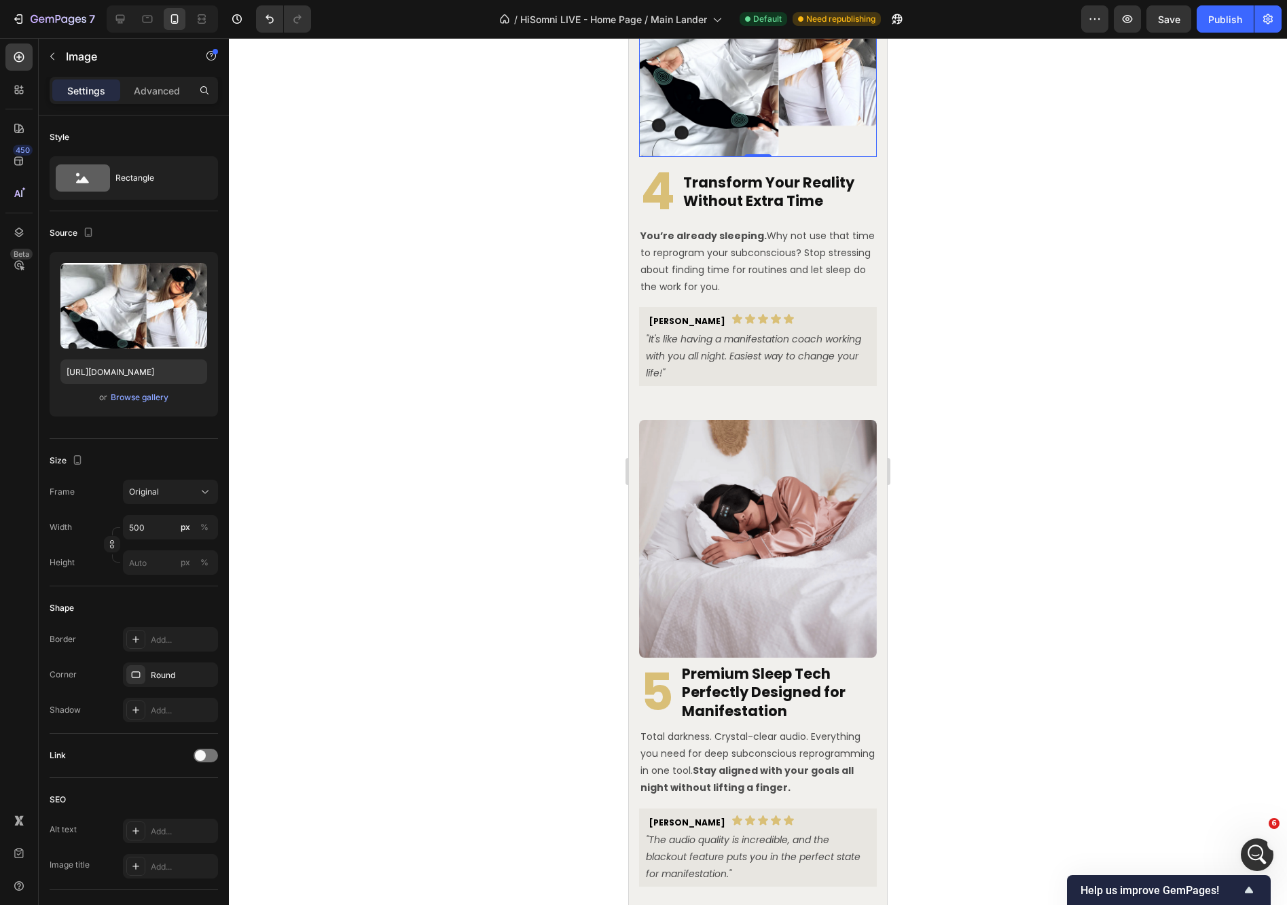
scroll to position [2886, 0]
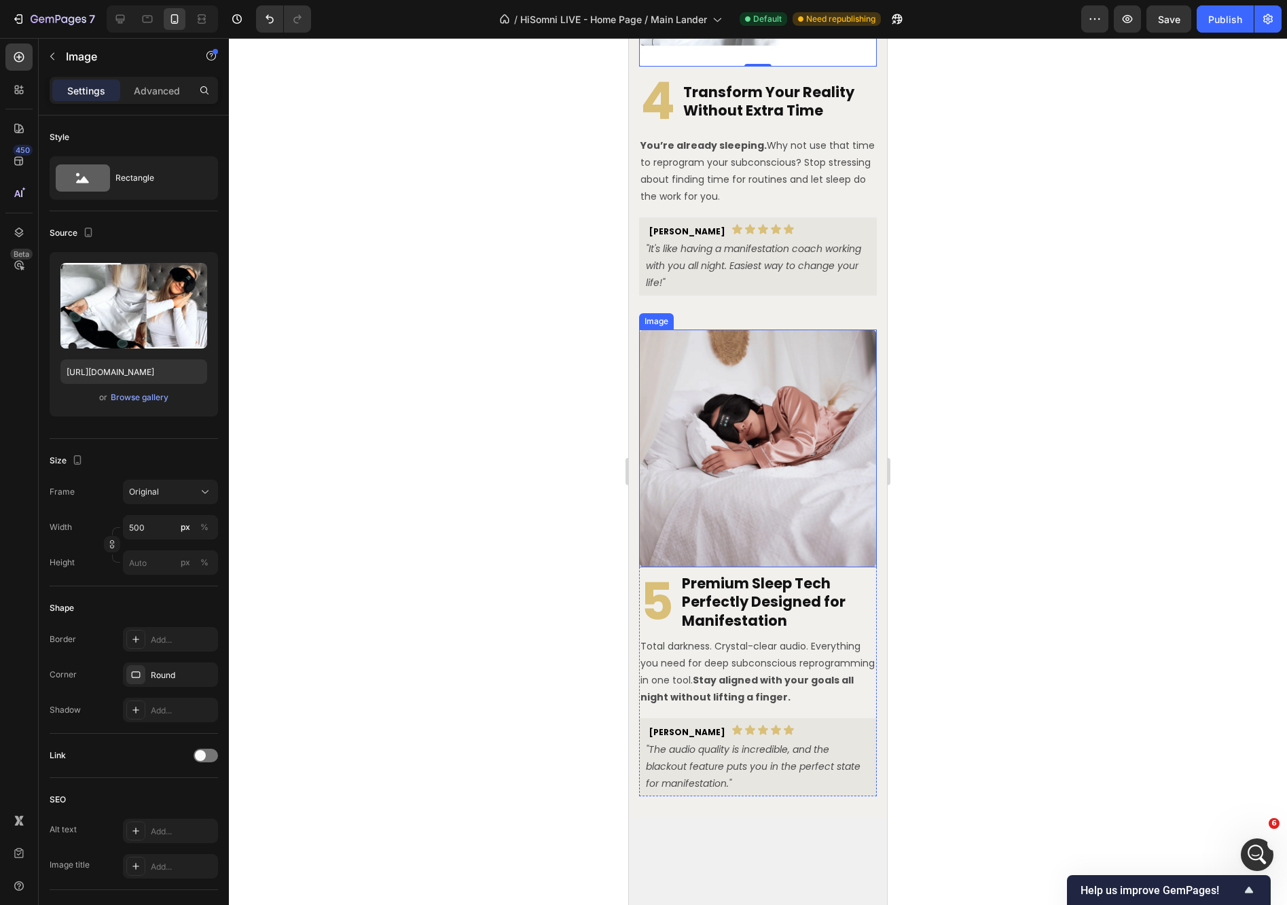
click at [738, 567] on img at bounding box center [758, 448] width 238 height 238
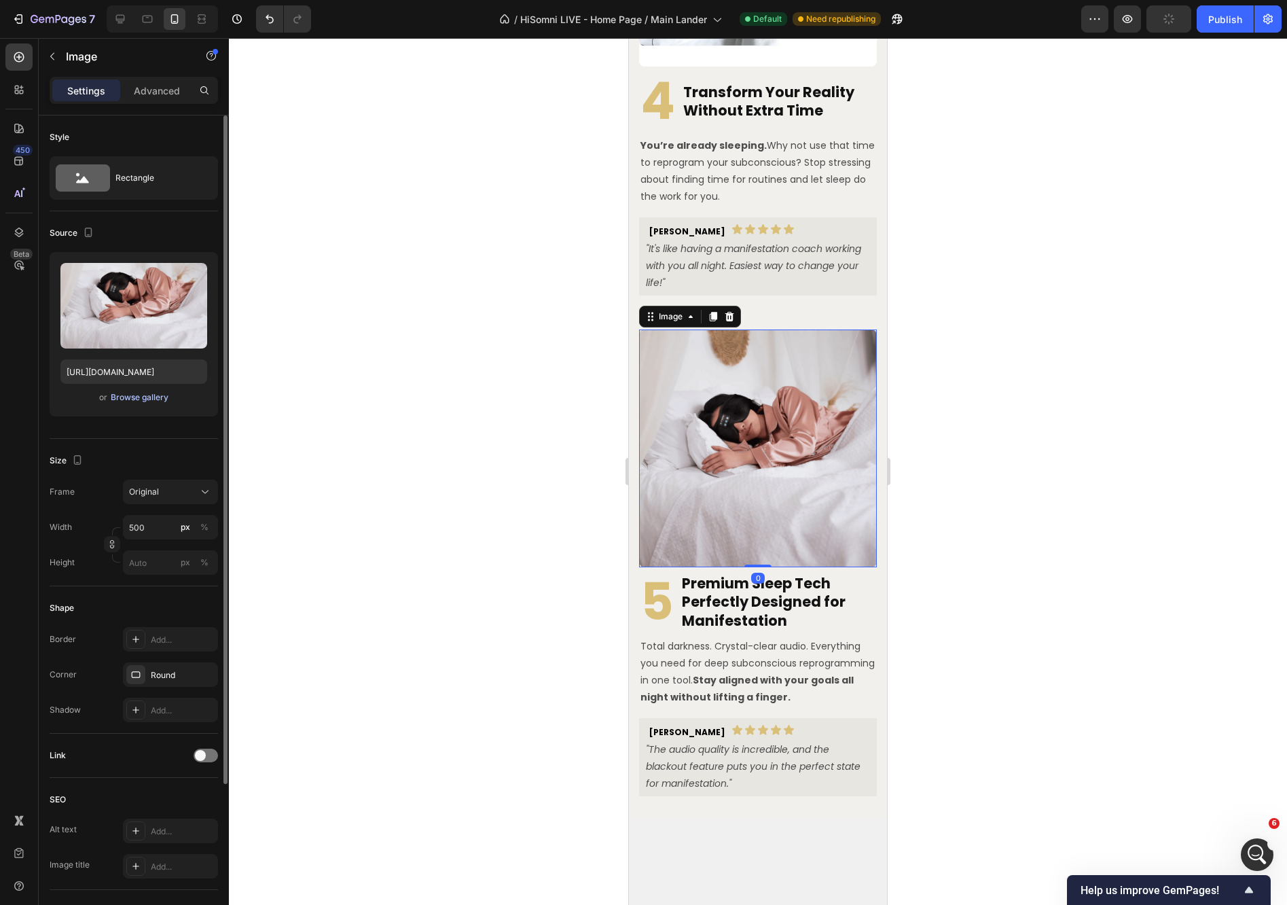
click at [143, 401] on div "Browse gallery" at bounding box center [140, 397] width 58 height 12
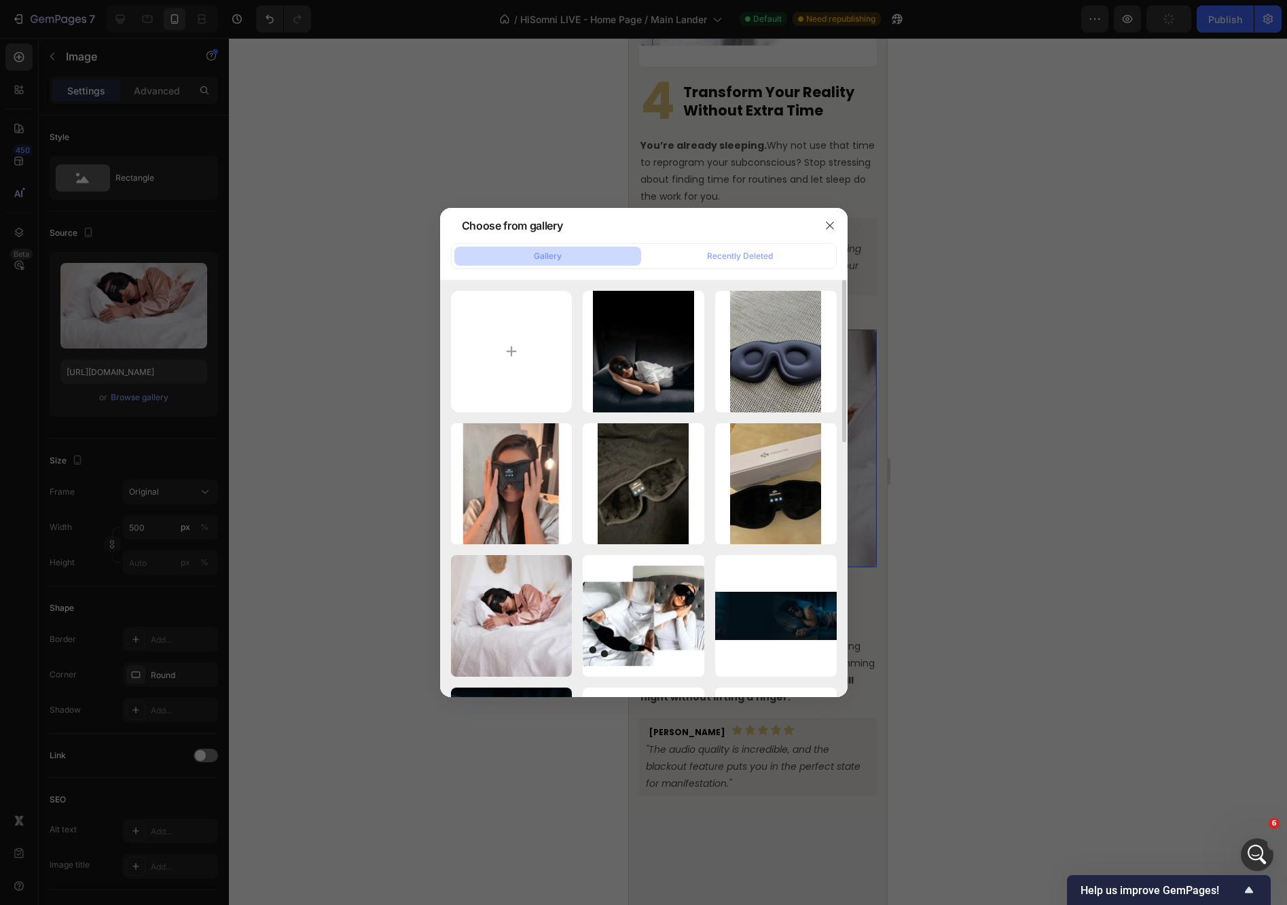
drag, startPoint x: 490, startPoint y: 582, endPoint x: 772, endPoint y: 412, distance: 329.0
click at [0, 0] on p "36.37 kb" at bounding box center [0, 0] width 0 height 0
type input "[URL][DOMAIN_NAME]"
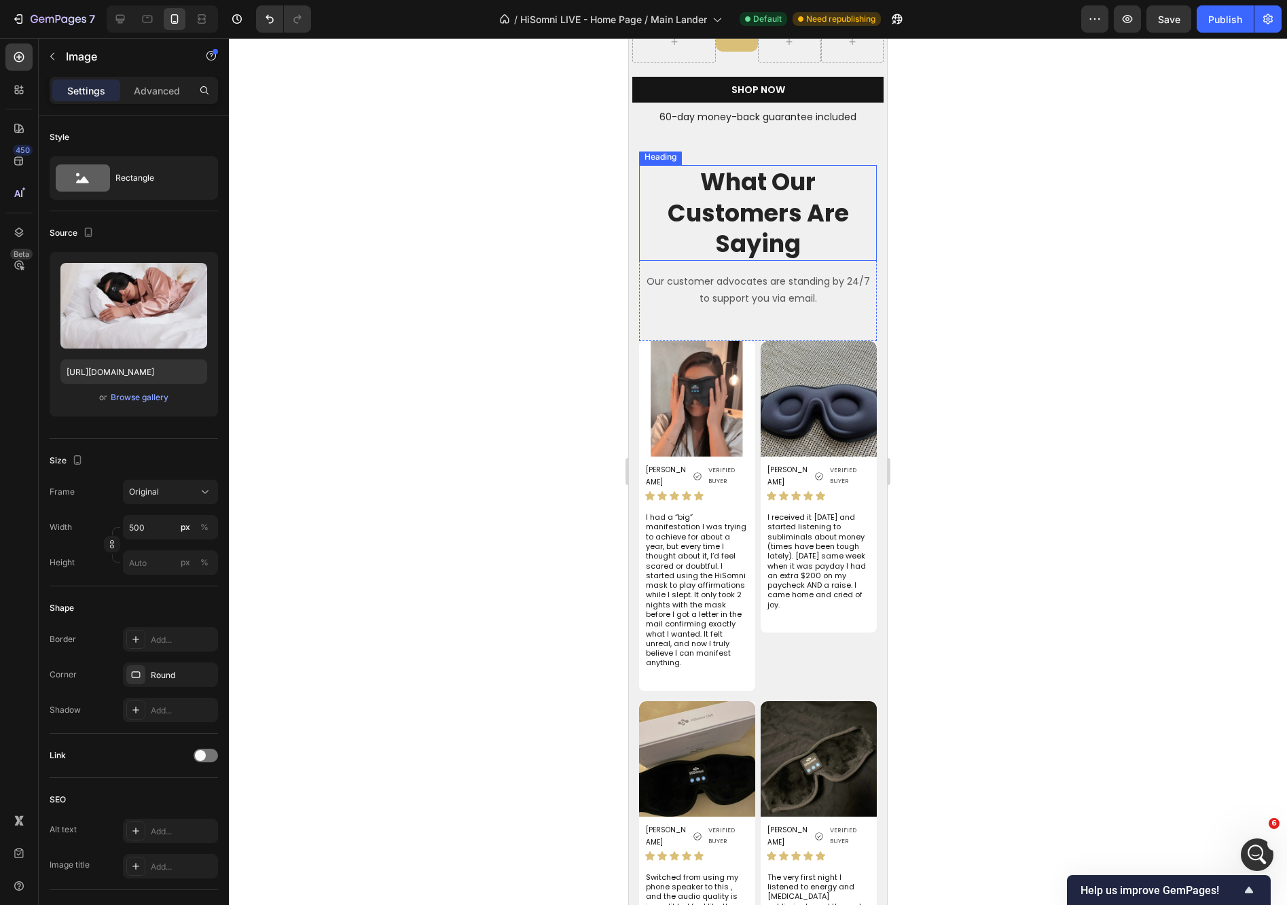
scroll to position [4669, 0]
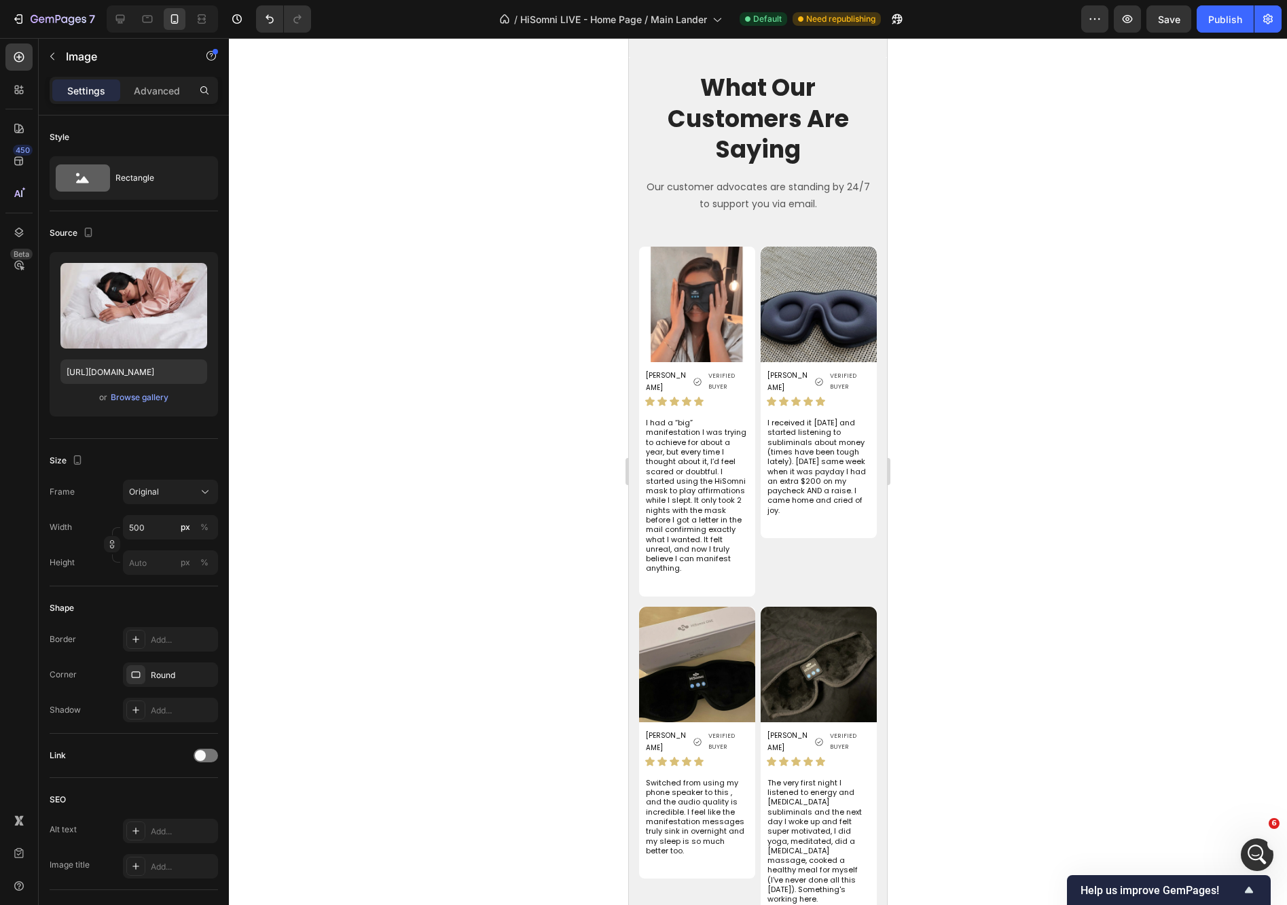
drag, startPoint x: 1216, startPoint y: 25, endPoint x: 1197, endPoint y: 79, distance: 57.8
click at [1217, 25] on div "Publish" at bounding box center [1225, 19] width 34 height 14
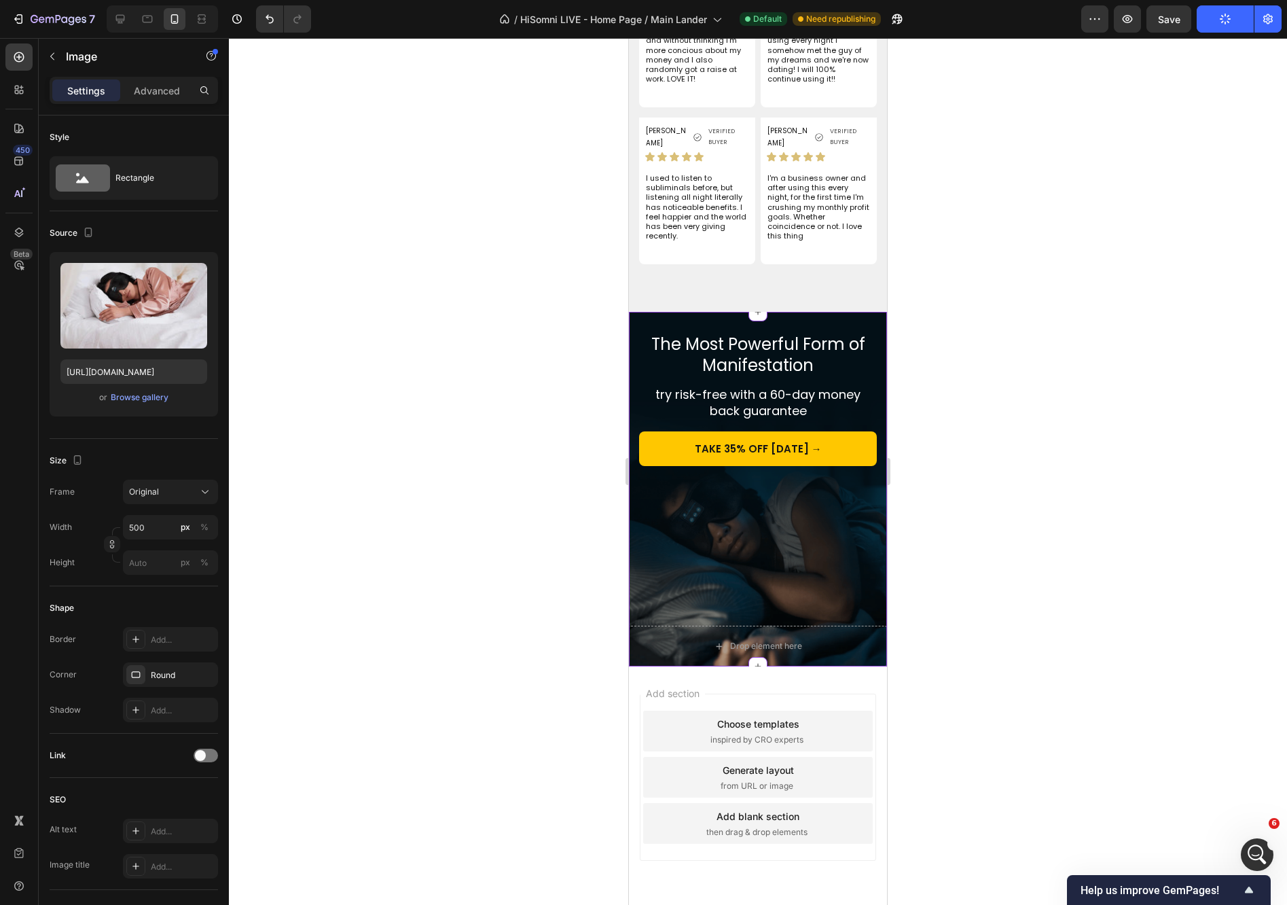
scroll to position [5672, 0]
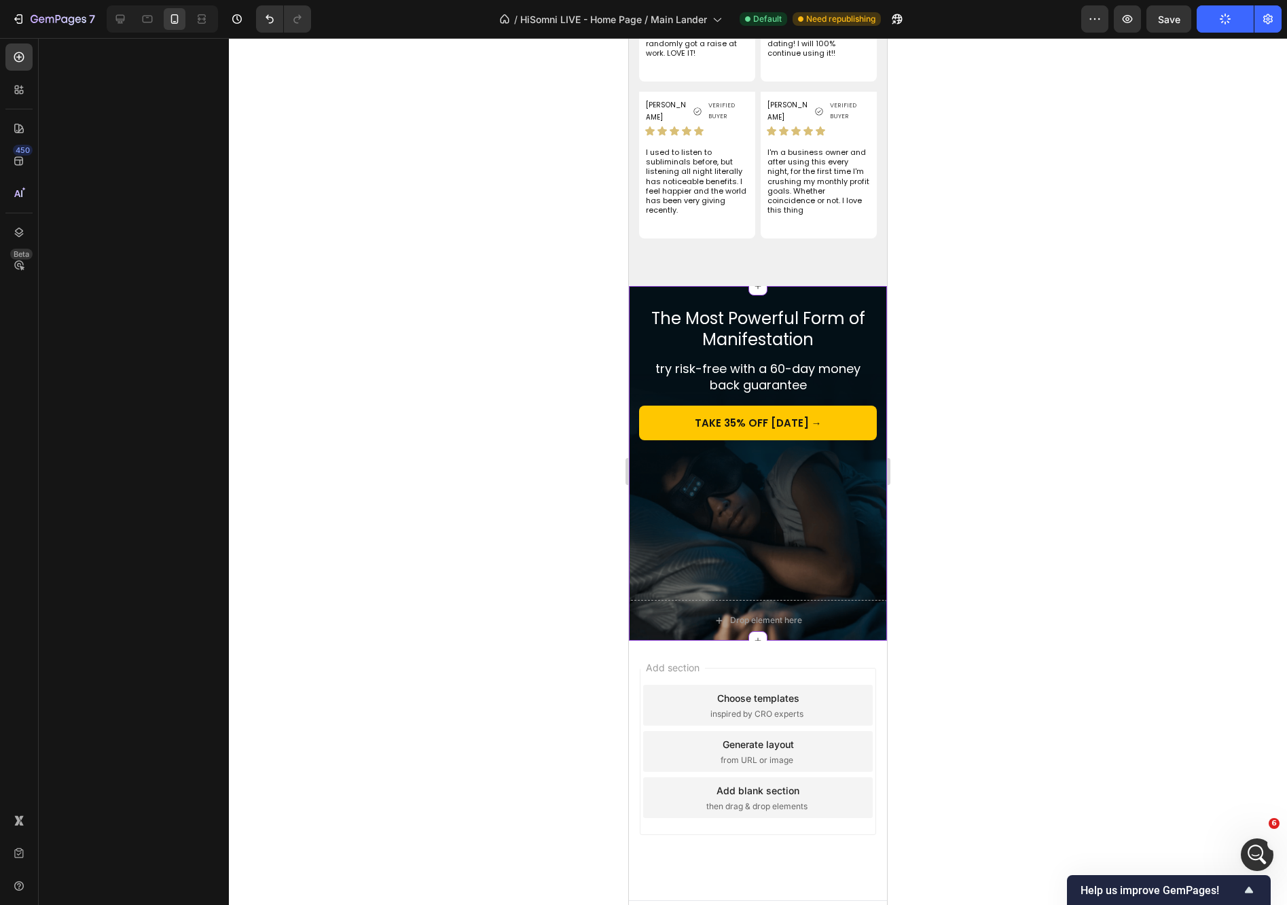
click at [644, 351] on div "try risk-free with a 60-day money back guarantee Heading" at bounding box center [758, 372] width 258 height 43
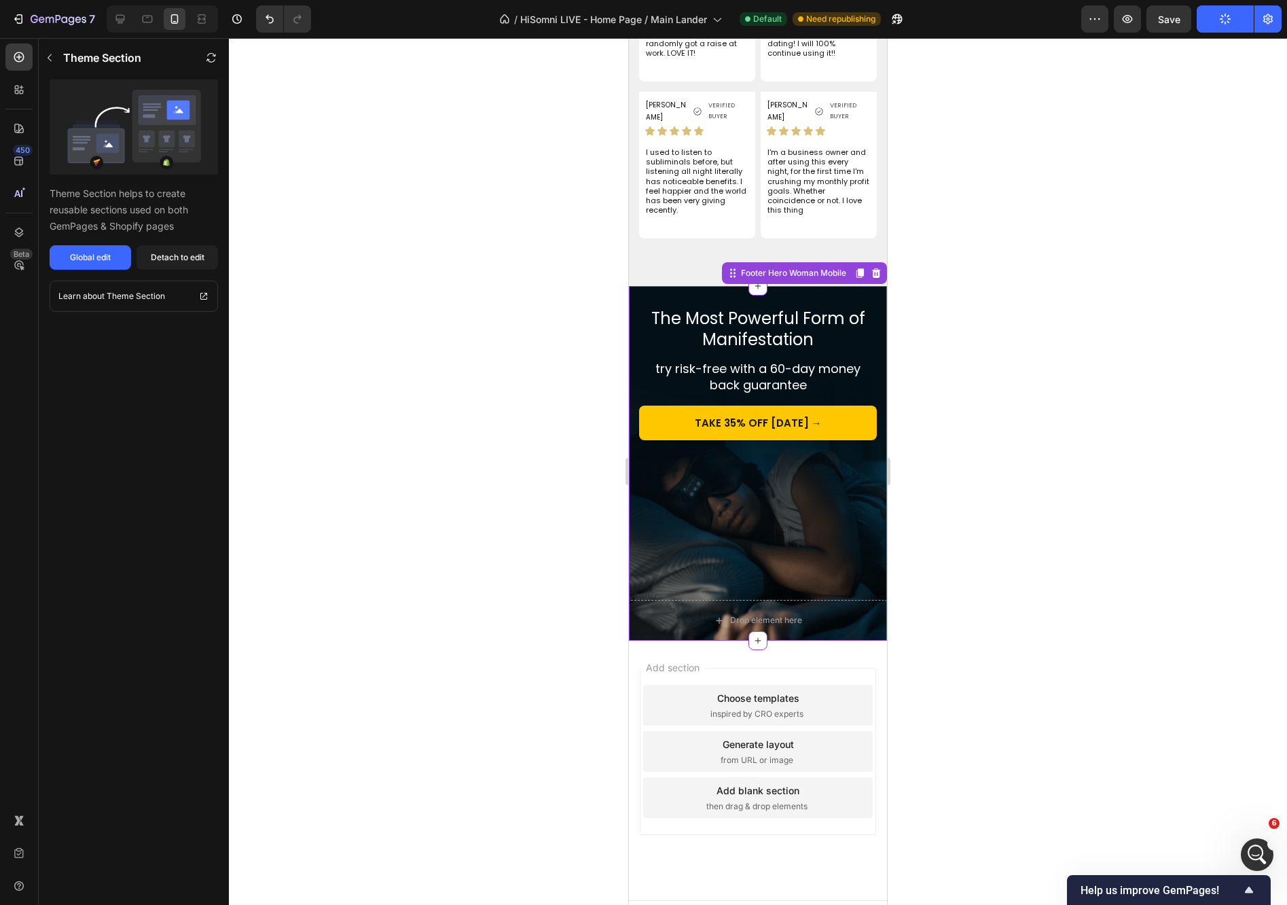
click at [186, 244] on div "Theme Section helps to create reusable sections used on both GemPages & Shopify…" at bounding box center [134, 174] width 190 height 190
click at [177, 253] on div "Detach to edit" at bounding box center [178, 257] width 54 height 12
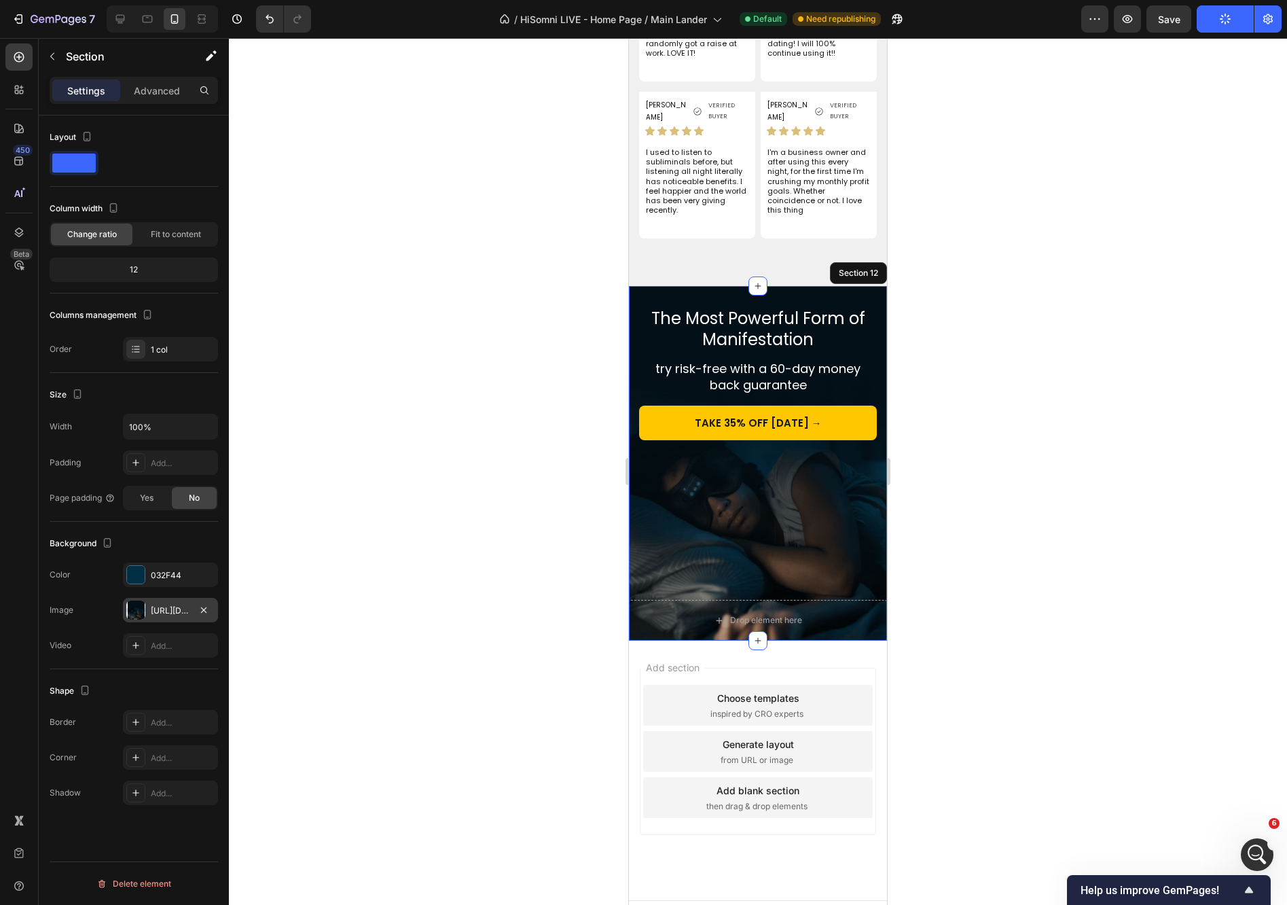
click at [161, 620] on div "[URL][DOMAIN_NAME]" at bounding box center [170, 610] width 95 height 24
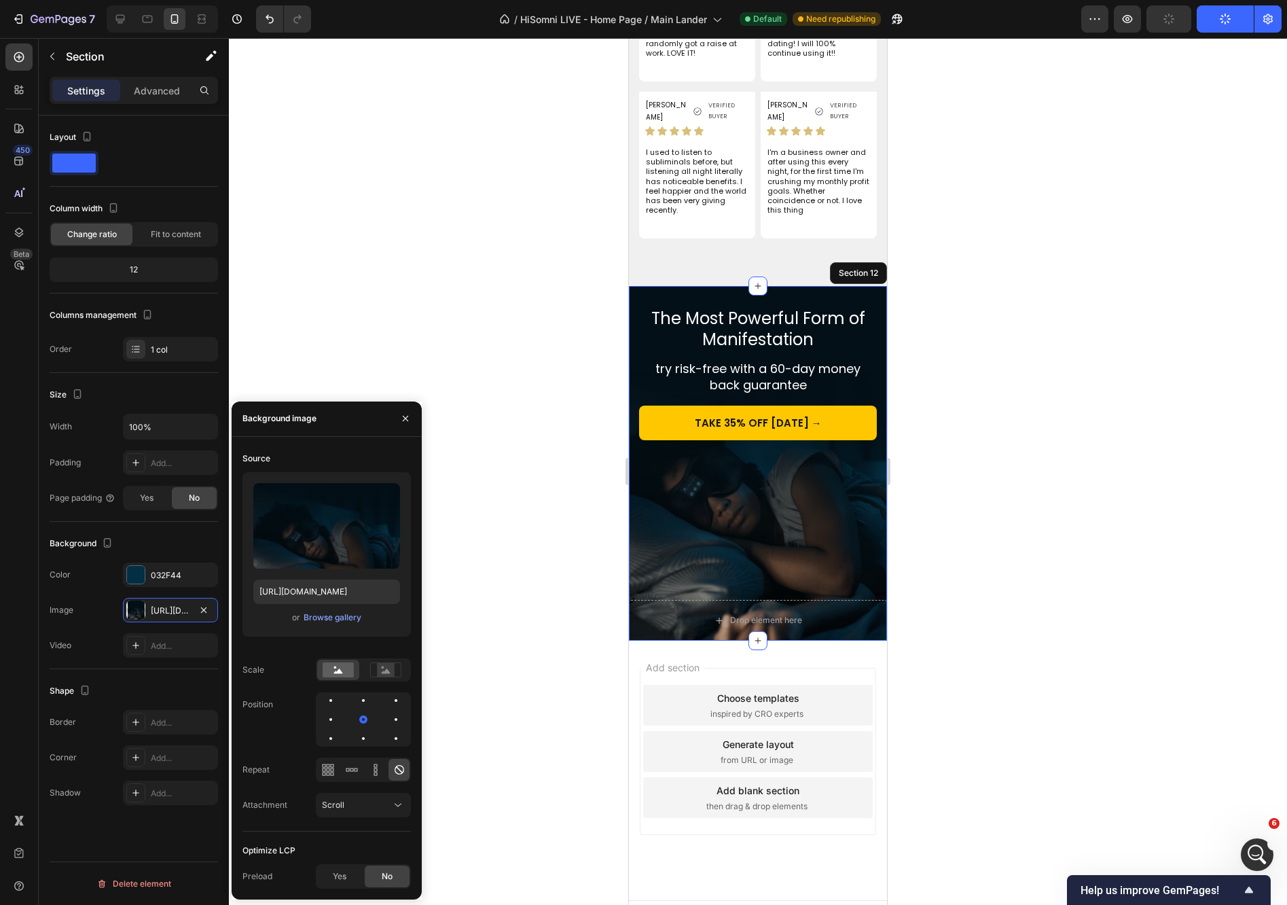
click at [1130, 340] on div at bounding box center [758, 471] width 1058 height 867
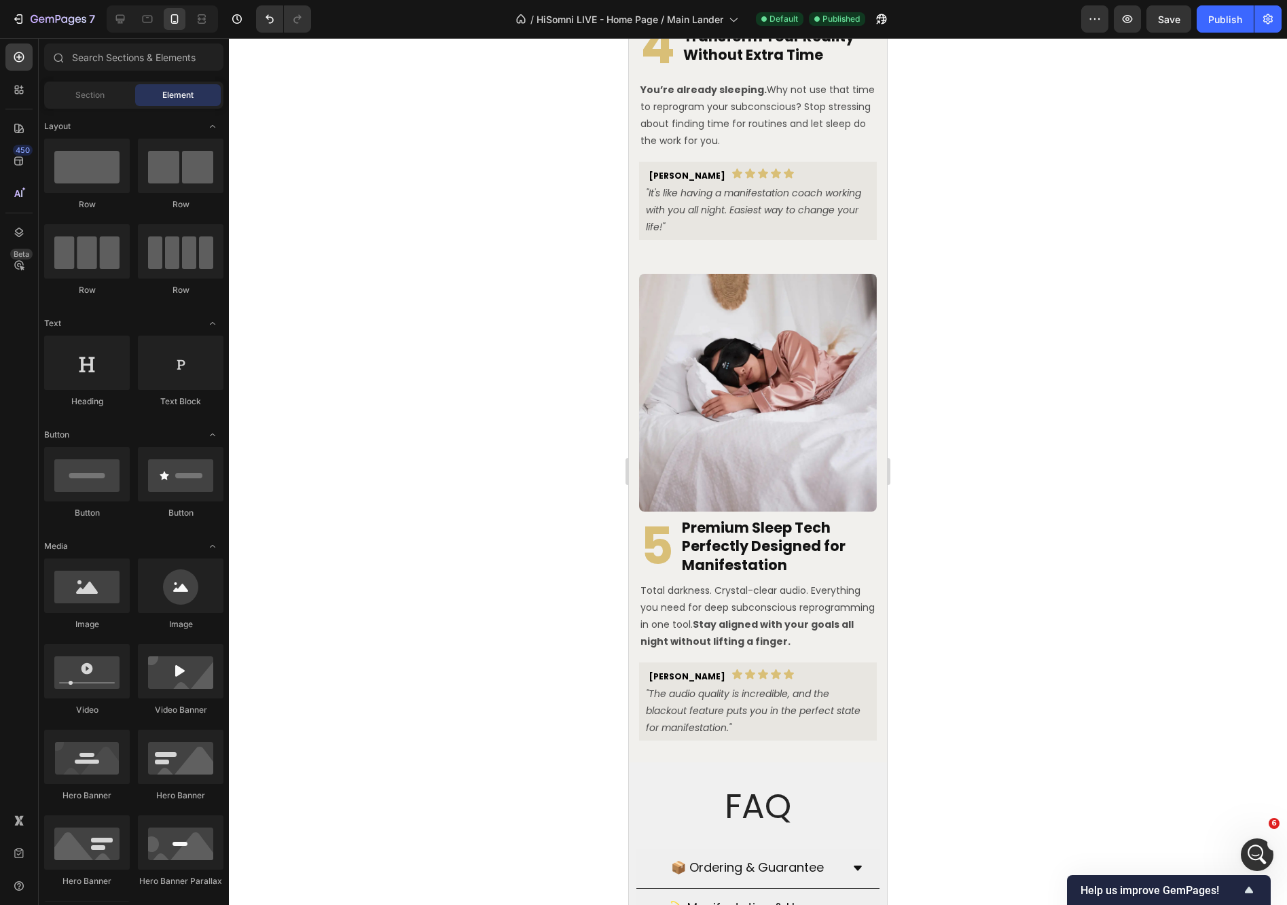
scroll to position [2895, 0]
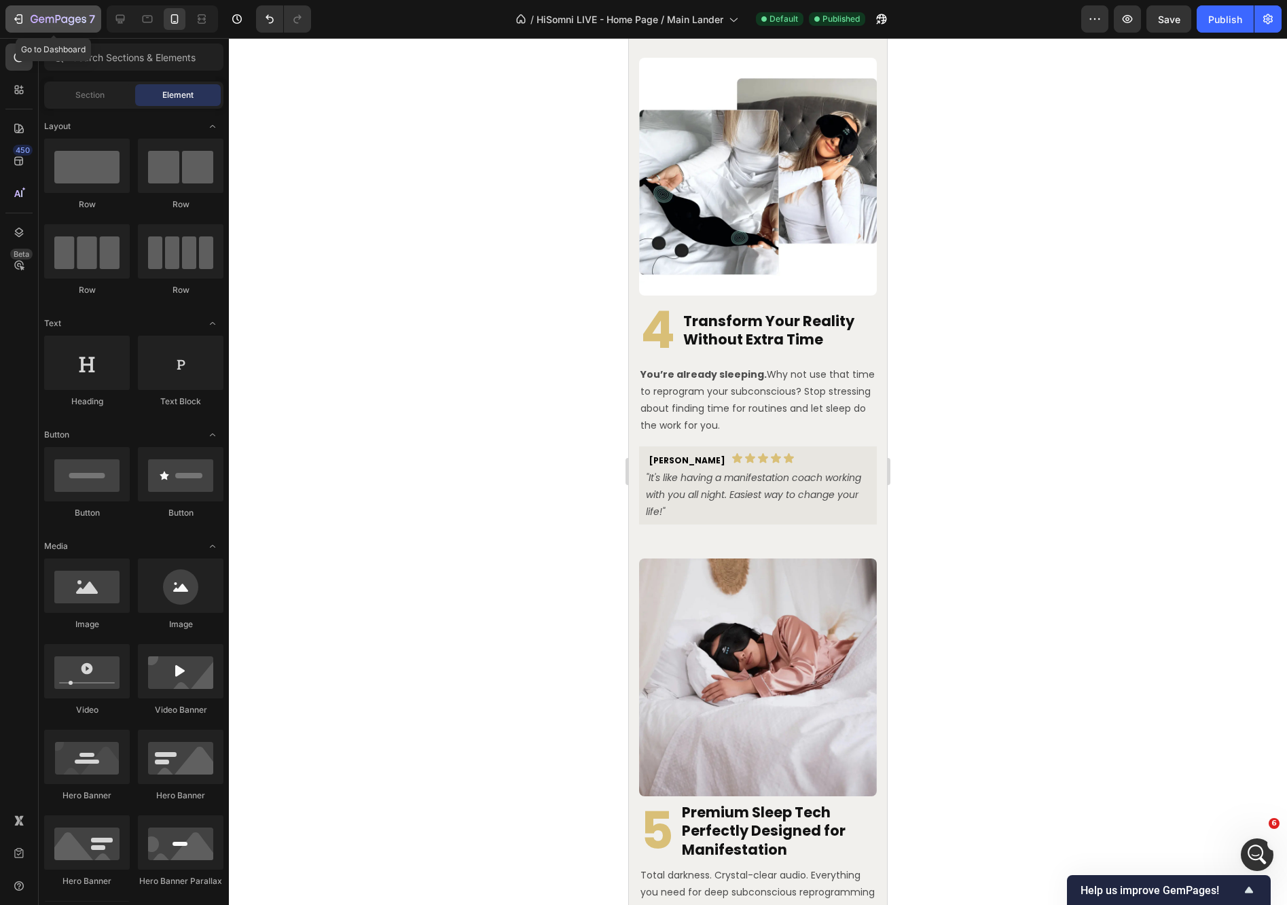
click at [19, 24] on icon "button" at bounding box center [19, 19] width 14 height 14
